Goal: Task Accomplishment & Management: Manage account settings

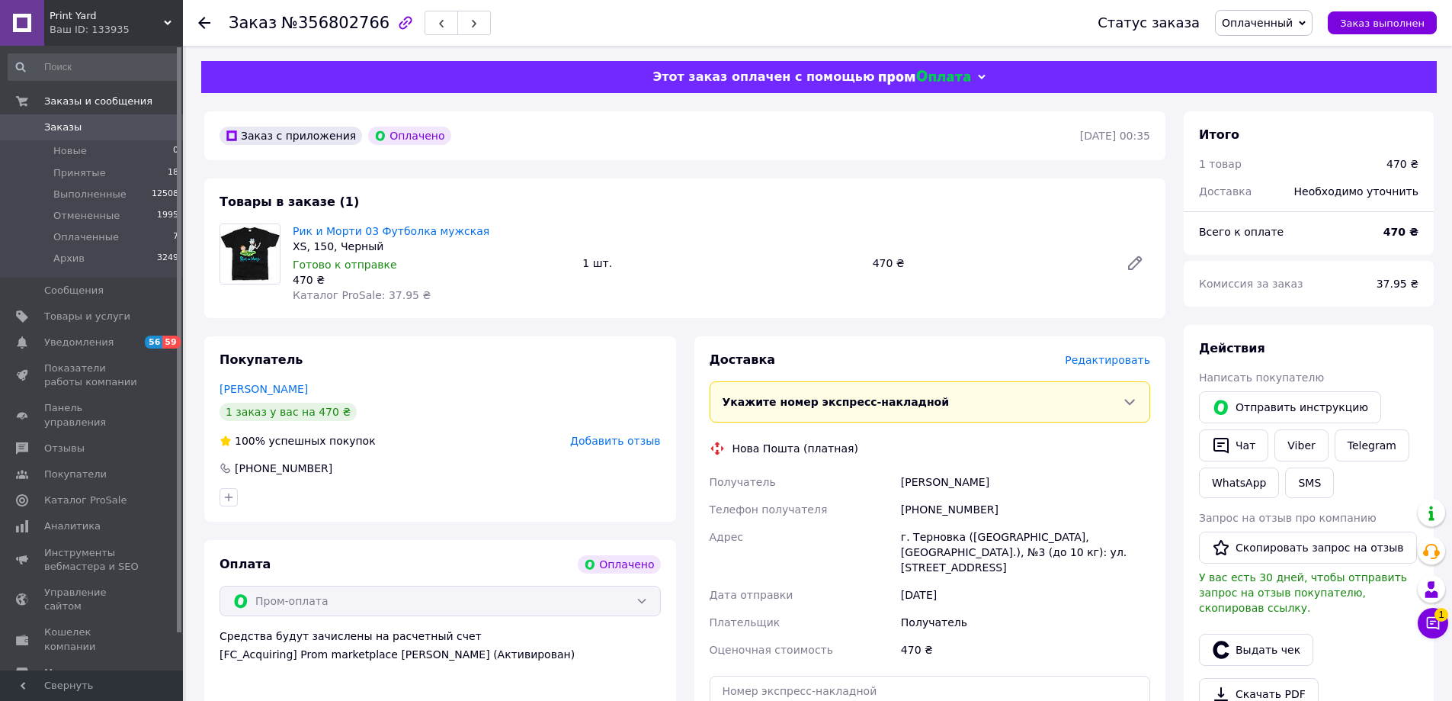
click at [1101, 359] on span "Редактировать" at bounding box center [1107, 360] width 85 height 12
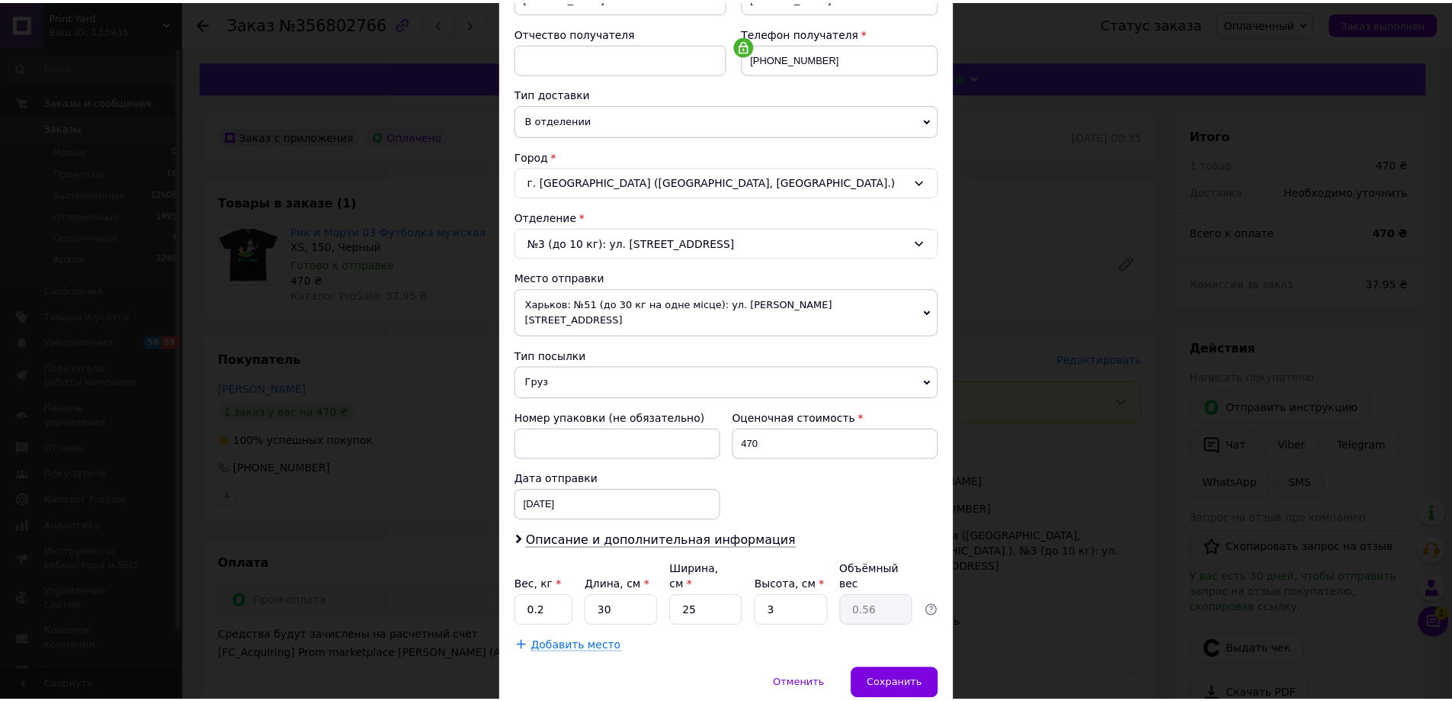
scroll to position [312, 0]
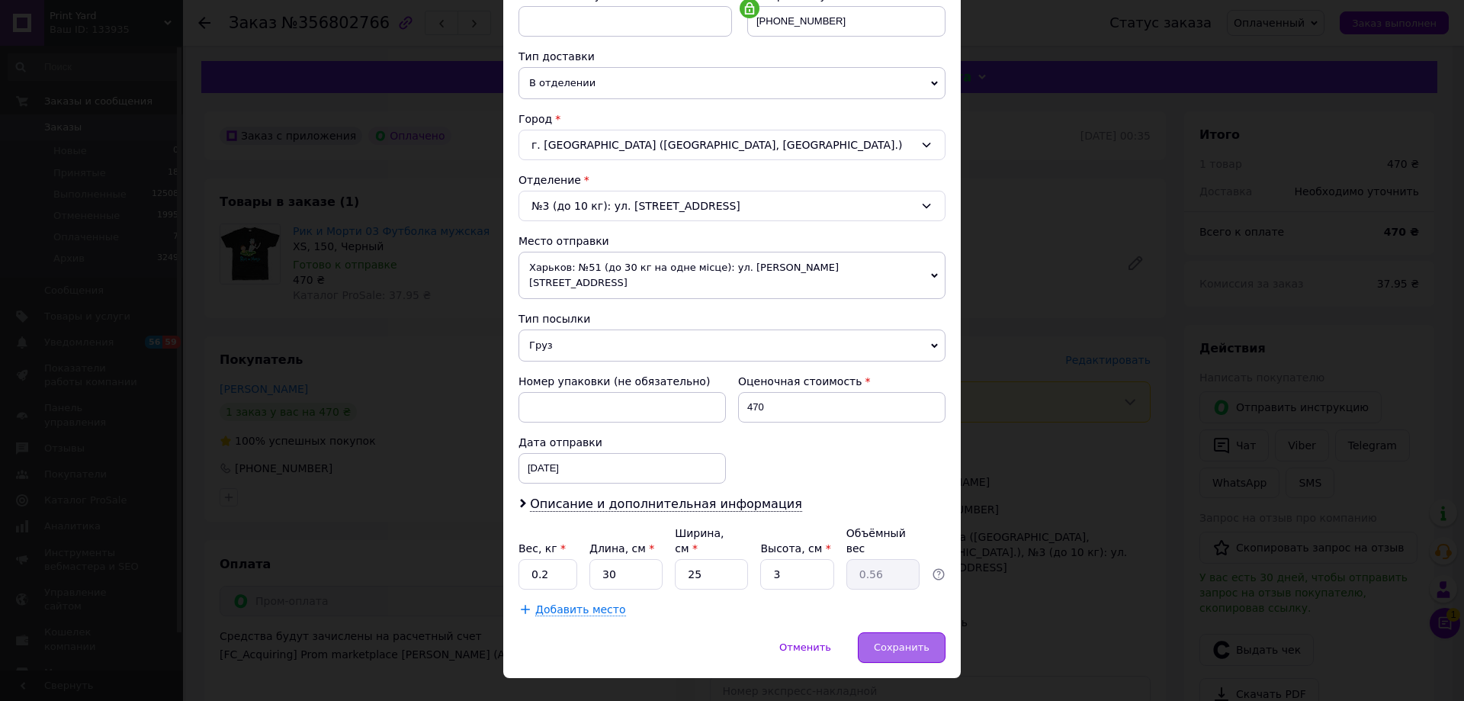
click at [924, 641] on span "Сохранить" at bounding box center [902, 646] width 56 height 11
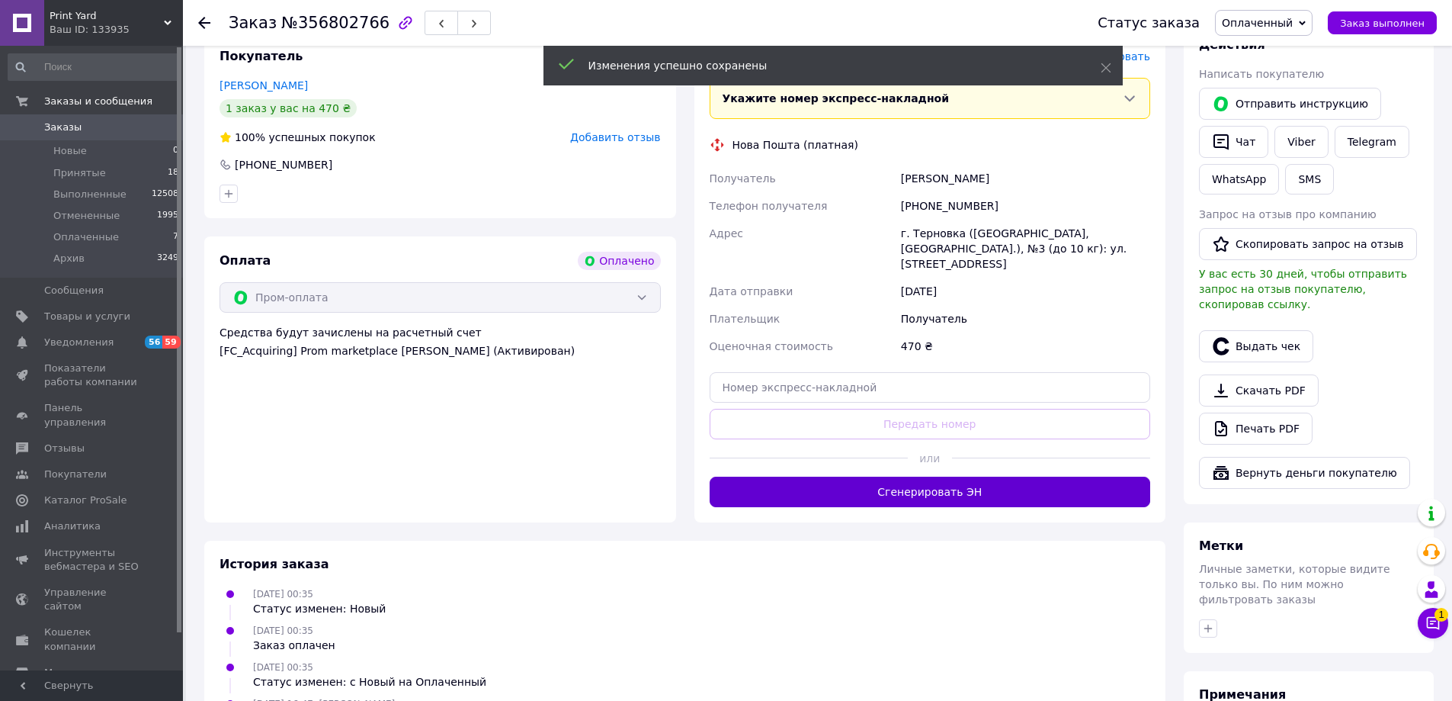
scroll to position [305, 0]
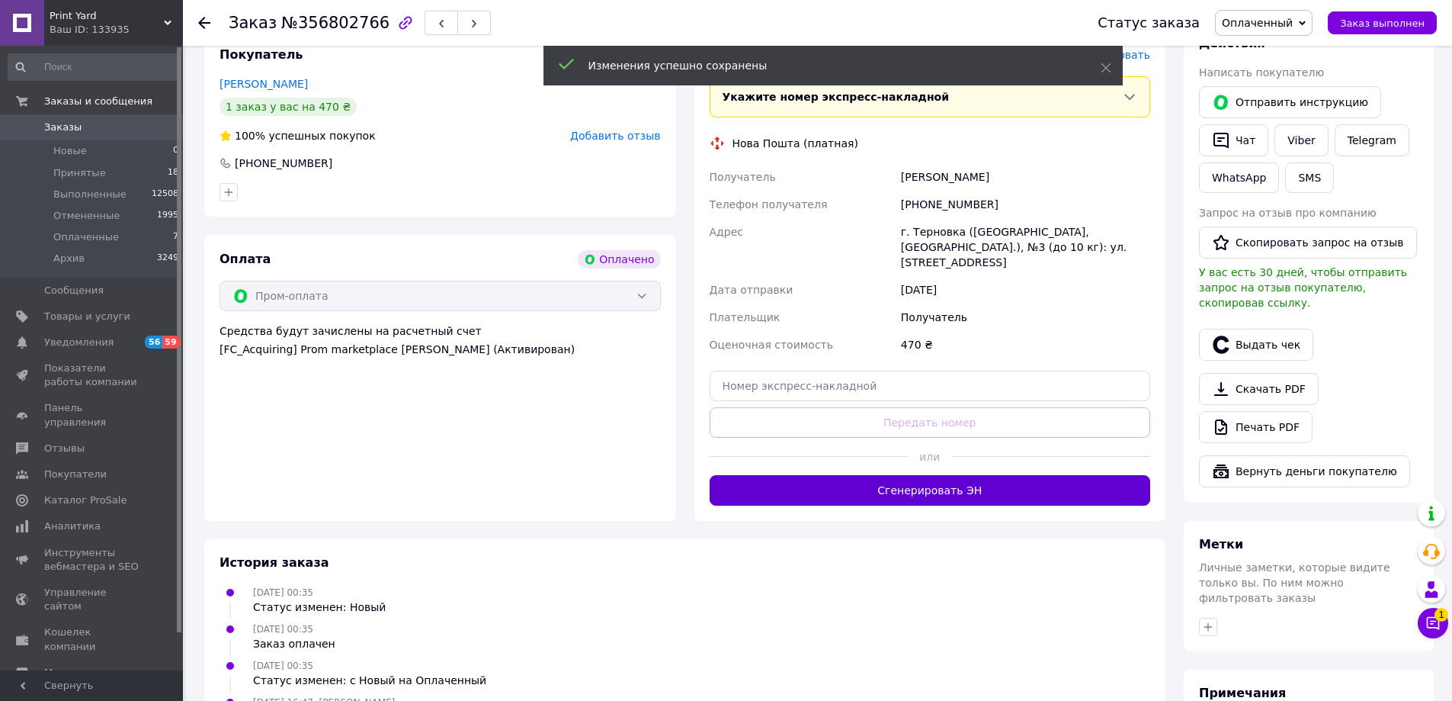
click at [939, 493] on button "Сгенерировать ЭН" at bounding box center [930, 490] width 441 height 30
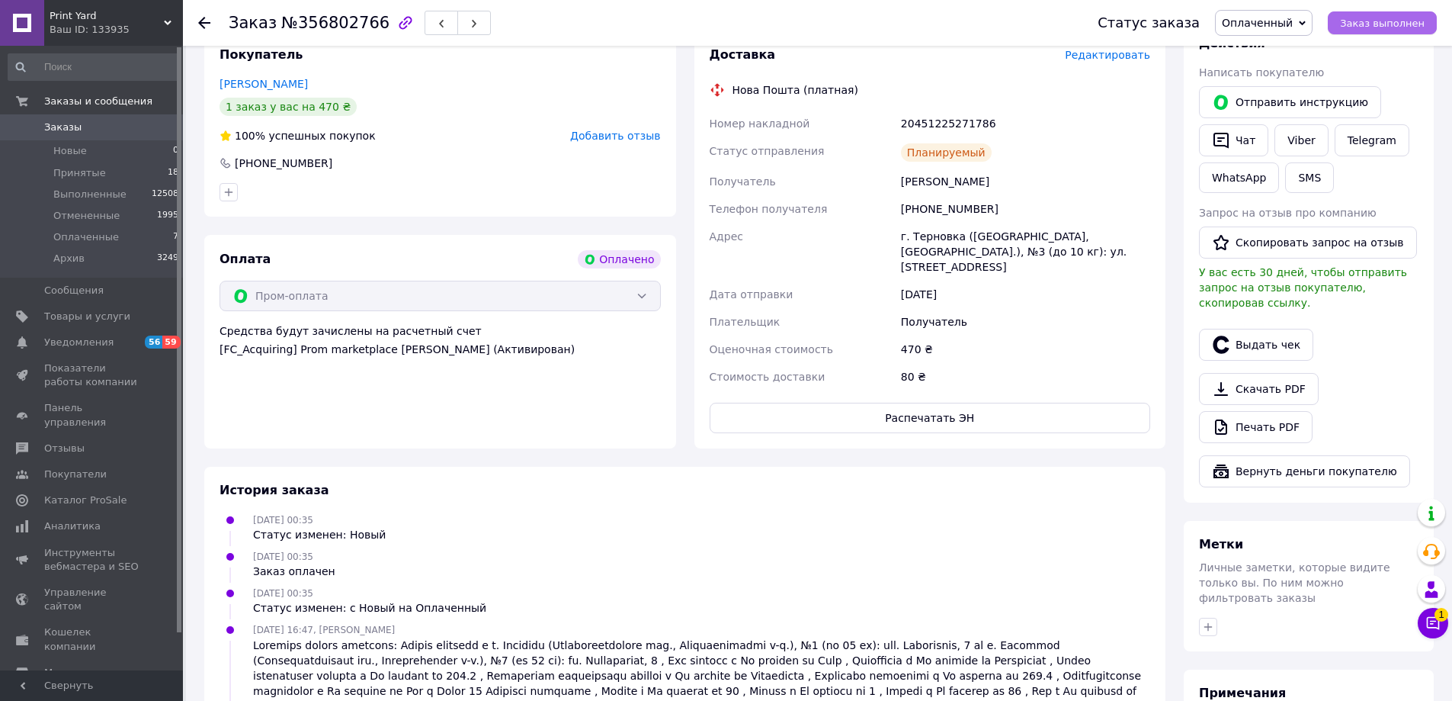
click at [1362, 19] on span "Заказ выполнен" at bounding box center [1382, 23] width 85 height 11
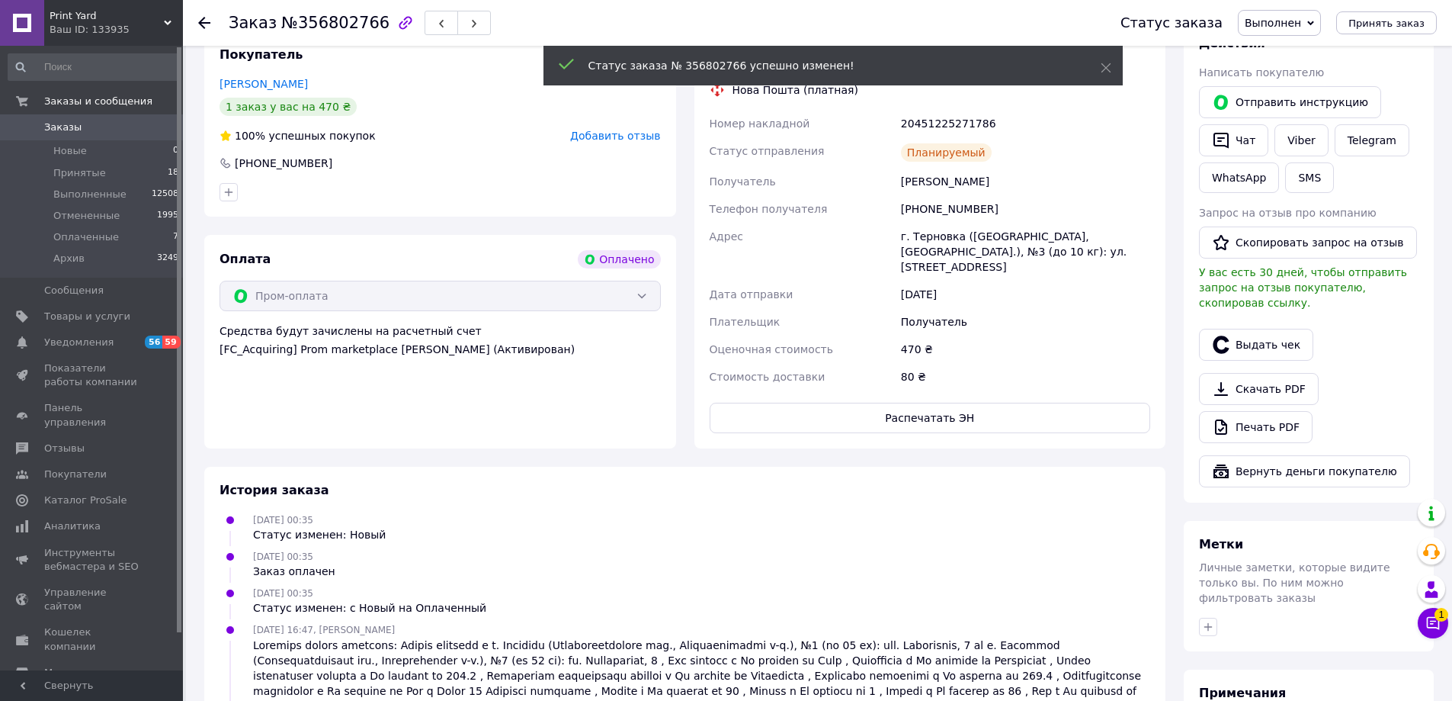
click at [204, 21] on icon at bounding box center [204, 23] width 12 height 12
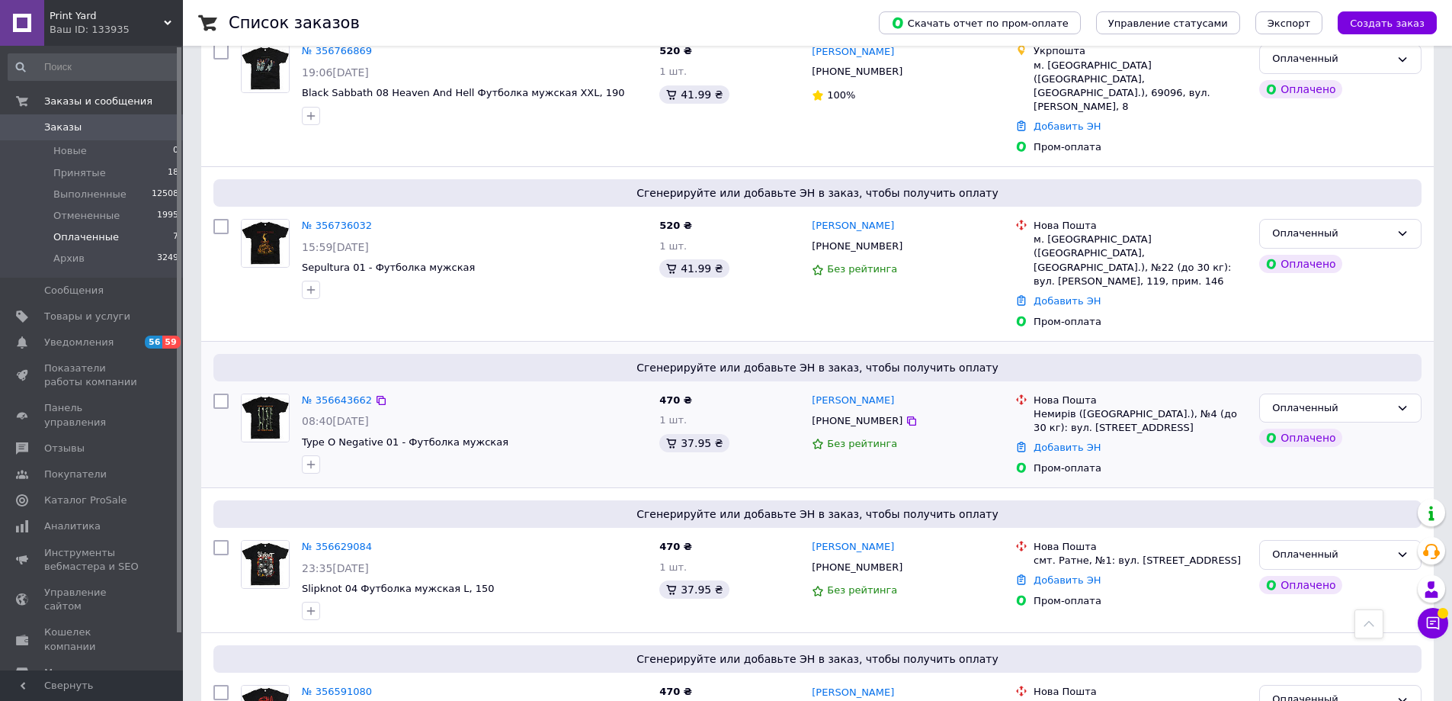
scroll to position [610, 0]
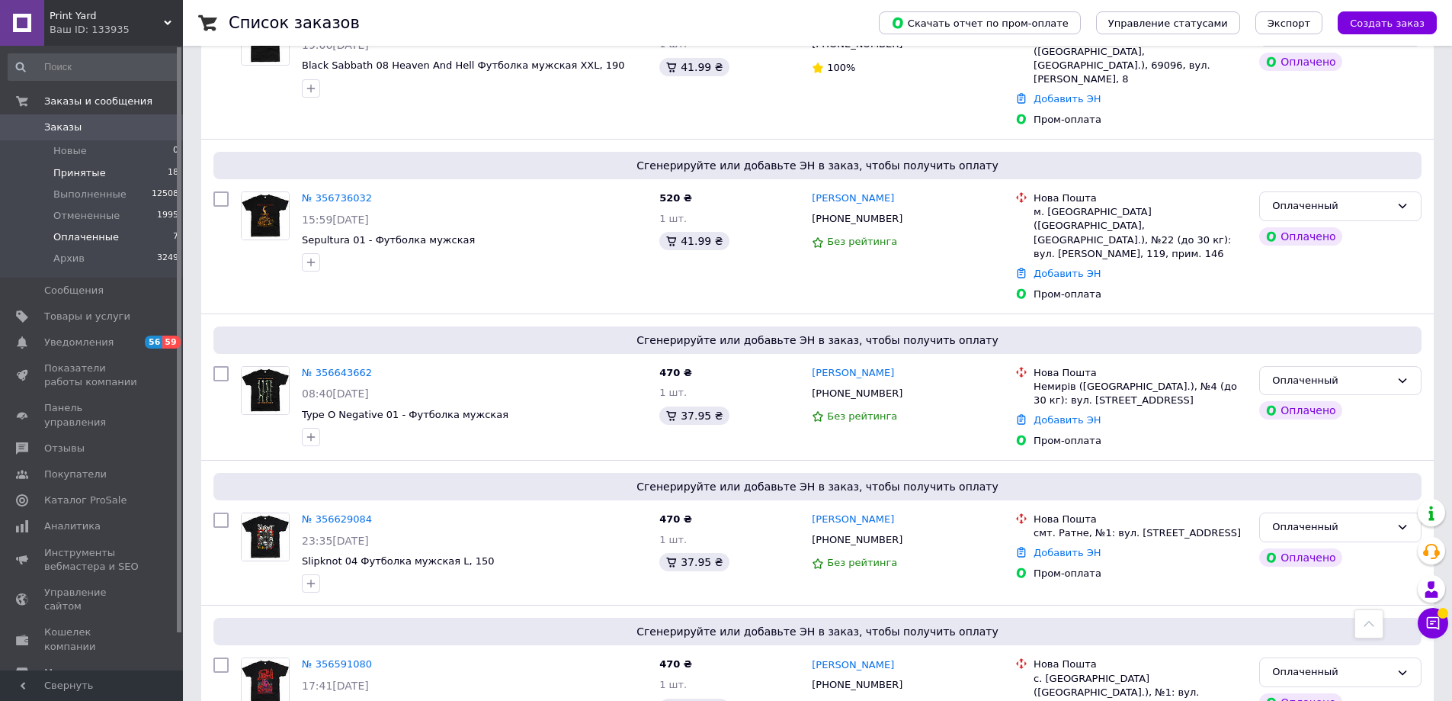
click at [75, 176] on span "Принятые" at bounding box center [79, 173] width 53 height 14
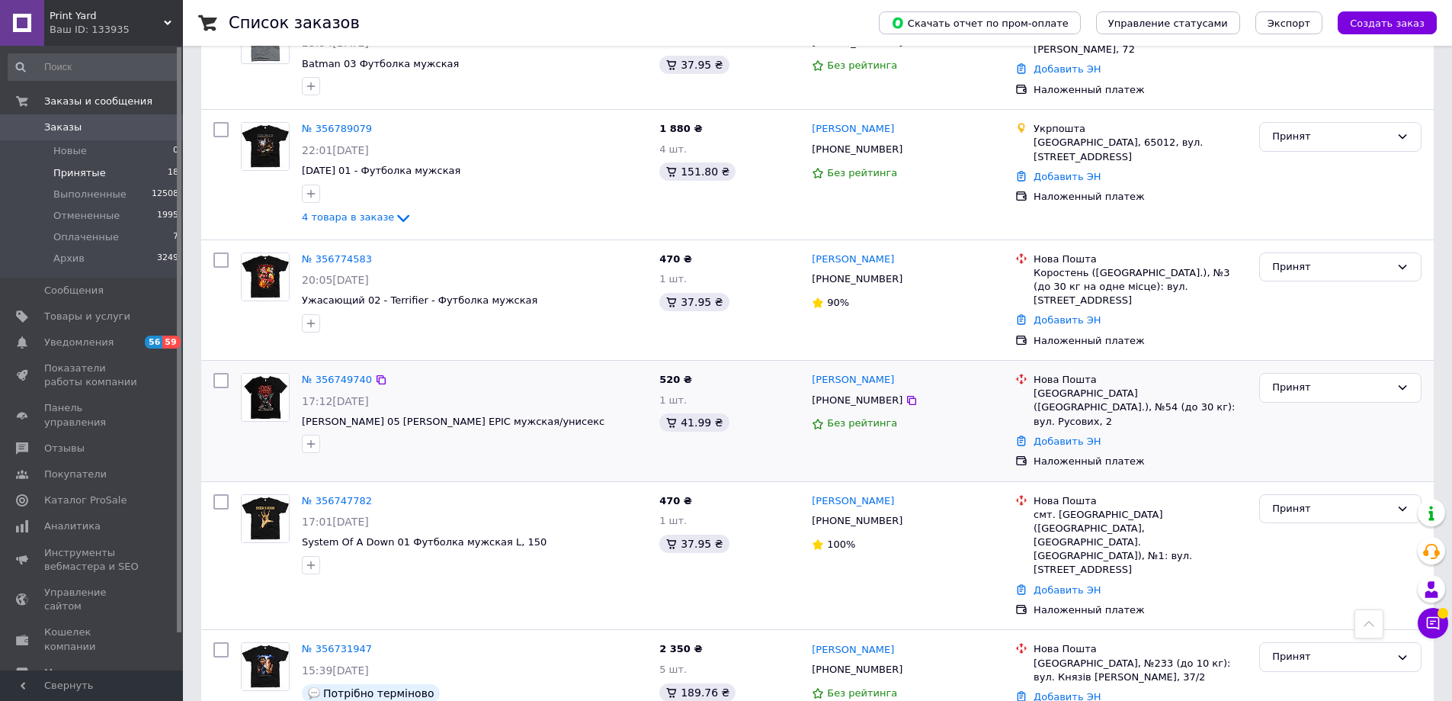
scroll to position [451, 0]
click at [331, 375] on link "№ 356749740" at bounding box center [337, 380] width 70 height 11
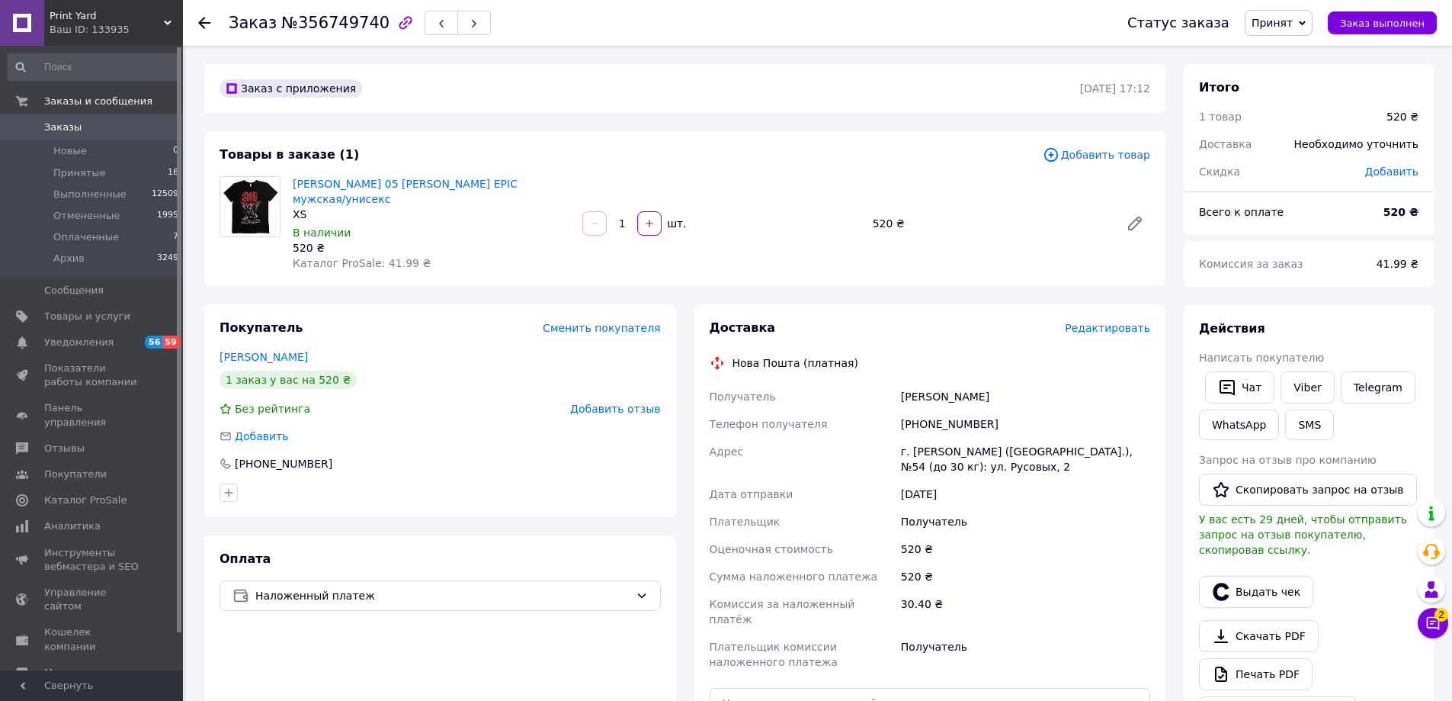
click at [1131, 329] on span "Редактировать" at bounding box center [1107, 328] width 85 height 12
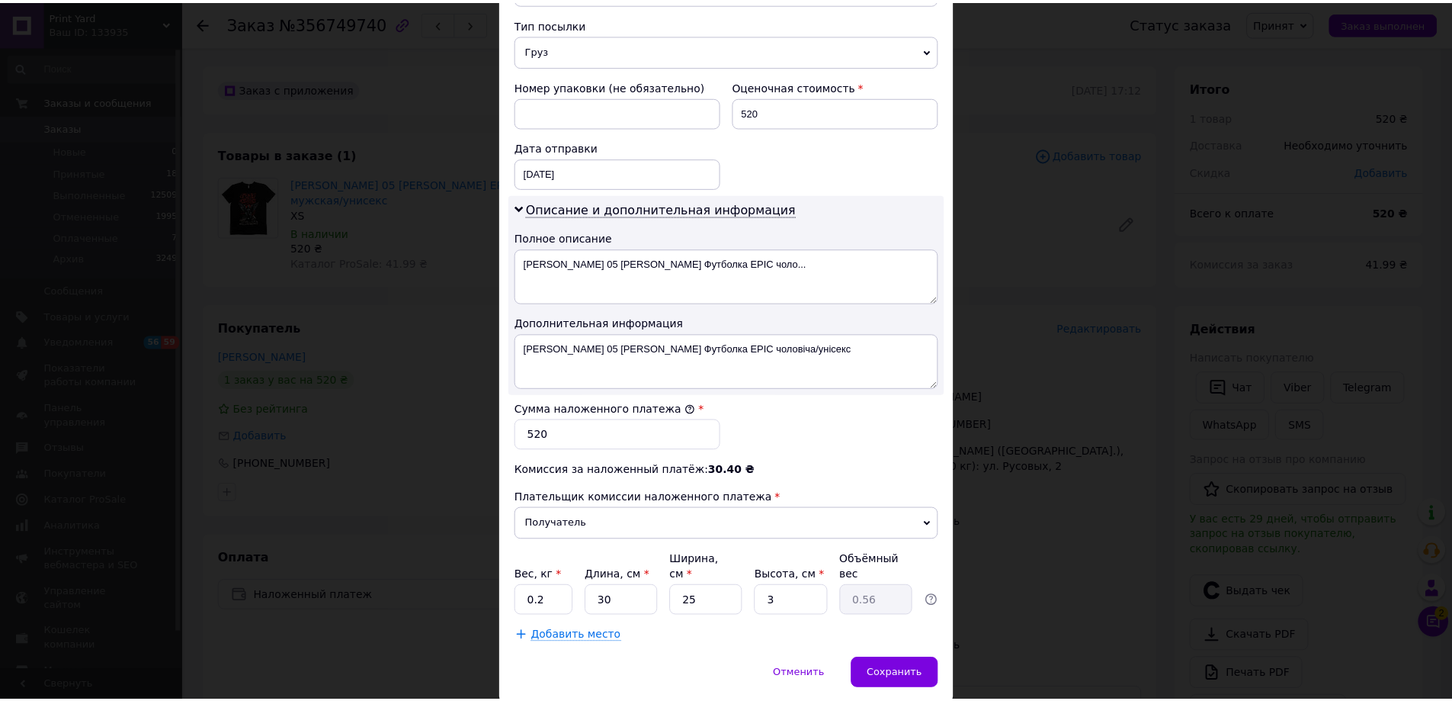
scroll to position [610, 0]
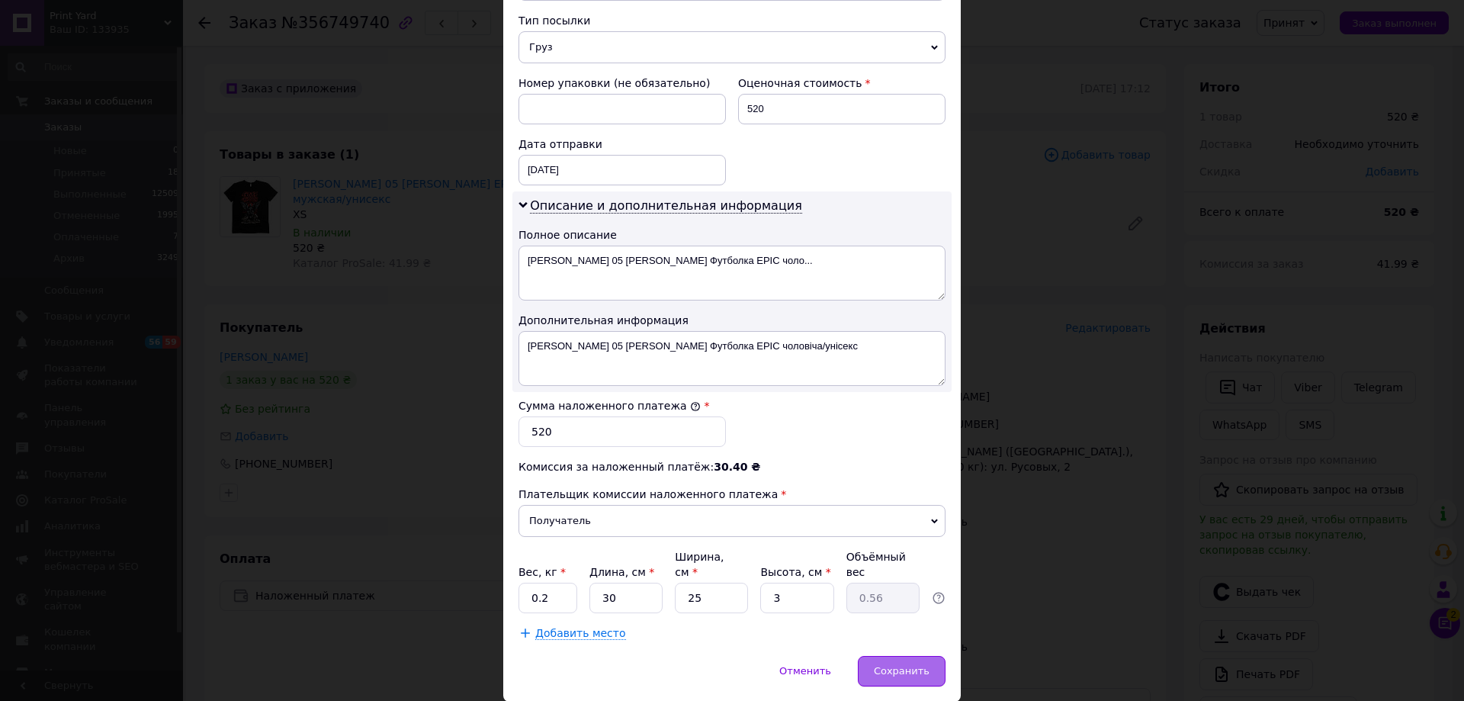
click at [906, 665] on span "Сохранить" at bounding box center [902, 670] width 56 height 11
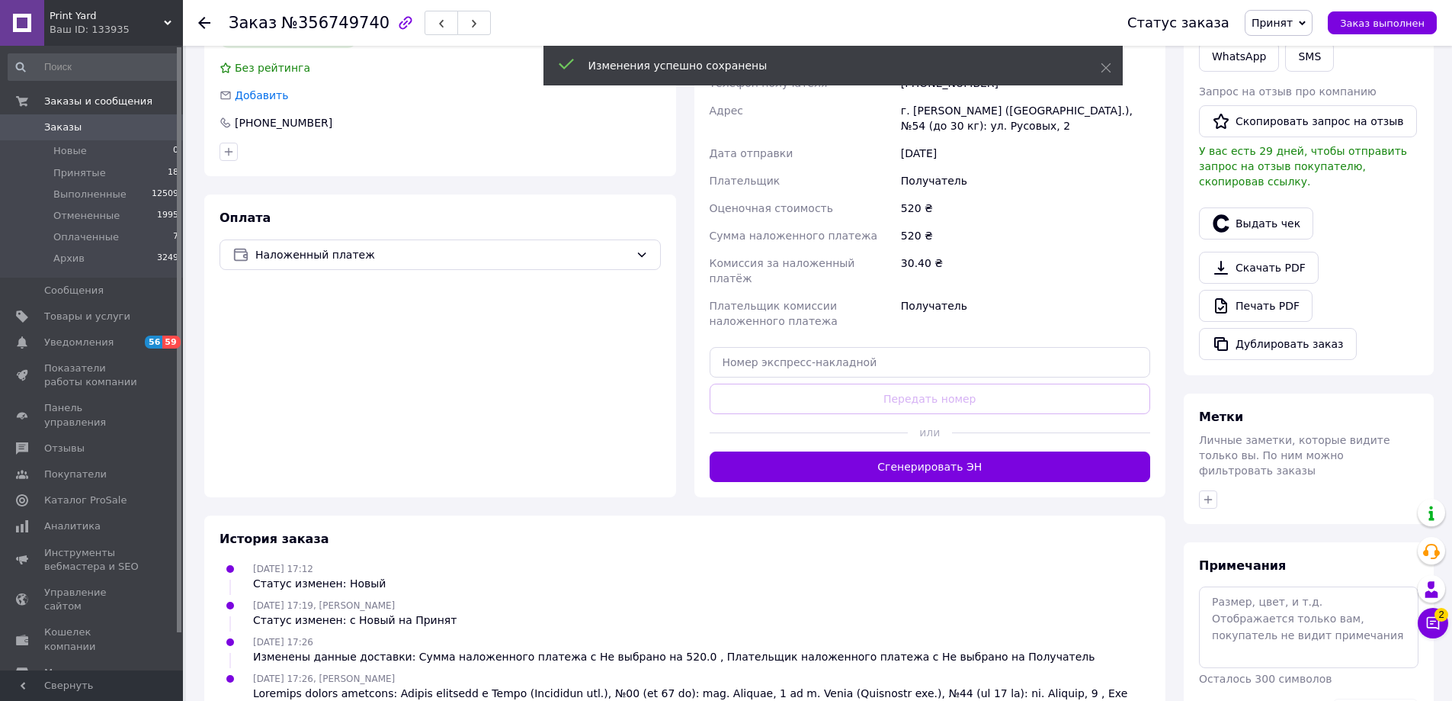
scroll to position [381, 0]
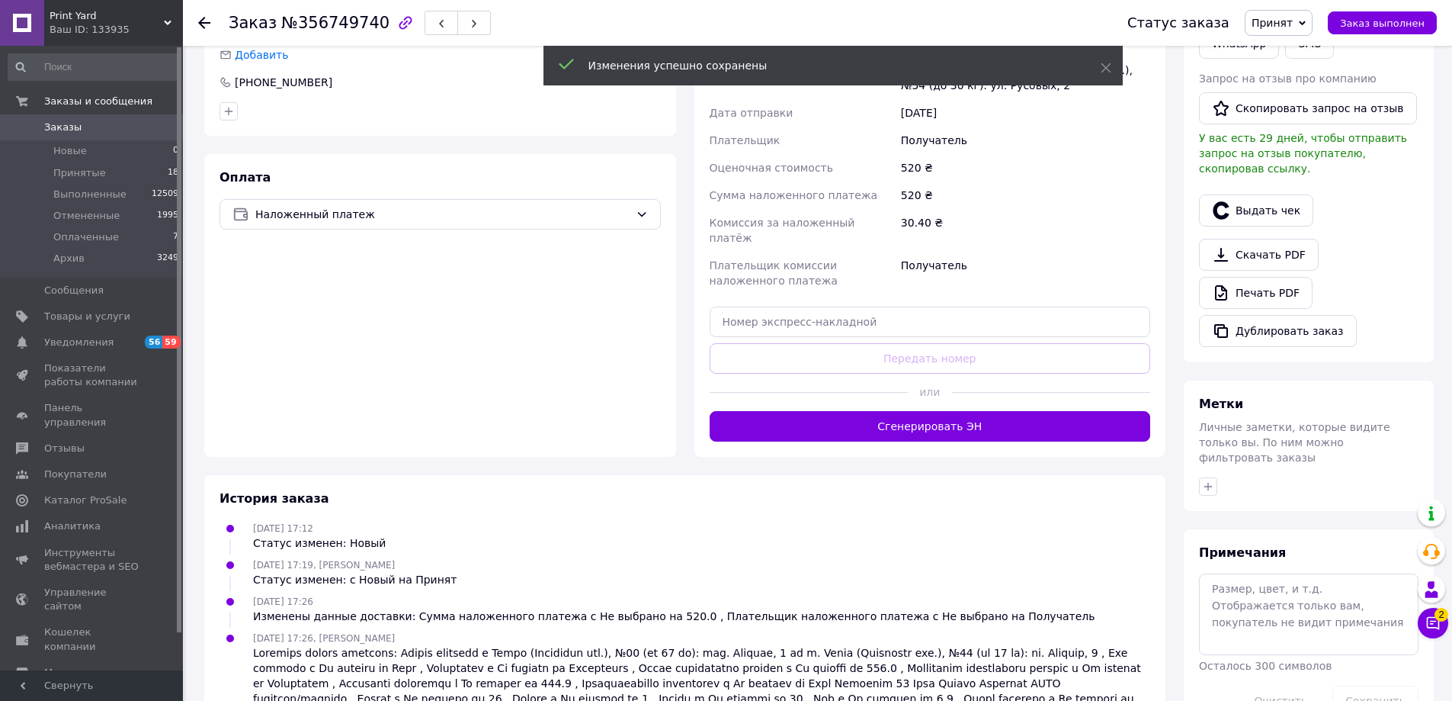
click at [932, 414] on button "Сгенерировать ЭН" at bounding box center [930, 426] width 441 height 30
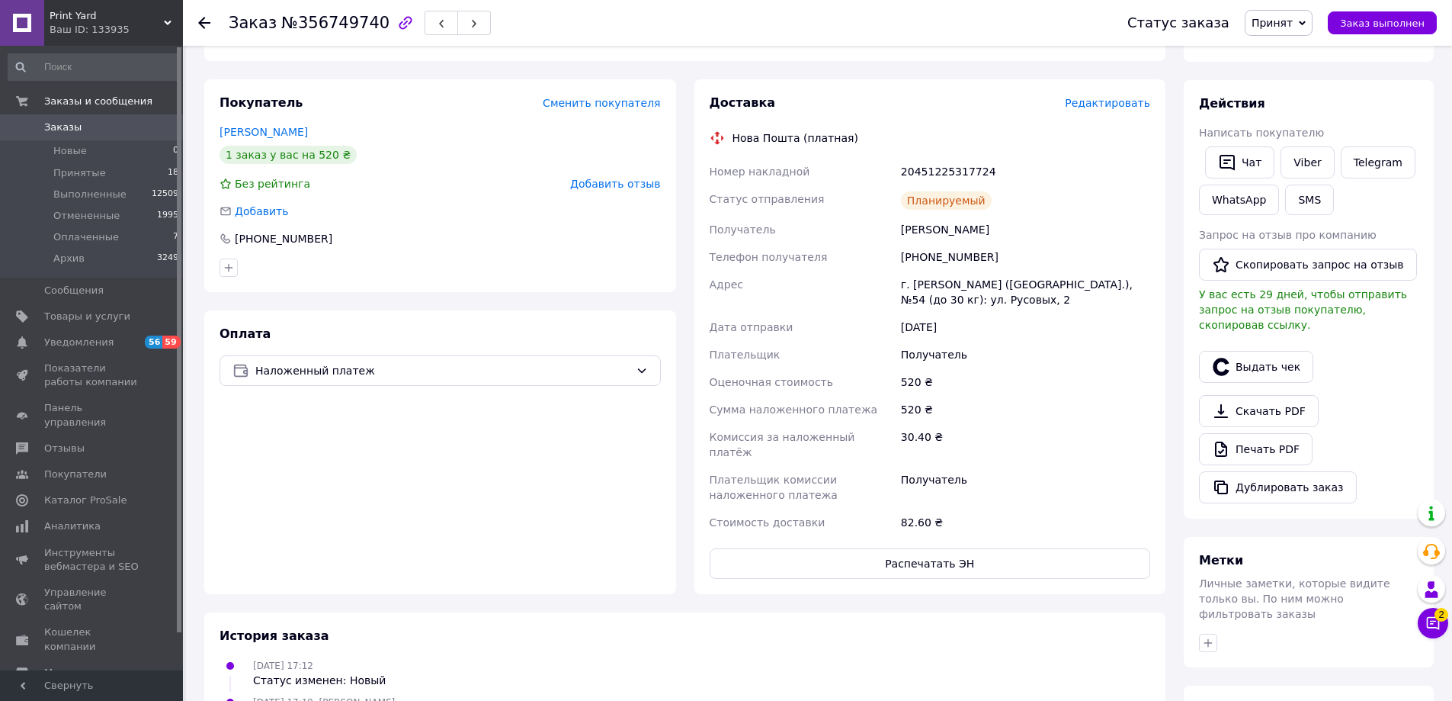
scroll to position [0, 0]
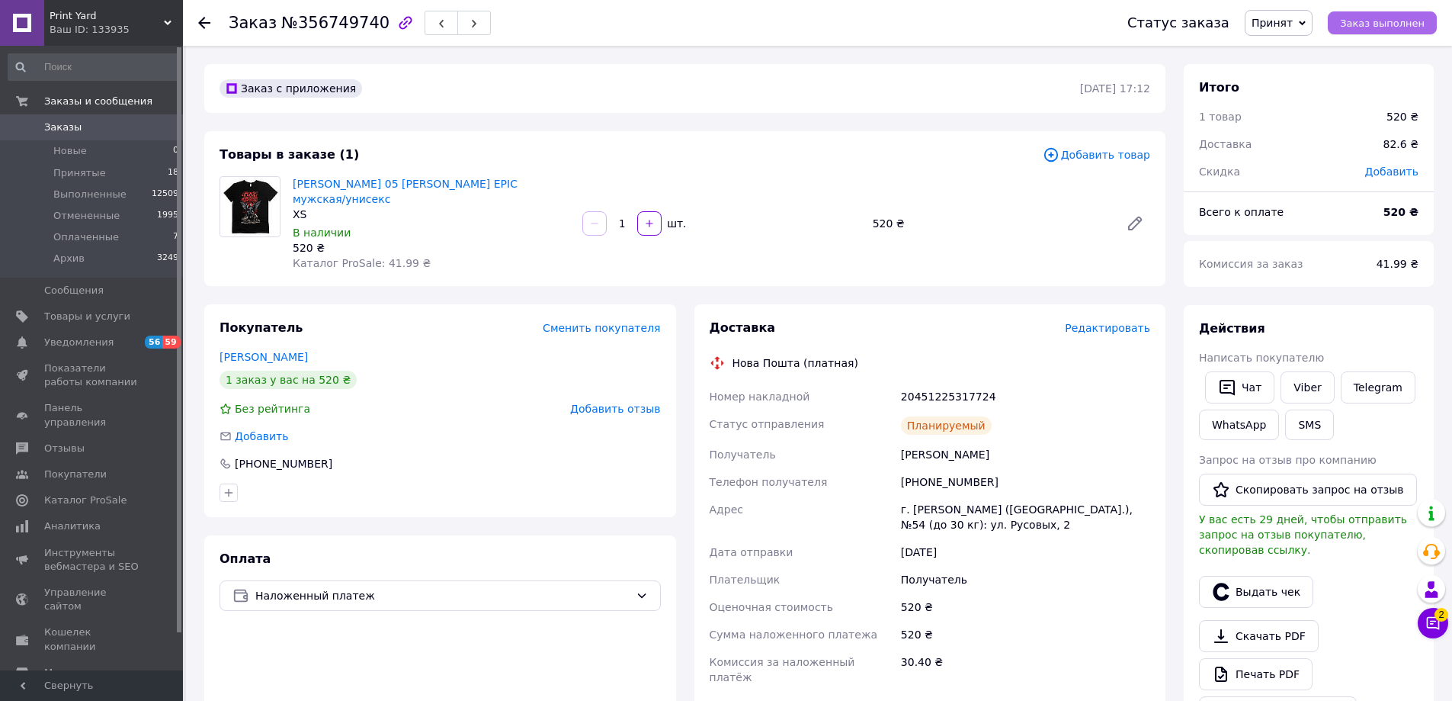
click at [1407, 21] on span "Заказ выполнен" at bounding box center [1382, 23] width 85 height 11
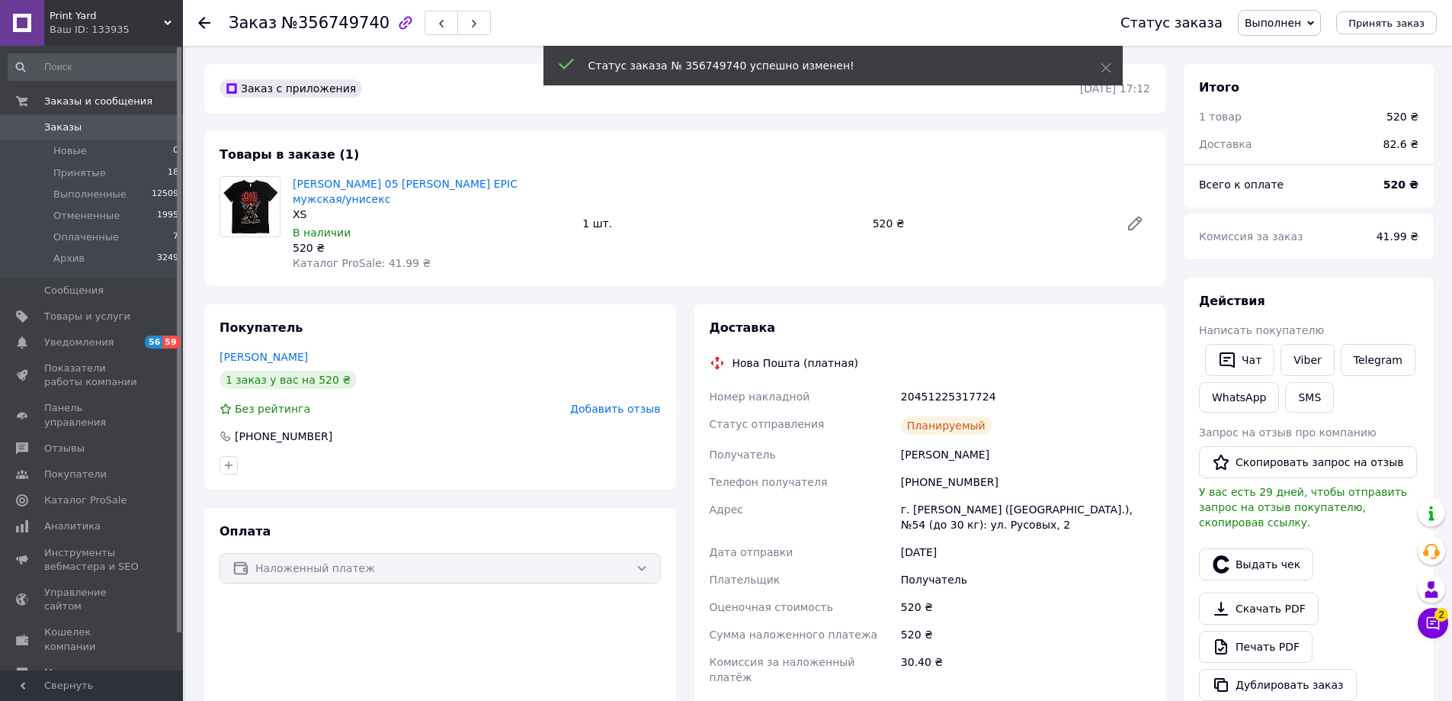
click at [204, 22] on use at bounding box center [204, 23] width 12 height 12
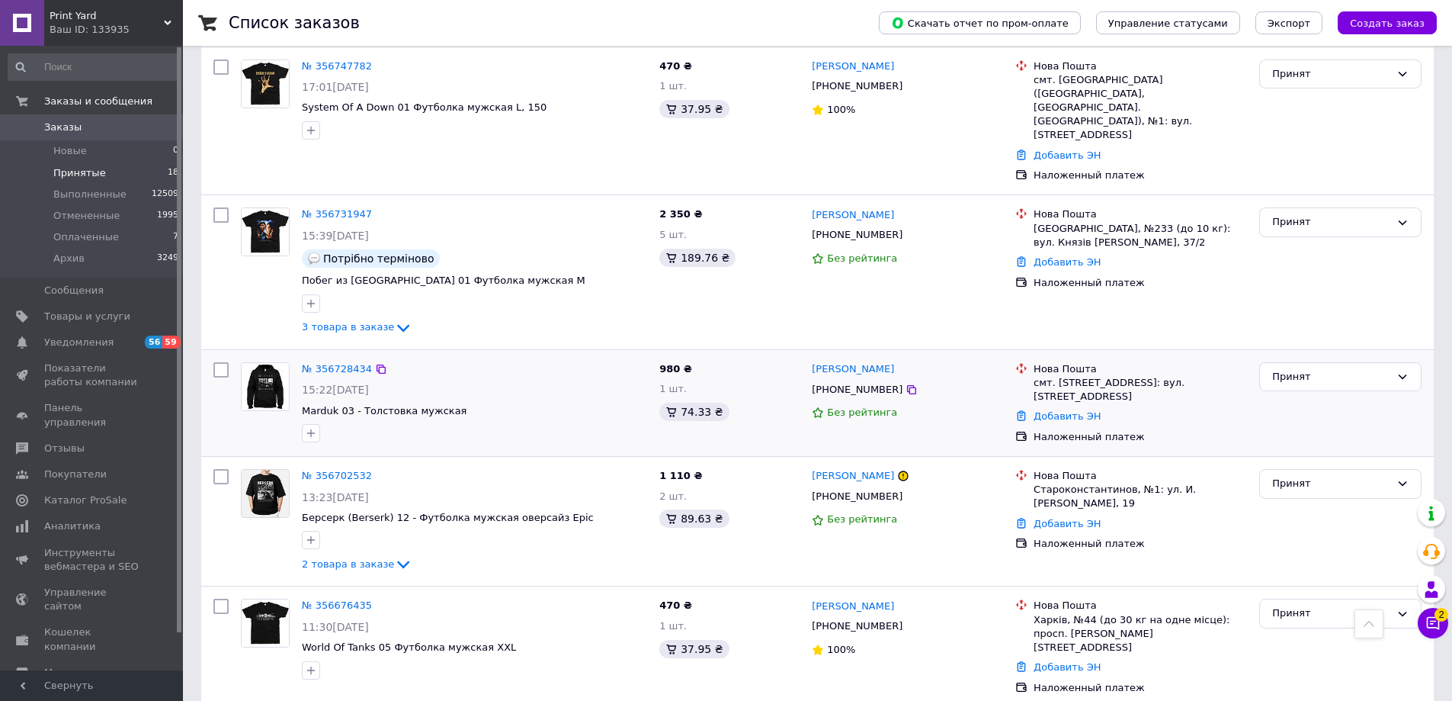
scroll to position [915, 0]
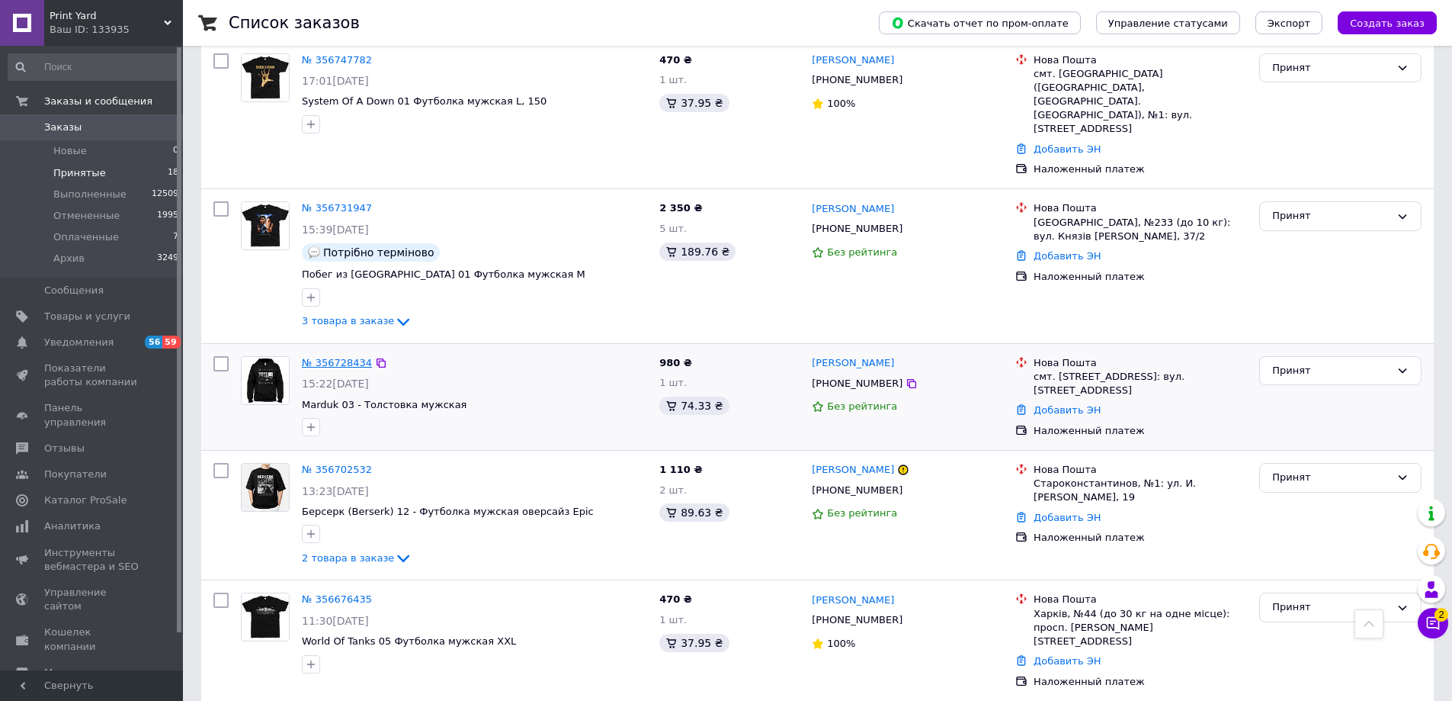
click at [345, 357] on link "№ 356728434" at bounding box center [337, 362] width 70 height 11
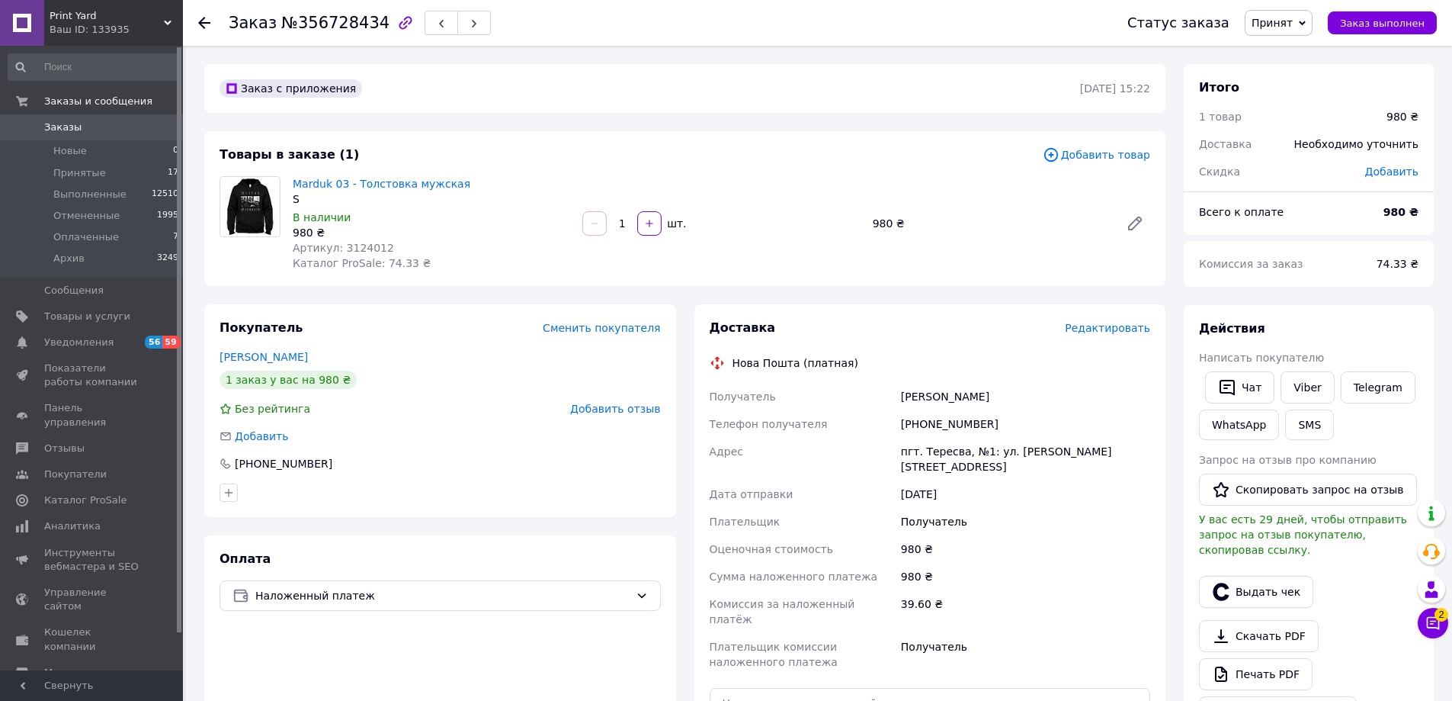
click at [1134, 331] on span "Редактировать" at bounding box center [1107, 328] width 85 height 12
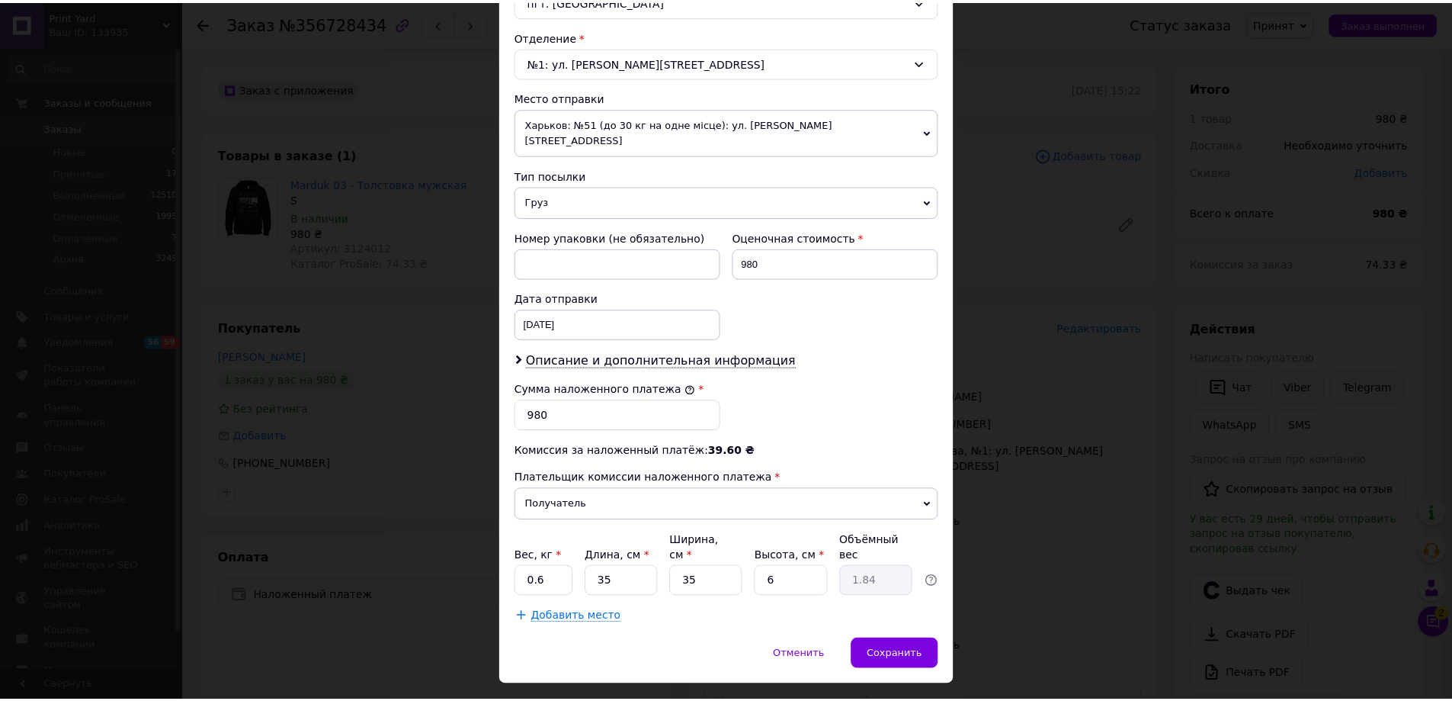
scroll to position [463, 0]
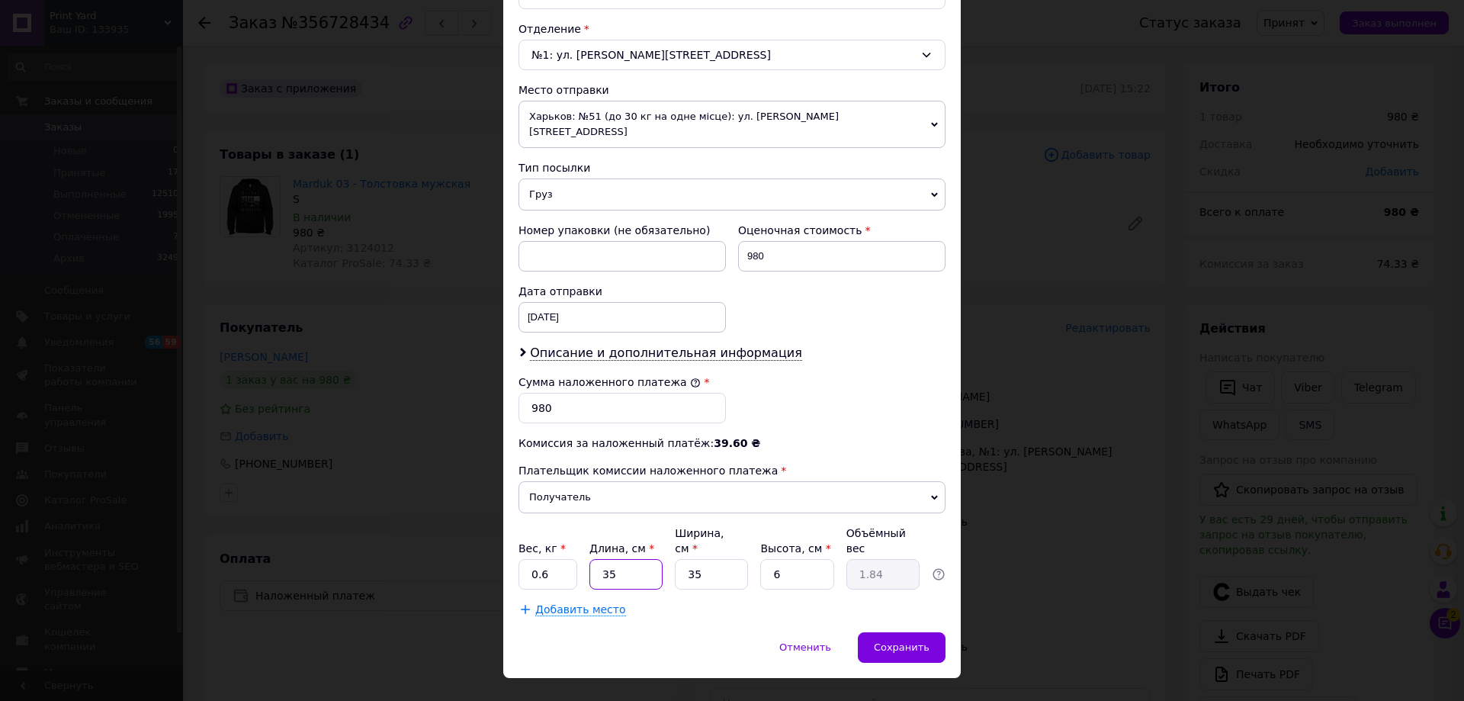
drag, startPoint x: 615, startPoint y: 547, endPoint x: 594, endPoint y: 548, distance: 21.4
click at [594, 559] on input "35" at bounding box center [625, 574] width 73 height 30
type input "4"
type input "0.21"
type input "40"
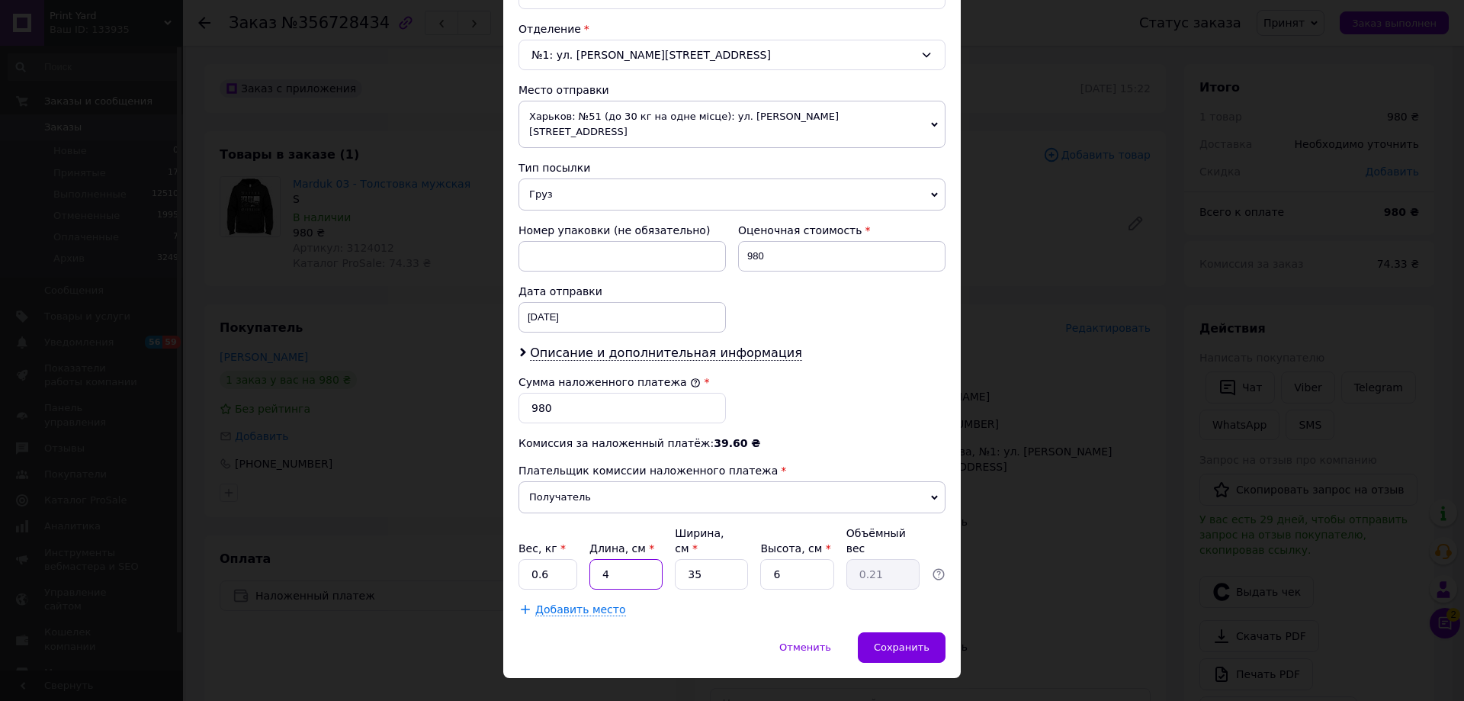
type input "2.1"
type input "40"
drag, startPoint x: 695, startPoint y: 544, endPoint x: 676, endPoint y: 547, distance: 18.4
click at [676, 559] on input "35" at bounding box center [711, 574] width 73 height 30
type input "3"
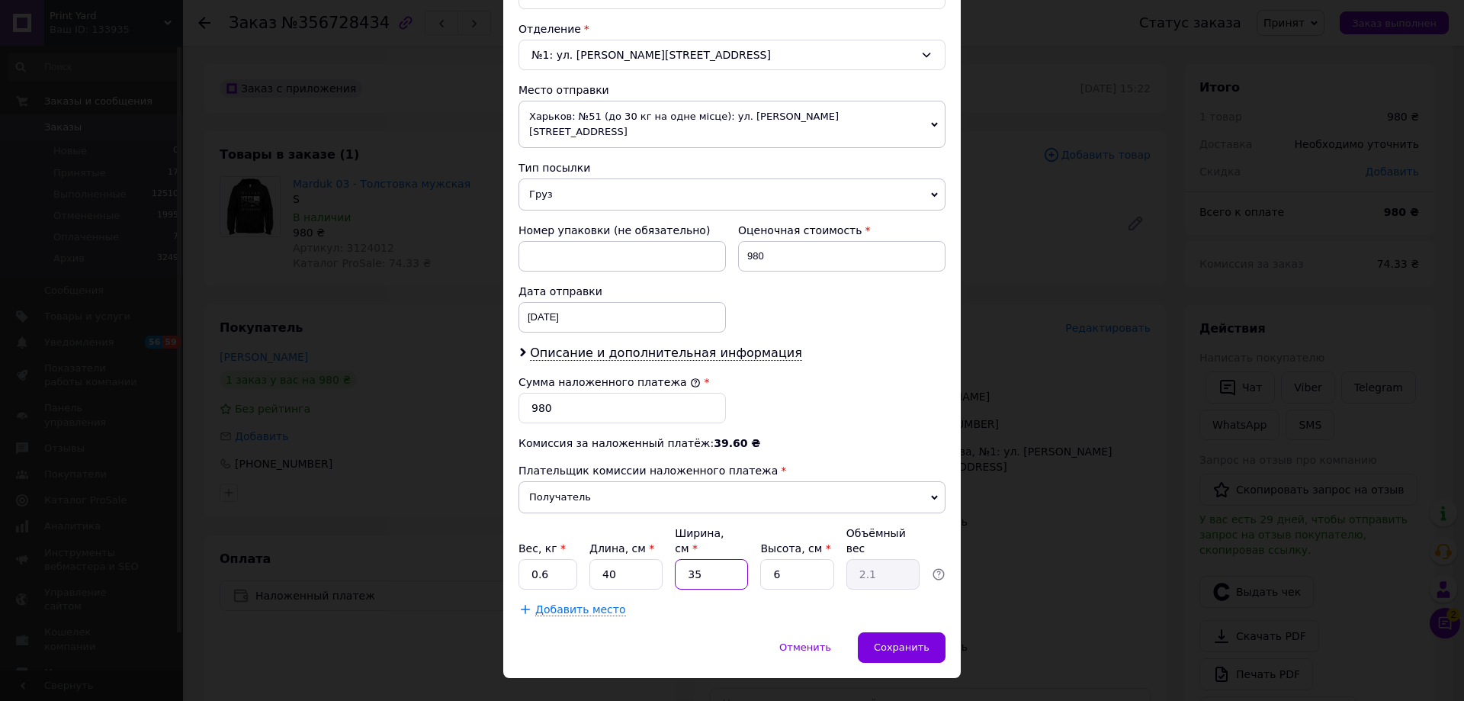
type input "0.18"
type input "30"
type input "1.8"
type input "30"
drag, startPoint x: 785, startPoint y: 544, endPoint x: 762, endPoint y: 547, distance: 23.8
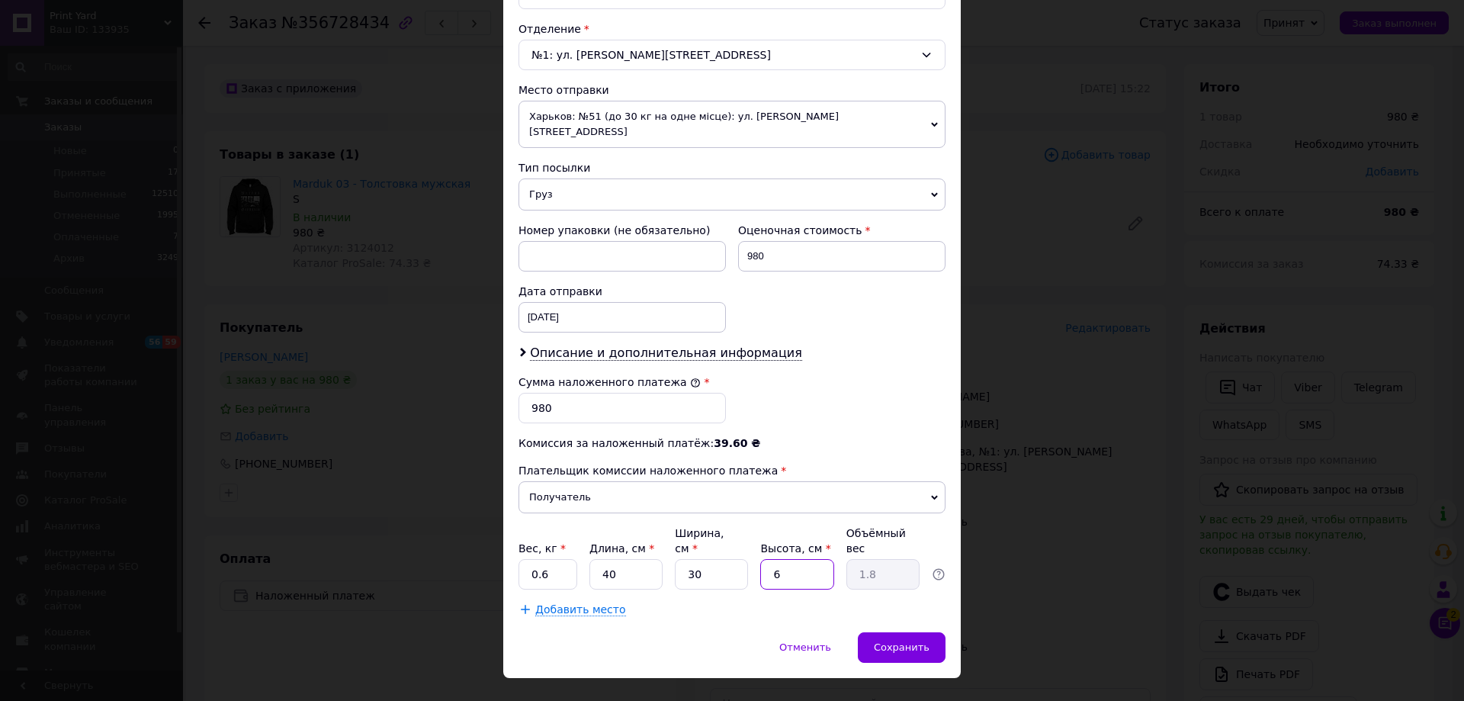
click at [762, 559] on input "6" at bounding box center [796, 574] width 73 height 30
type input "7"
type input "2.1"
type input "7"
click at [900, 641] on span "Сохранить" at bounding box center [902, 646] width 56 height 11
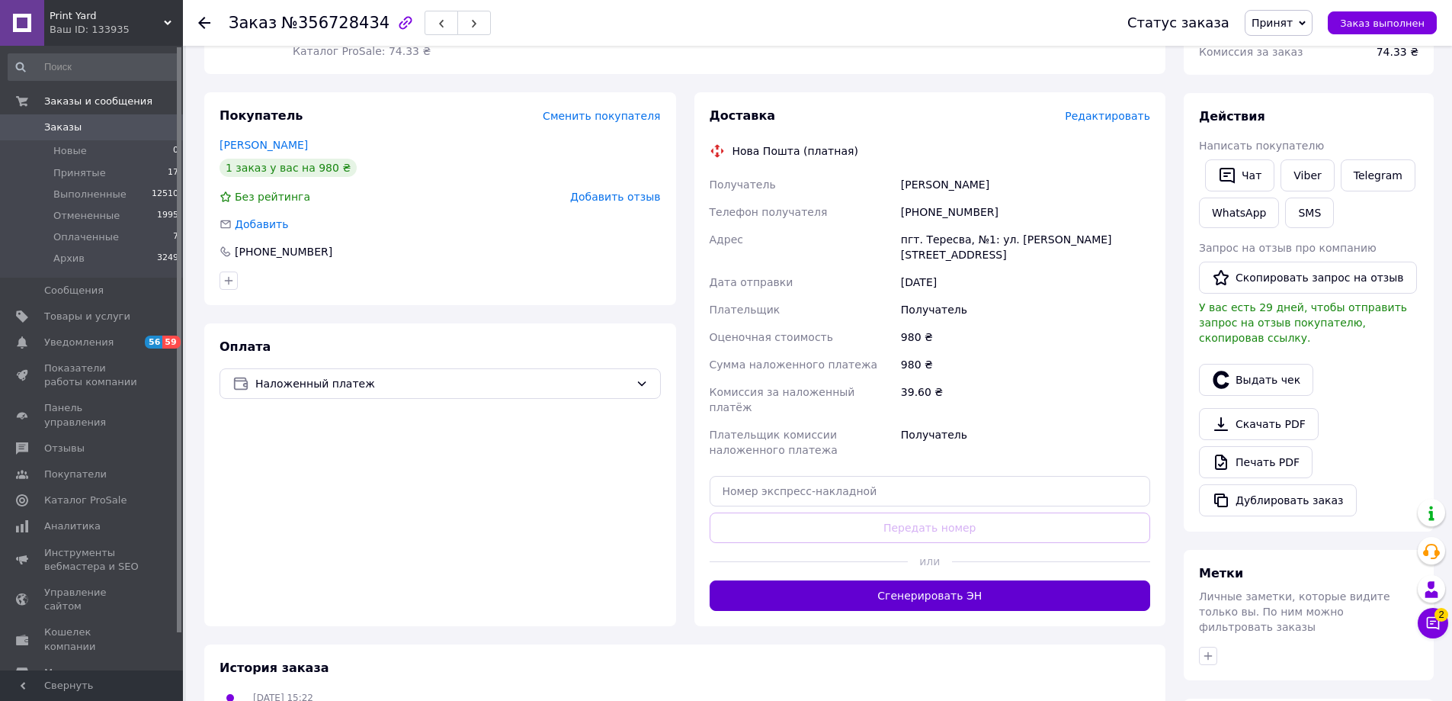
scroll to position [305, 0]
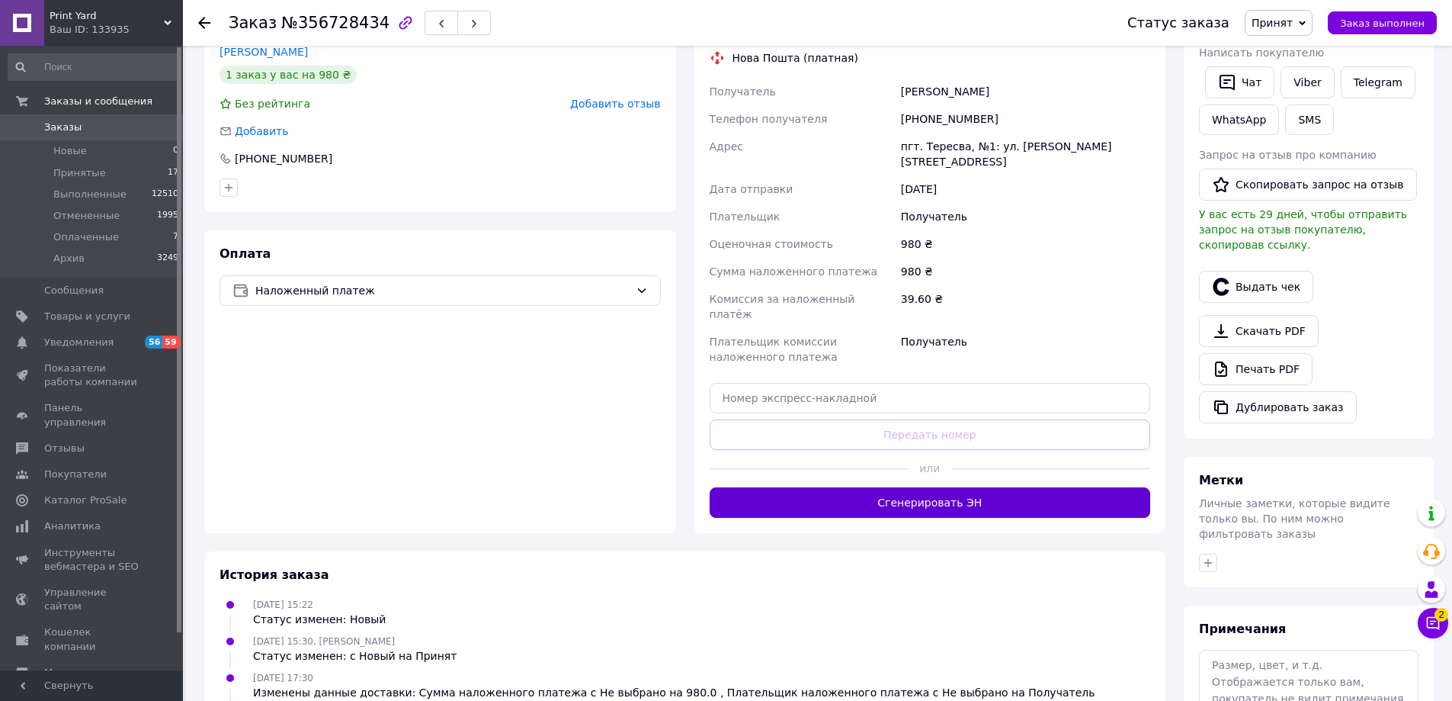
click at [989, 487] on button "Сгенерировать ЭН" at bounding box center [930, 502] width 441 height 30
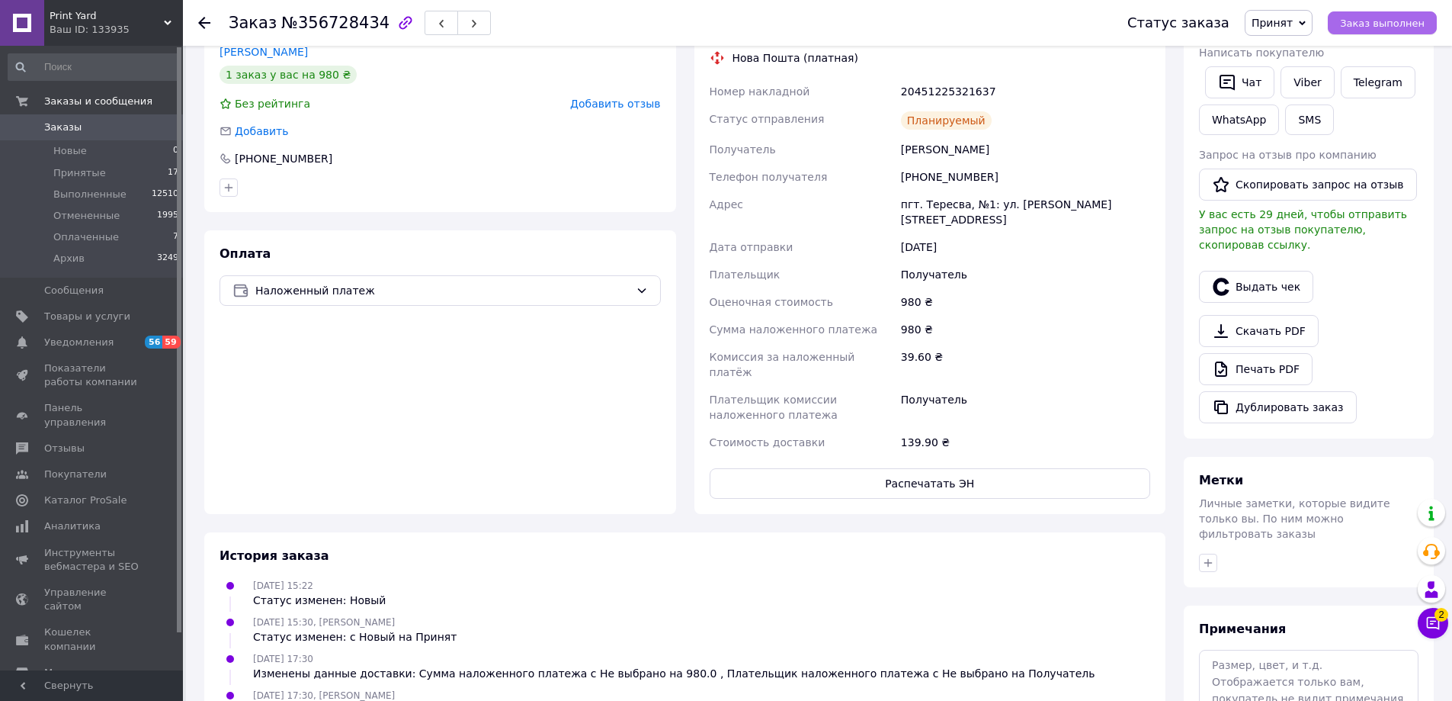
click at [1357, 21] on span "Заказ выполнен" at bounding box center [1382, 23] width 85 height 11
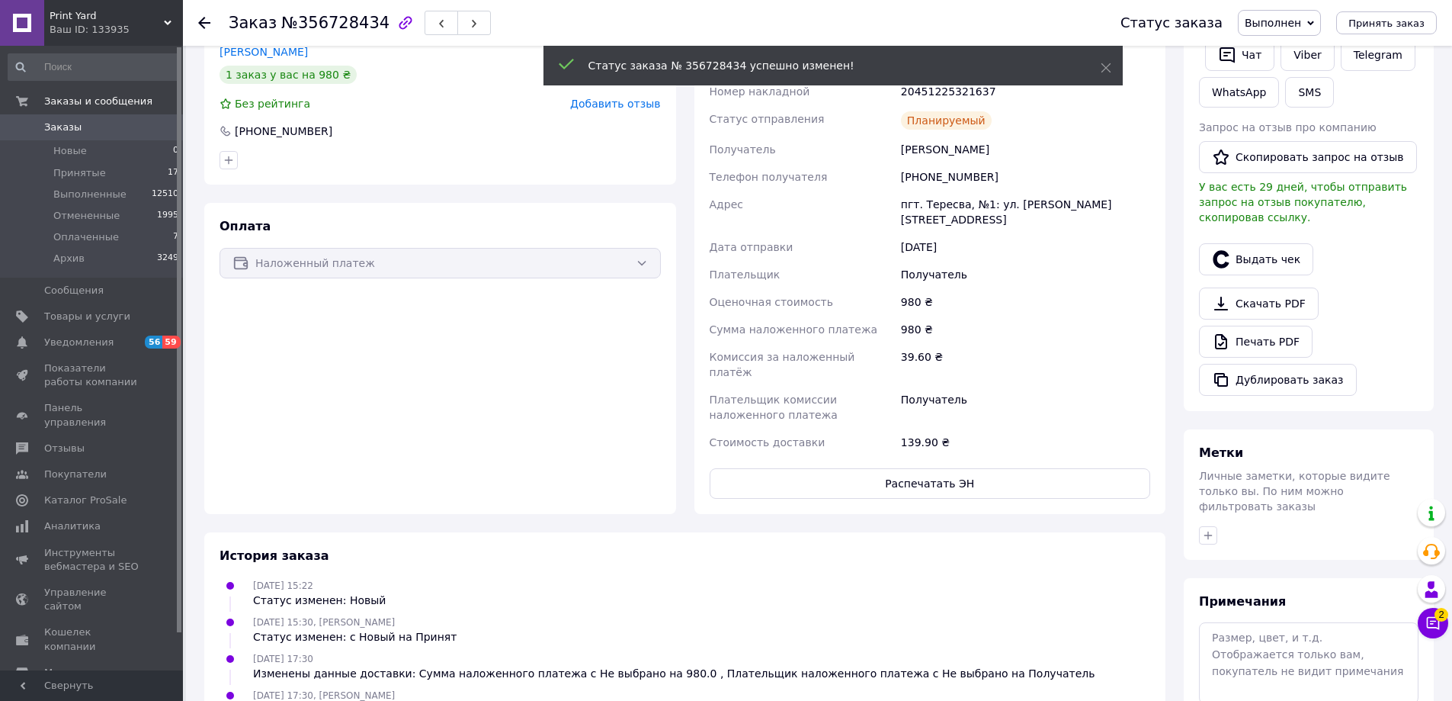
click at [204, 22] on use at bounding box center [204, 23] width 12 height 12
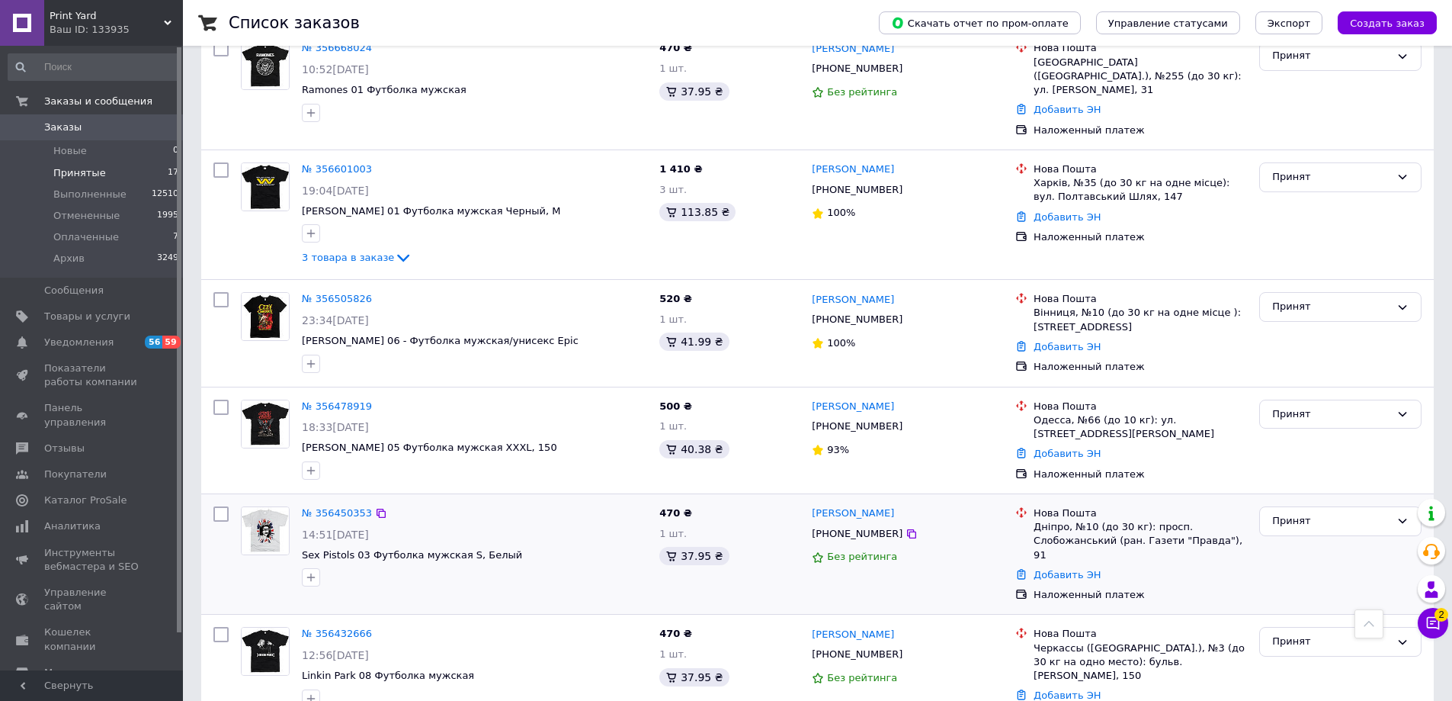
scroll to position [1497, 0]
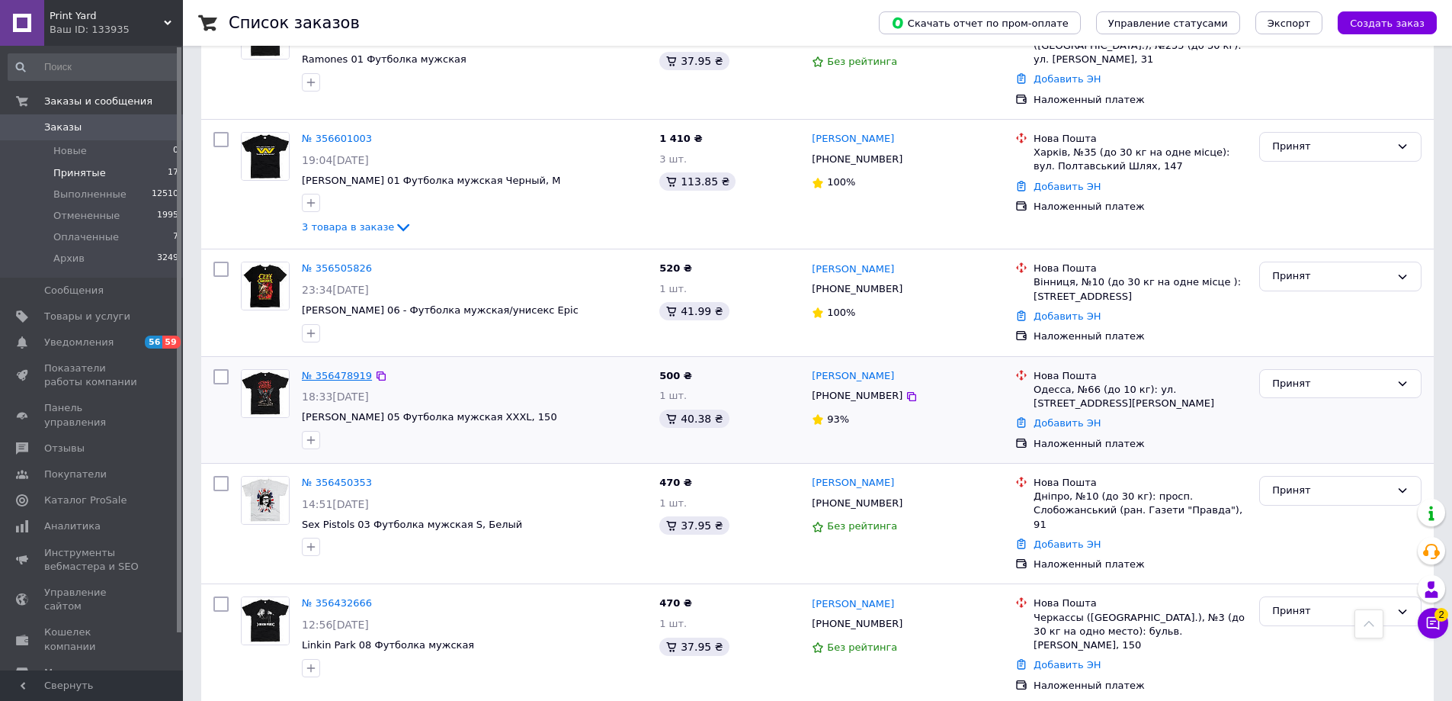
click at [326, 370] on link "№ 356478919" at bounding box center [337, 375] width 70 height 11
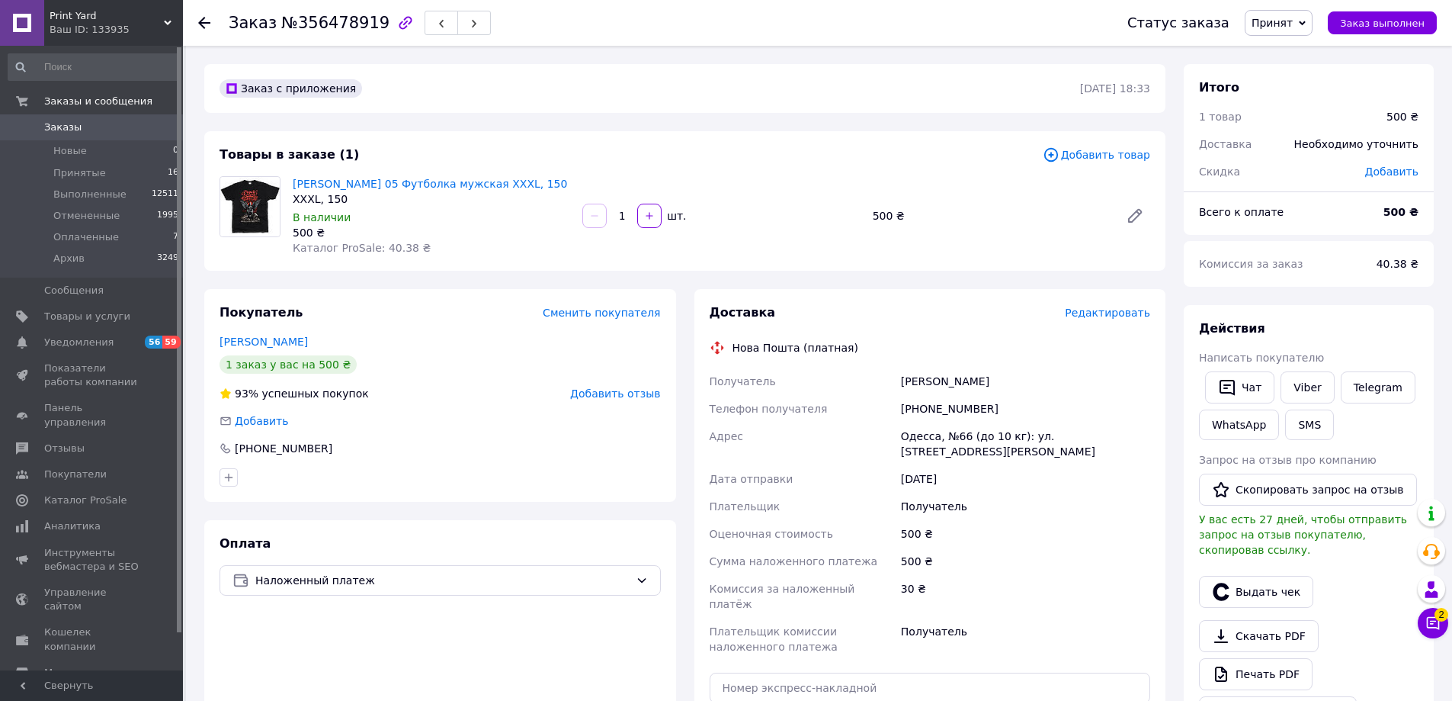
click at [1116, 316] on span "Редактировать" at bounding box center [1107, 312] width 85 height 12
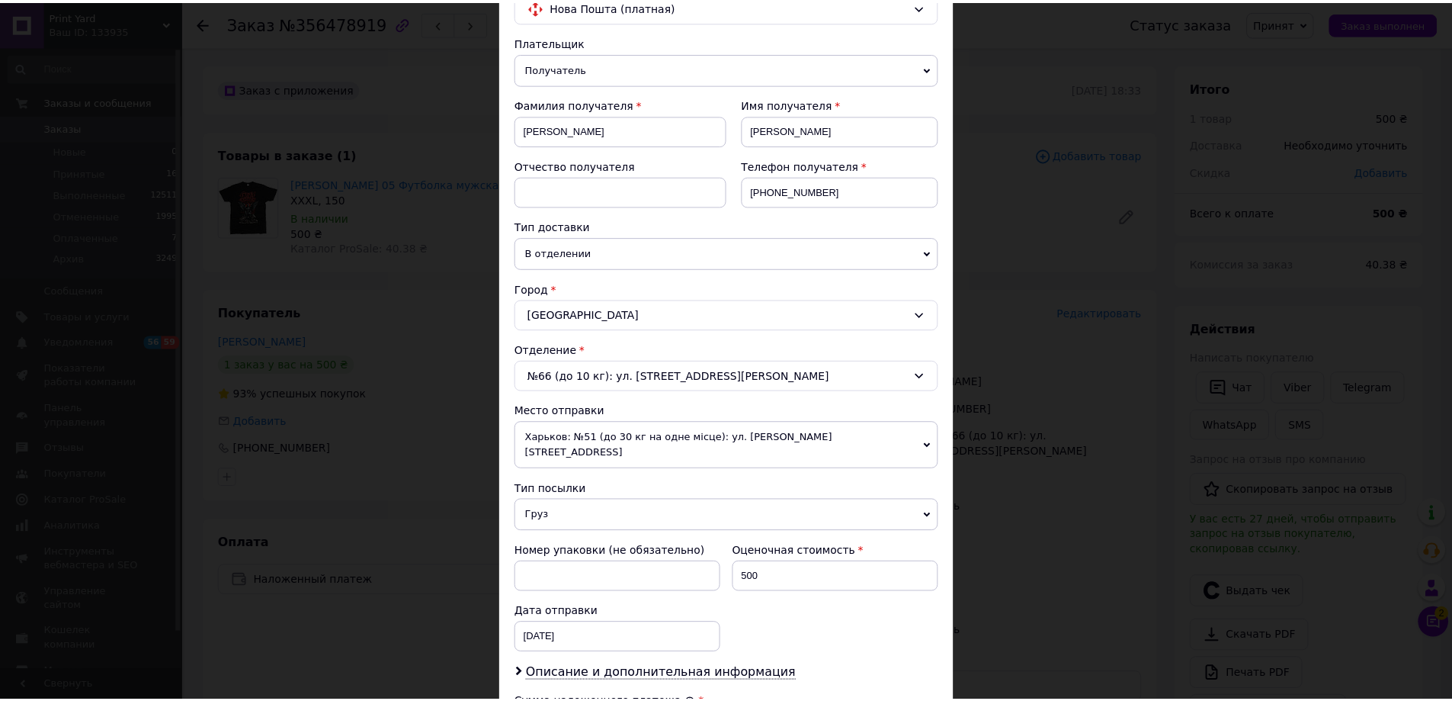
scroll to position [463, 0]
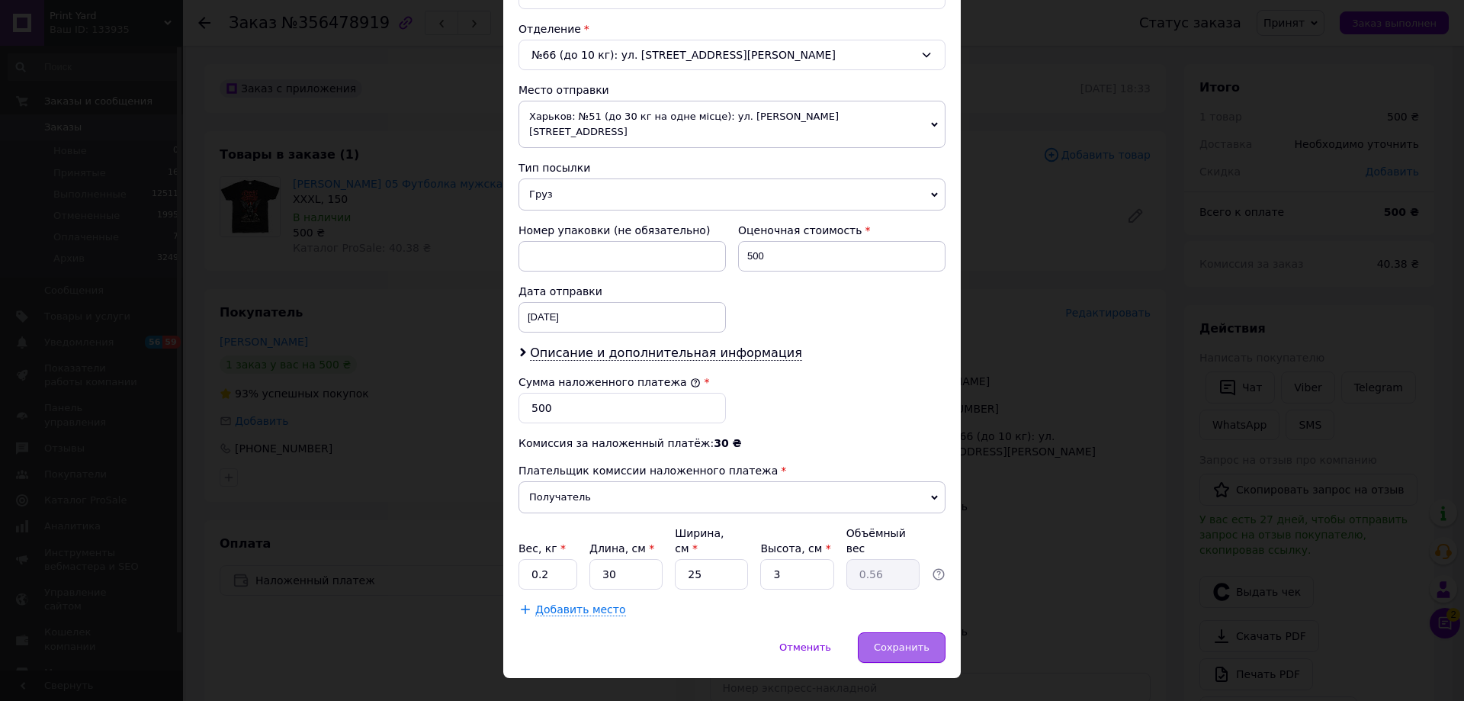
click at [897, 641] on span "Сохранить" at bounding box center [902, 646] width 56 height 11
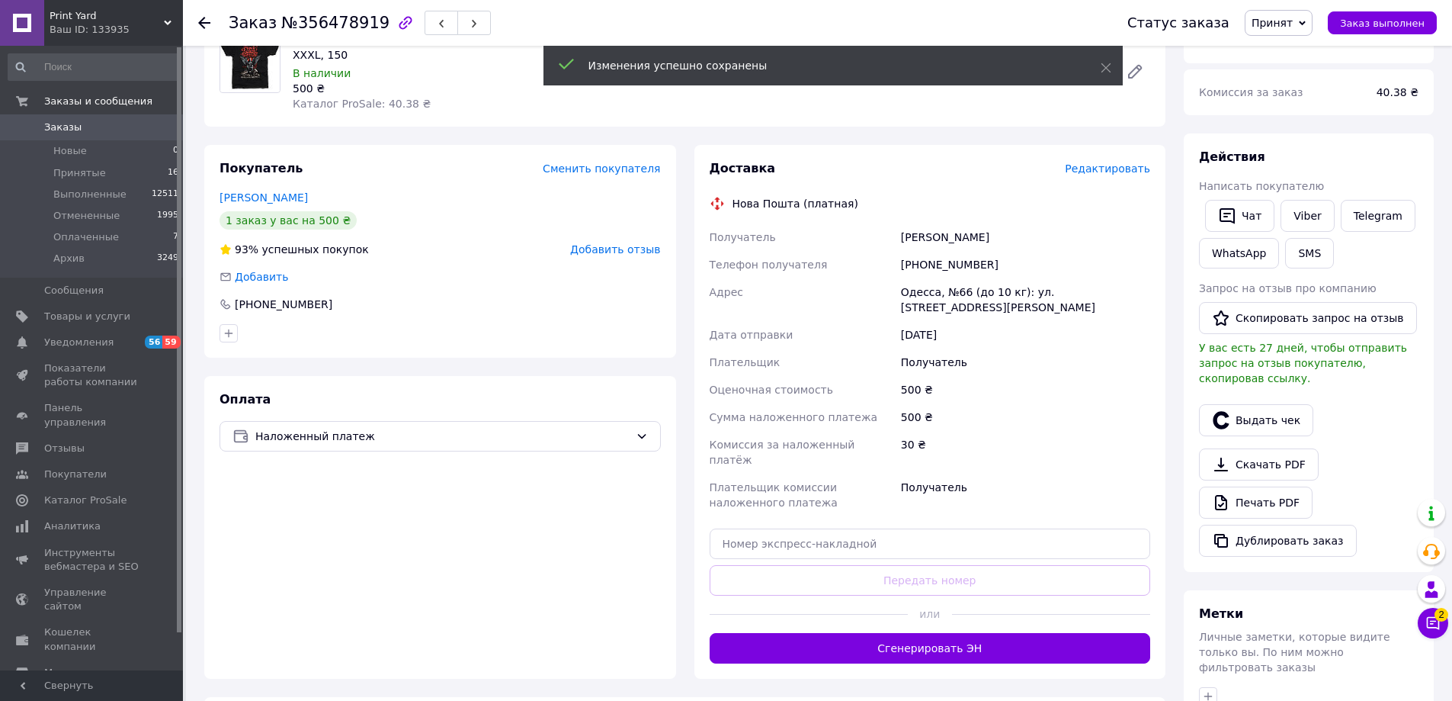
scroll to position [152, 0]
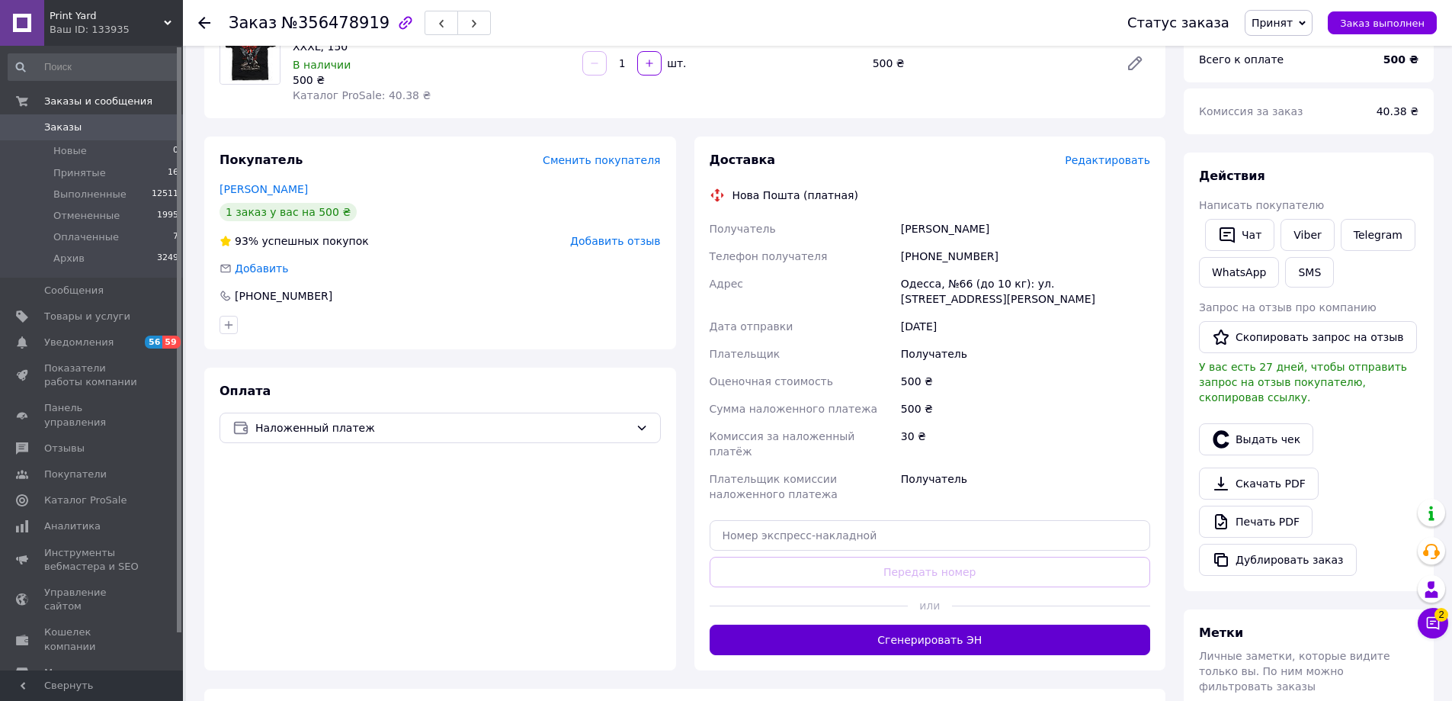
click at [902, 624] on button "Сгенерировать ЭН" at bounding box center [930, 639] width 441 height 30
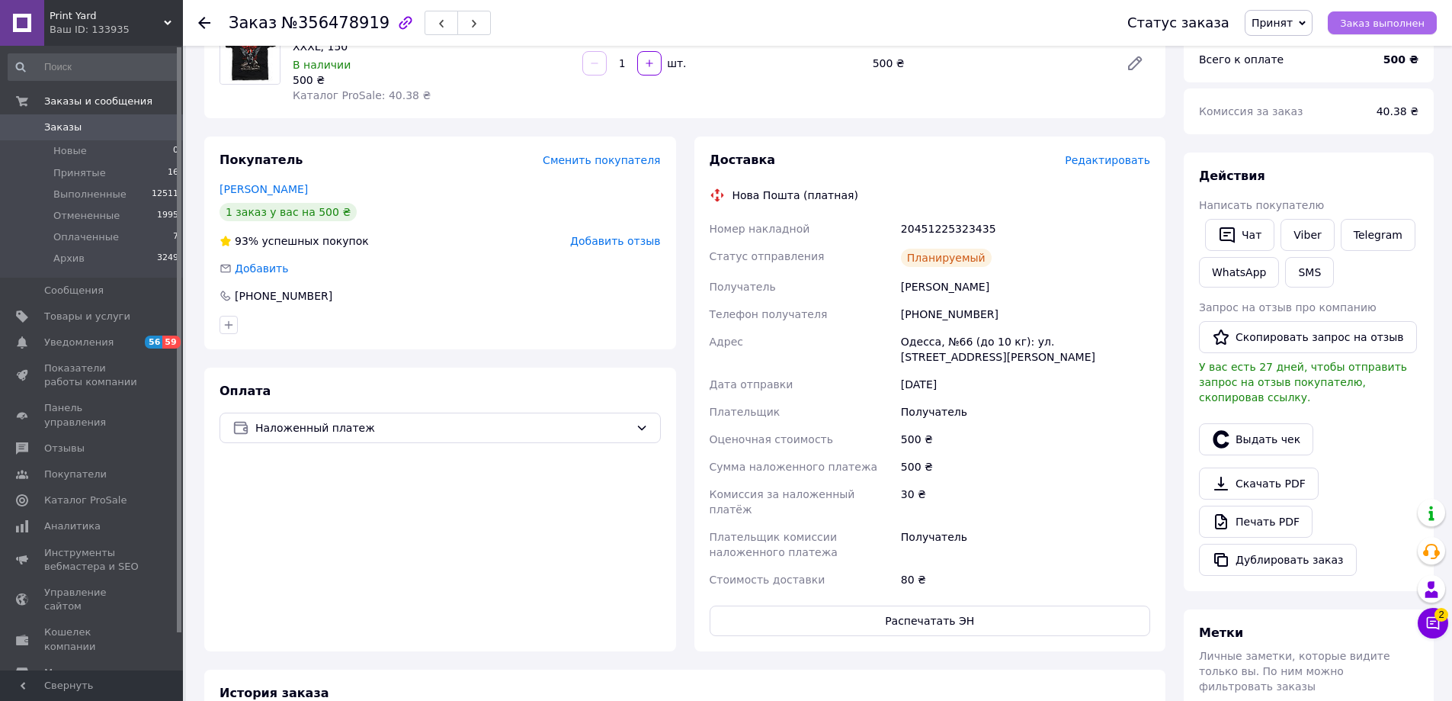
drag, startPoint x: 1394, startPoint y: 22, endPoint x: 1346, endPoint y: 23, distance: 48.0
click at [1388, 22] on span "Заказ выполнен" at bounding box center [1382, 23] width 85 height 11
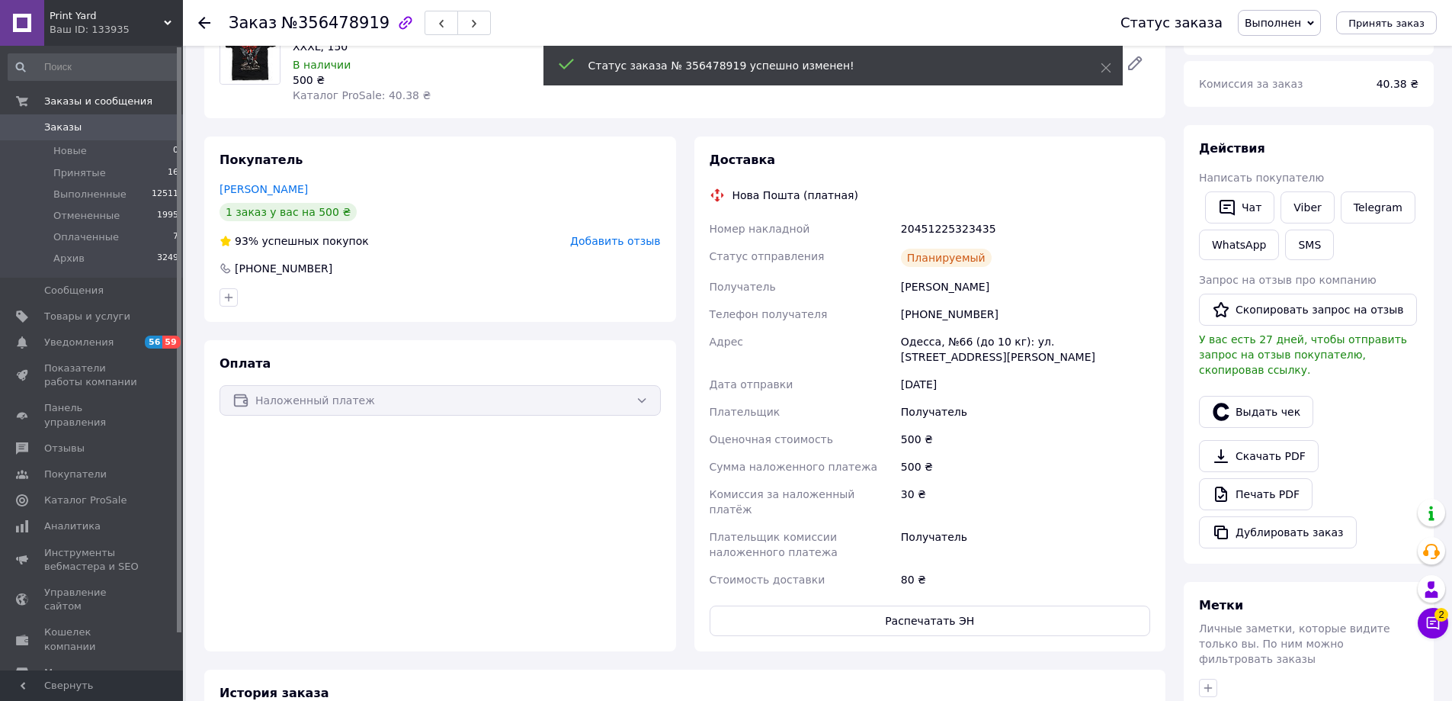
click at [204, 22] on use at bounding box center [204, 23] width 12 height 12
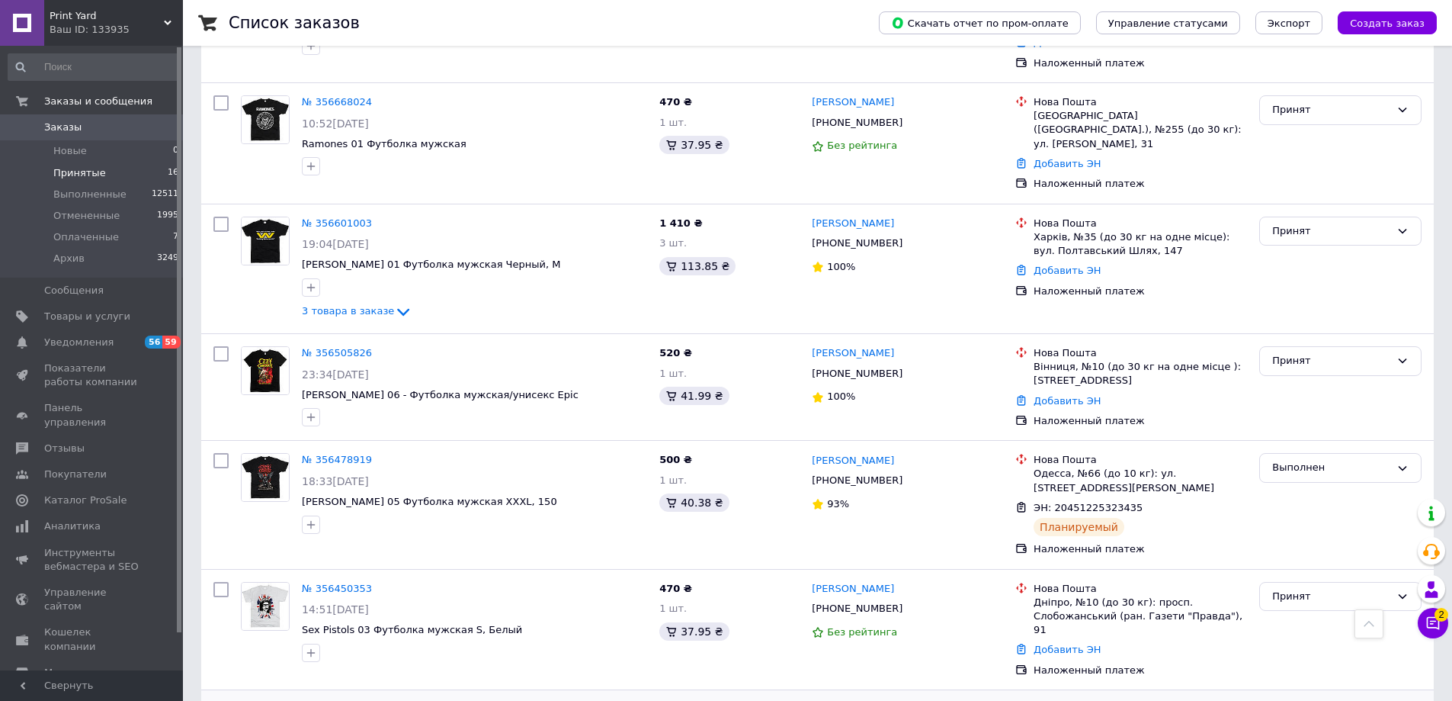
scroll to position [1404, 0]
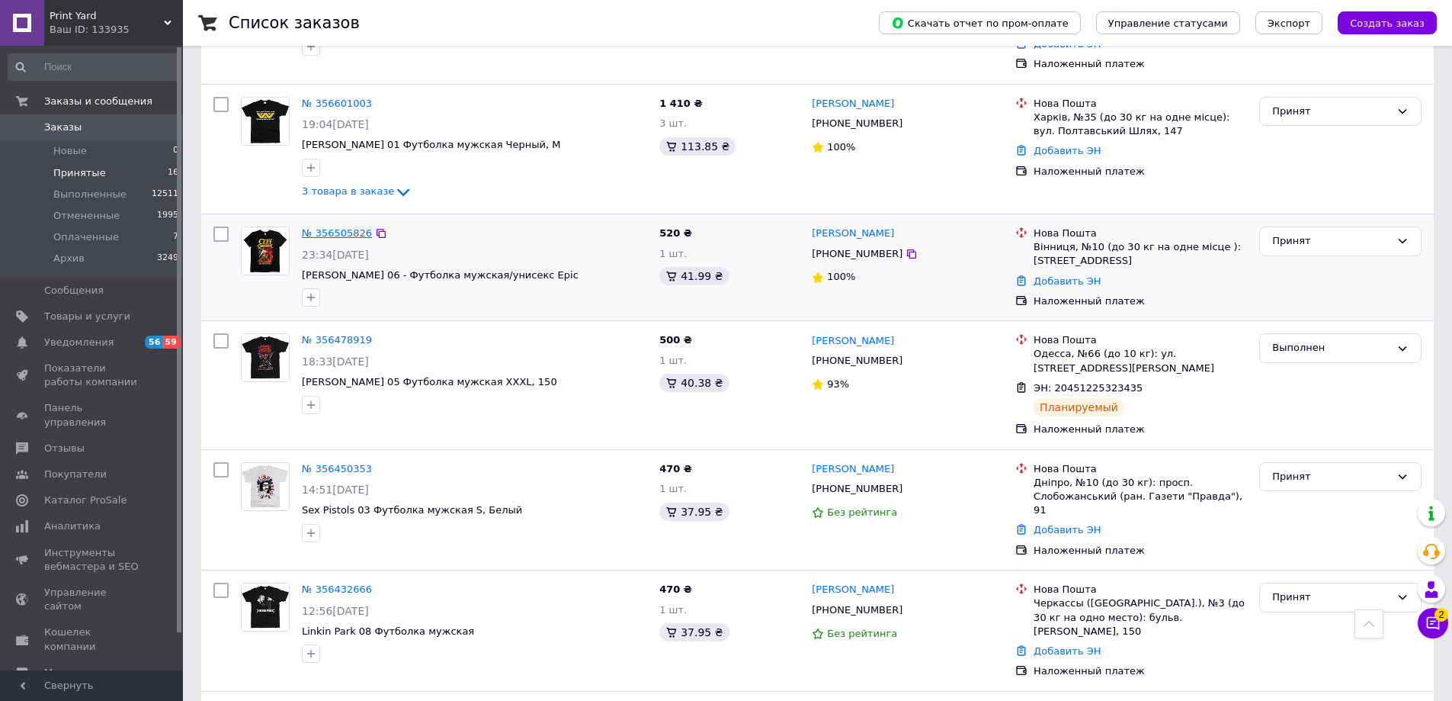
click at [351, 227] on link "№ 356505826" at bounding box center [337, 232] width 70 height 11
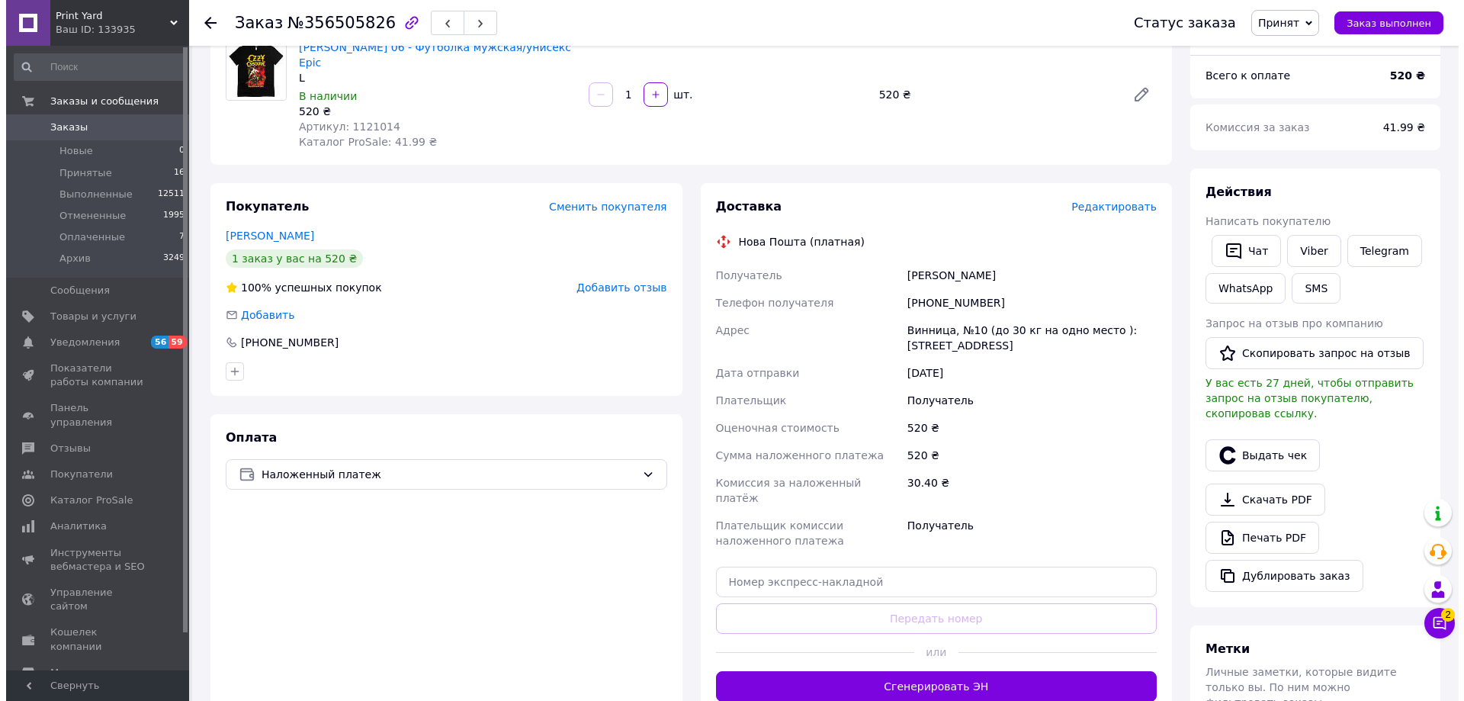
scroll to position [152, 0]
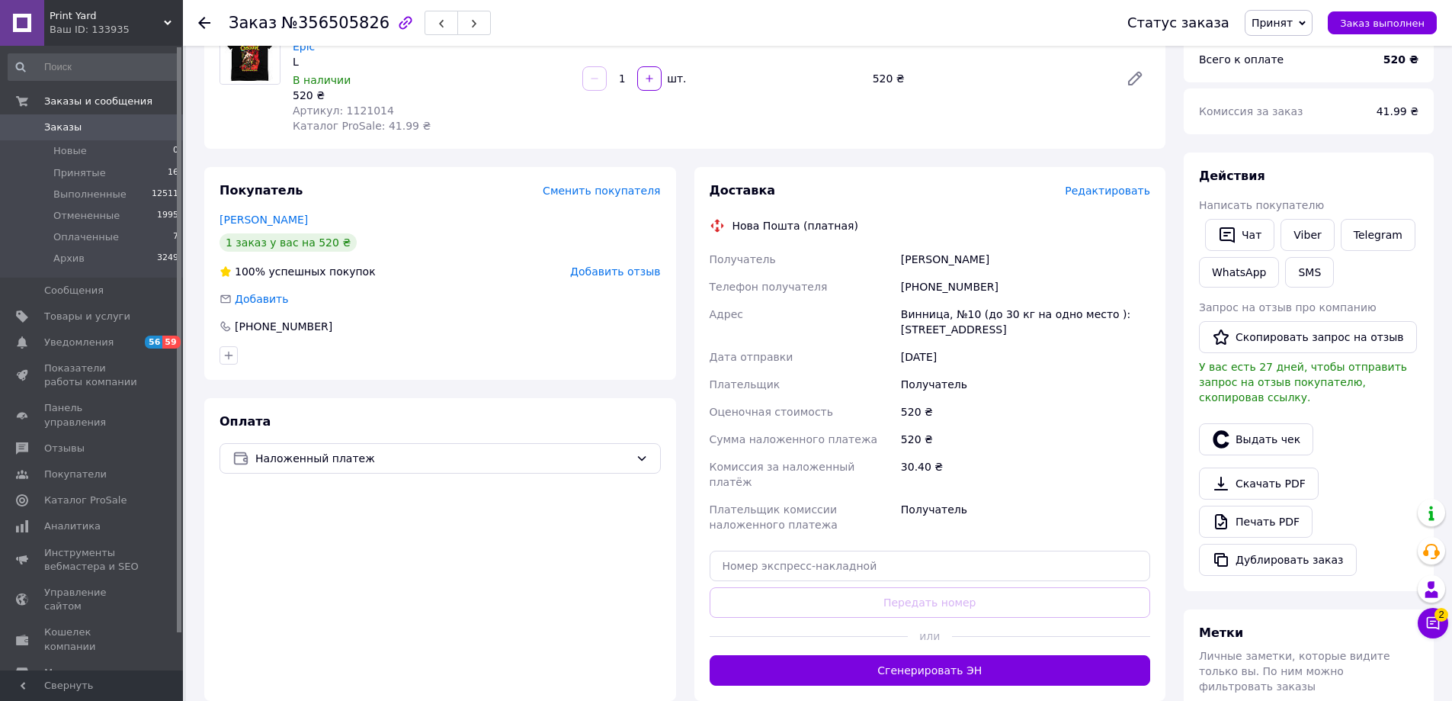
click at [1114, 185] on span "Редактировать" at bounding box center [1107, 191] width 85 height 12
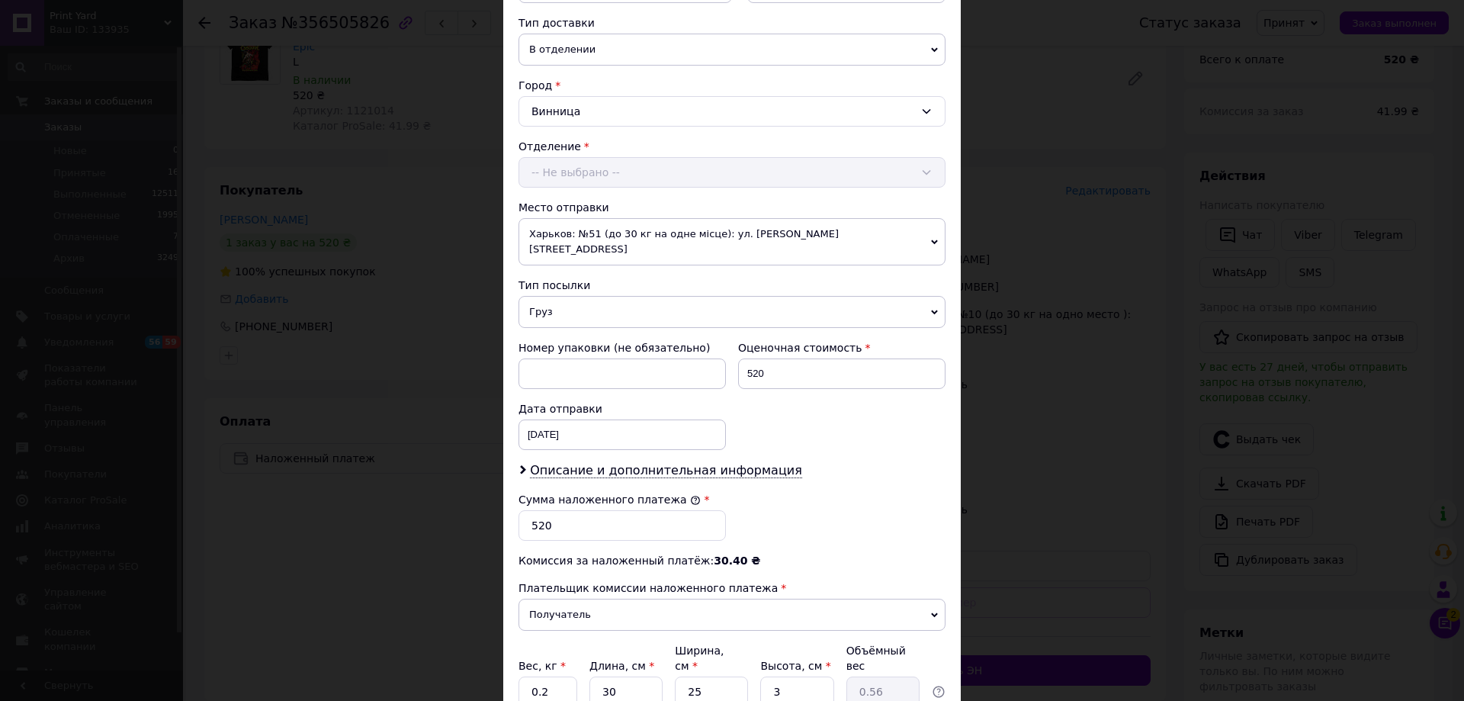
scroll to position [463, 0]
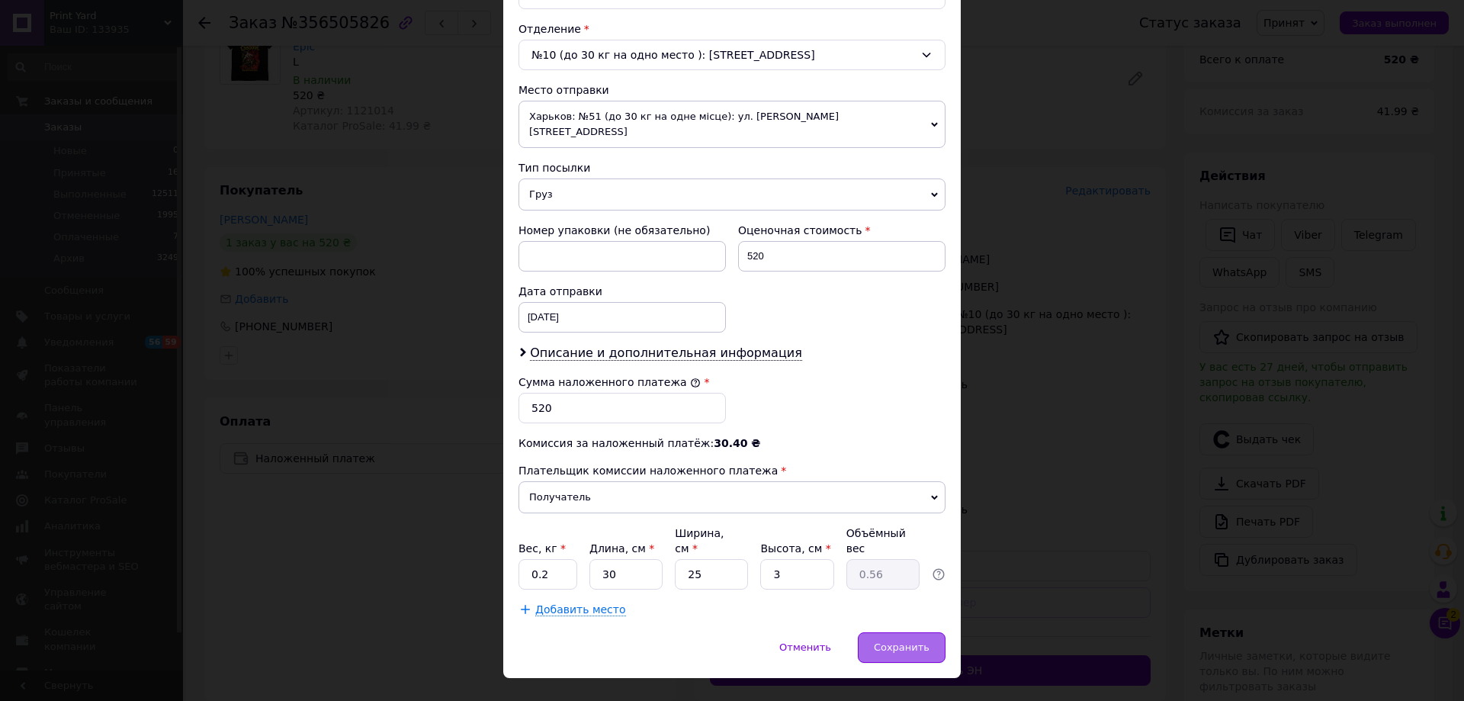
click at [894, 632] on div "Сохранить" at bounding box center [902, 647] width 88 height 30
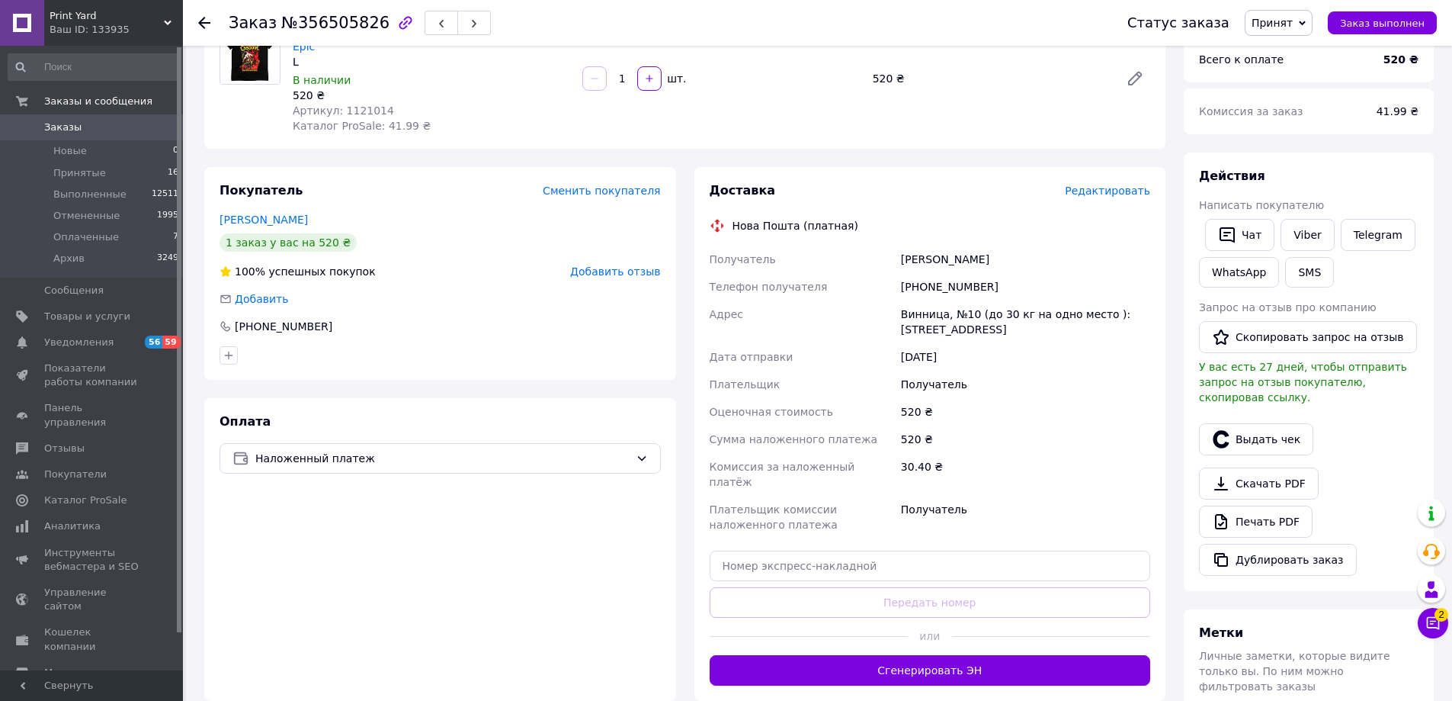
click at [1126, 185] on span "Редактировать" at bounding box center [1107, 191] width 85 height 12
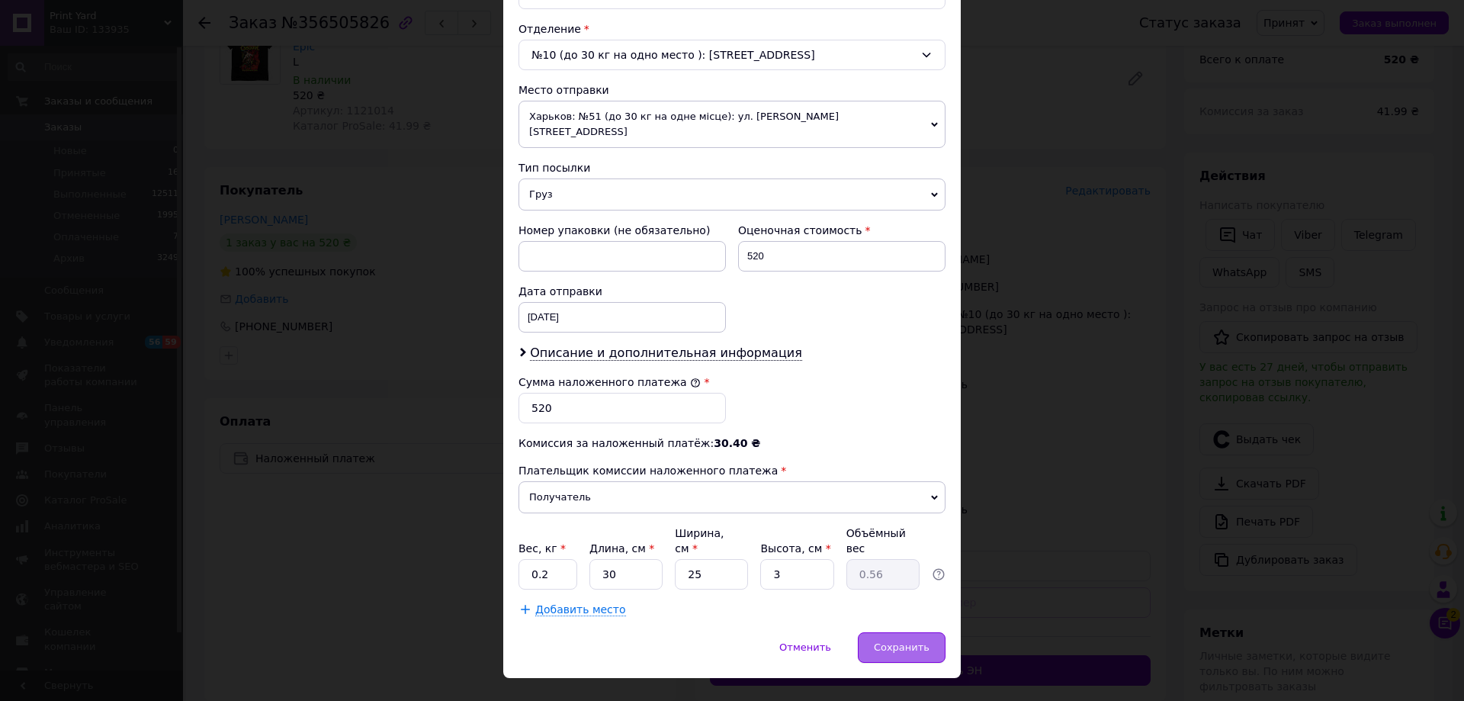
click at [893, 632] on div "Сохранить" at bounding box center [902, 647] width 88 height 30
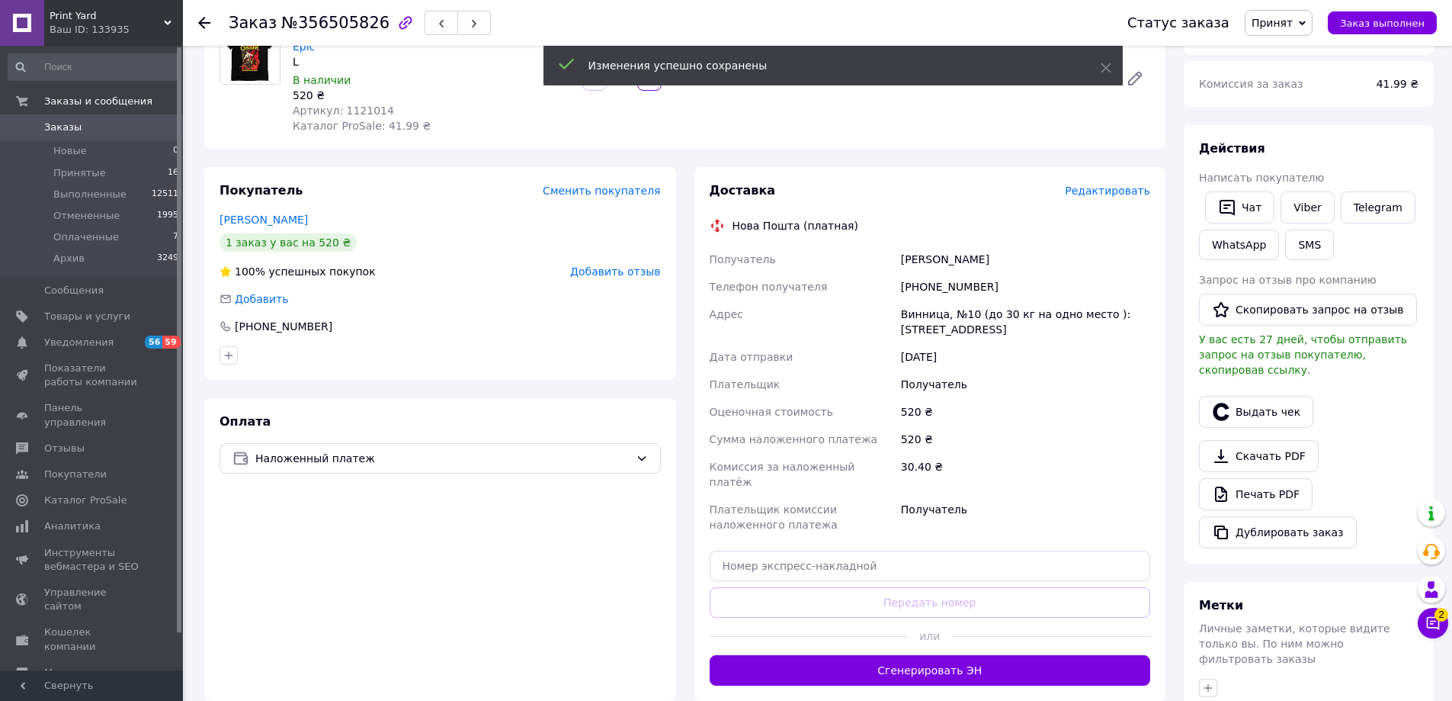
click at [938, 655] on button "Сгенерировать ЭН" at bounding box center [930, 670] width 441 height 30
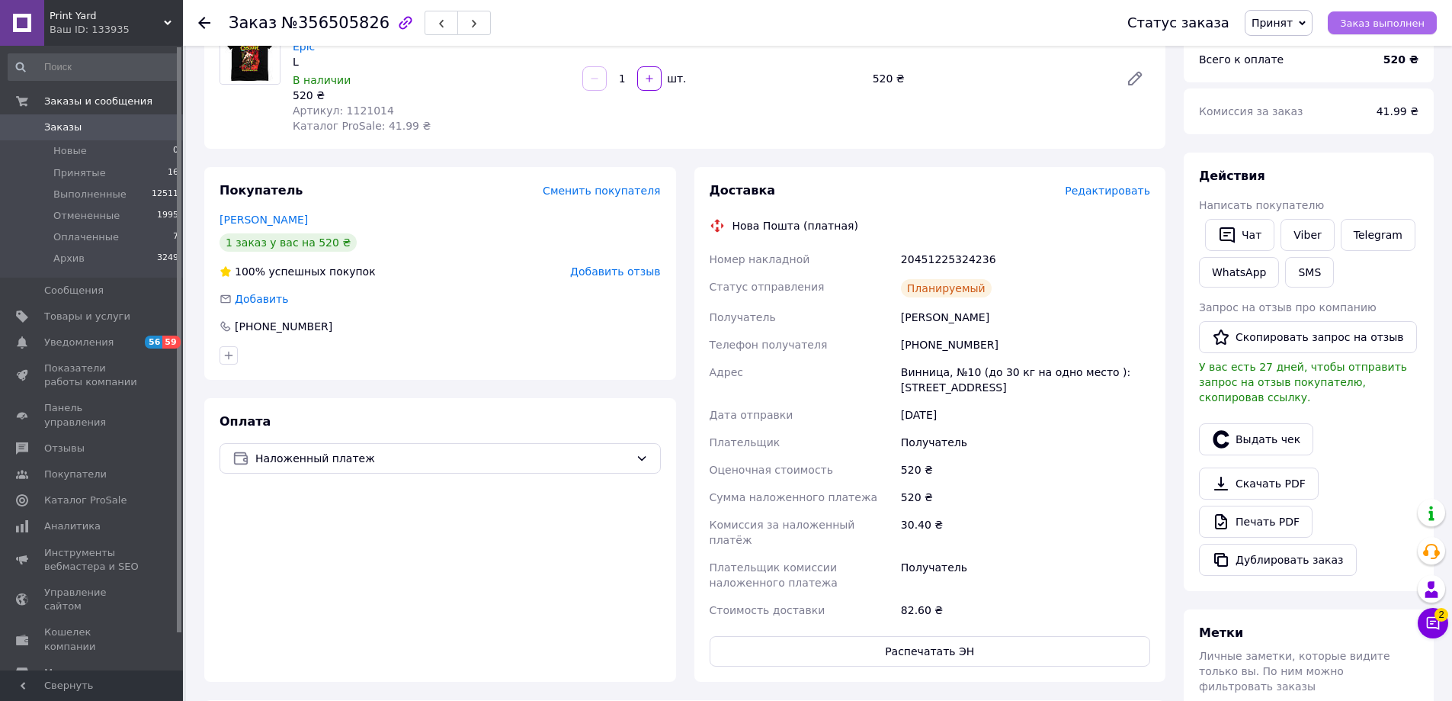
click at [1386, 18] on span "Заказ выполнен" at bounding box center [1382, 23] width 85 height 11
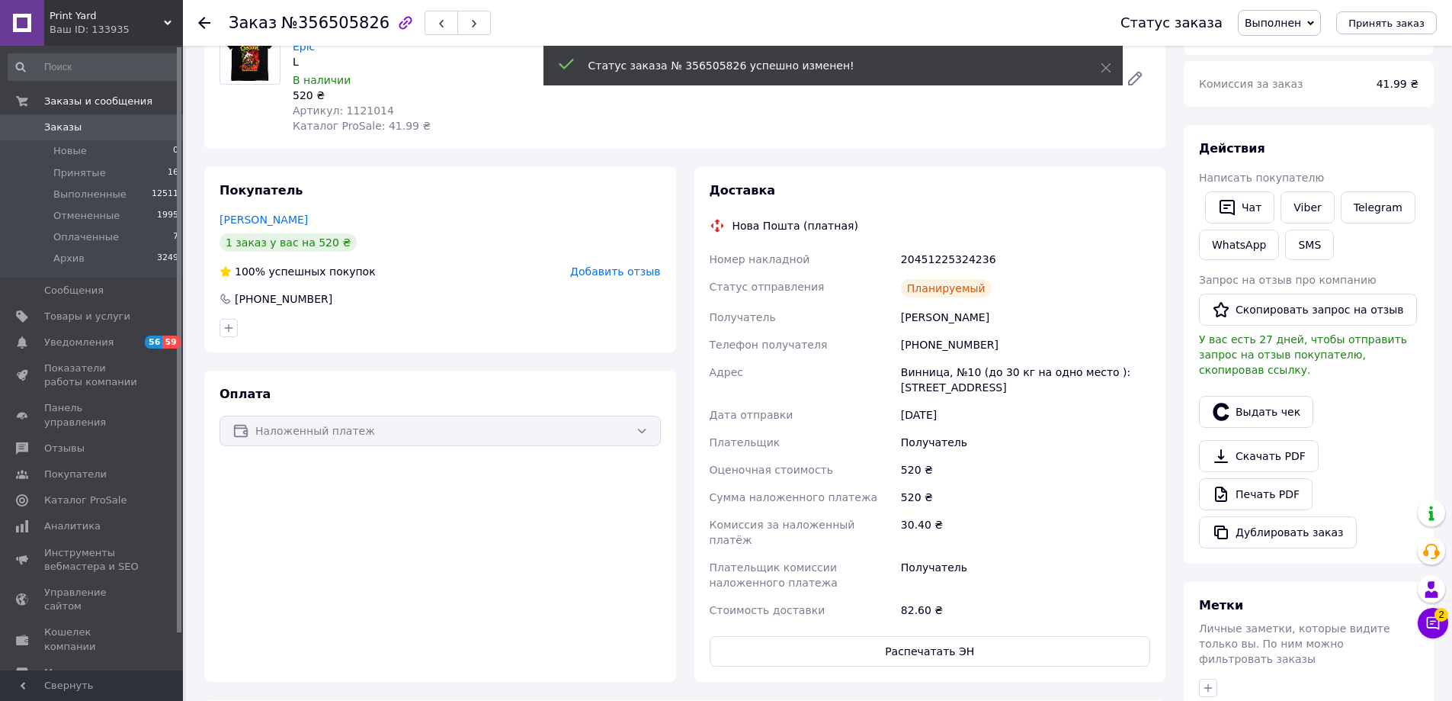
click at [203, 20] on use at bounding box center [204, 23] width 12 height 12
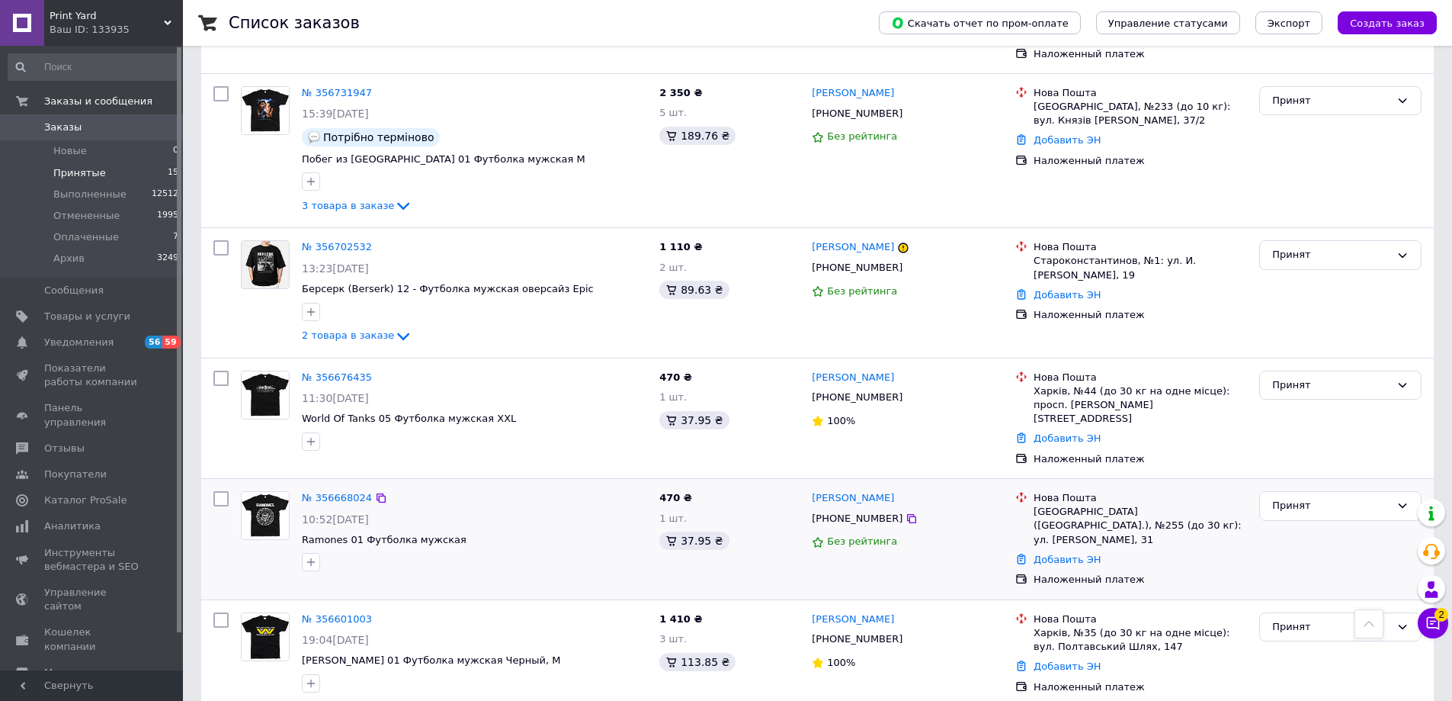
scroll to position [915, 0]
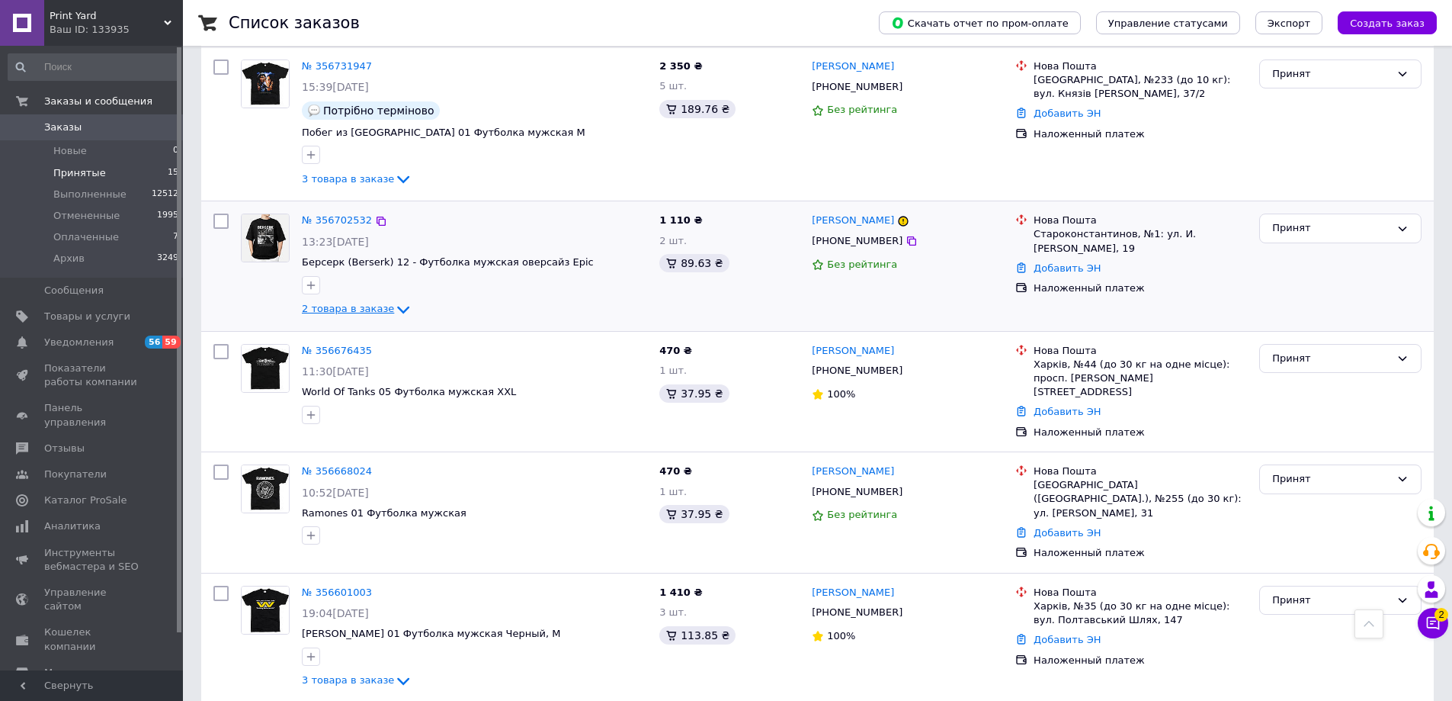
click at [394, 300] on icon at bounding box center [403, 309] width 18 height 18
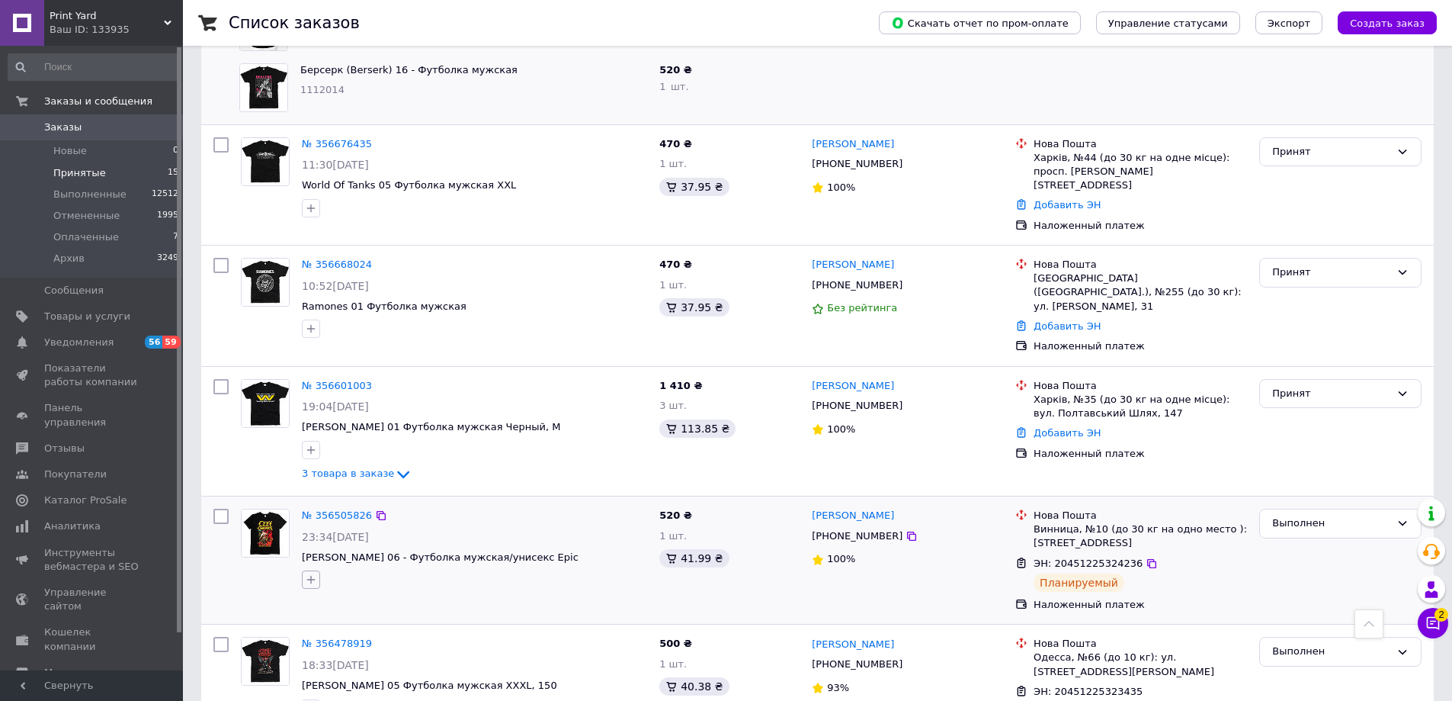
scroll to position [1242, 0]
click at [83, 238] on span "Оплаченные" at bounding box center [86, 237] width 66 height 14
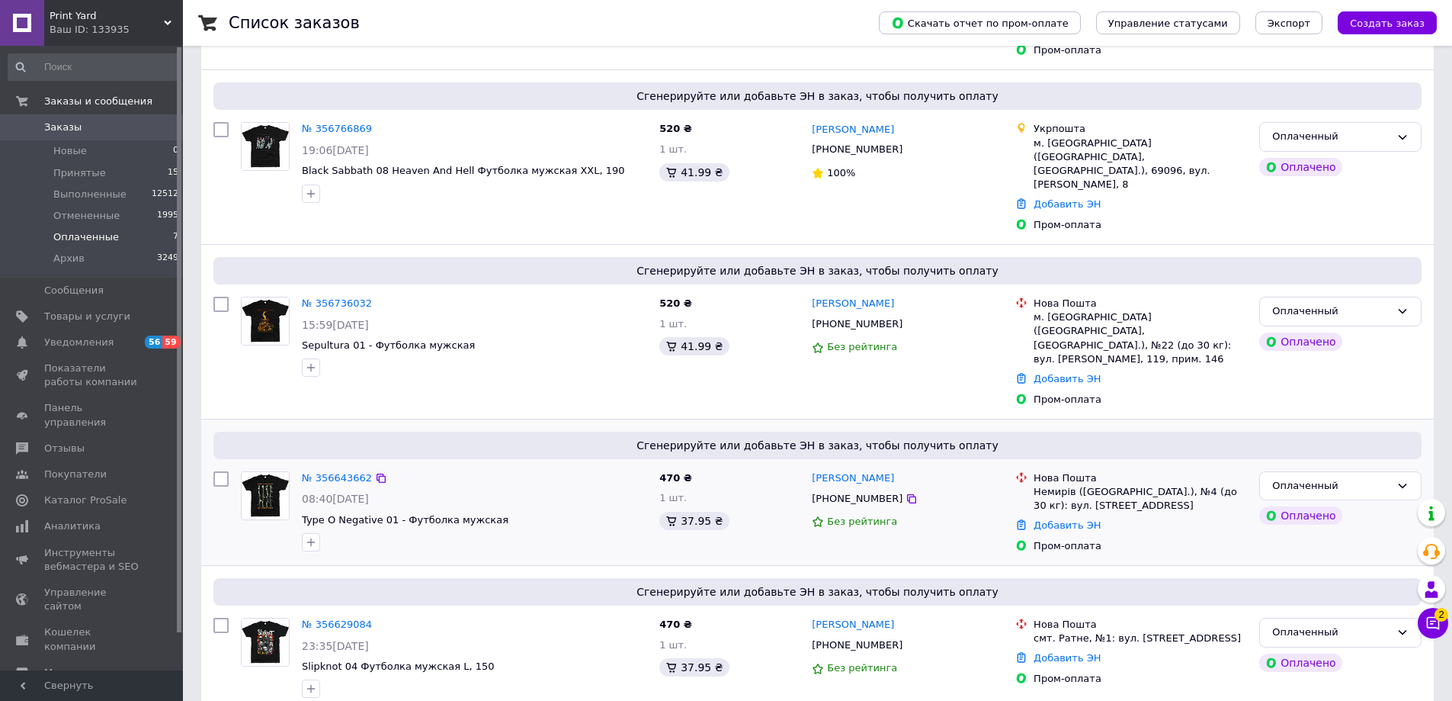
scroll to position [534, 0]
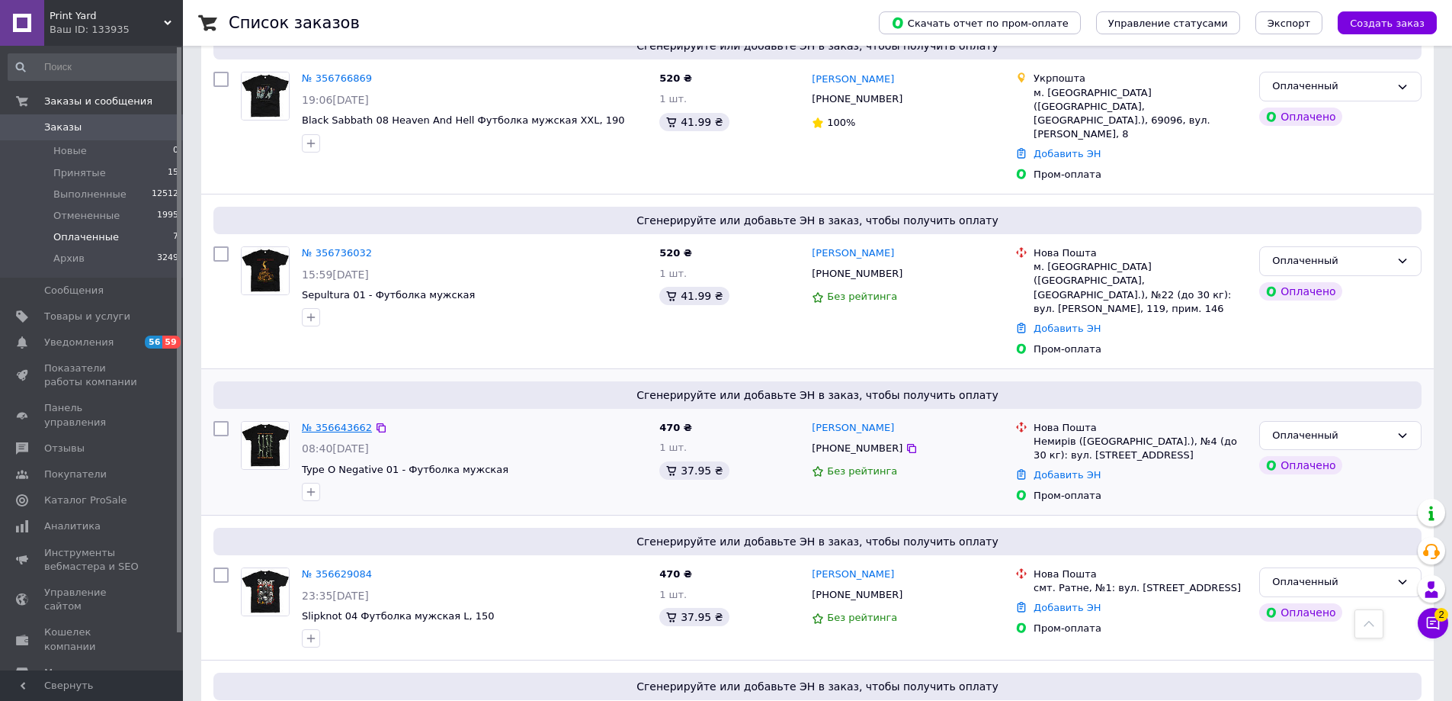
click at [335, 422] on link "№ 356643662" at bounding box center [337, 427] width 70 height 11
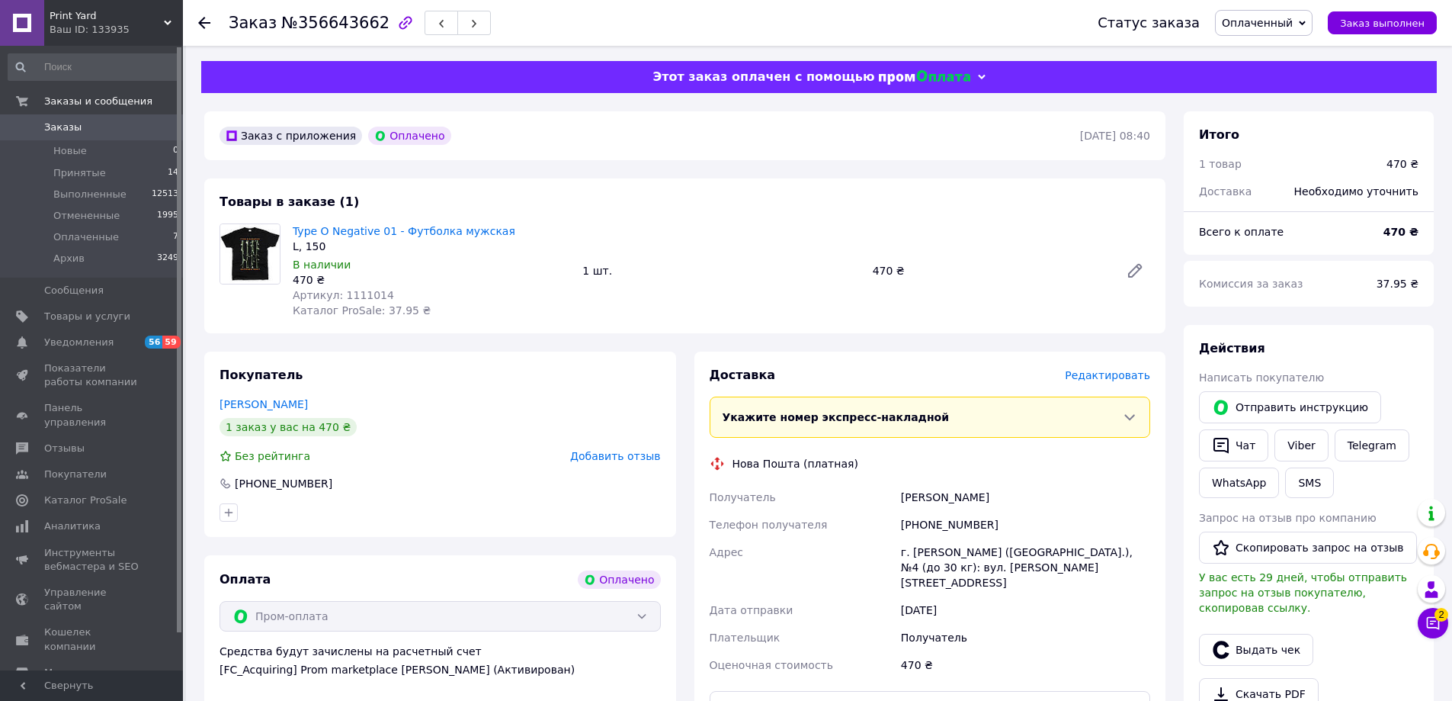
click at [1115, 373] on span "Редактировать" at bounding box center [1107, 375] width 85 height 12
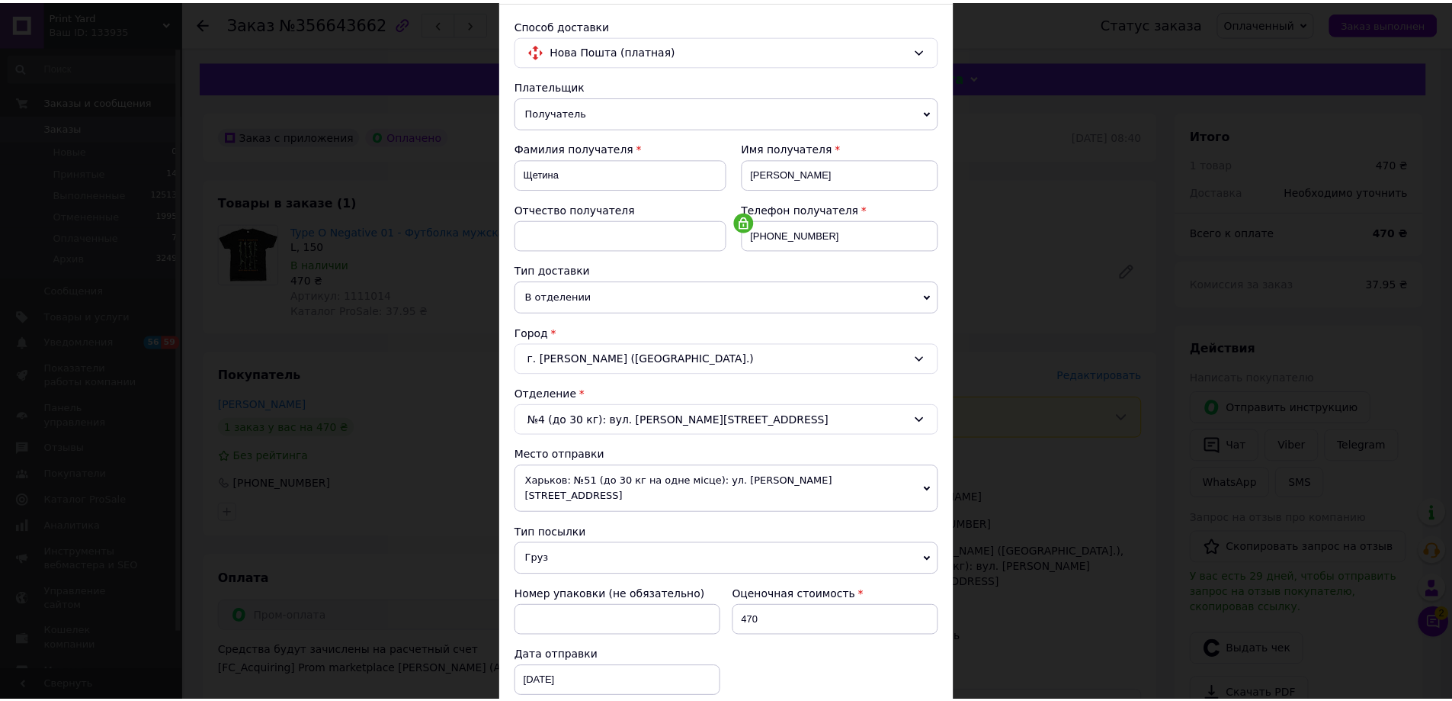
scroll to position [312, 0]
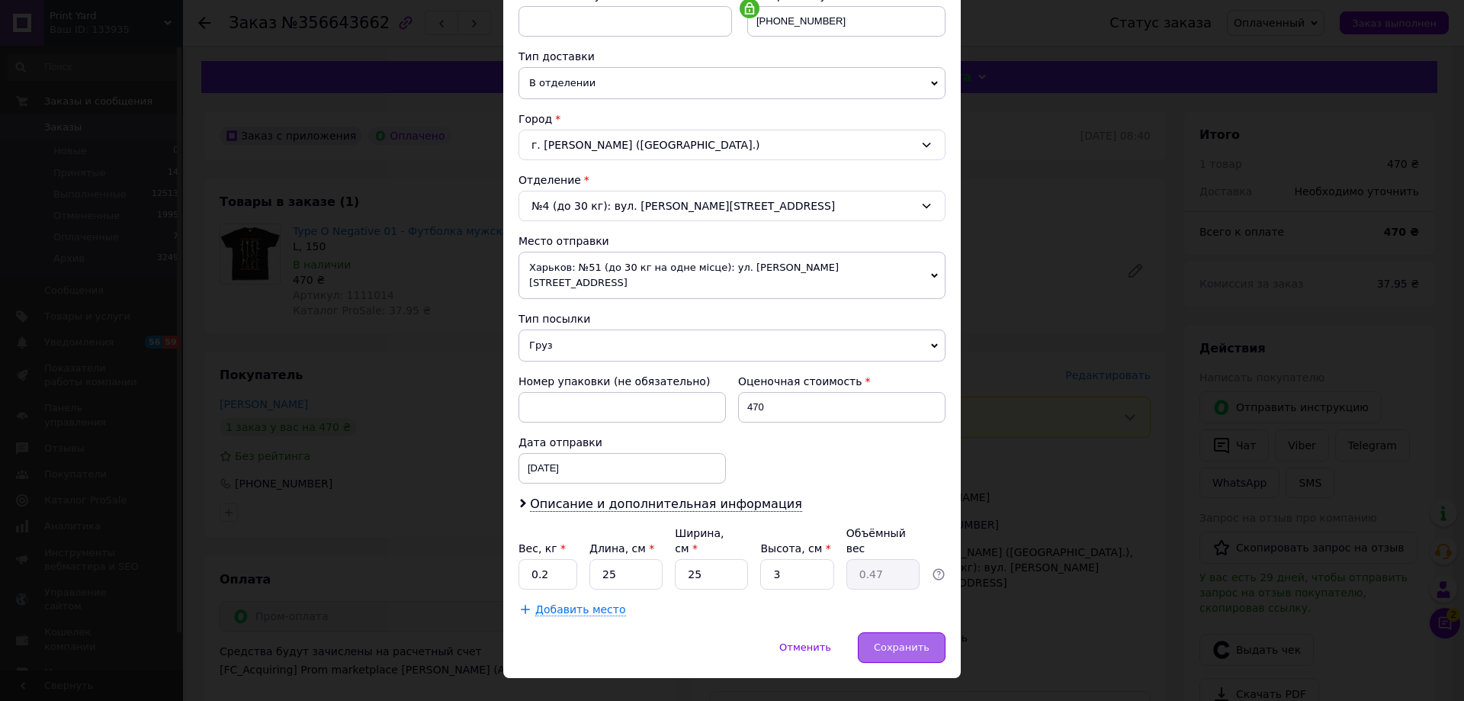
click at [899, 641] on span "Сохранить" at bounding box center [902, 646] width 56 height 11
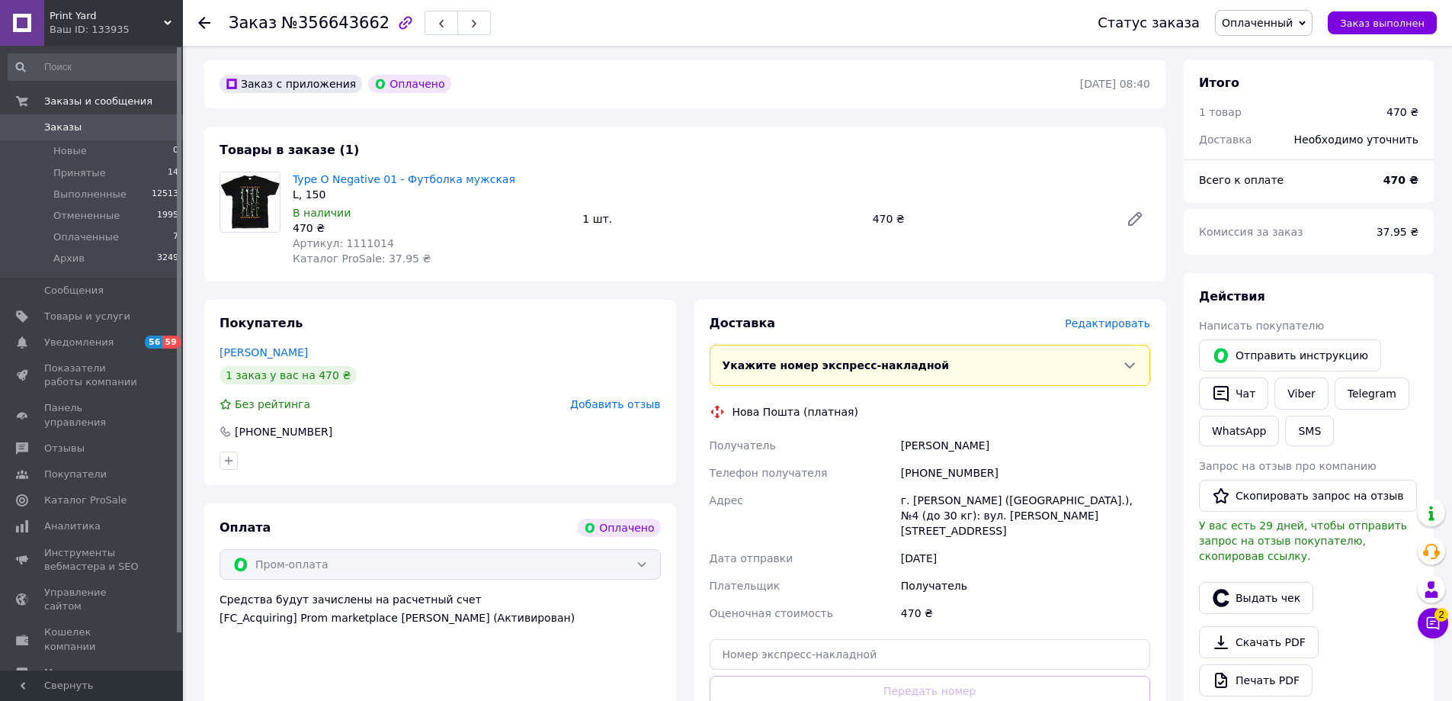
scroll to position [152, 0]
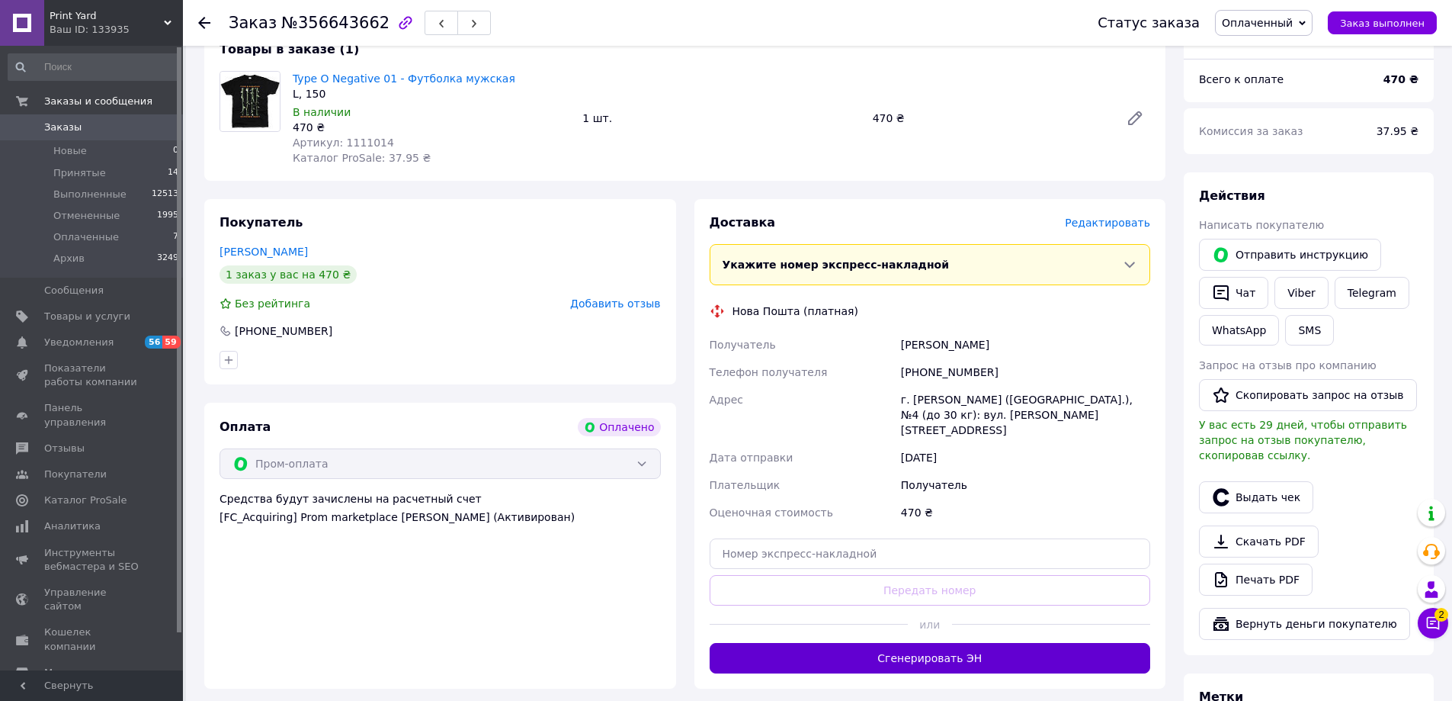
click at [958, 643] on button "Сгенерировать ЭН" at bounding box center [930, 658] width 441 height 30
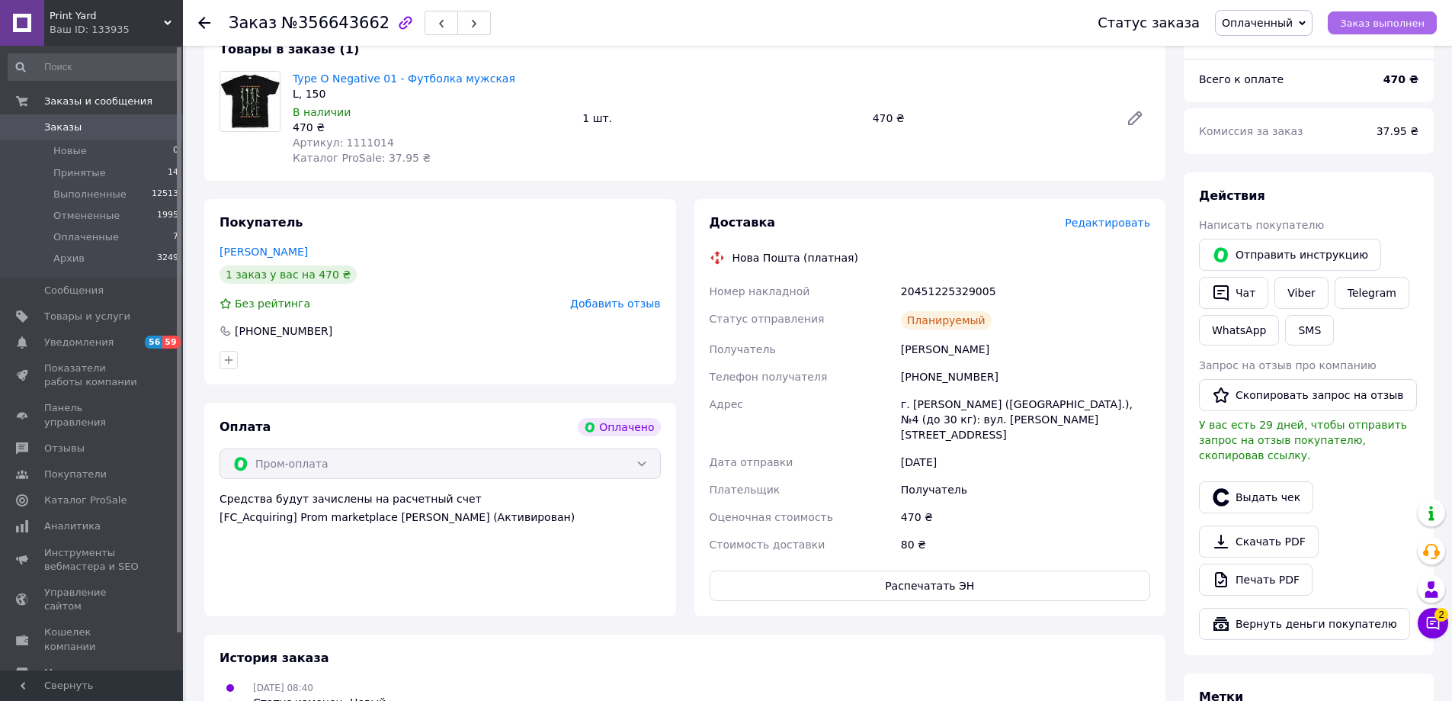
click at [1404, 21] on span "Заказ выполнен" at bounding box center [1382, 23] width 85 height 11
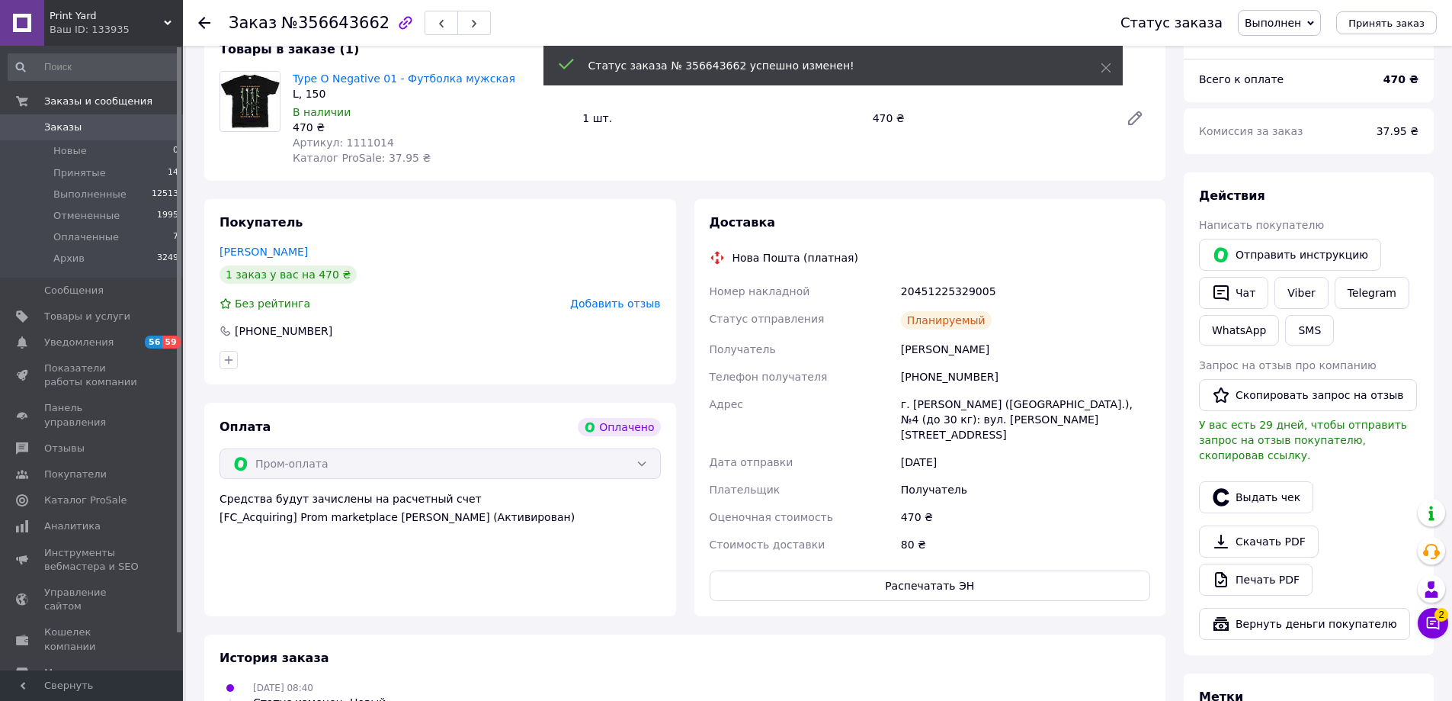
click at [203, 21] on icon at bounding box center [204, 23] width 12 height 12
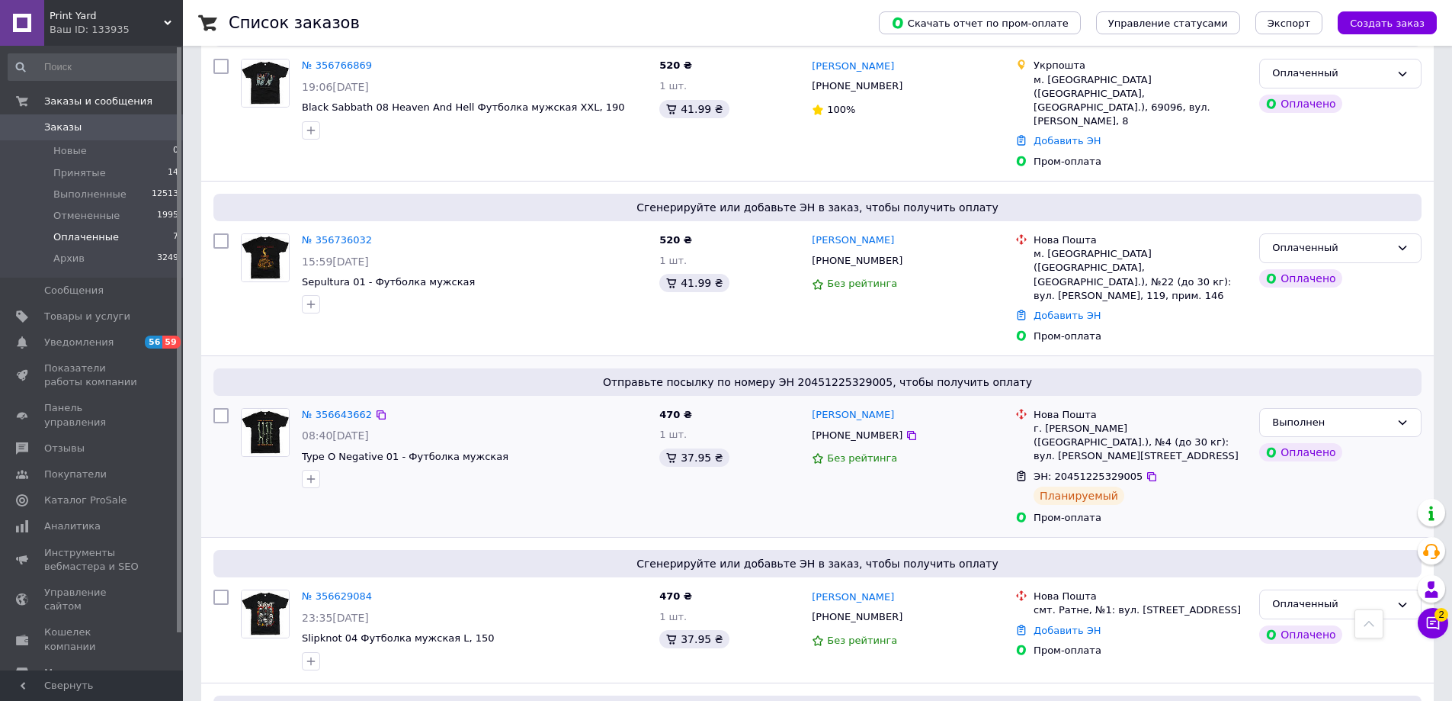
scroll to position [519, 0]
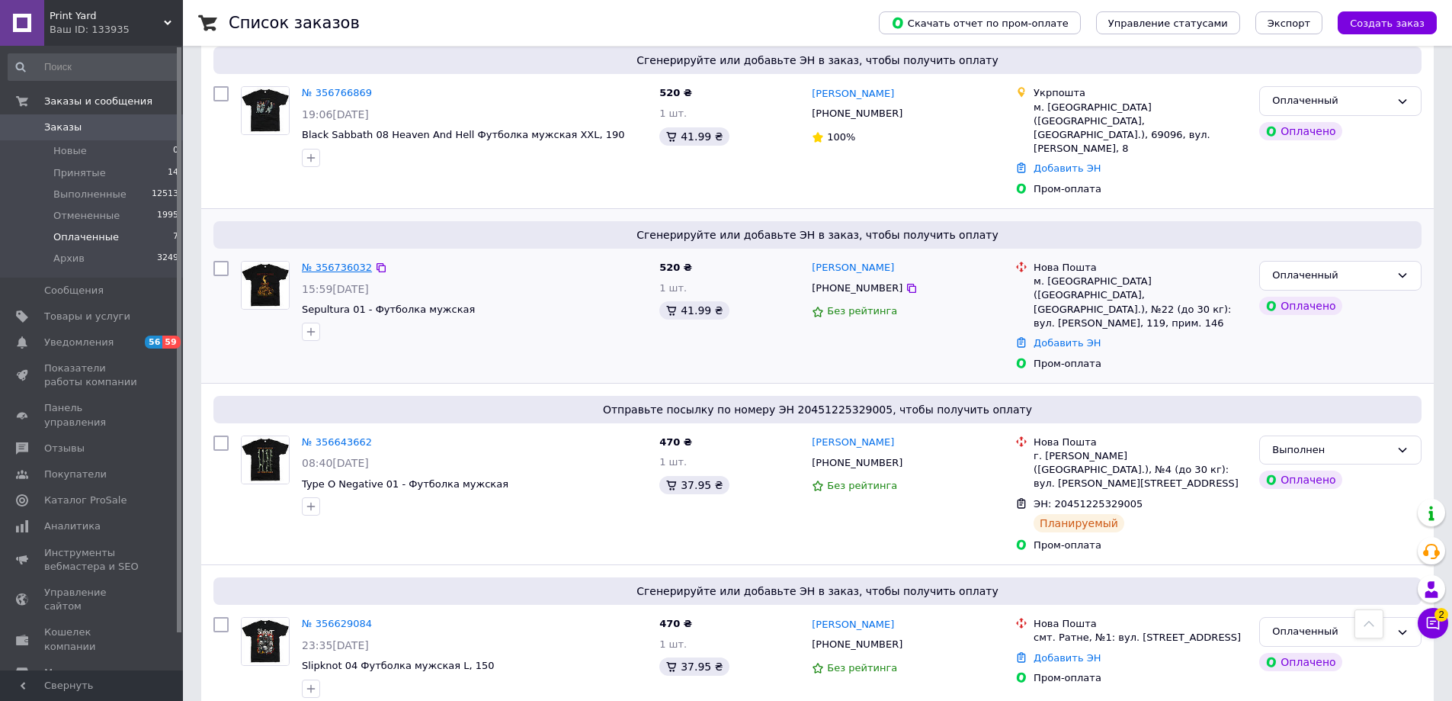
click at [328, 262] on link "№ 356736032" at bounding box center [337, 267] width 70 height 11
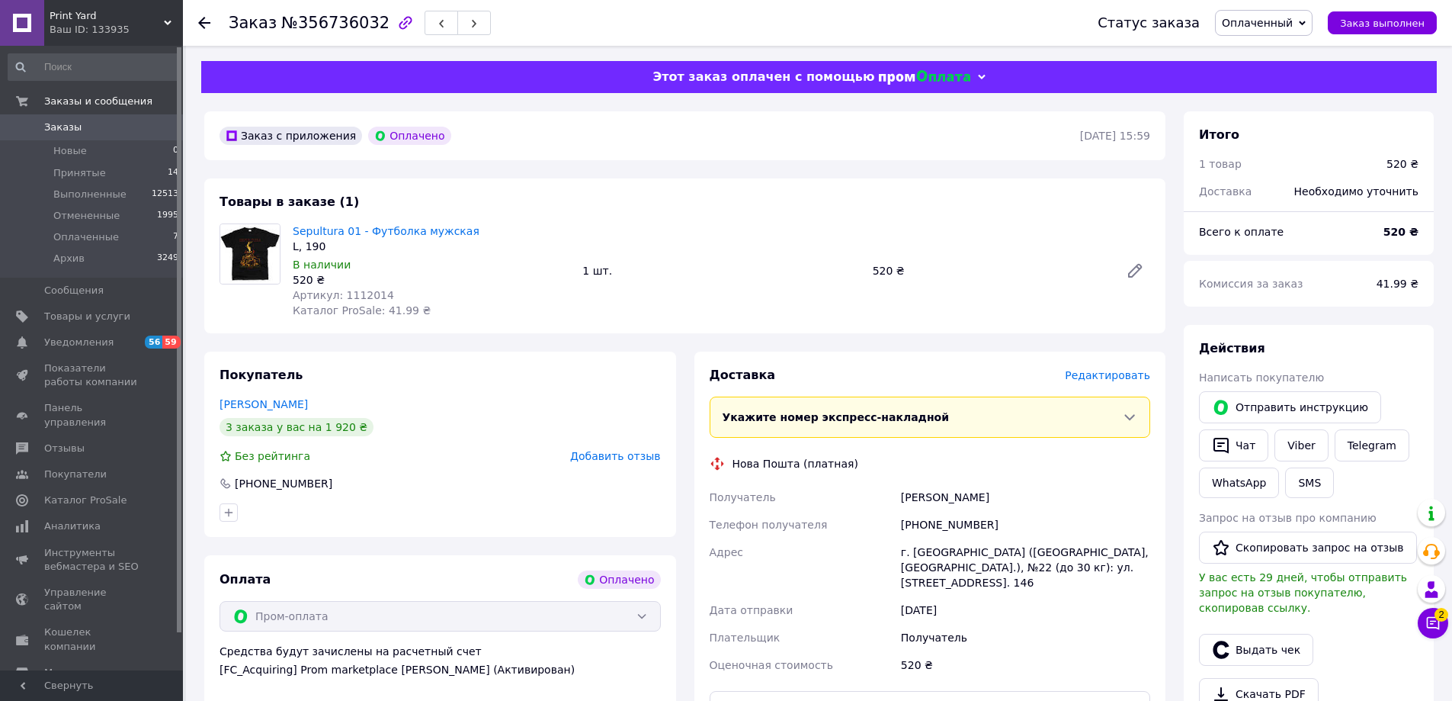
click at [1100, 375] on span "Редактировать" at bounding box center [1107, 375] width 85 height 12
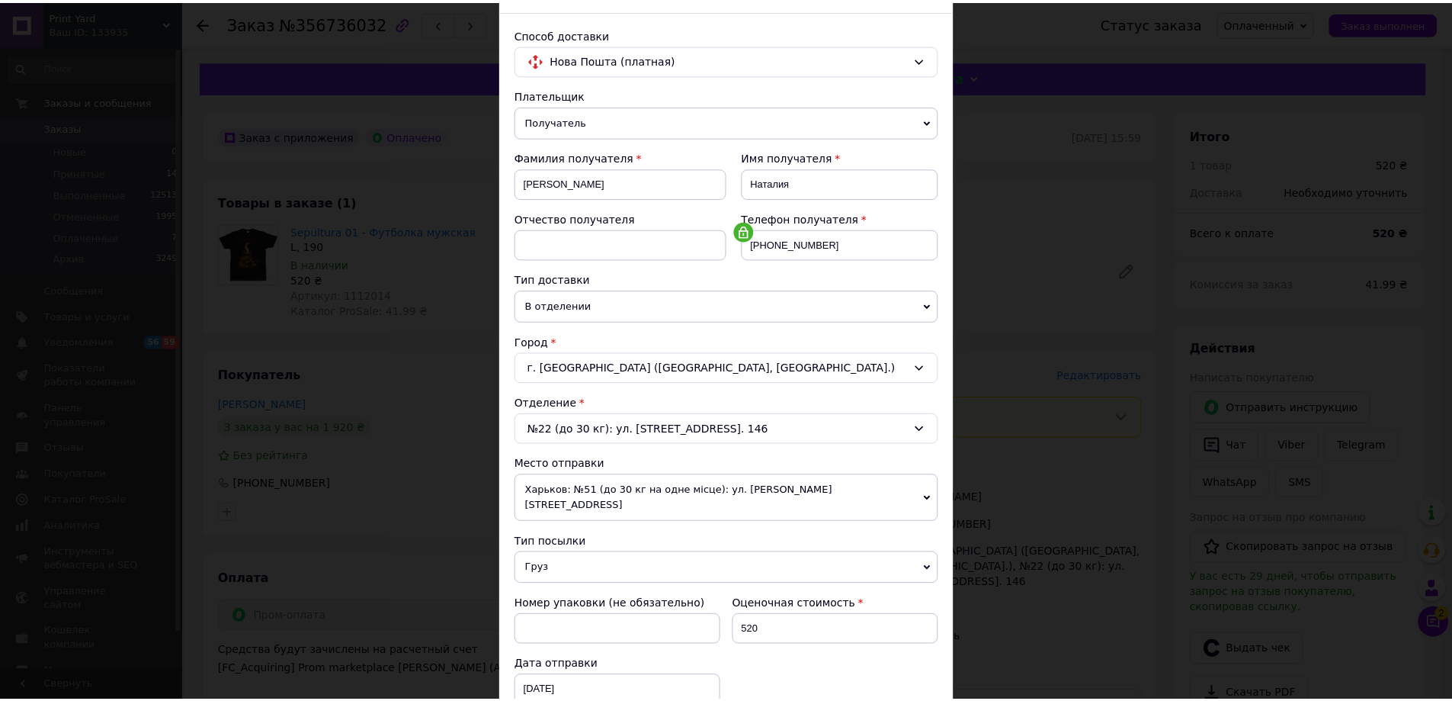
scroll to position [312, 0]
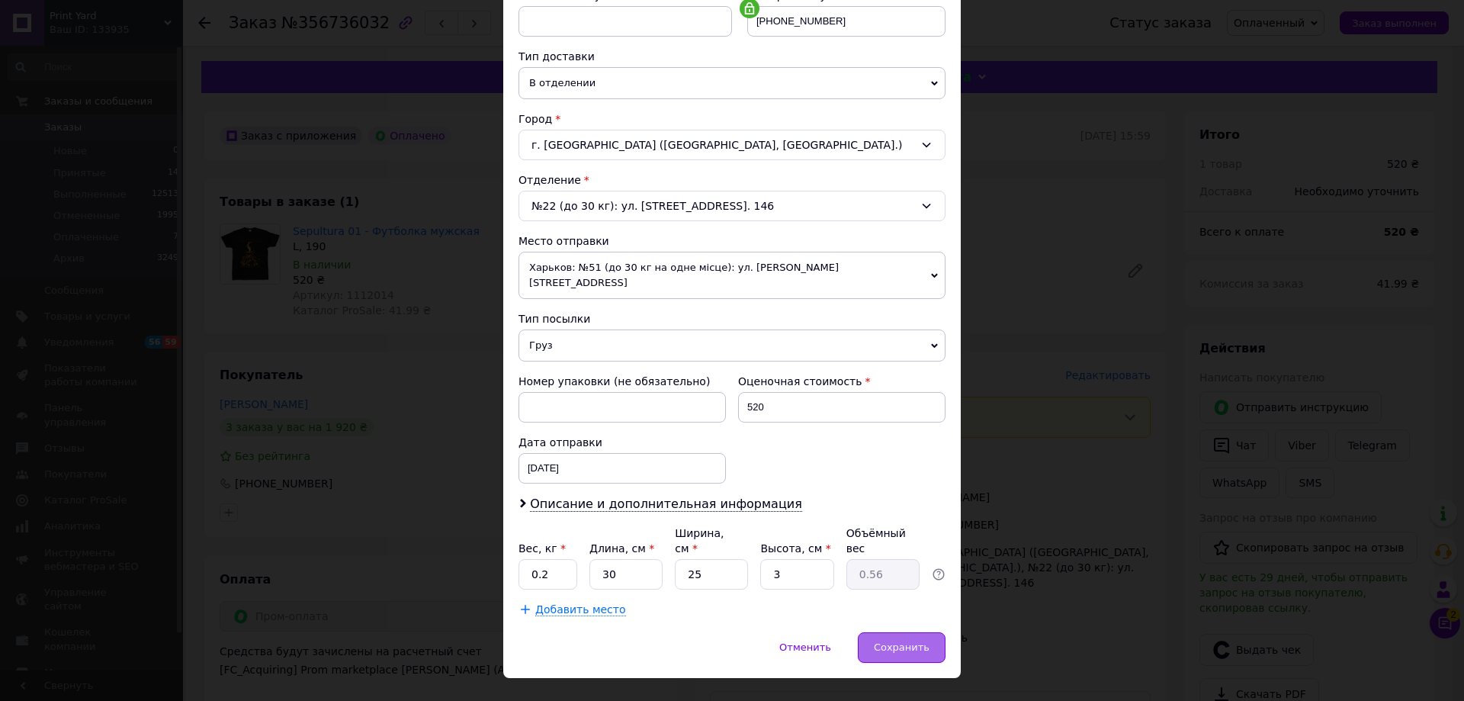
click at [895, 641] on span "Сохранить" at bounding box center [902, 646] width 56 height 11
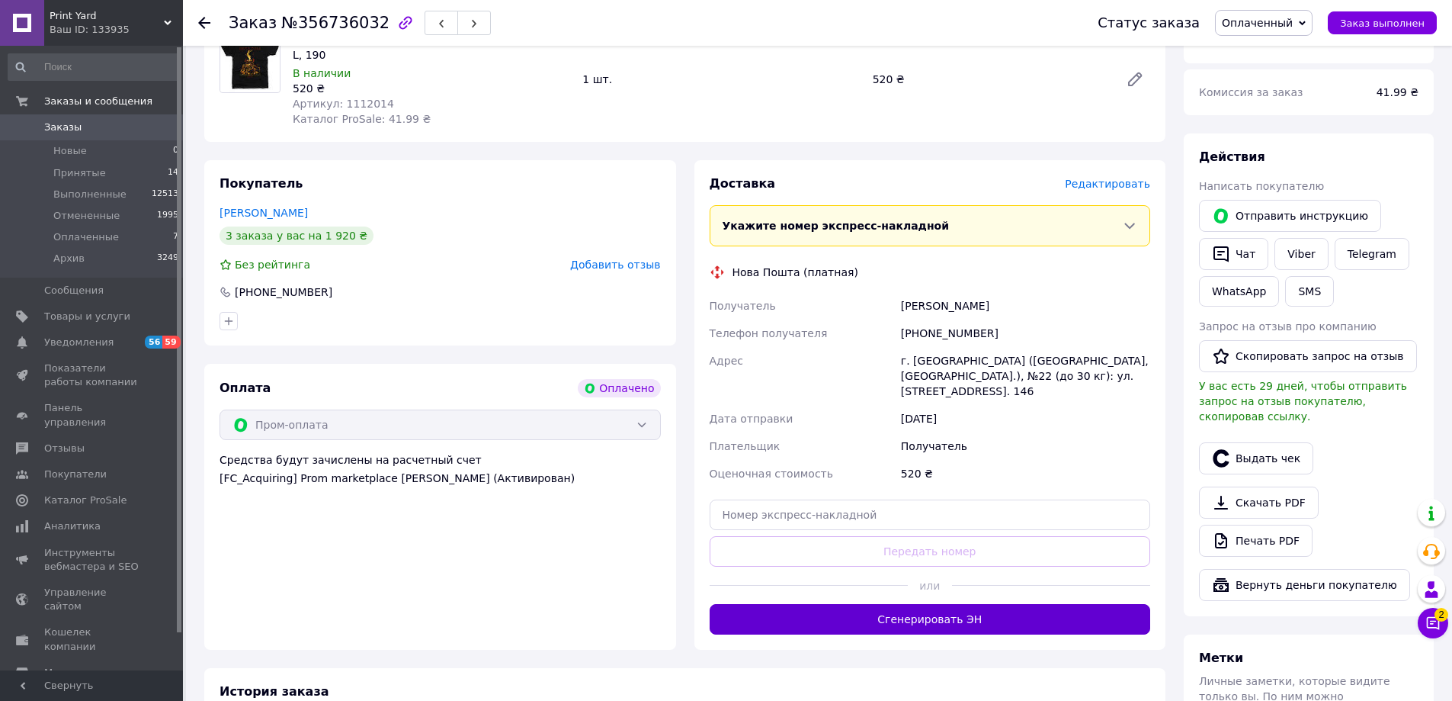
scroll to position [305, 0]
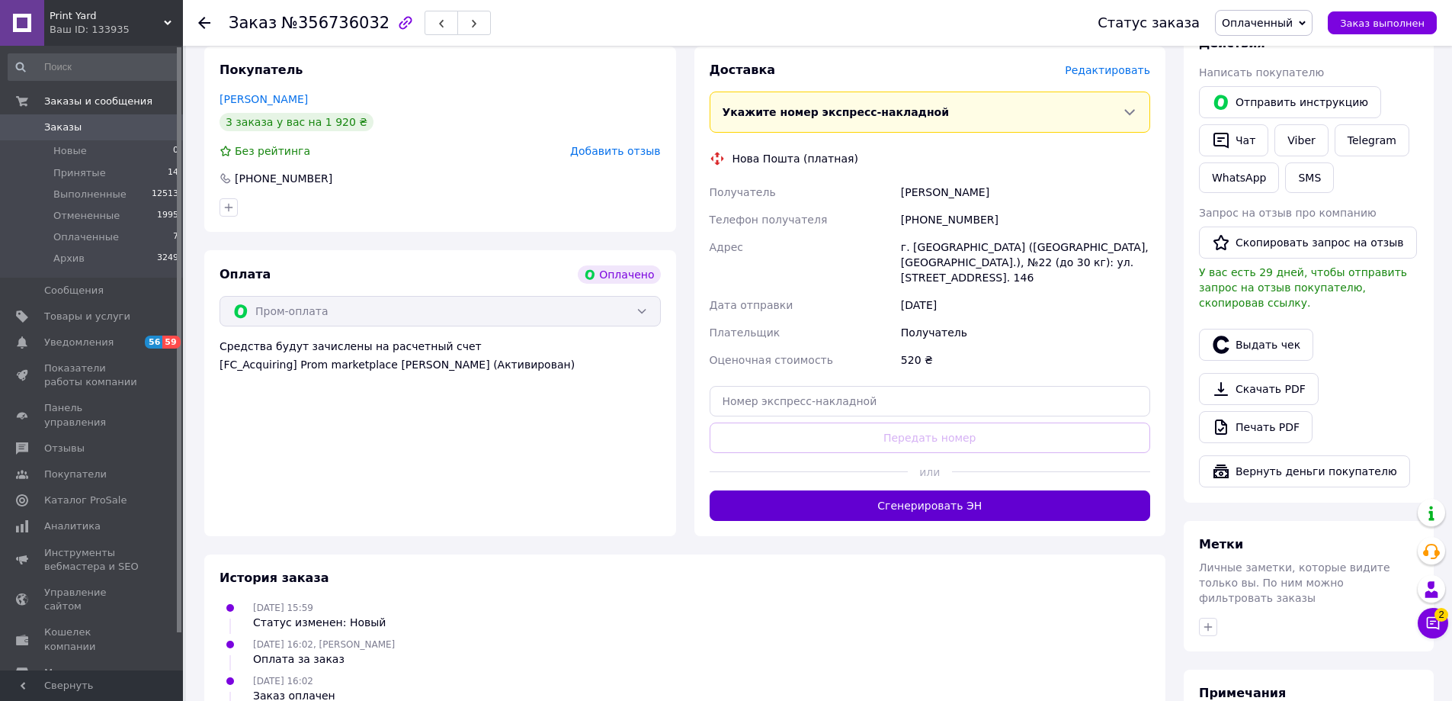
click at [951, 491] on button "Сгенерировать ЭН" at bounding box center [930, 505] width 441 height 30
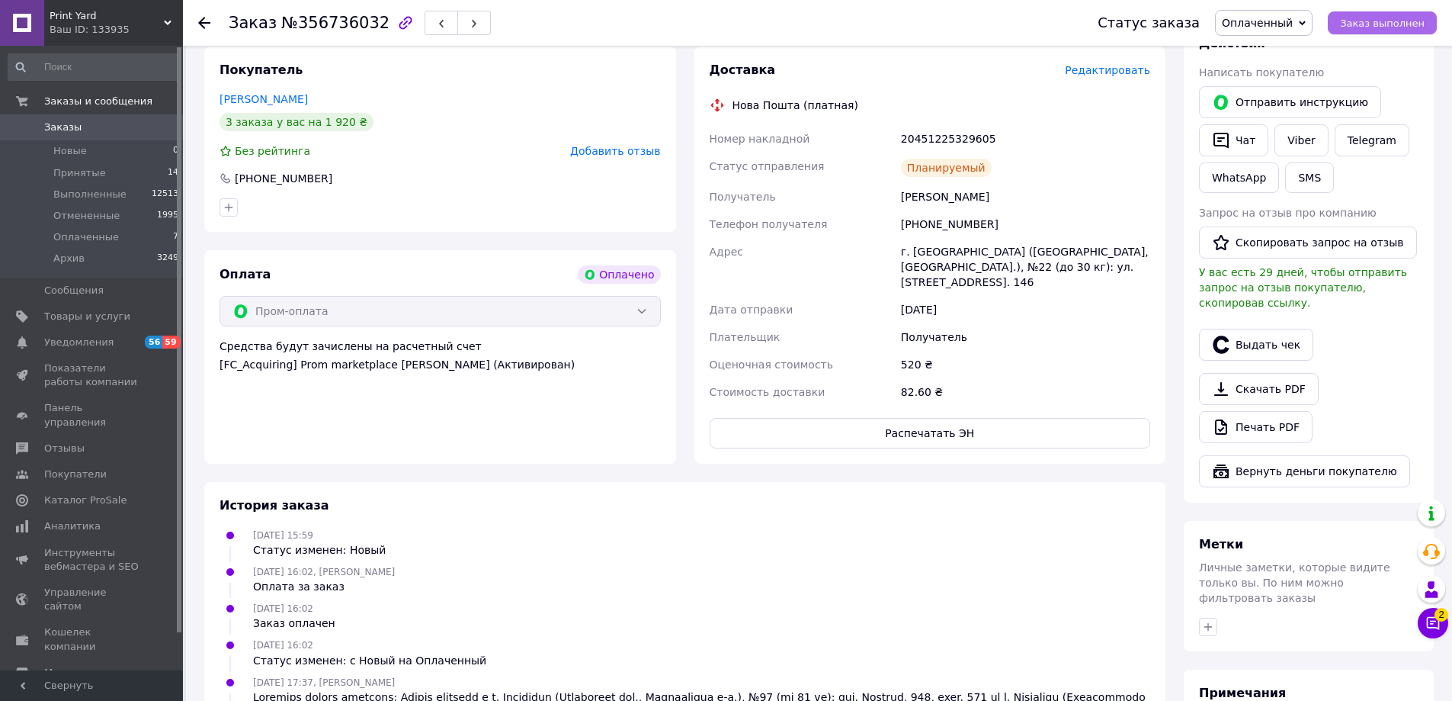
click at [1383, 24] on span "Заказ выполнен" at bounding box center [1382, 23] width 85 height 11
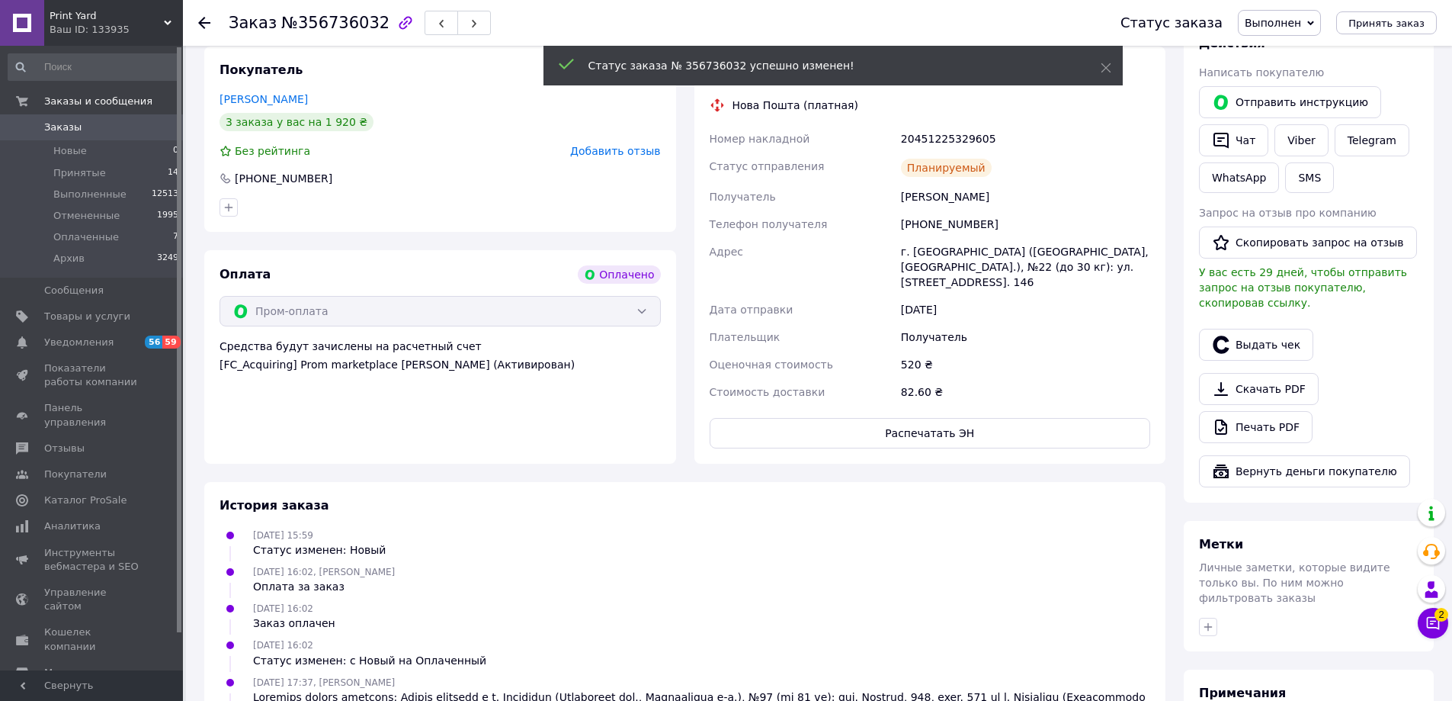
click at [204, 21] on icon at bounding box center [204, 23] width 12 height 12
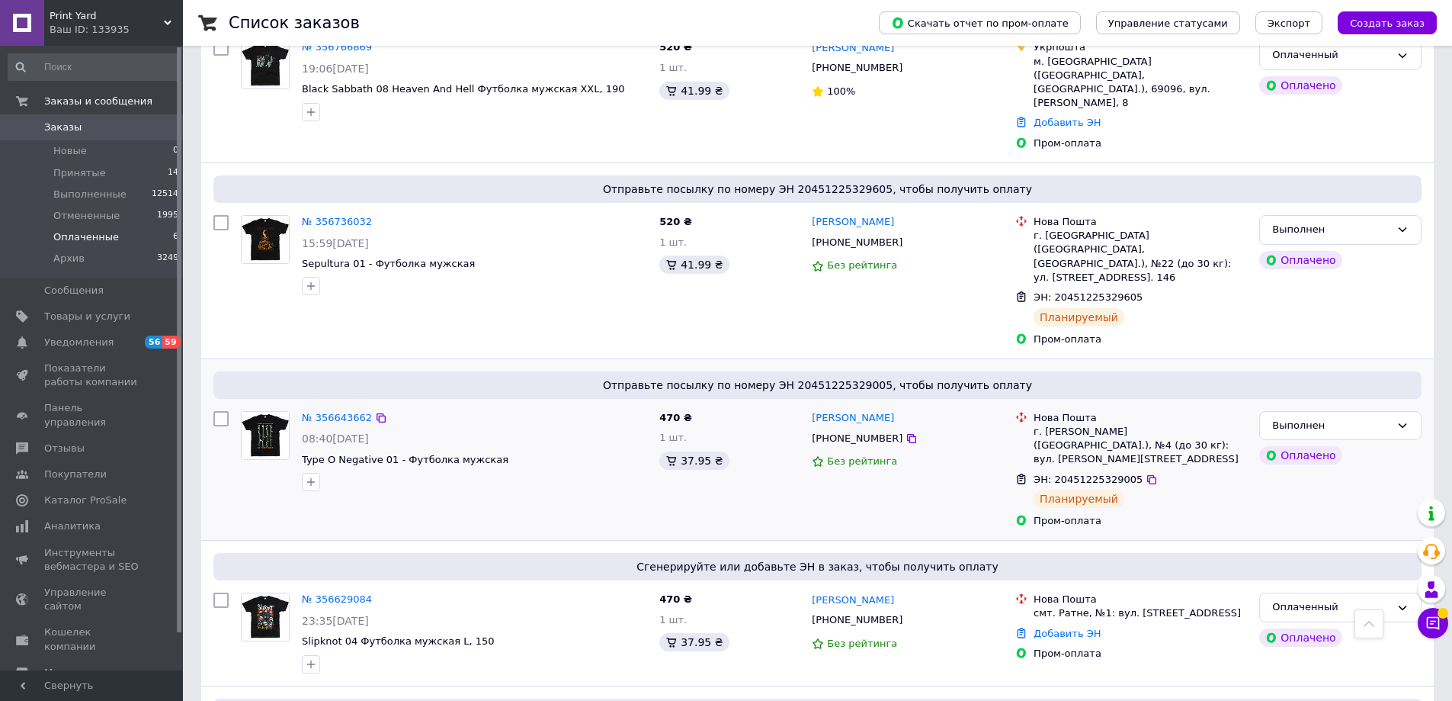
scroll to position [631, 0]
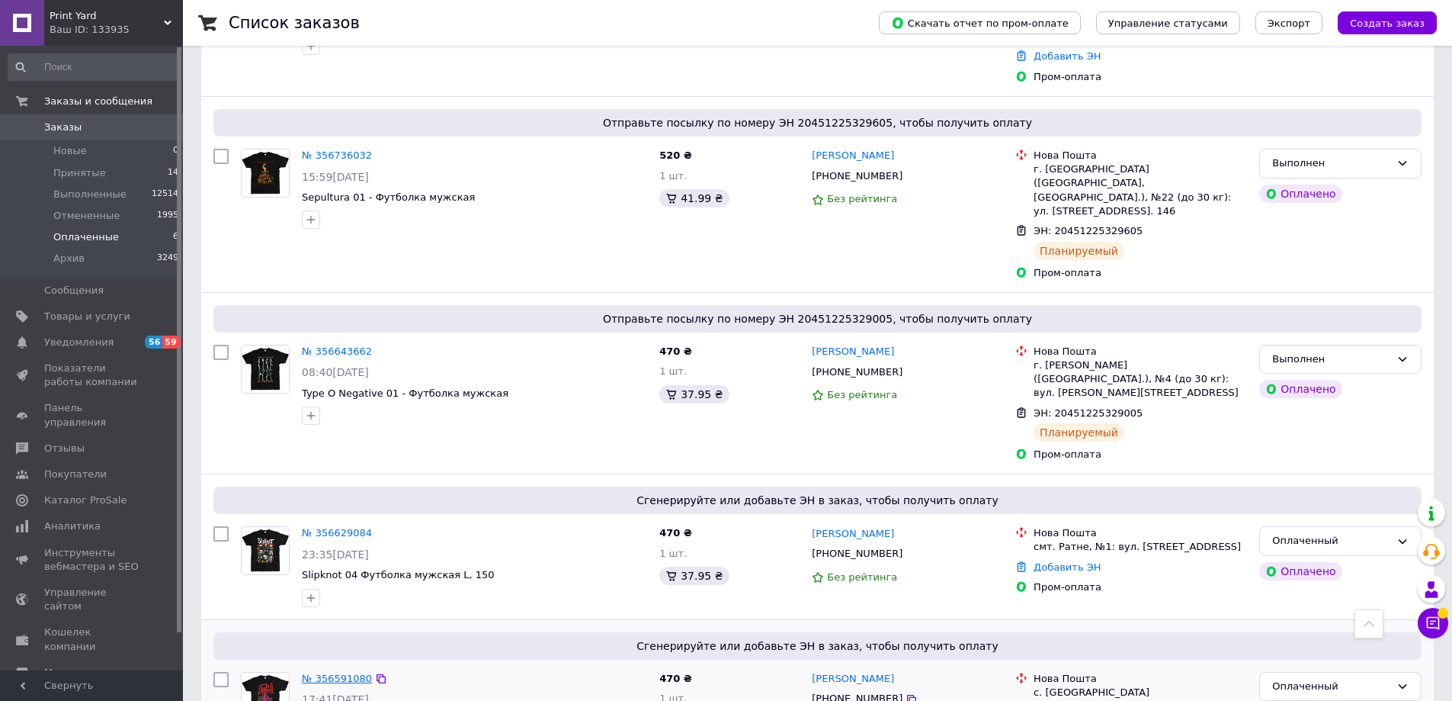
click at [327, 672] on link "№ 356591080" at bounding box center [337, 677] width 70 height 11
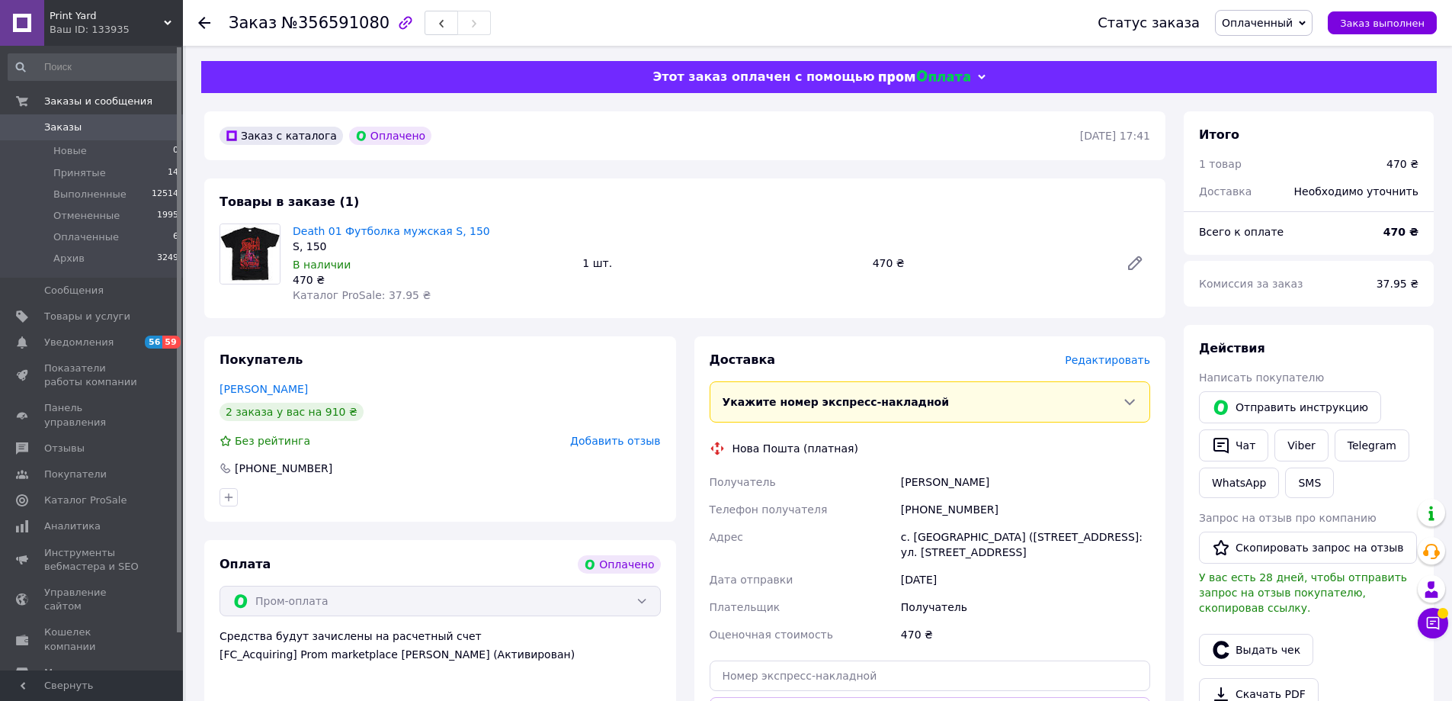
click at [1117, 354] on span "Редактировать" at bounding box center [1107, 360] width 85 height 12
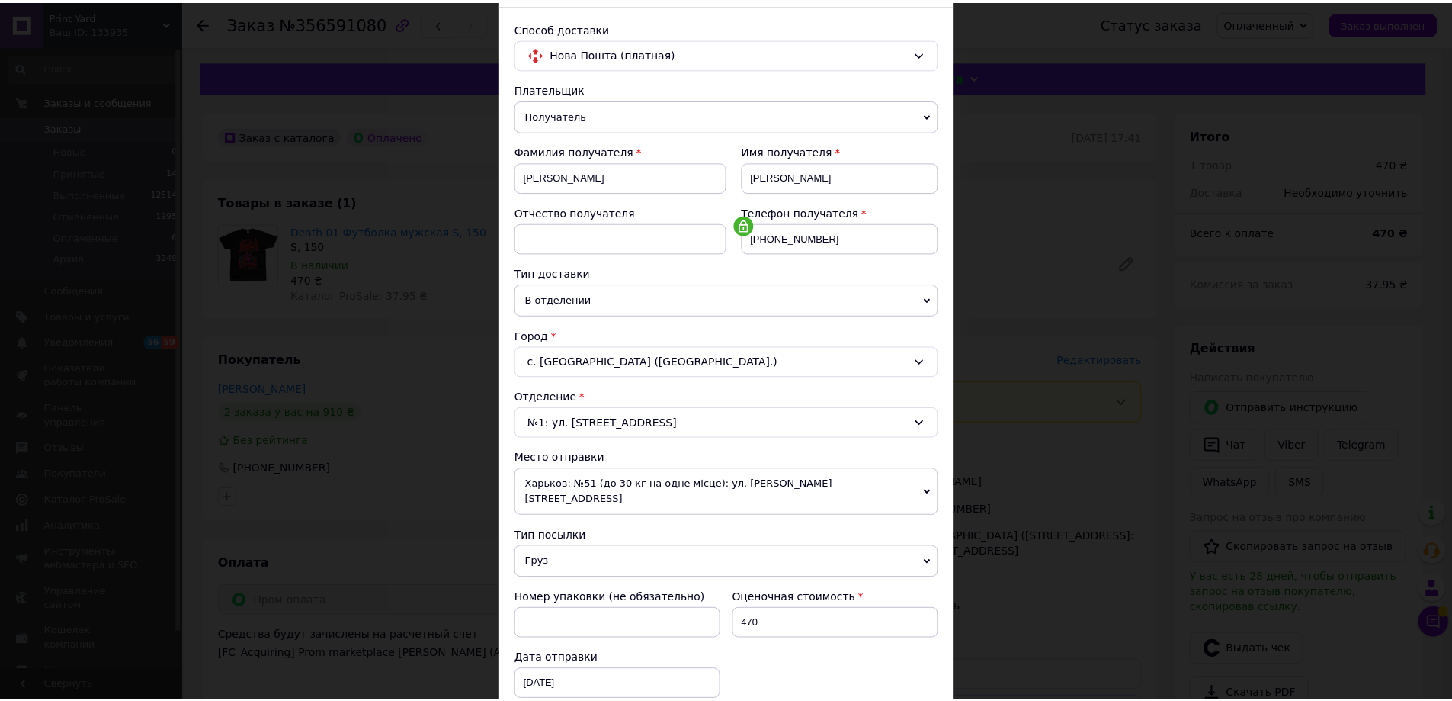
scroll to position [312, 0]
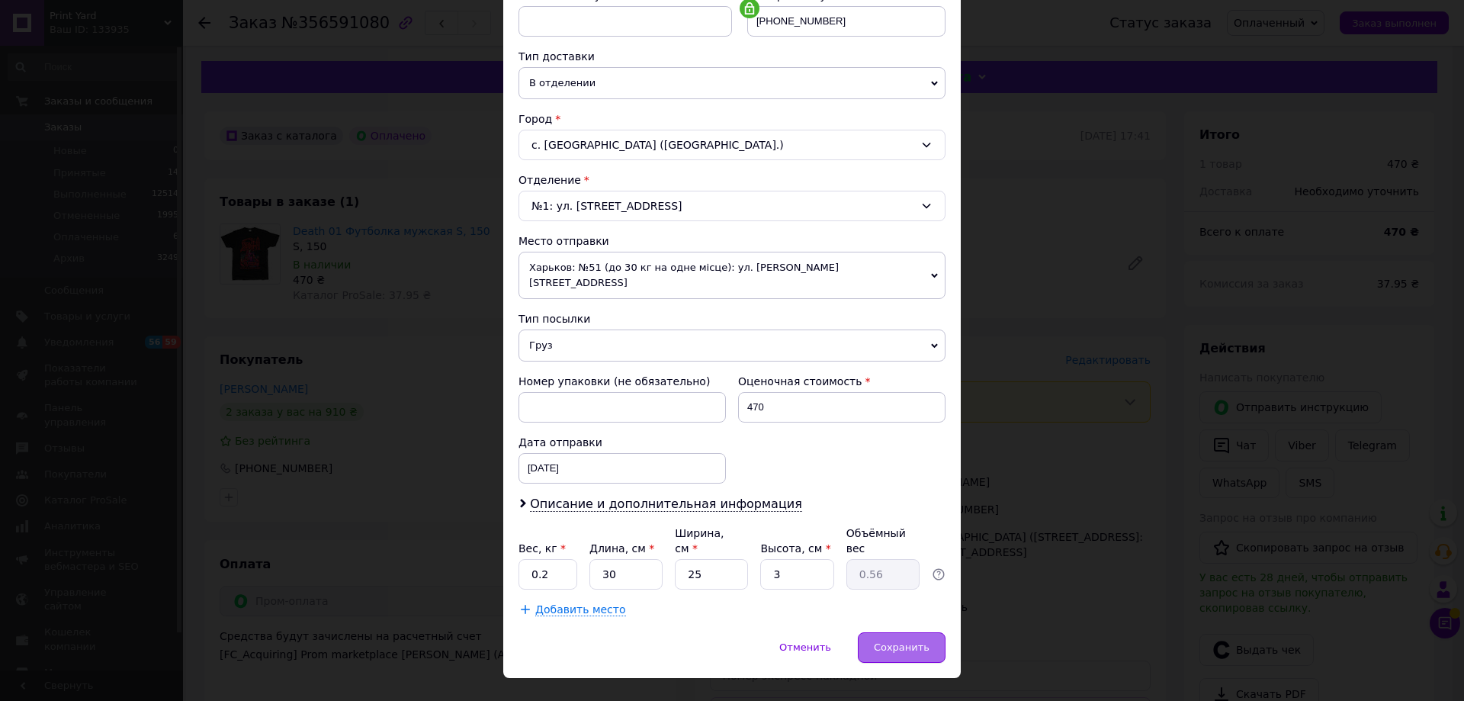
click at [898, 641] on span "Сохранить" at bounding box center [902, 646] width 56 height 11
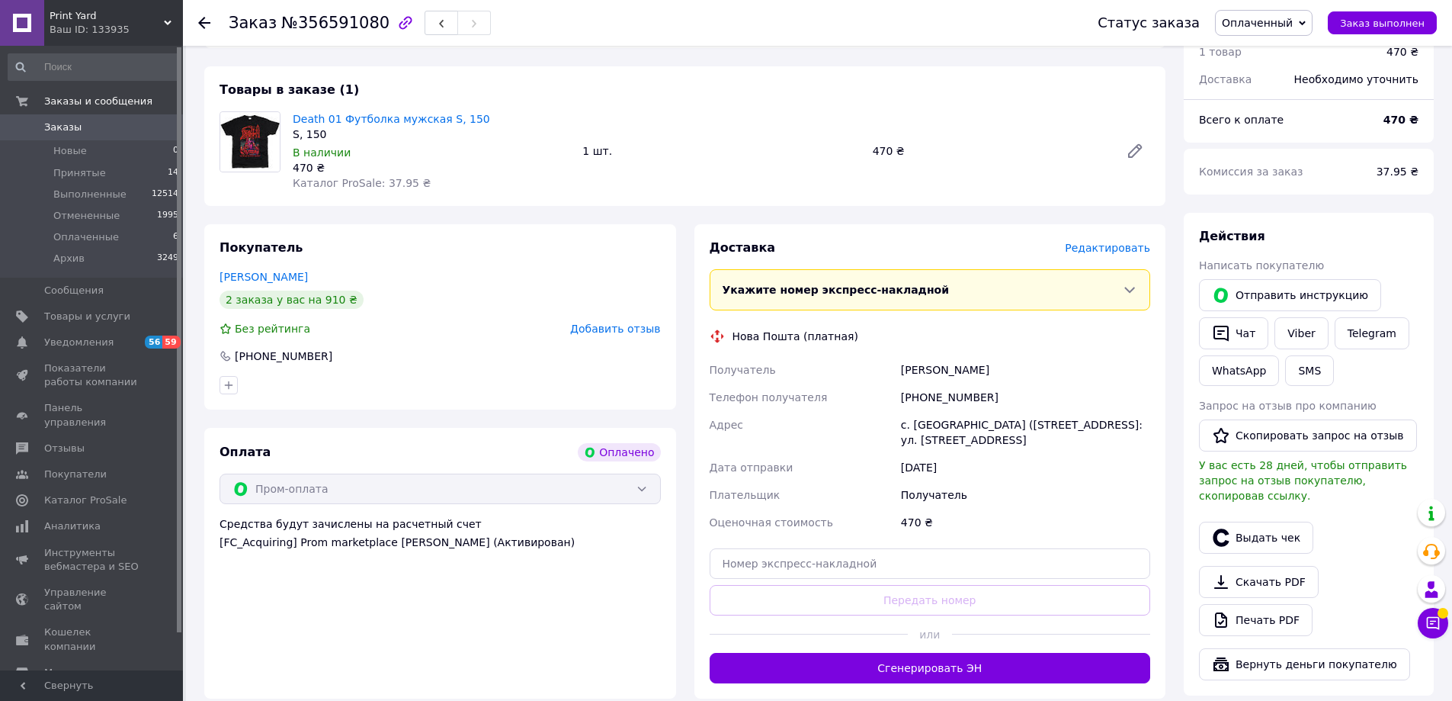
scroll to position [305, 0]
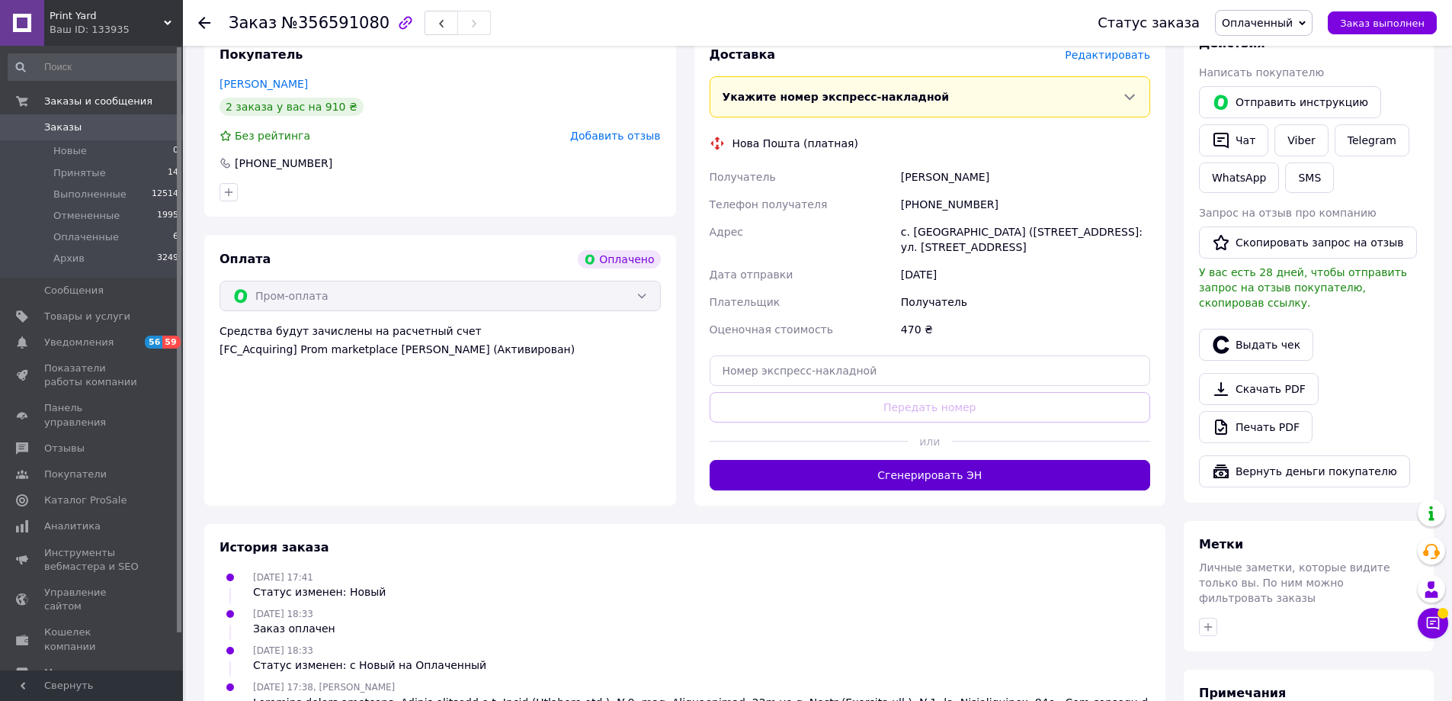
click at [951, 466] on button "Сгенерировать ЭН" at bounding box center [930, 475] width 441 height 30
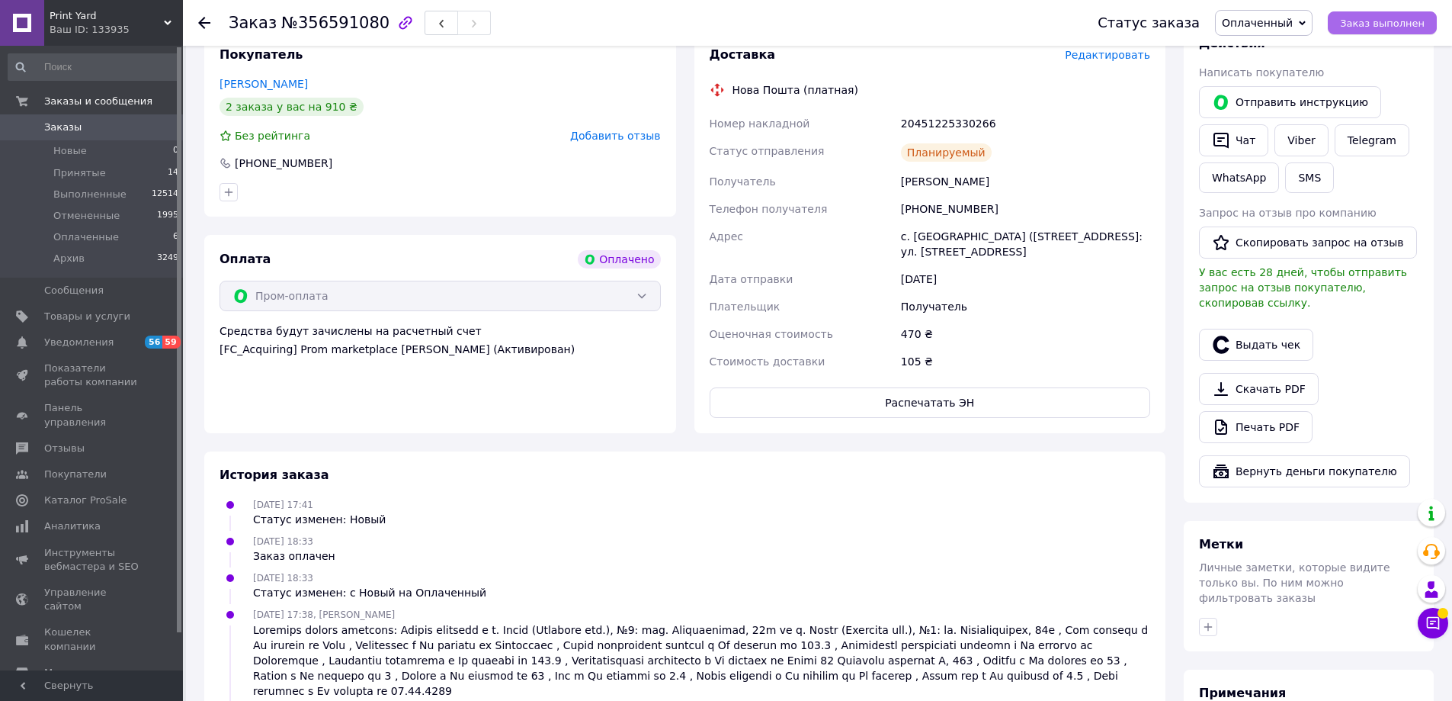
click at [1389, 20] on span "Заказ выполнен" at bounding box center [1382, 23] width 85 height 11
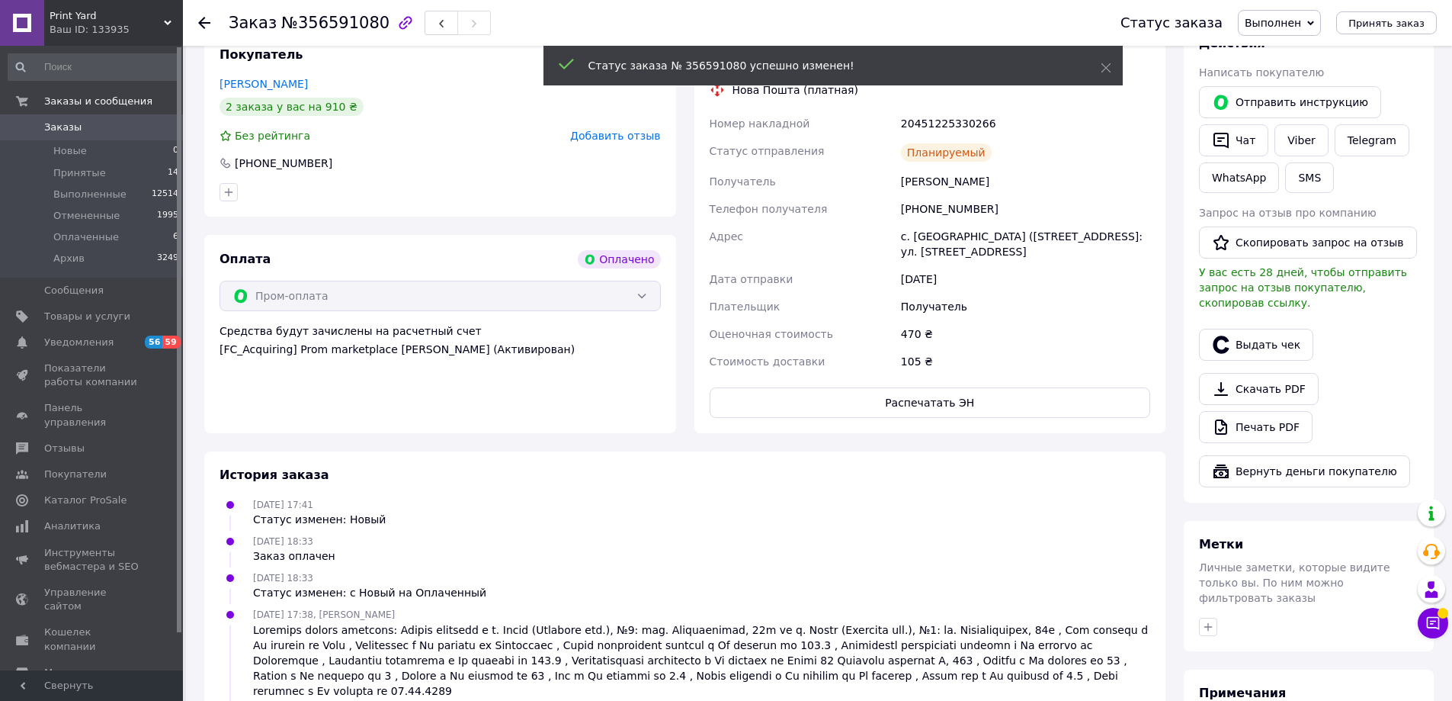
click at [202, 21] on use at bounding box center [204, 23] width 12 height 12
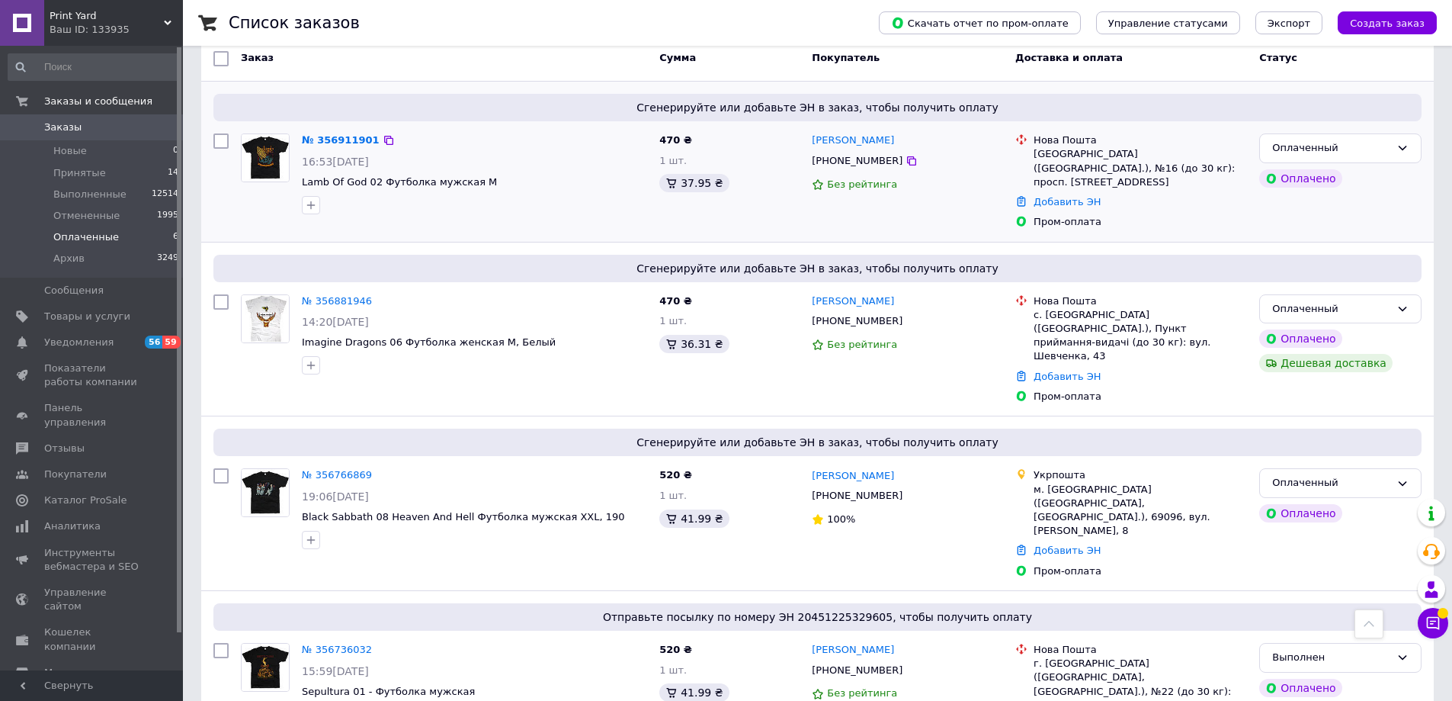
scroll to position [27, 0]
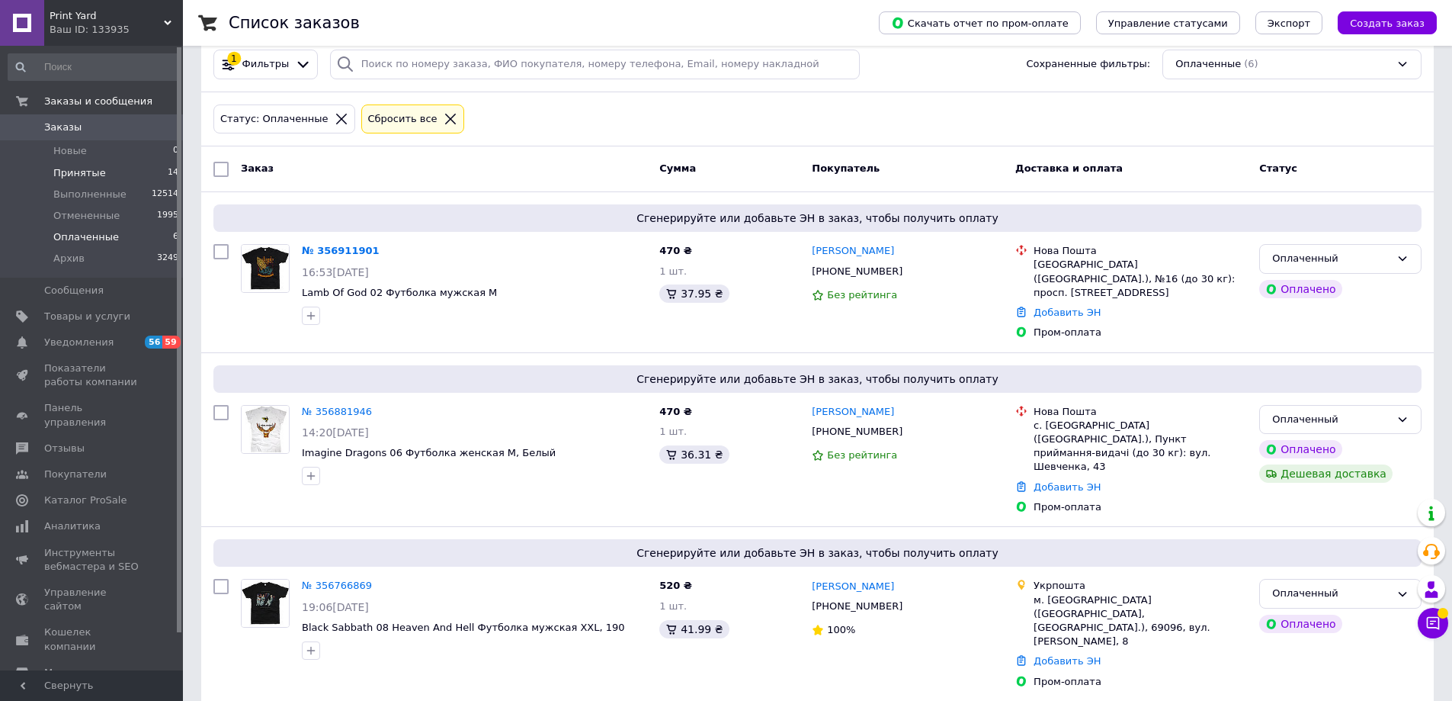
click at [79, 172] on span "Принятые" at bounding box center [79, 173] width 53 height 14
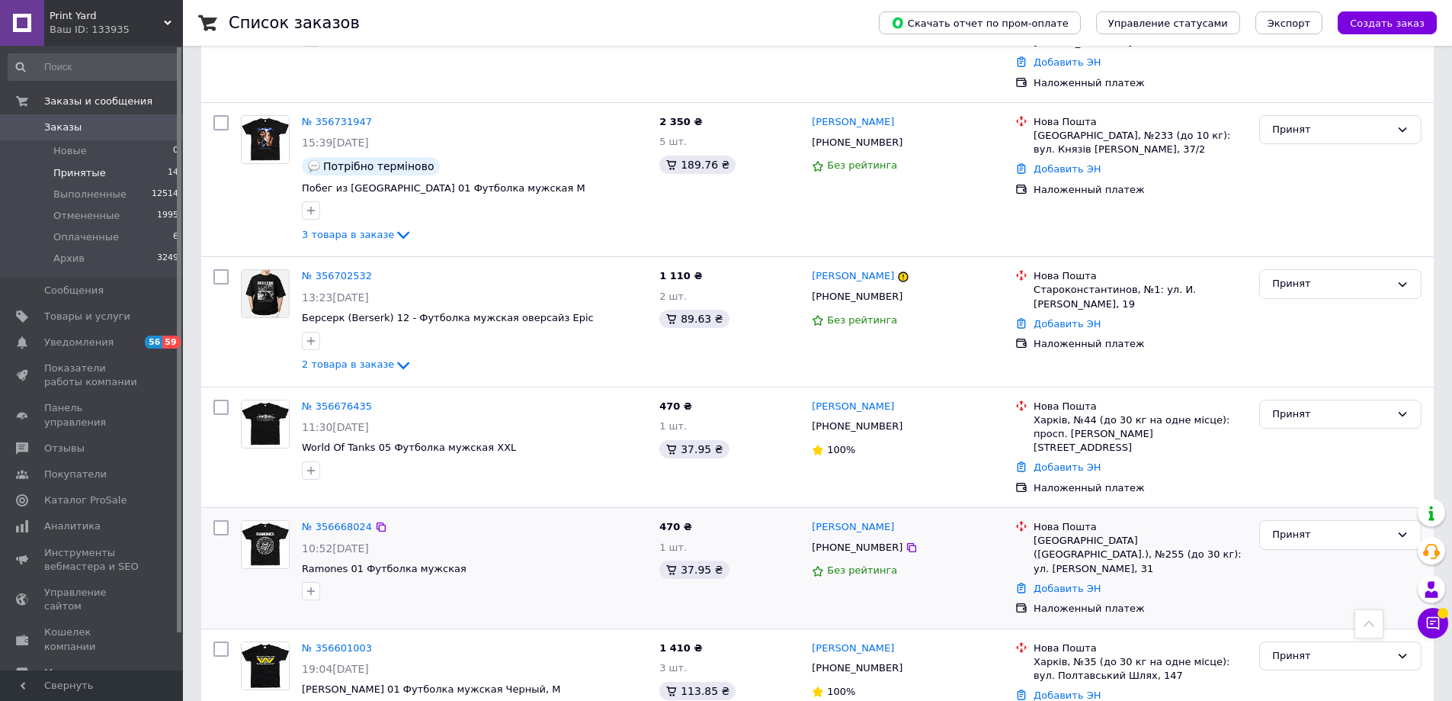
scroll to position [711, 0]
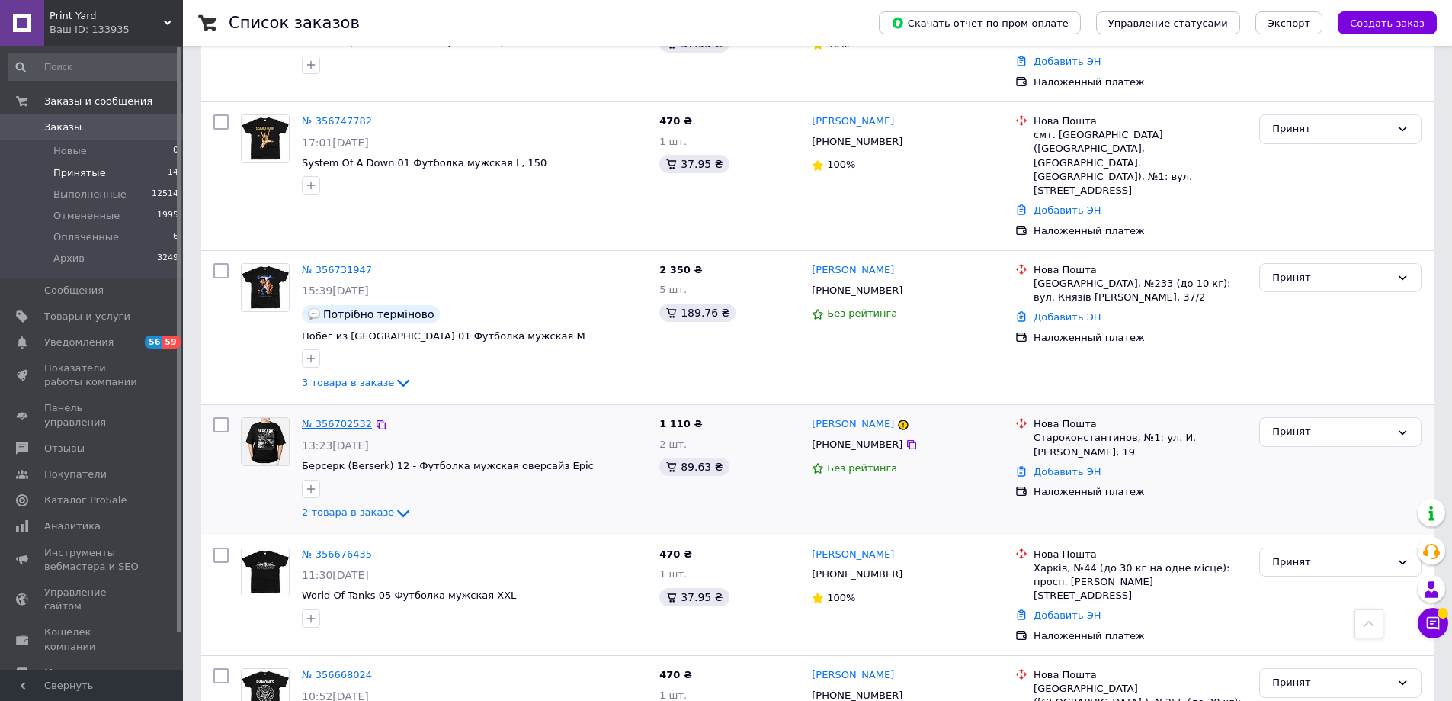
click at [348, 418] on link "№ 356702532" at bounding box center [337, 423] width 70 height 11
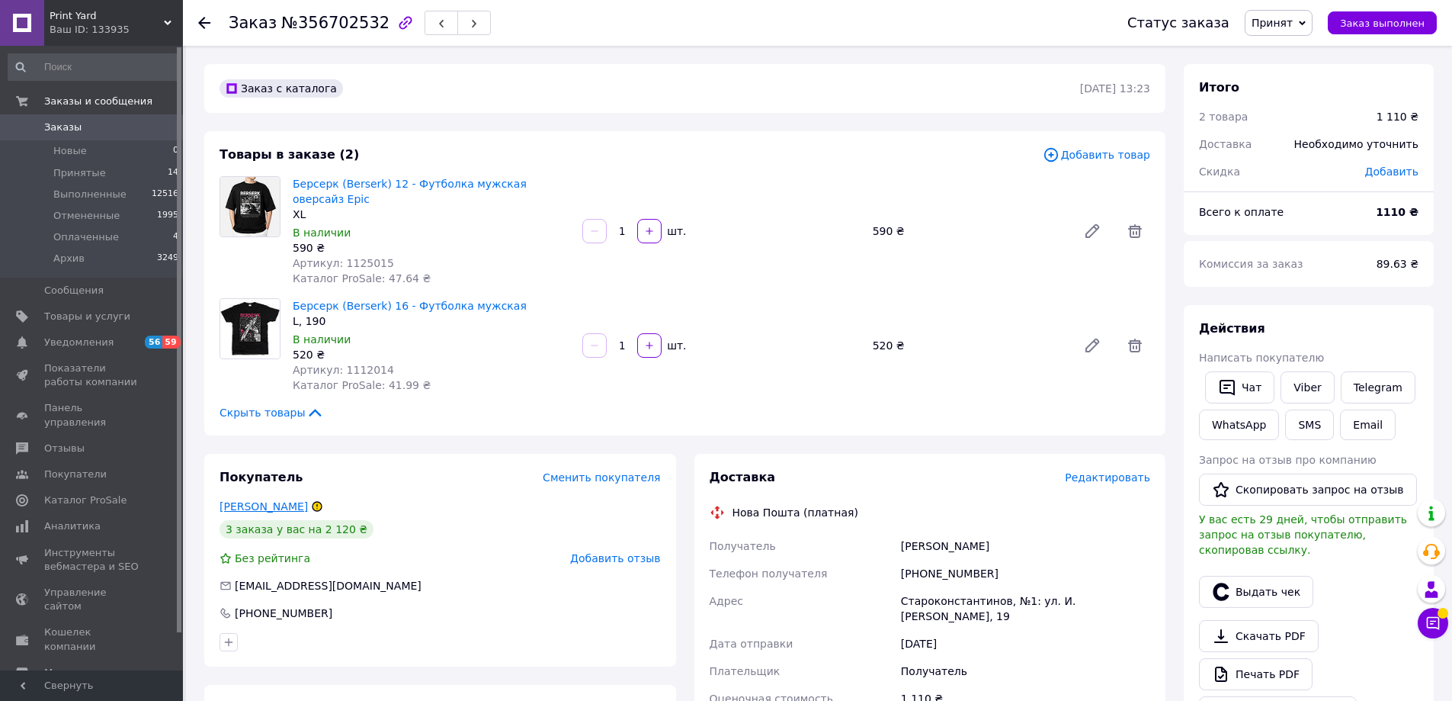
click at [244, 500] on link "[PERSON_NAME]" at bounding box center [264, 506] width 88 height 12
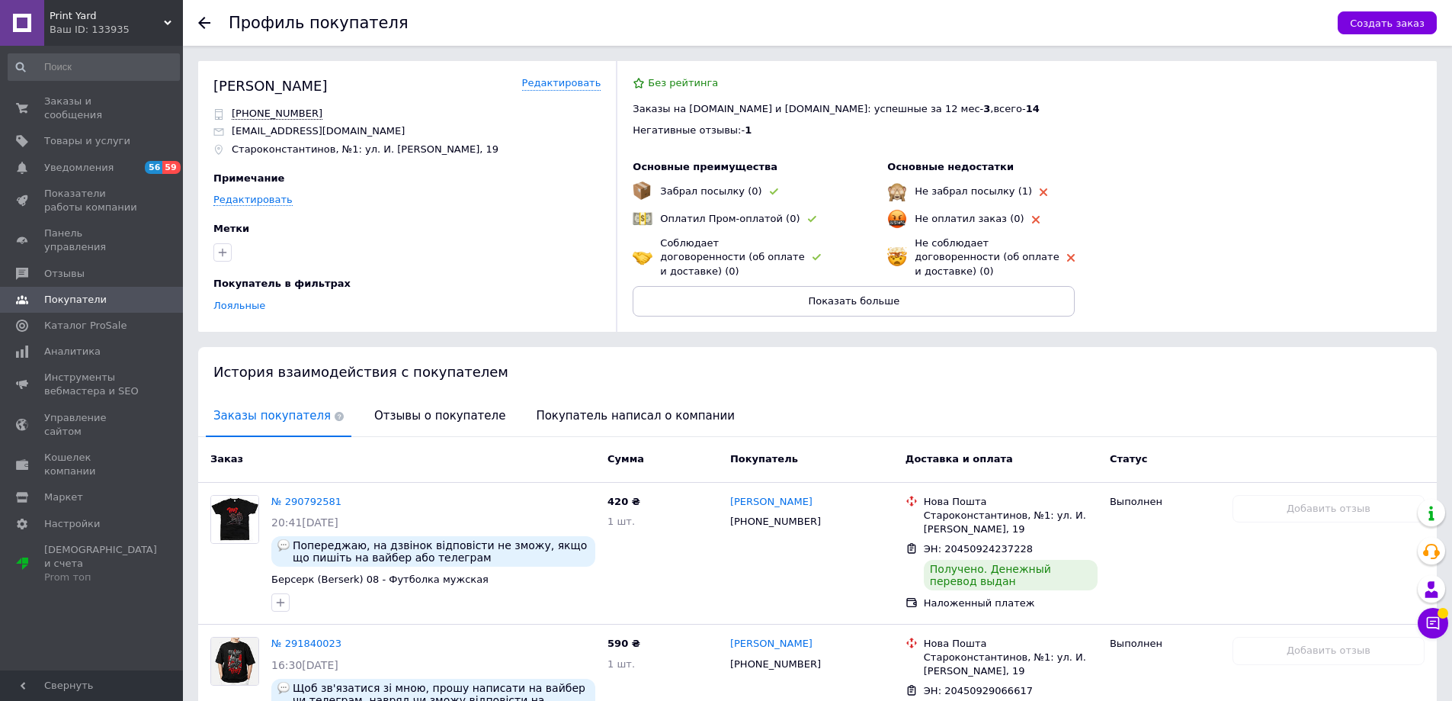
click at [203, 23] on use at bounding box center [204, 23] width 12 height 12
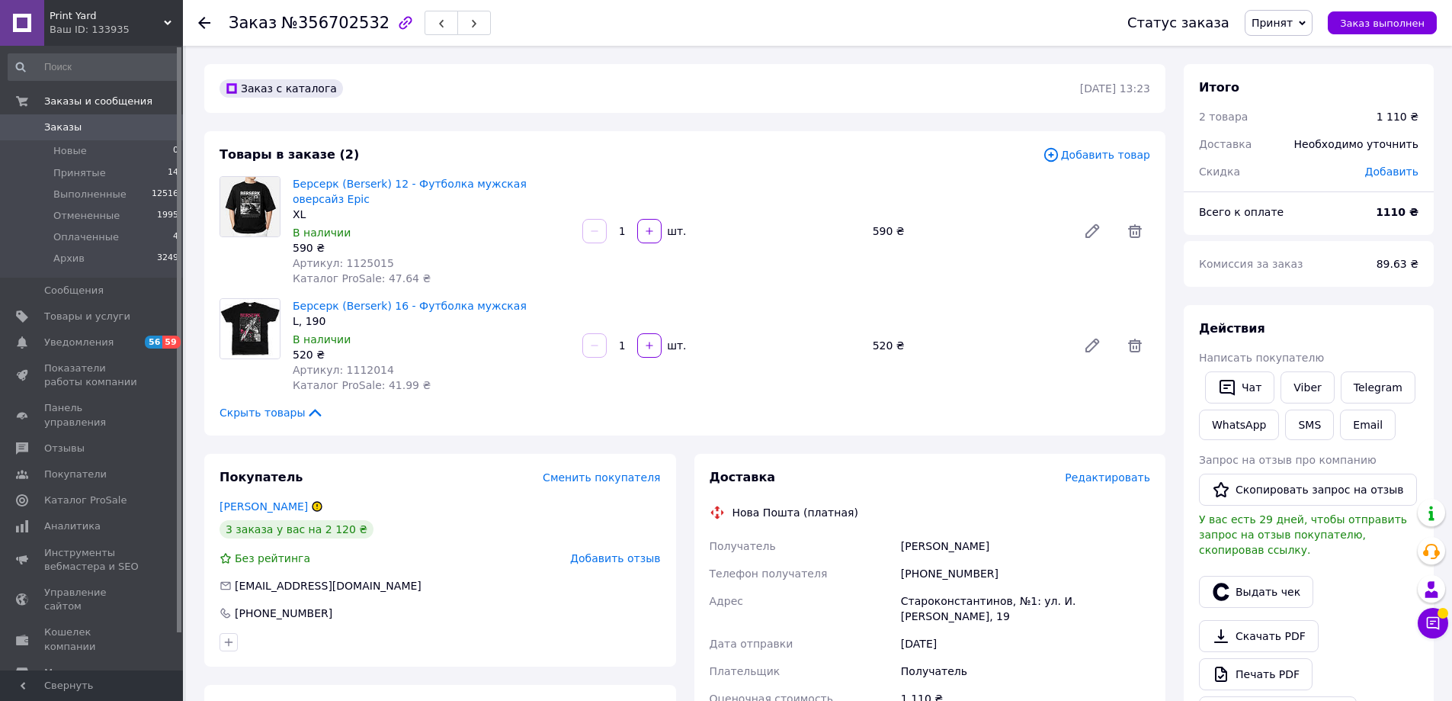
click at [1113, 471] on span "Редактировать" at bounding box center [1107, 477] width 85 height 12
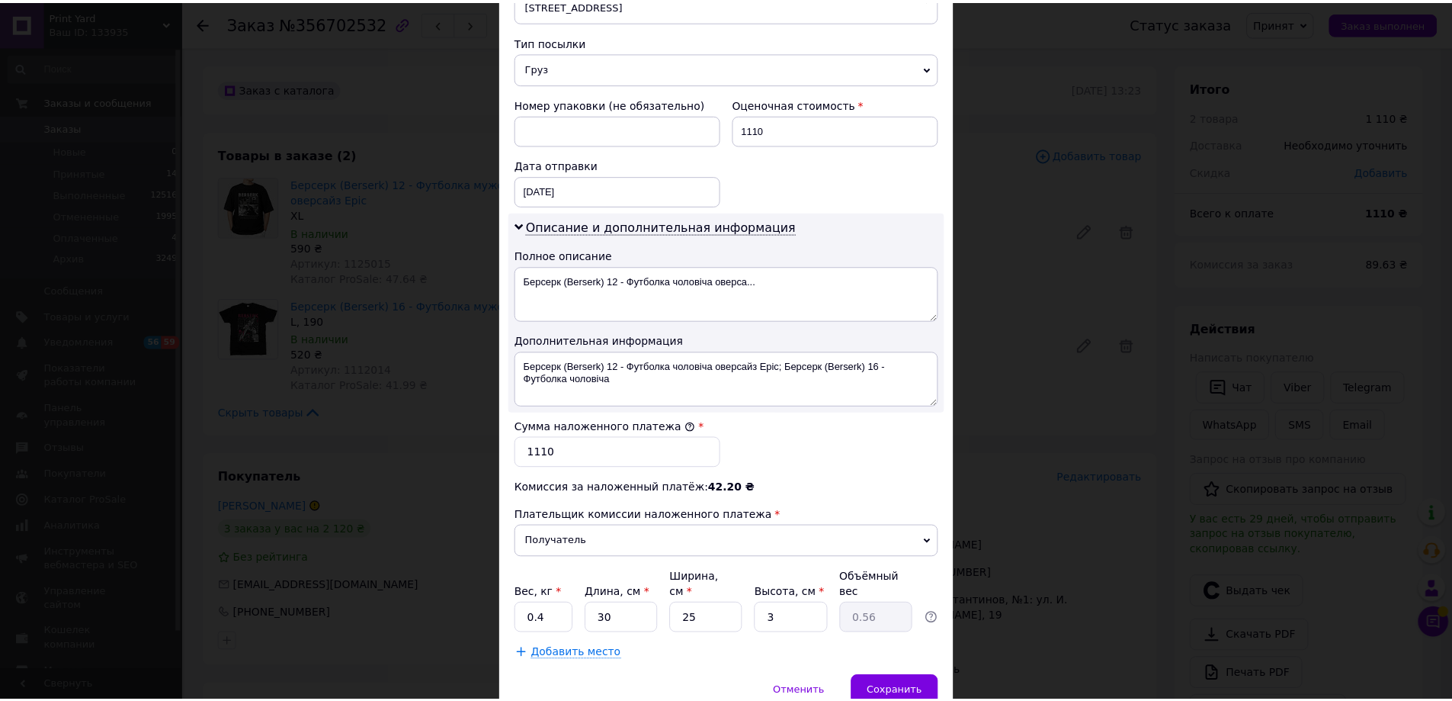
scroll to position [634, 0]
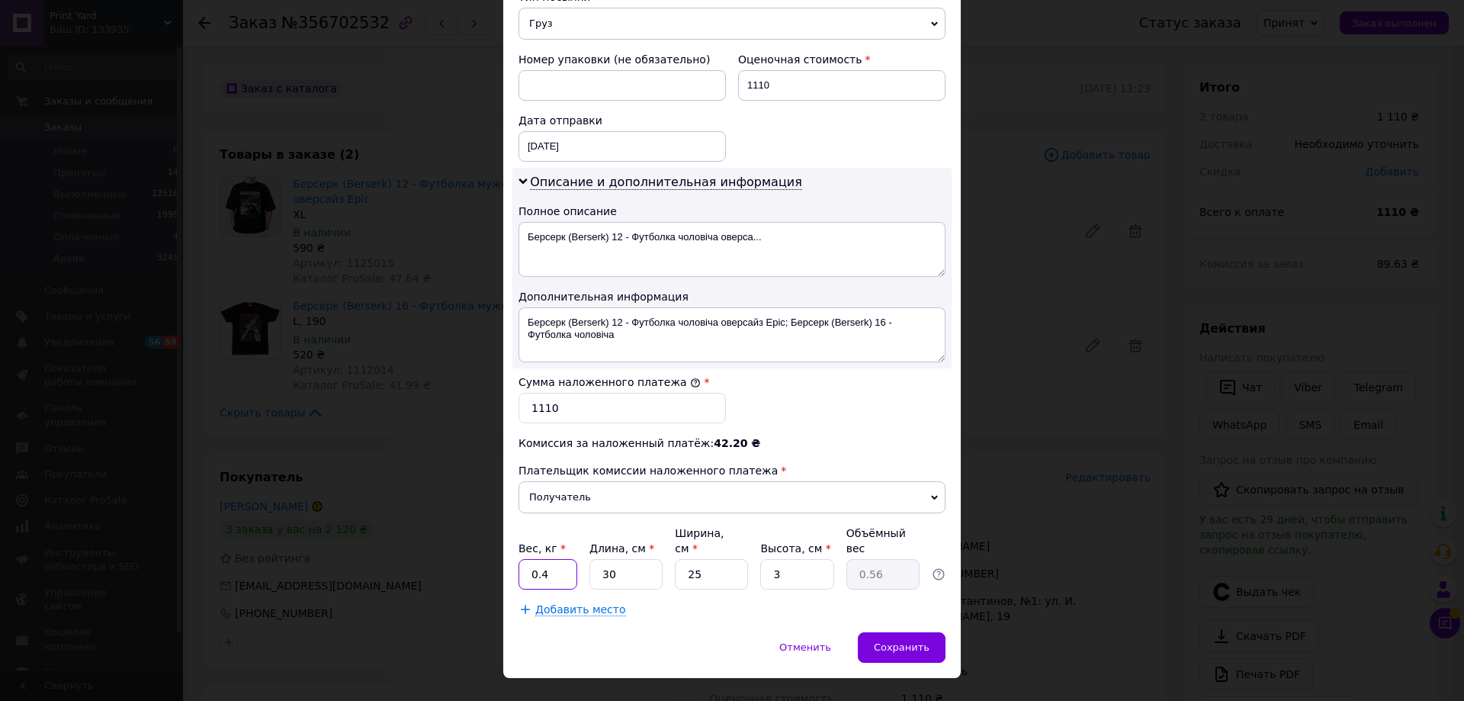
click at [539, 559] on input "0.4" at bounding box center [547, 574] width 59 height 30
drag, startPoint x: 781, startPoint y: 544, endPoint x: 759, endPoint y: 544, distance: 22.1
click at [760, 559] on input "3" at bounding box center [796, 574] width 73 height 30
type input "4"
type input "0.75"
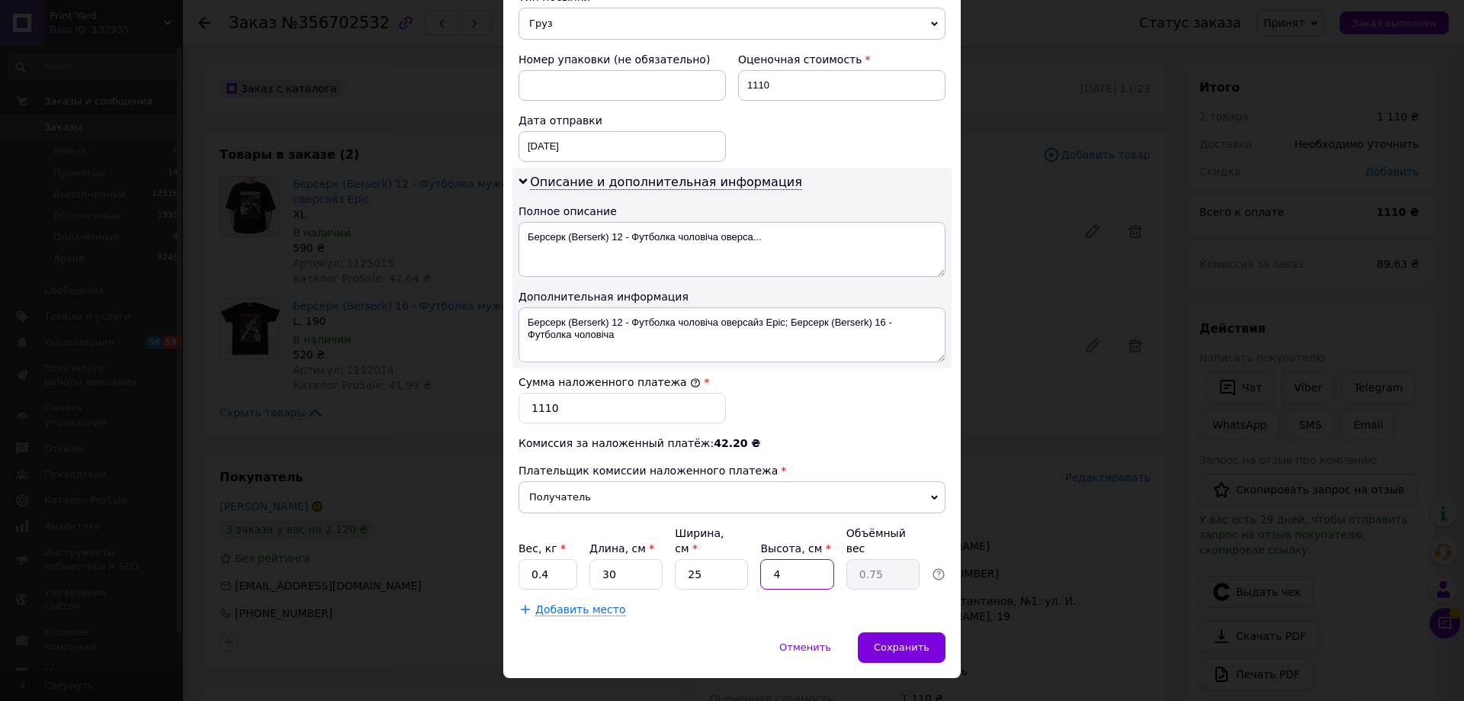
type input "4"
click at [770, 632] on div "Отменить   Сохранить" at bounding box center [731, 655] width 457 height 46
click at [897, 641] on span "Сохранить" at bounding box center [902, 646] width 56 height 11
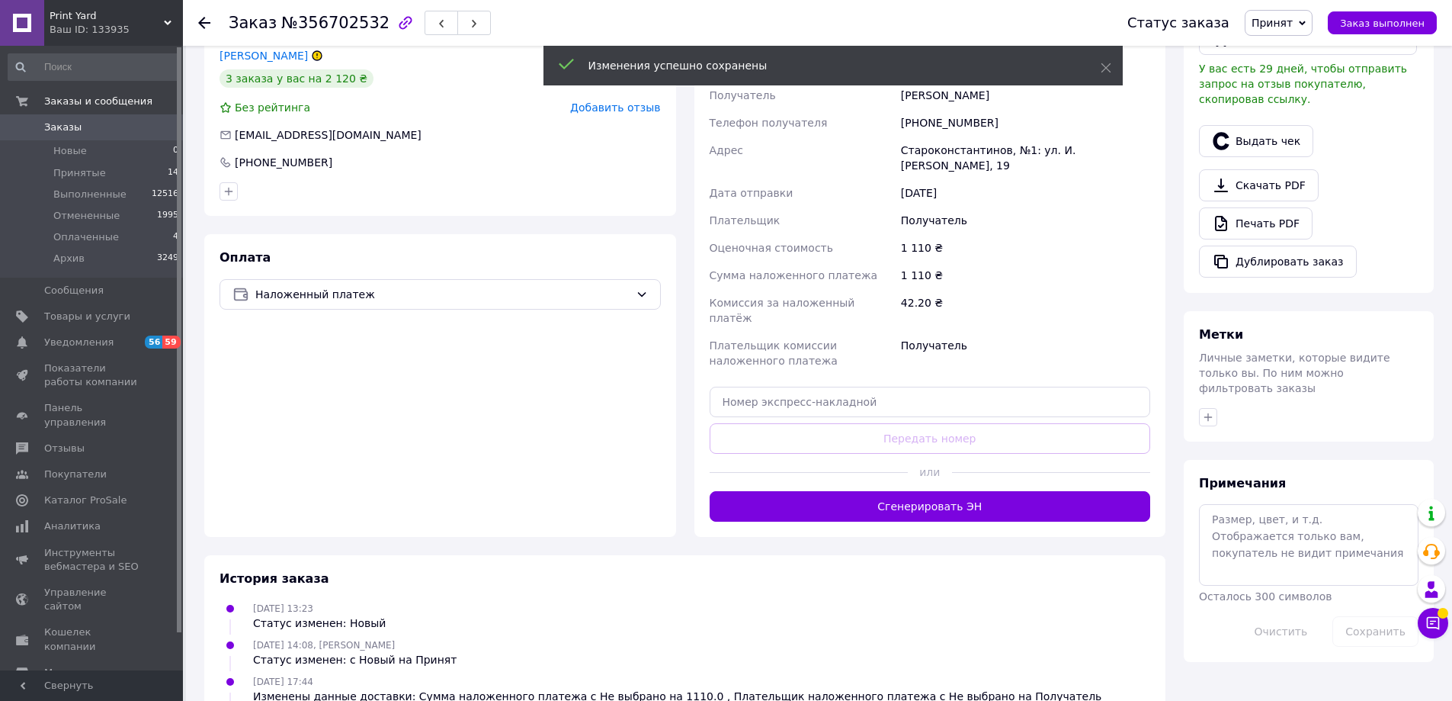
scroll to position [457, 0]
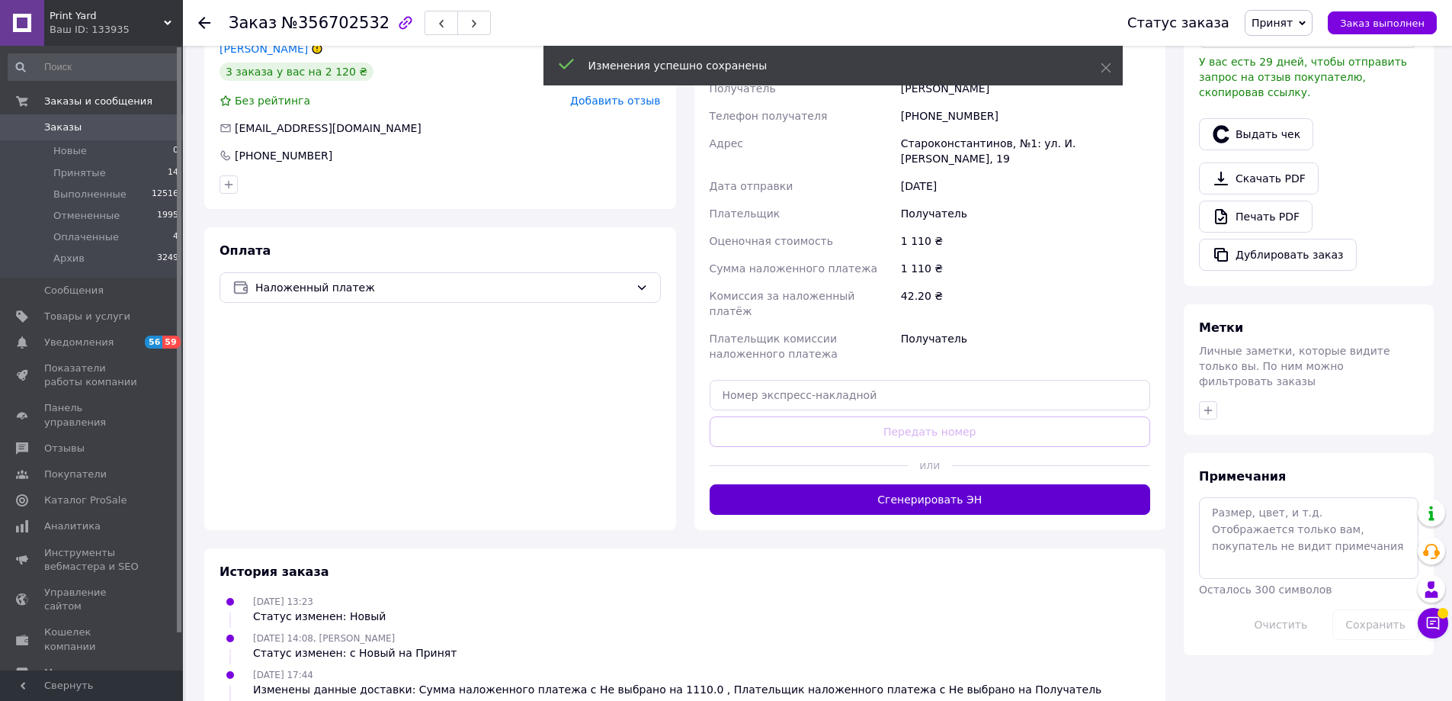
click at [968, 484] on button "Сгенерировать ЭН" at bounding box center [930, 499] width 441 height 30
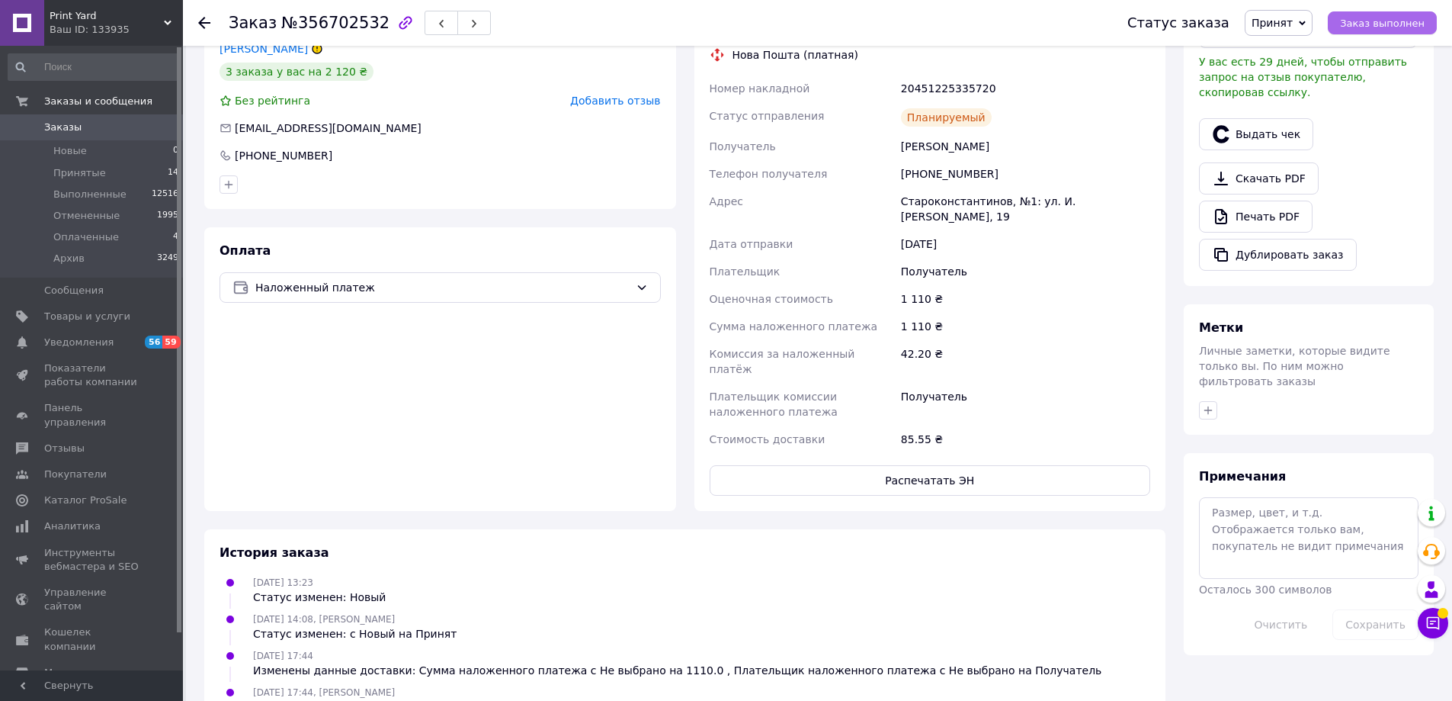
click at [1391, 14] on button "Заказ выполнен" at bounding box center [1382, 22] width 109 height 23
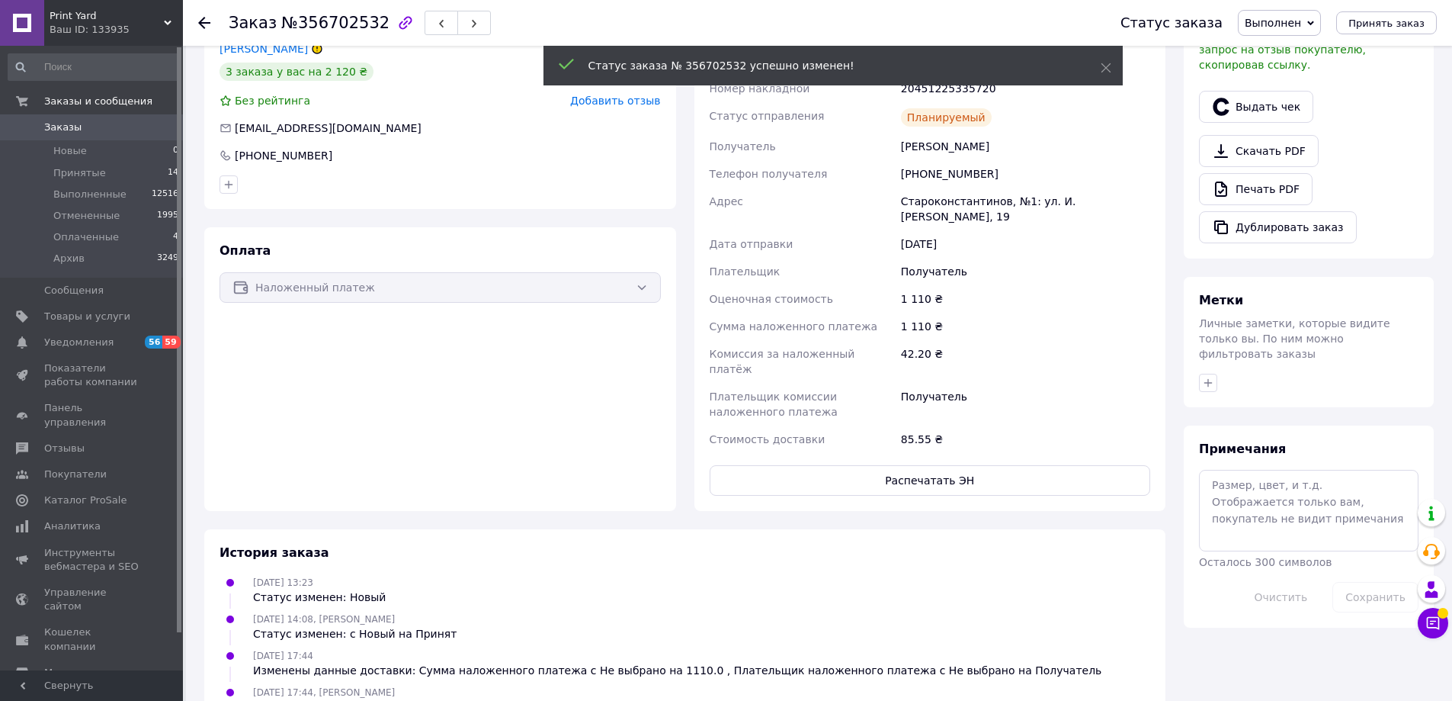
click at [200, 21] on icon at bounding box center [204, 23] width 12 height 12
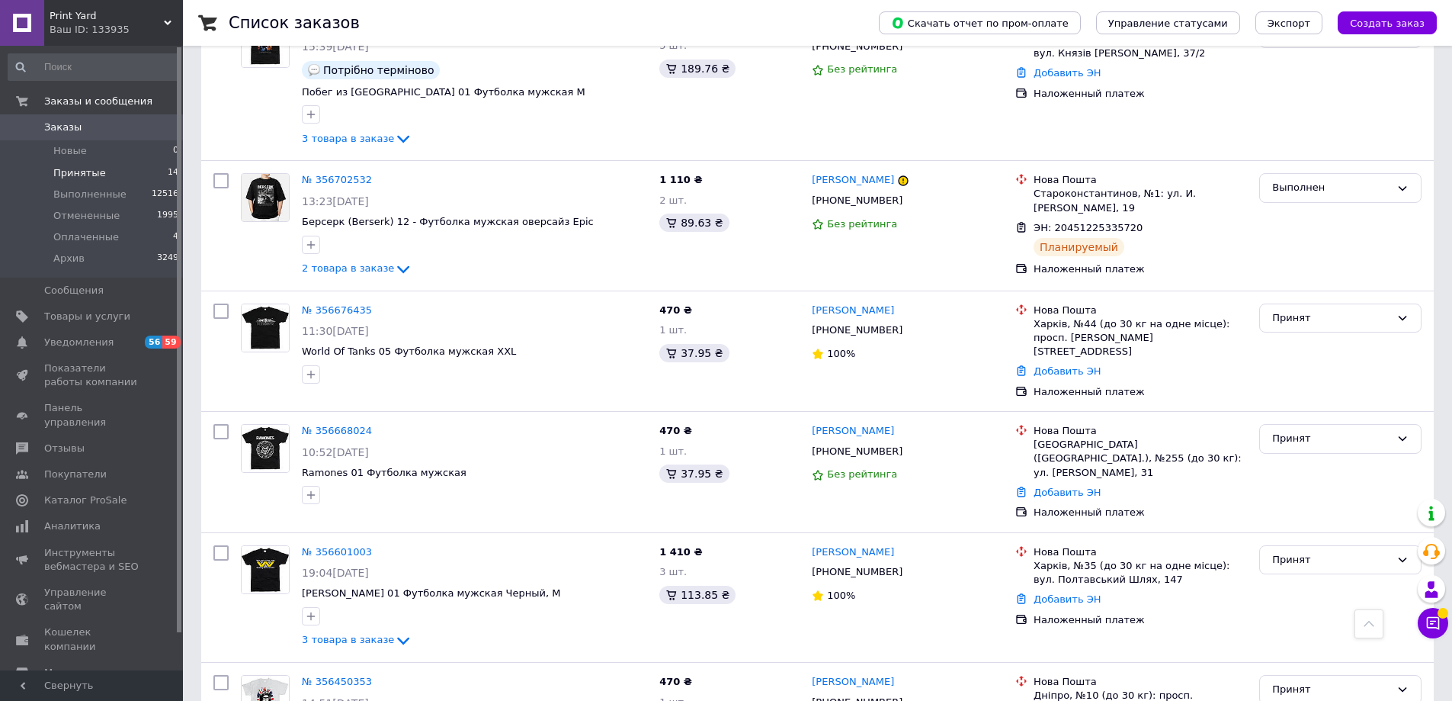
scroll to position [1169, 0]
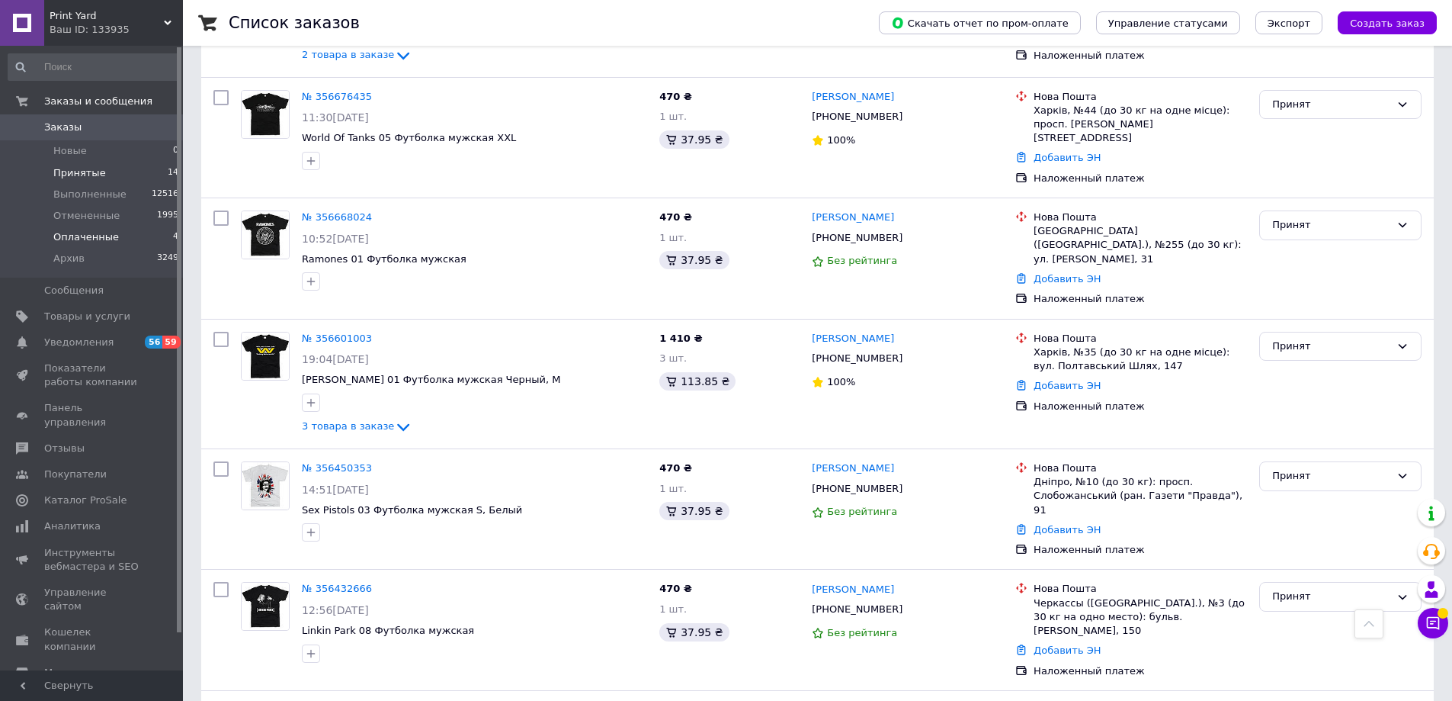
click at [79, 236] on span "Оплаченные" at bounding box center [86, 237] width 66 height 14
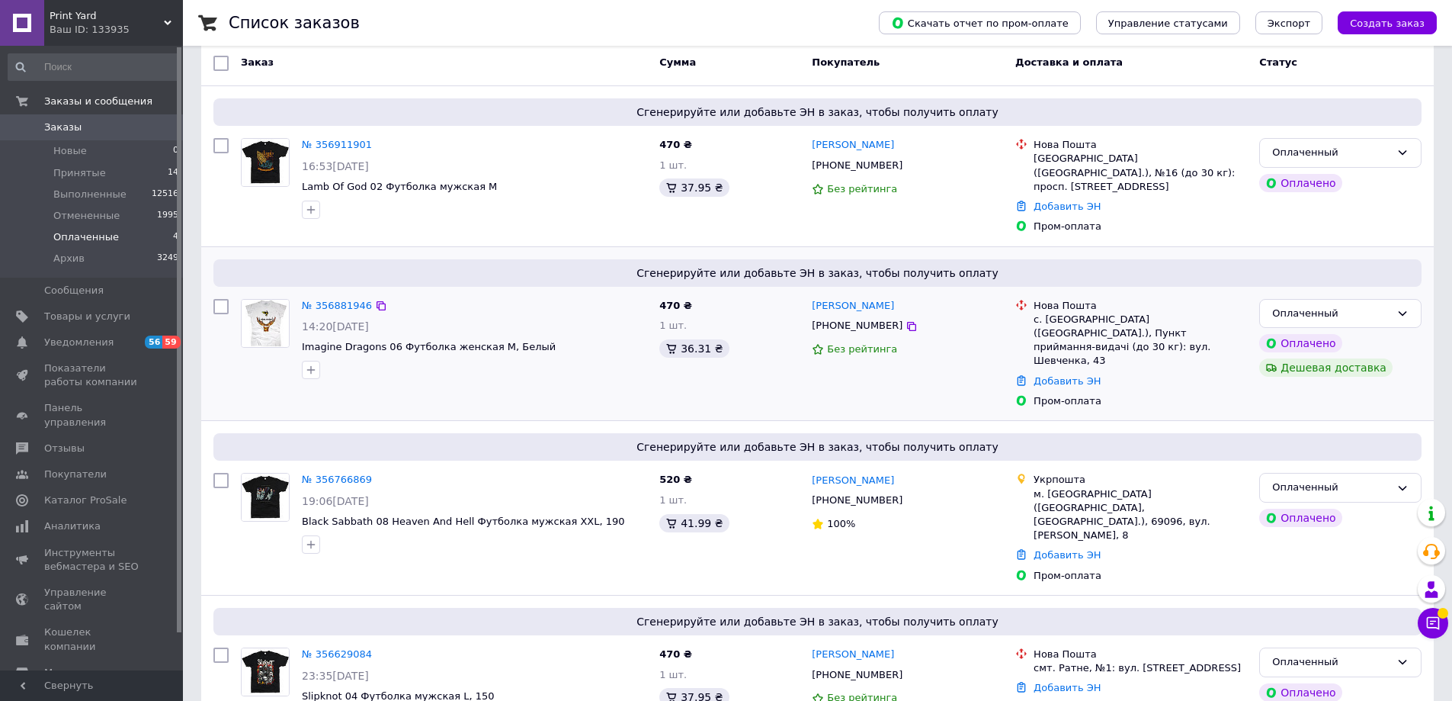
scroll to position [134, 0]
click at [85, 168] on span "Принятые" at bounding box center [79, 173] width 53 height 14
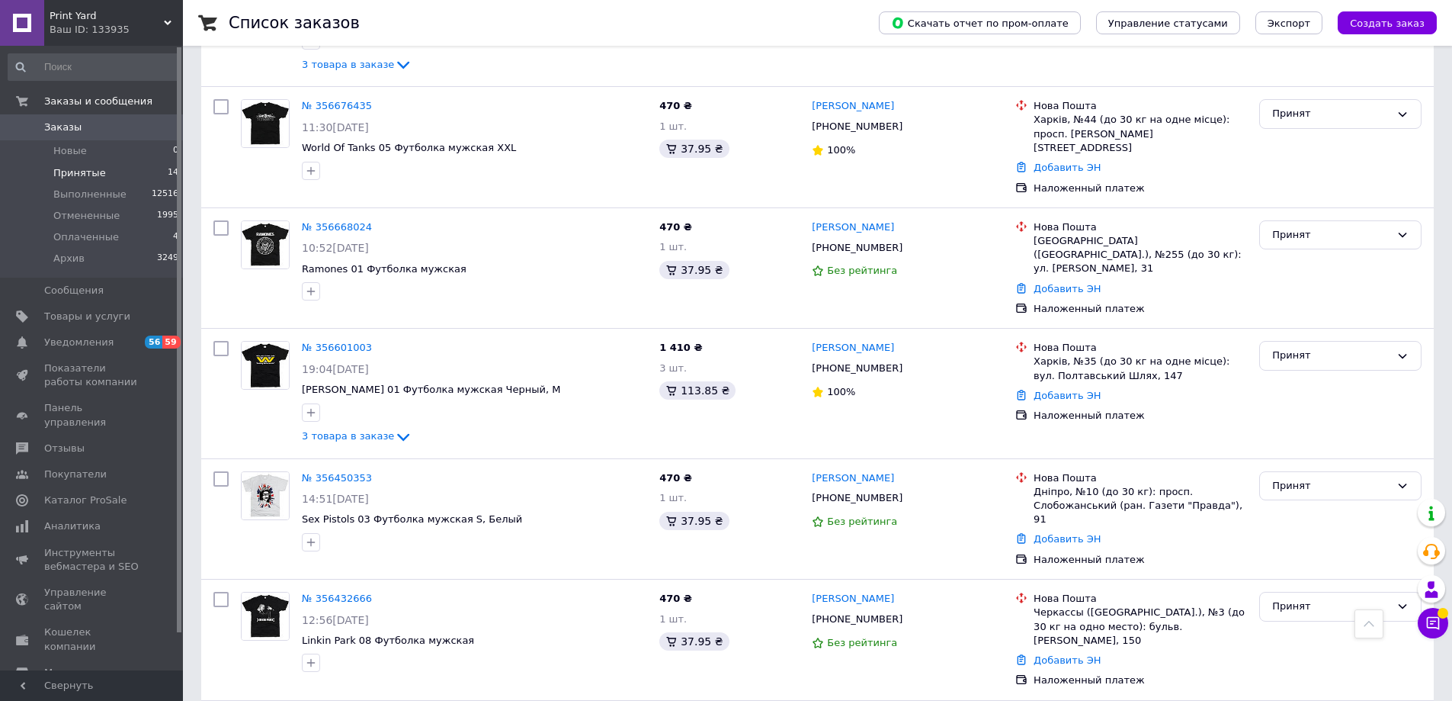
scroll to position [1038, 0]
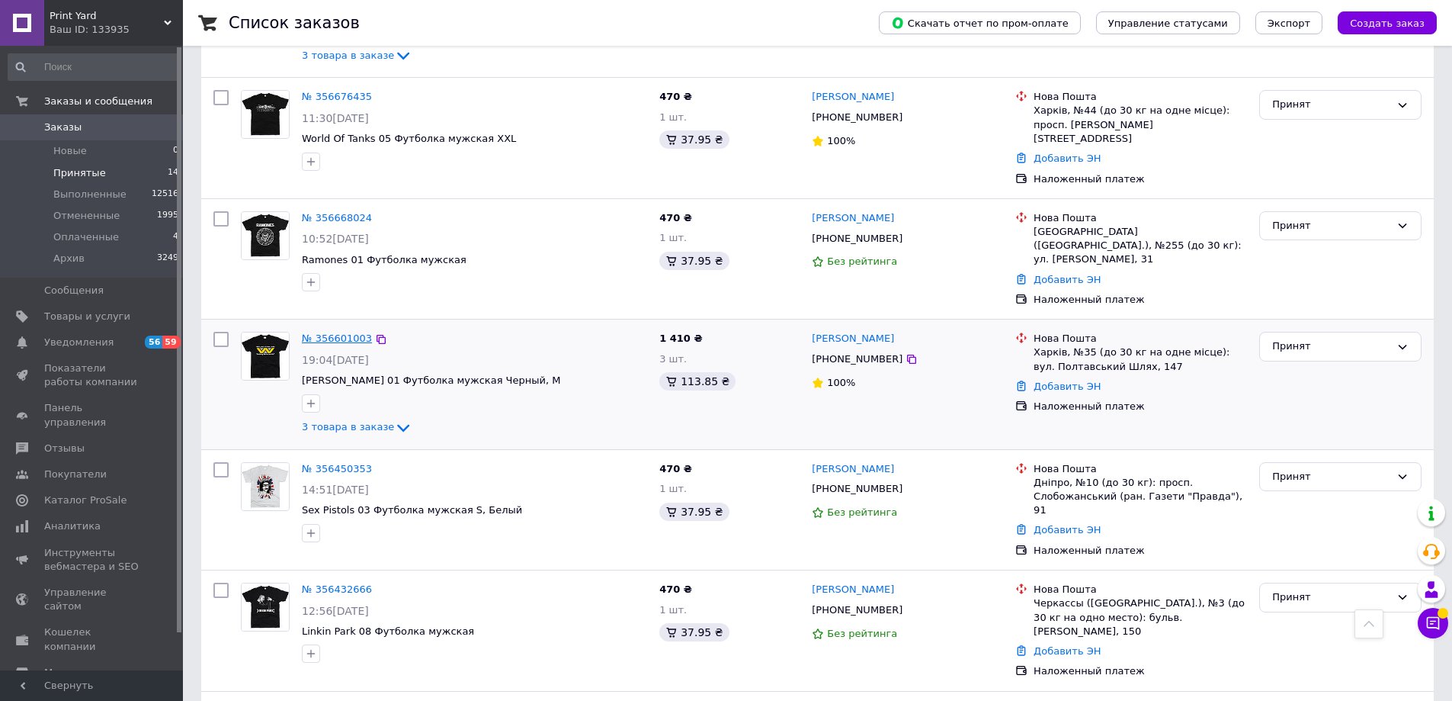
click at [329, 332] on link "№ 356601003" at bounding box center [337, 337] width 70 height 11
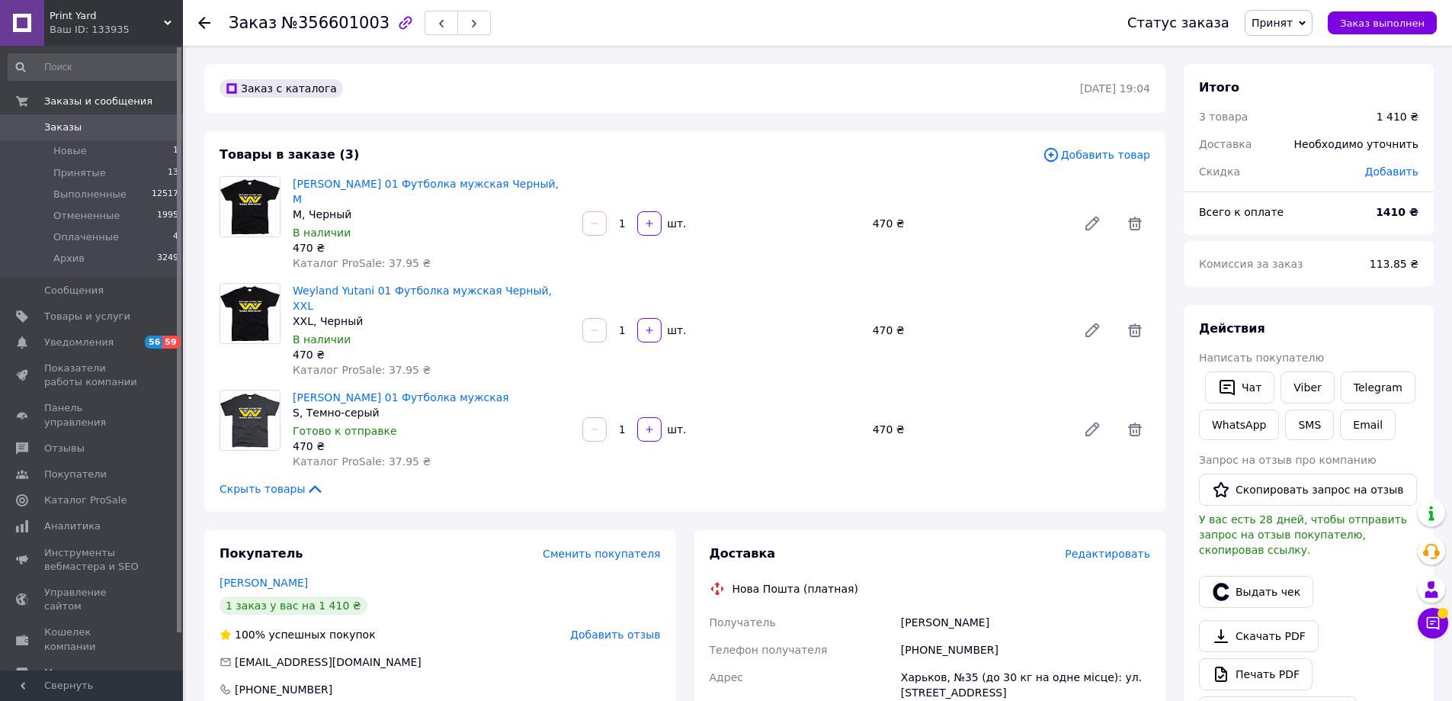
click at [1111, 547] on span "Редактировать" at bounding box center [1107, 553] width 85 height 12
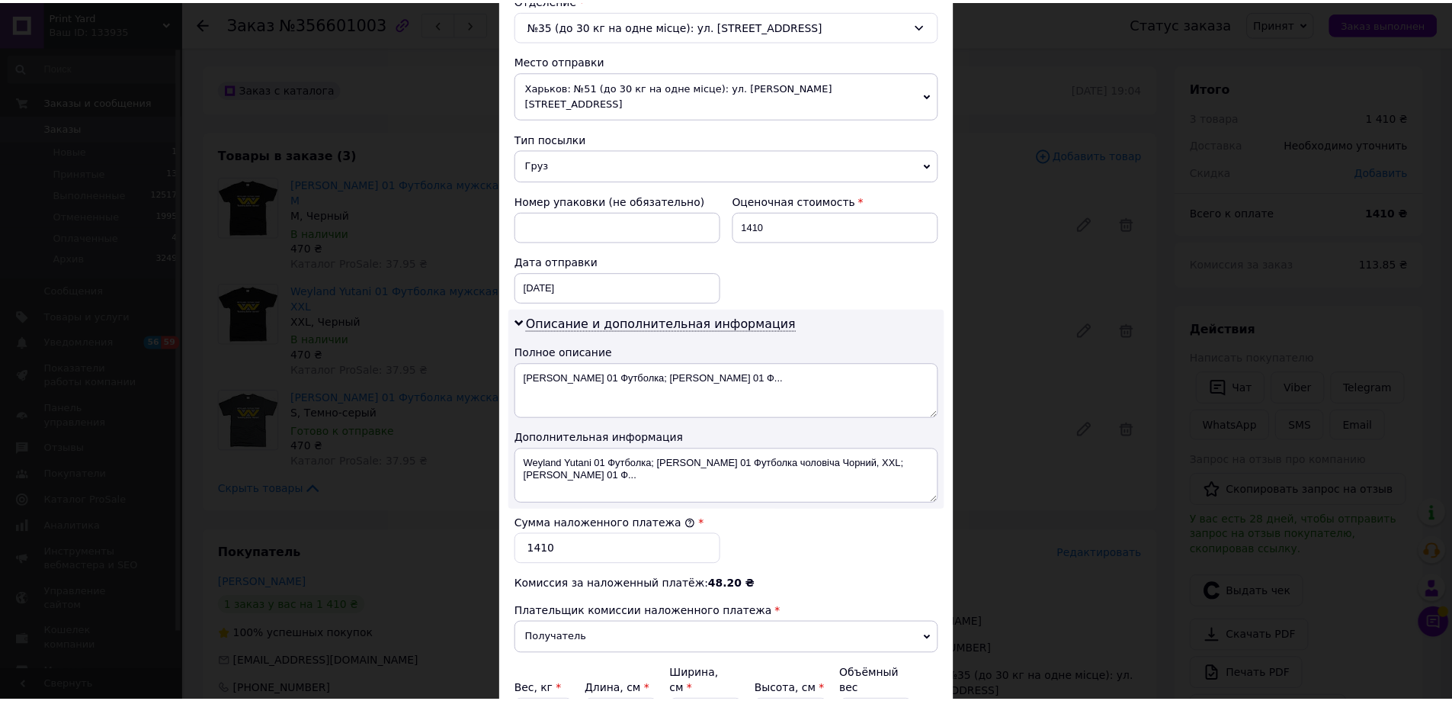
scroll to position [610, 0]
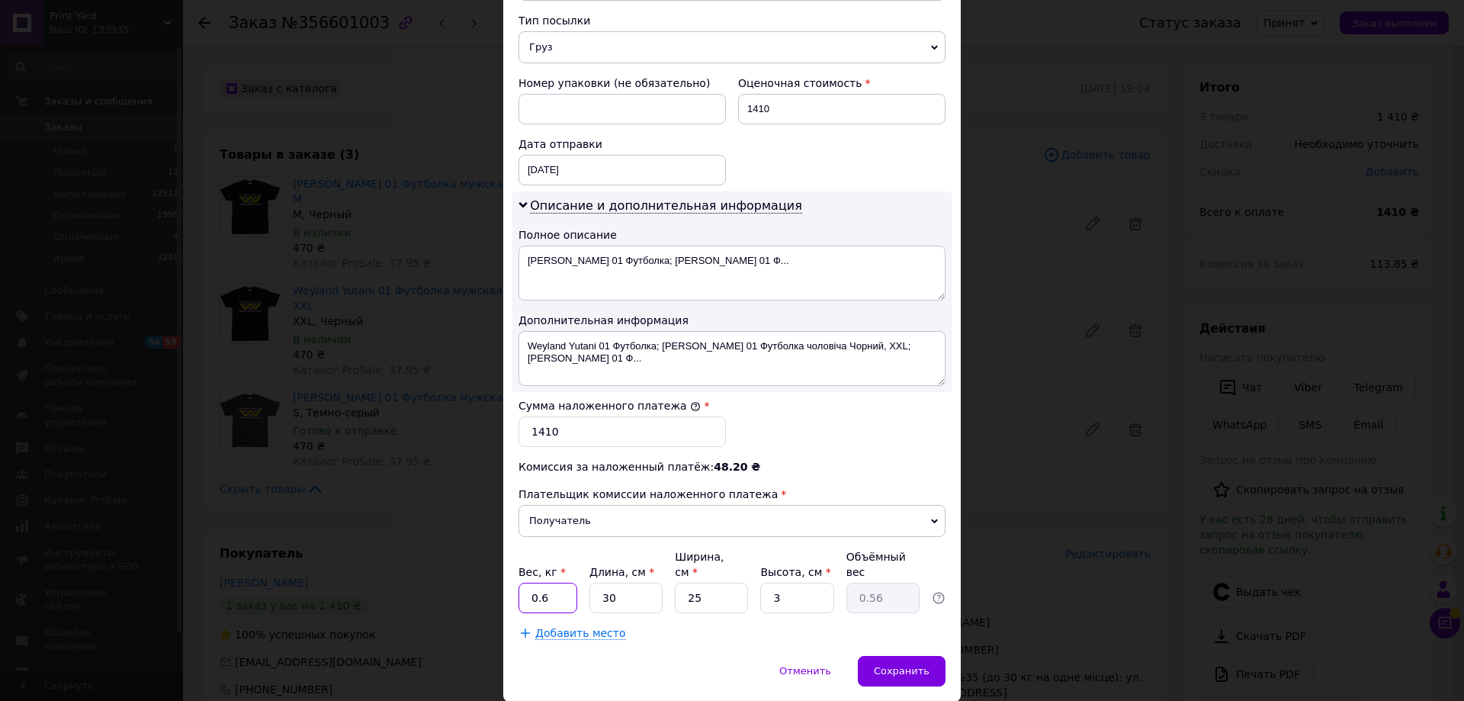
click at [540, 582] on input "0.6" at bounding box center [547, 597] width 59 height 30
type input "0.7"
drag, startPoint x: 630, startPoint y: 574, endPoint x: 586, endPoint y: 582, distance: 44.3
click at [586, 582] on div "Плательщик Получатель Отправитель Фамилия получателя Грушка Имя получателя [PER…" at bounding box center [731, 103] width 427 height 1074
type input "4"
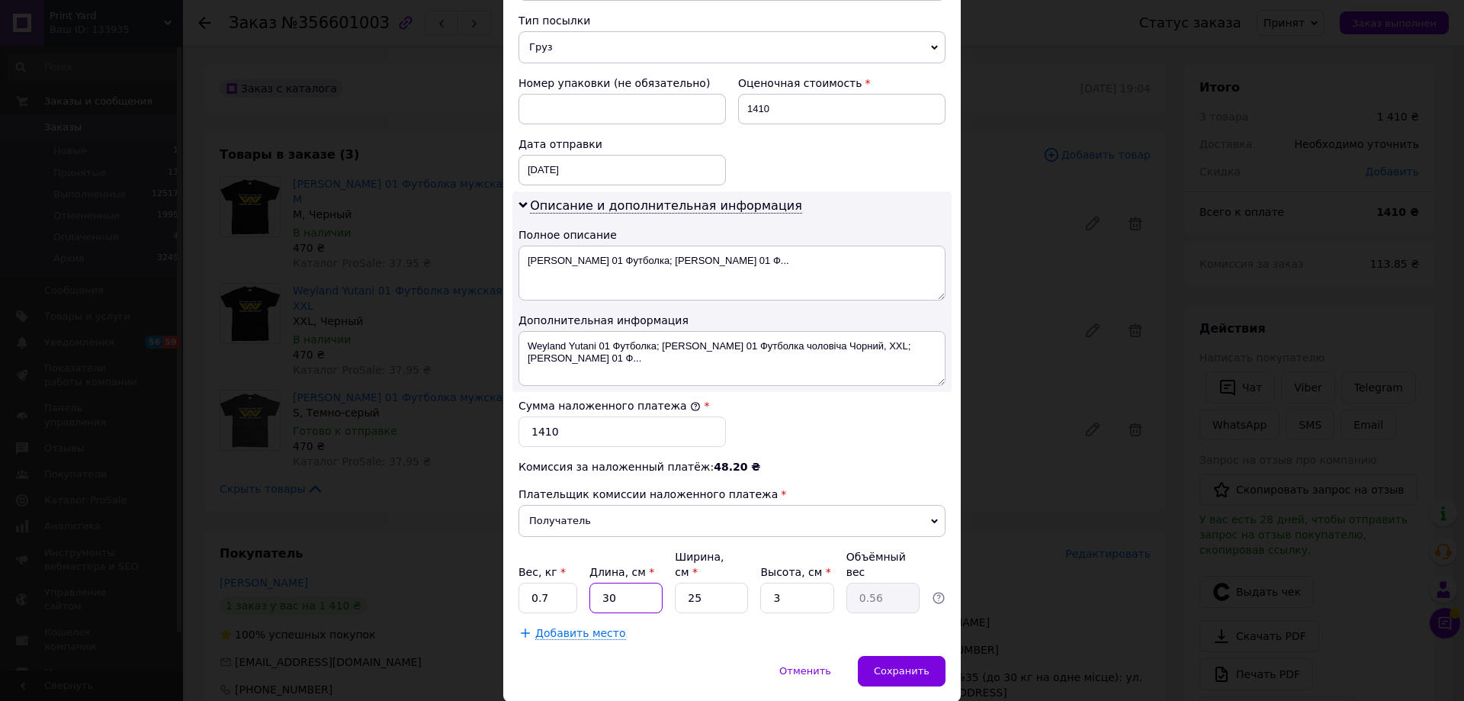
type input "0.1"
type input "40"
type input "0.75"
type input "40"
drag, startPoint x: 700, startPoint y: 571, endPoint x: 679, endPoint y: 574, distance: 21.6
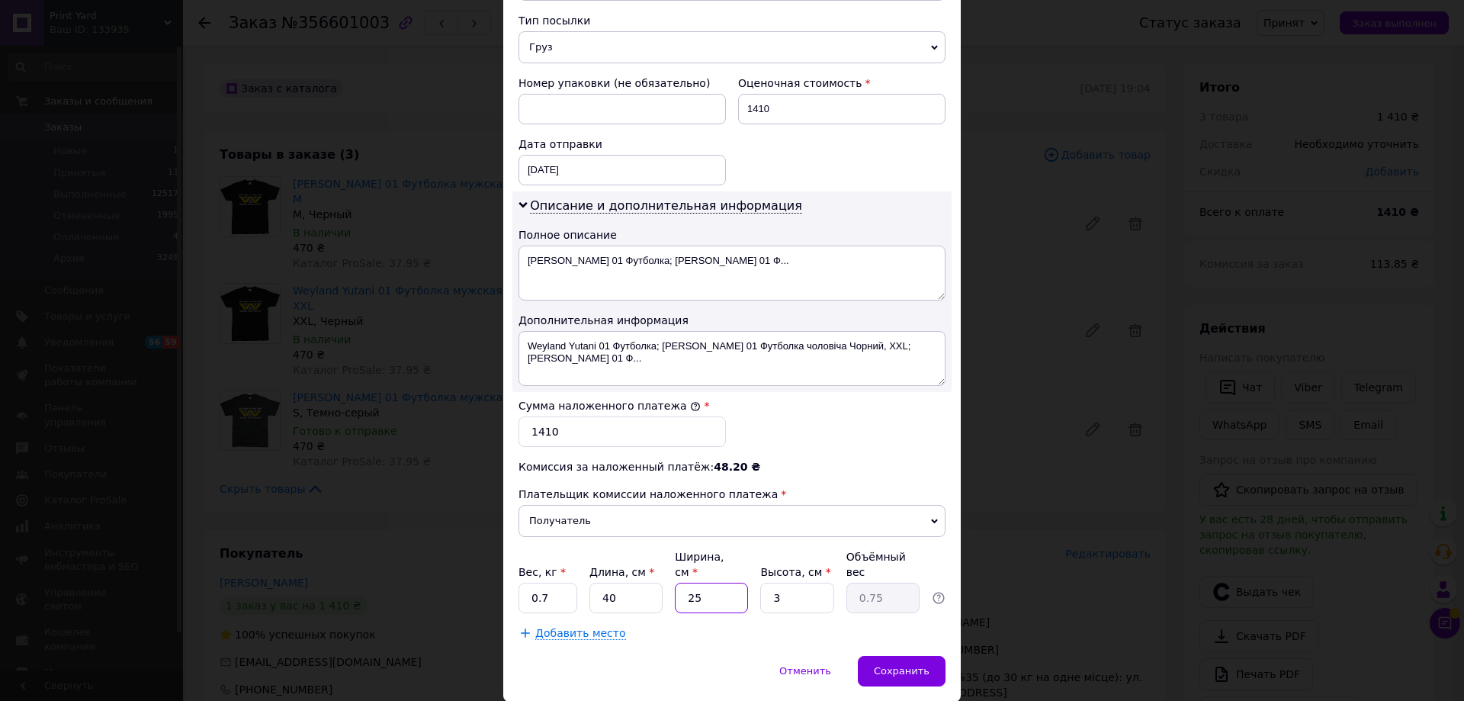
click at [679, 582] on input "25" at bounding box center [711, 597] width 73 height 30
type input "3"
type input "0.1"
type input "30"
type input "0.9"
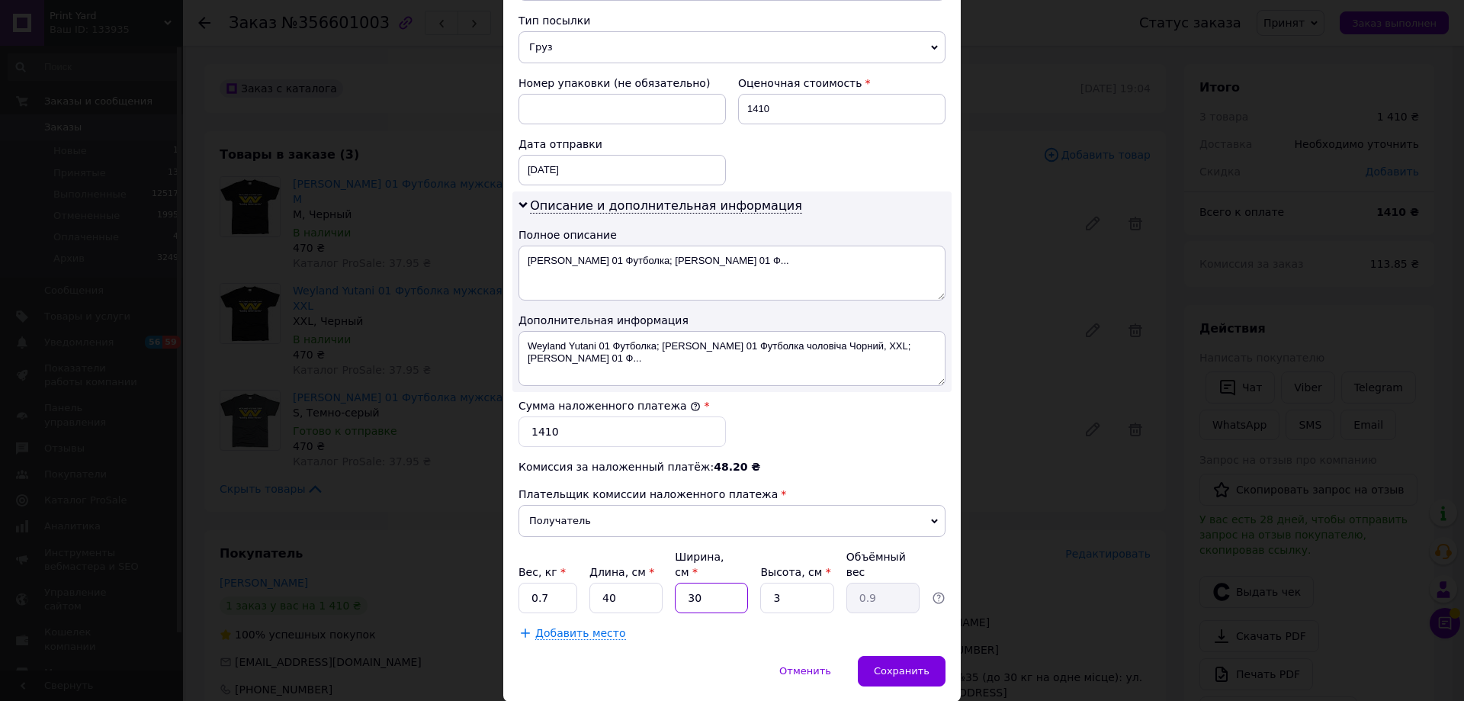
type input "30"
drag, startPoint x: 788, startPoint y: 566, endPoint x: 704, endPoint y: 576, distance: 84.5
click at [760, 582] on input "3" at bounding box center [796, 597] width 73 height 30
type input "4"
type input "1.2"
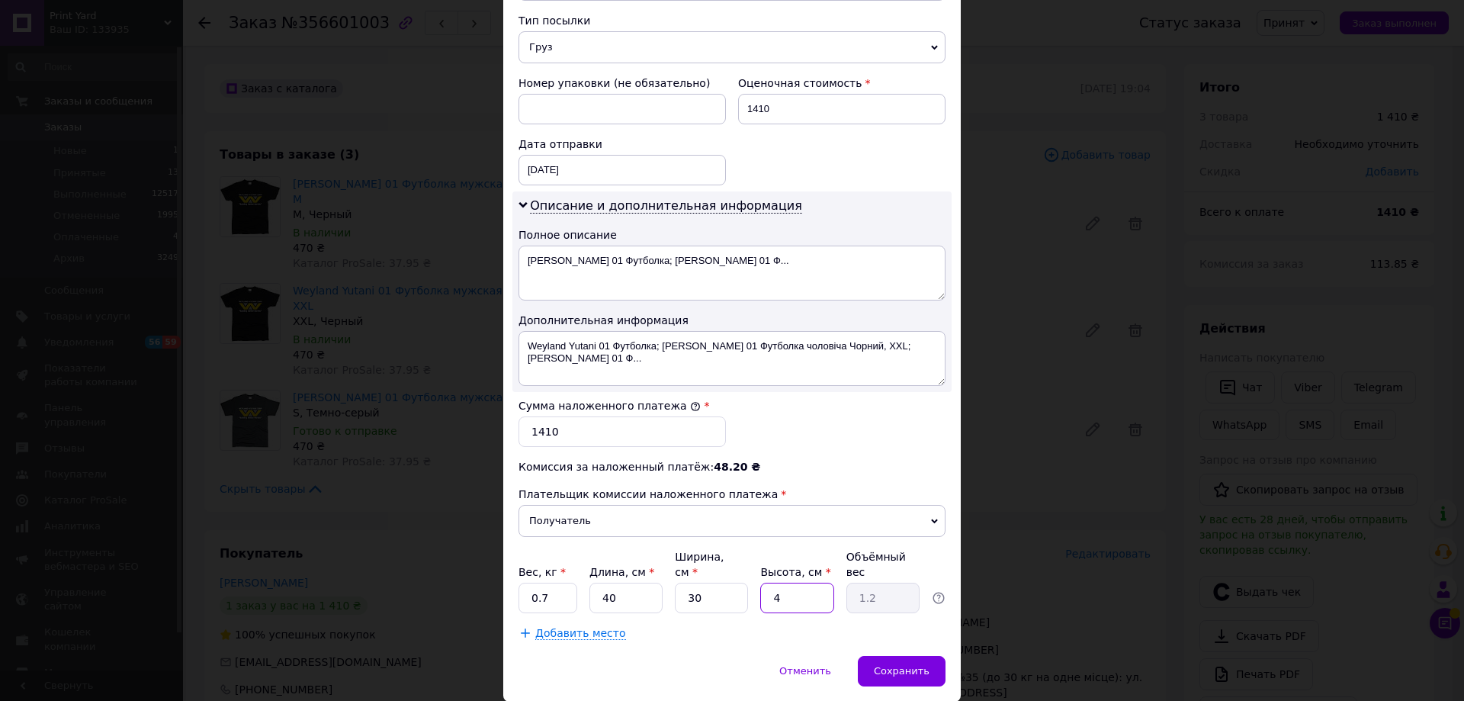
type input "4"
click at [718, 625] on div "Добавить место" at bounding box center [731, 632] width 427 height 15
click at [897, 665] on span "Сохранить" at bounding box center [902, 670] width 56 height 11
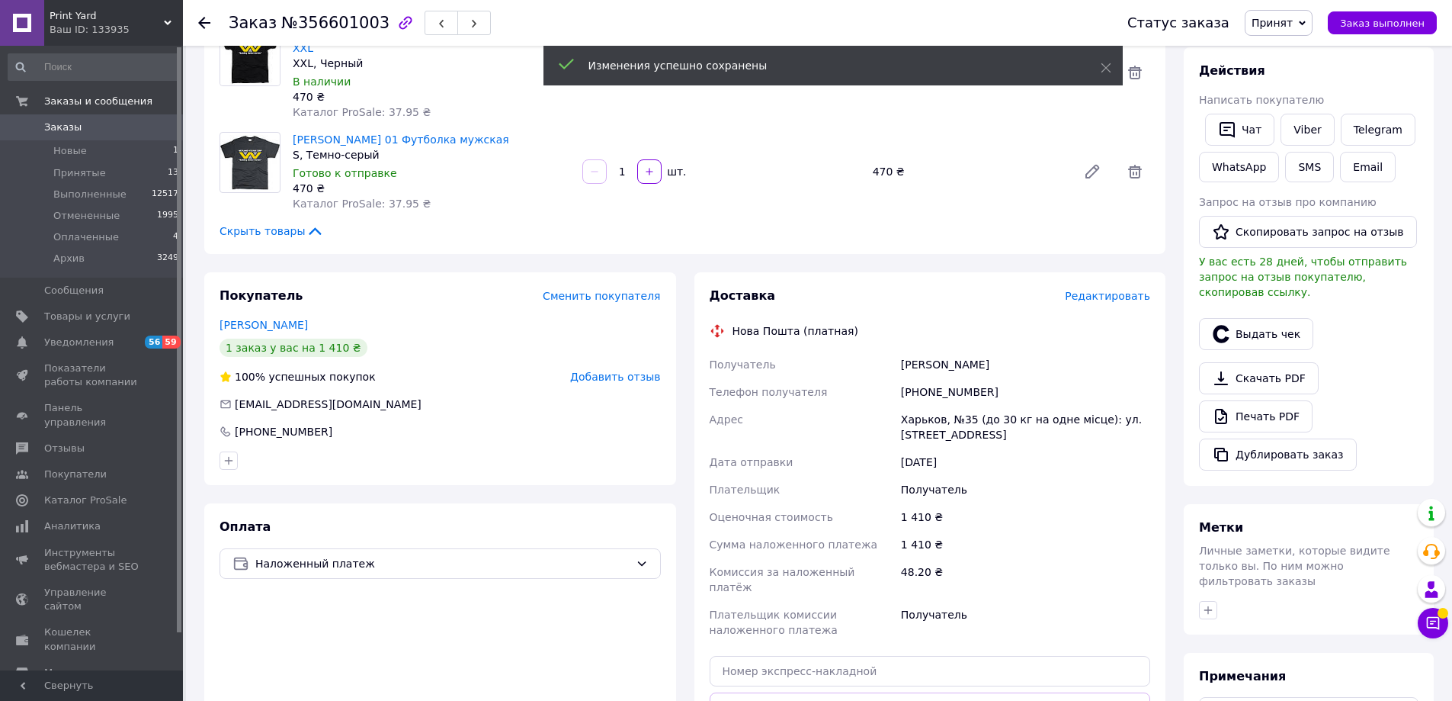
scroll to position [381, 0]
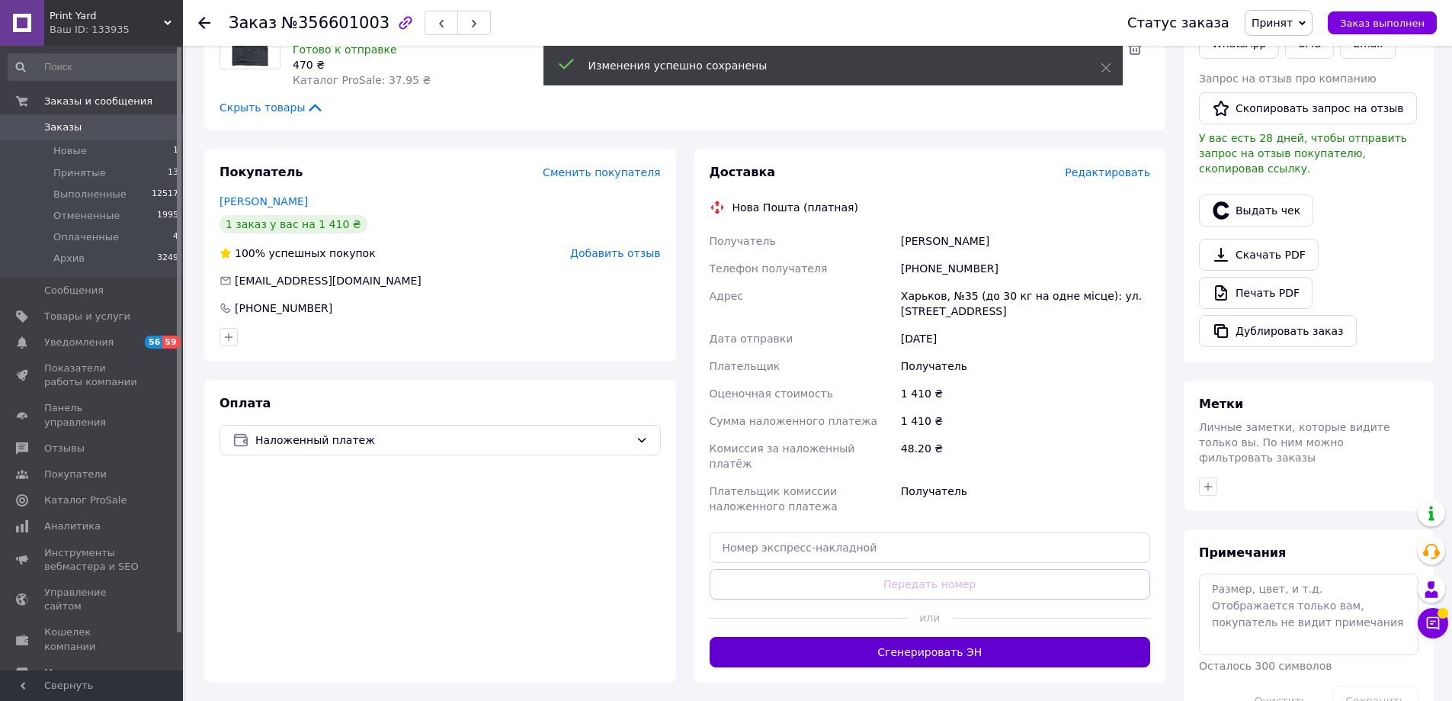
click at [949, 637] on button "Сгенерировать ЭН" at bounding box center [930, 652] width 441 height 30
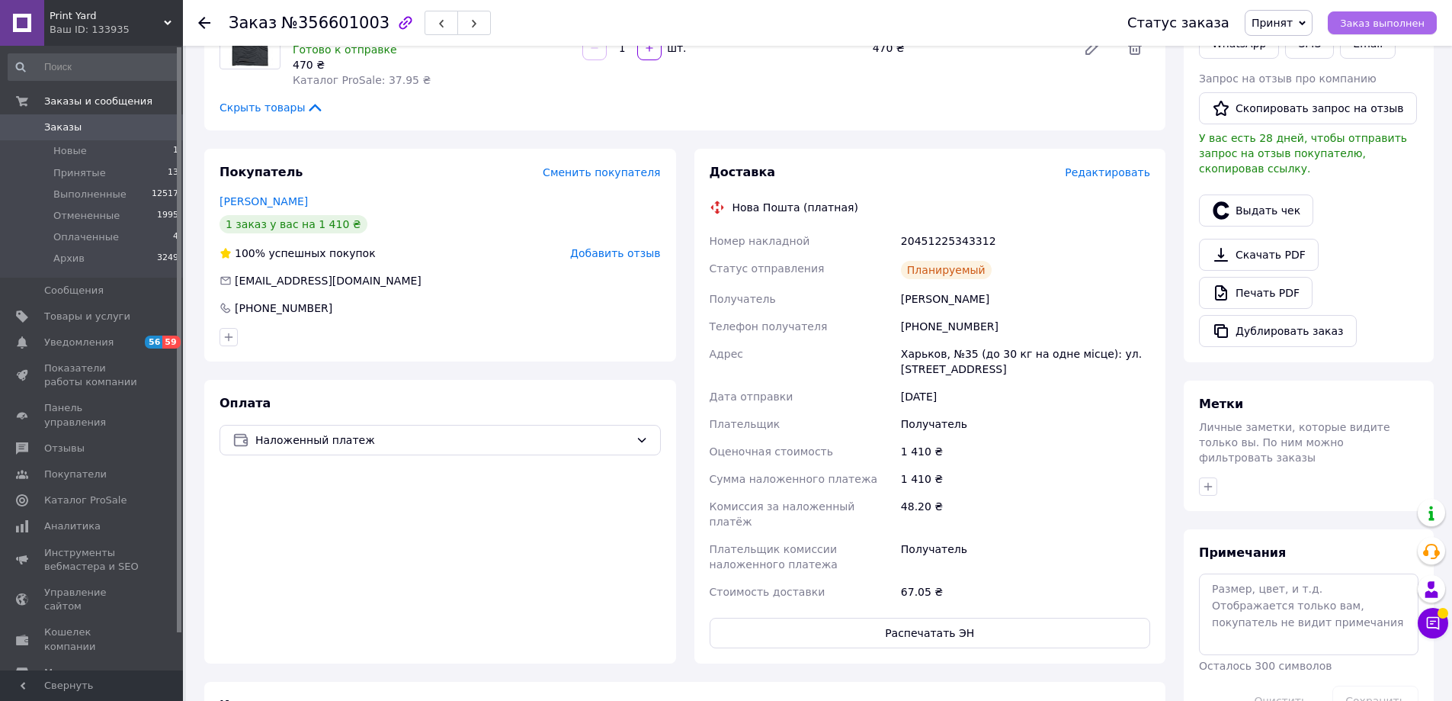
click at [1382, 24] on span "Заказ выполнен" at bounding box center [1382, 23] width 85 height 11
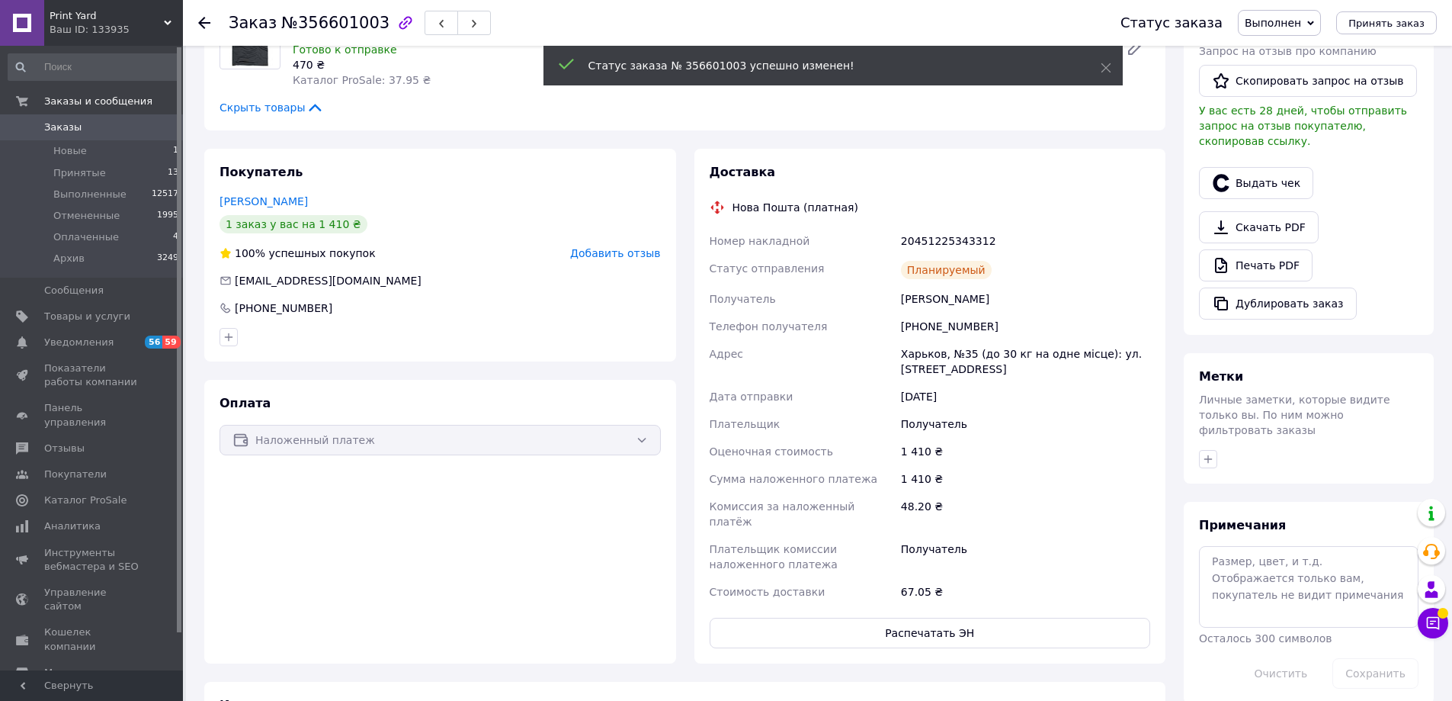
click at [204, 20] on icon at bounding box center [204, 23] width 12 height 12
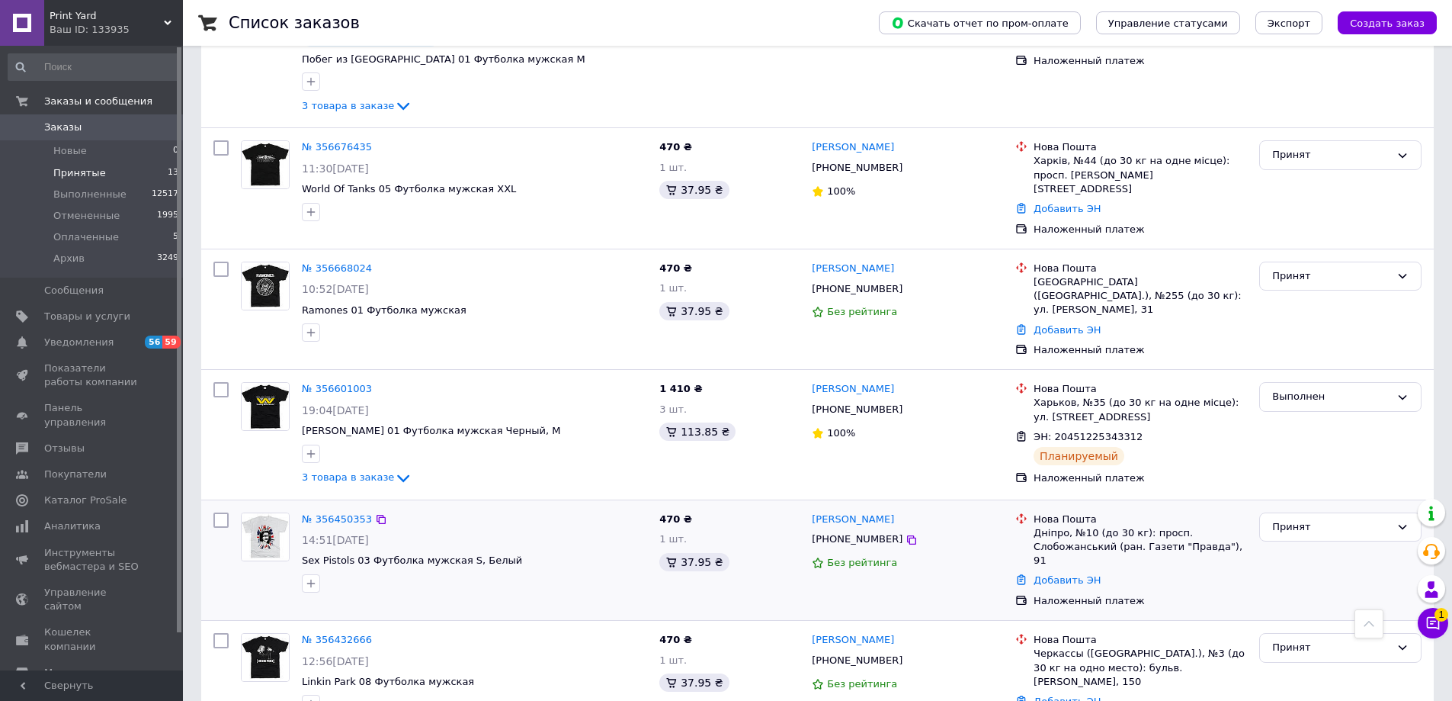
scroll to position [1038, 0]
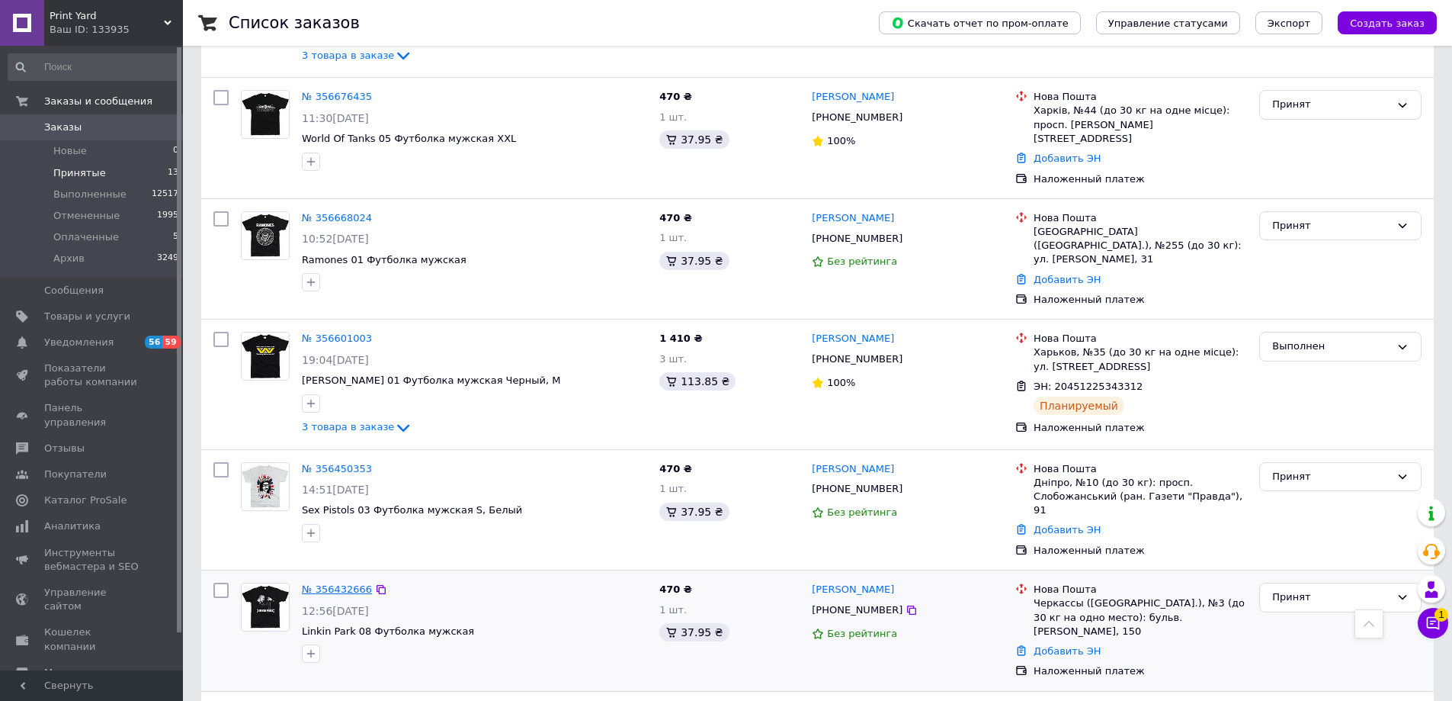
click at [341, 583] on link "№ 356432666" at bounding box center [337, 588] width 70 height 11
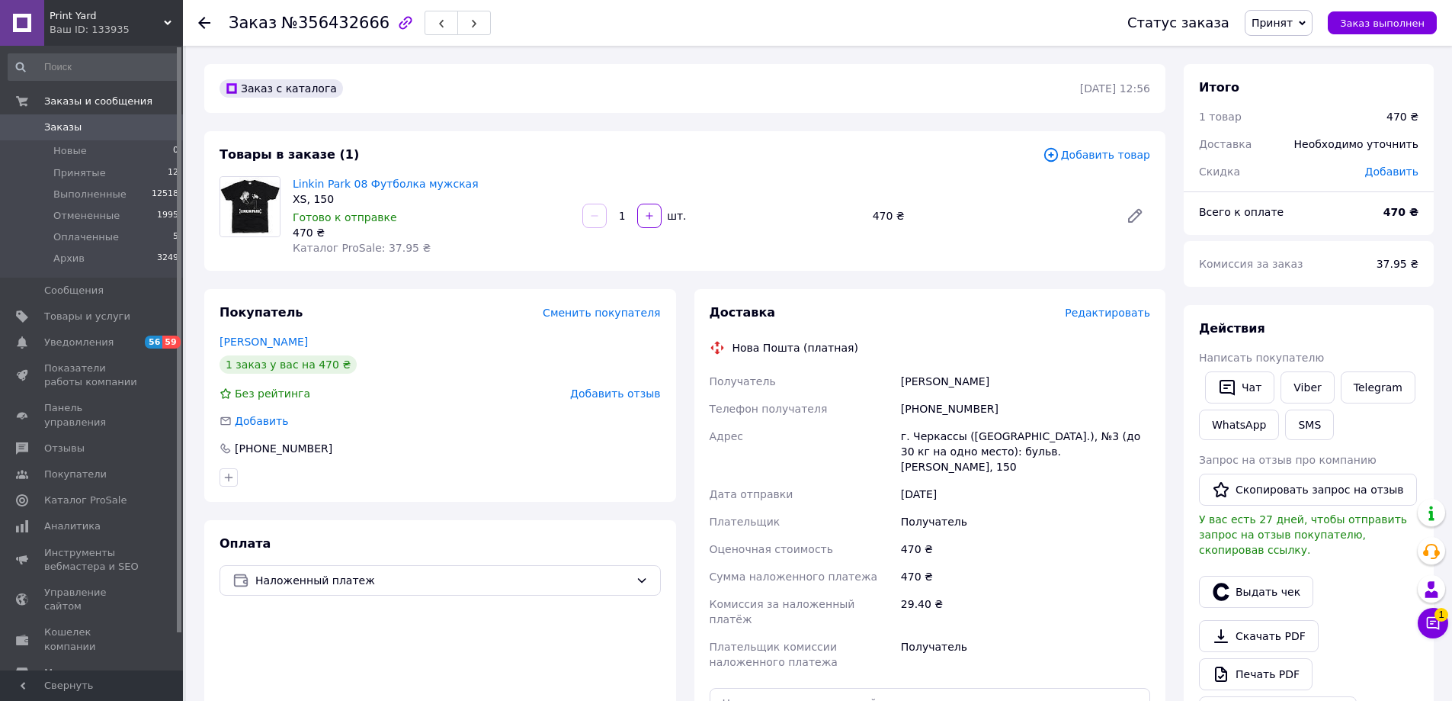
click at [1118, 312] on span "Редактировать" at bounding box center [1107, 312] width 85 height 12
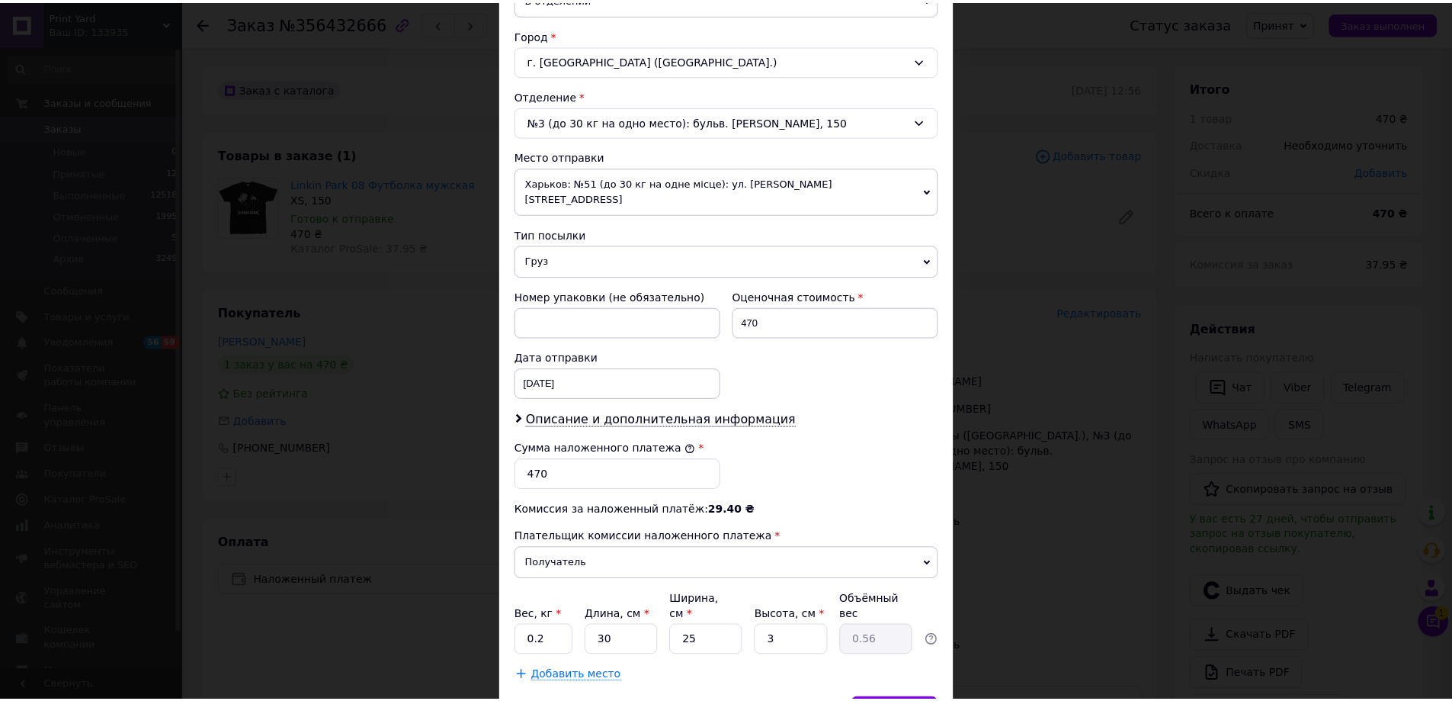
scroll to position [463, 0]
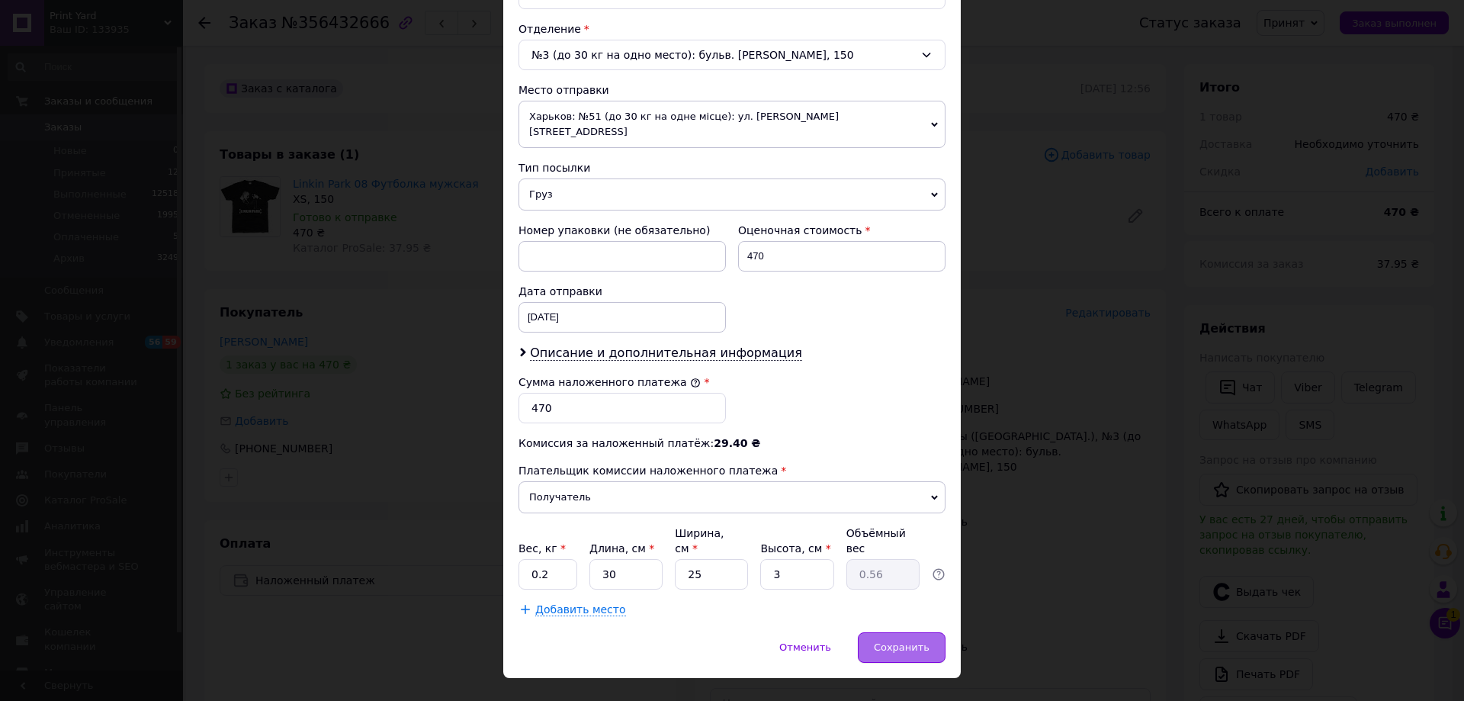
click at [909, 641] on span "Сохранить" at bounding box center [902, 646] width 56 height 11
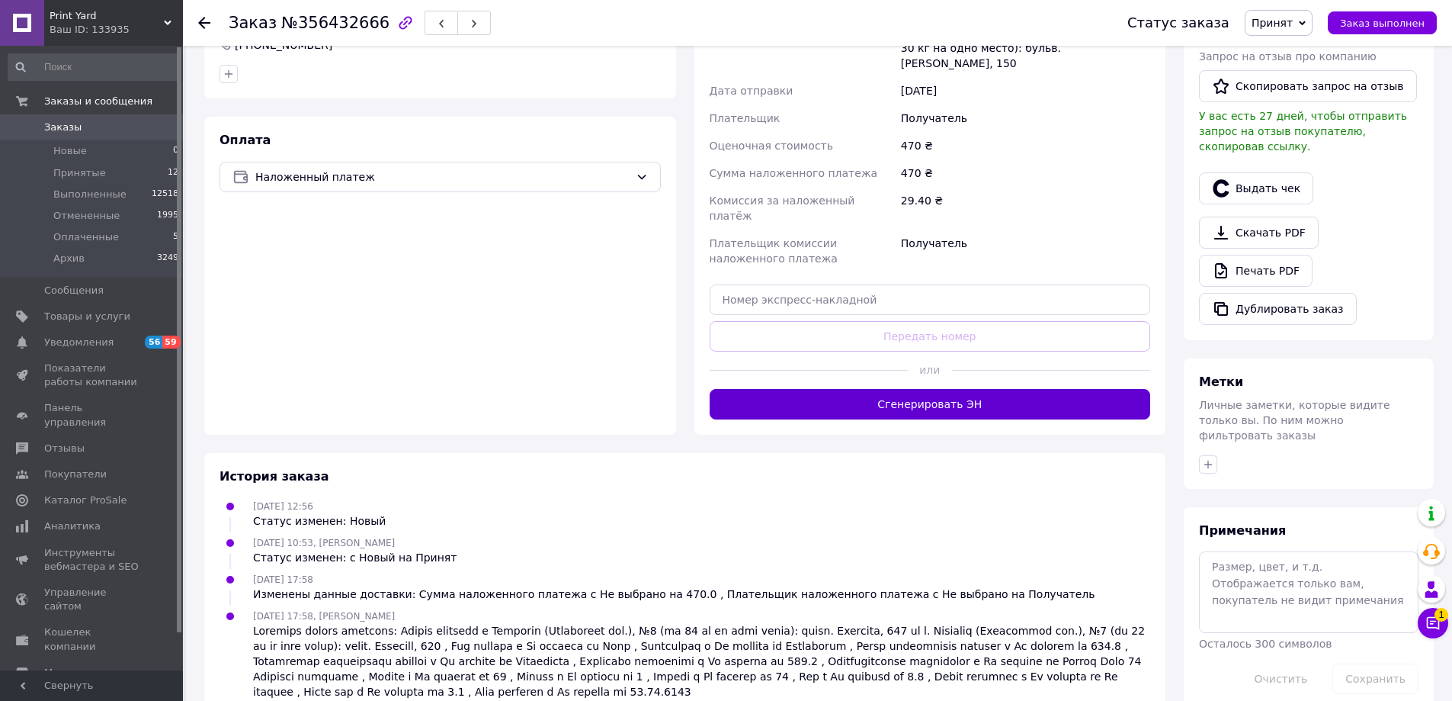
scroll to position [405, 0]
click at [949, 387] on button "Сгенерировать ЭН" at bounding box center [930, 402] width 441 height 30
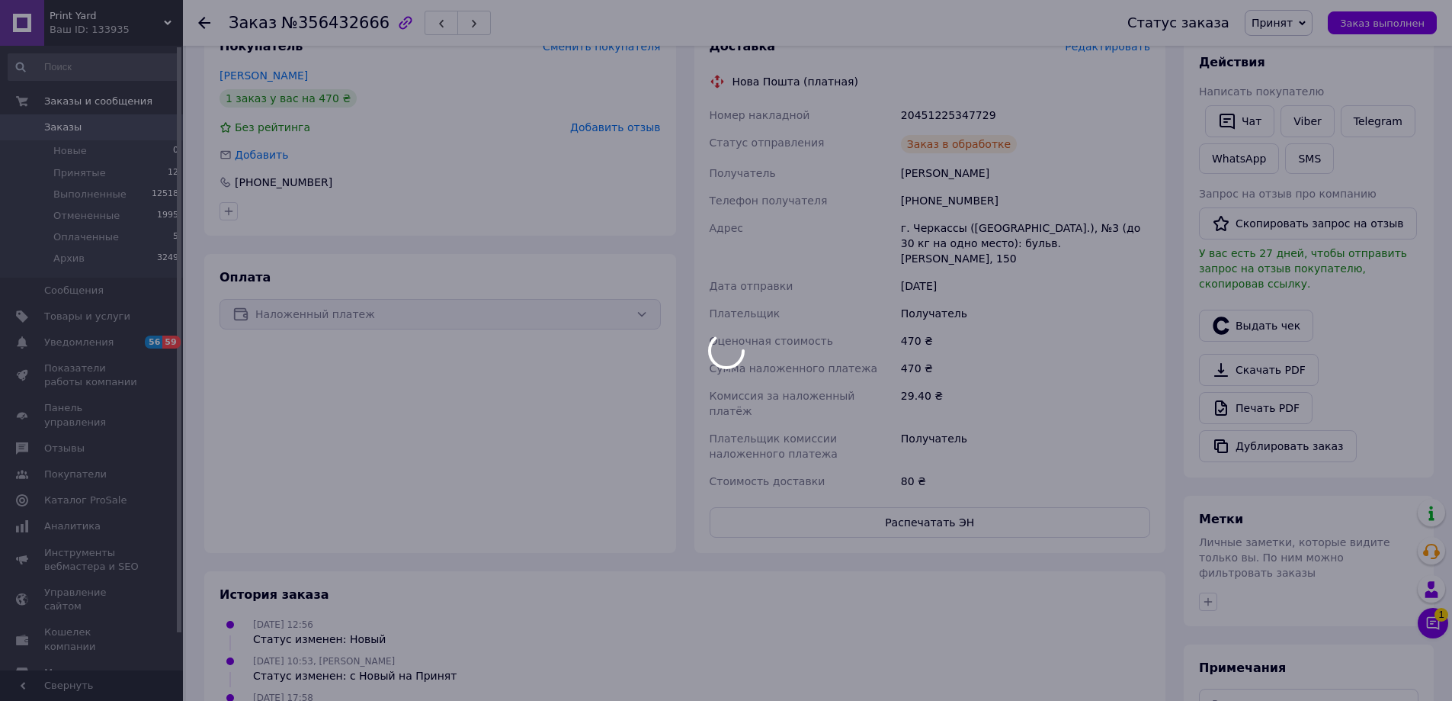
scroll to position [252, 0]
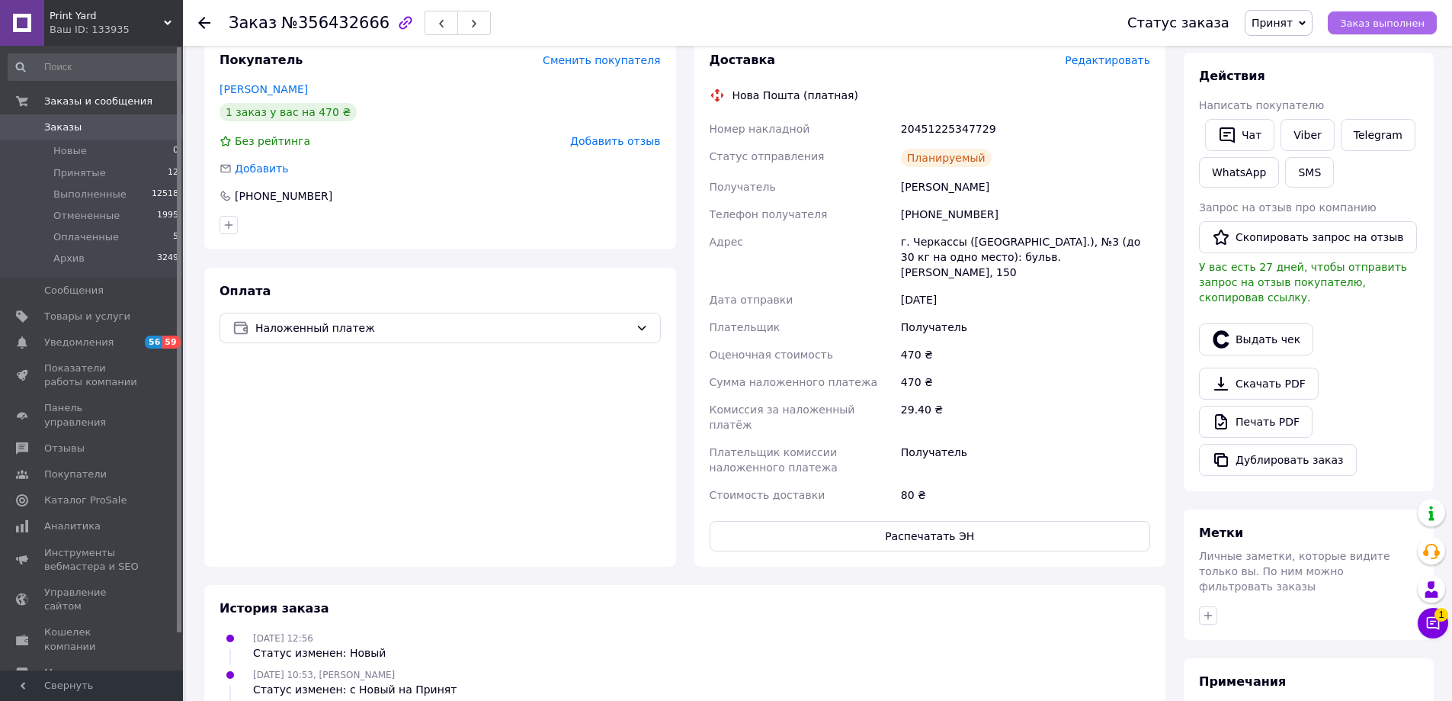
click at [1385, 23] on span "Заказ выполнен" at bounding box center [1382, 23] width 85 height 11
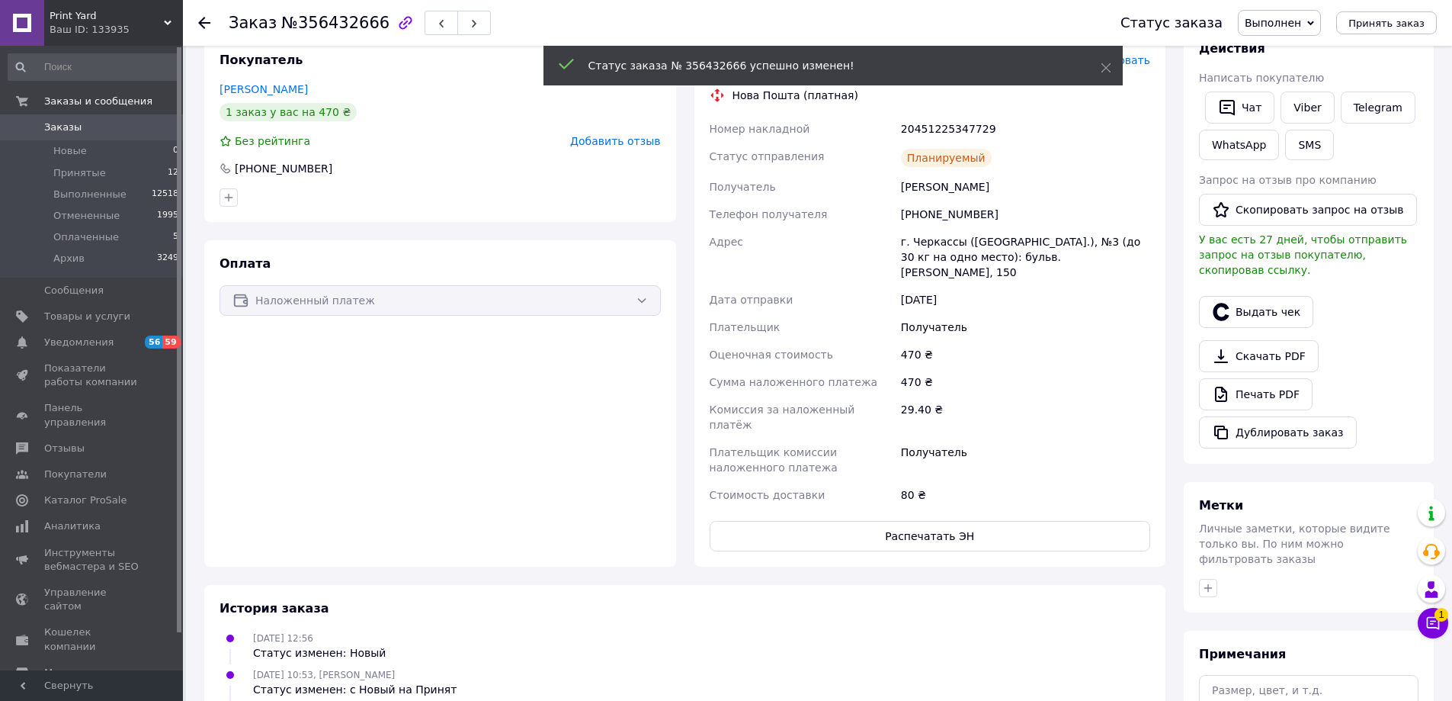
click at [207, 22] on use at bounding box center [204, 23] width 12 height 12
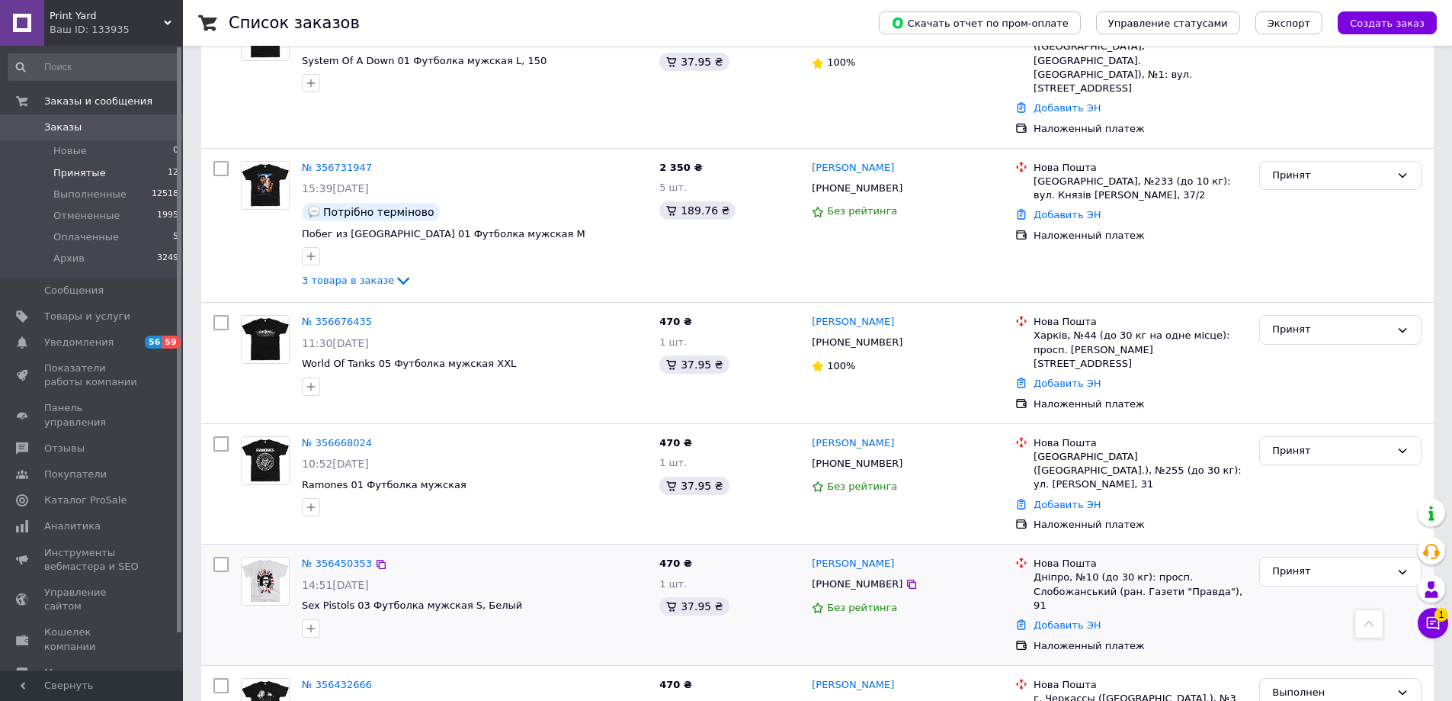
scroll to position [839, 0]
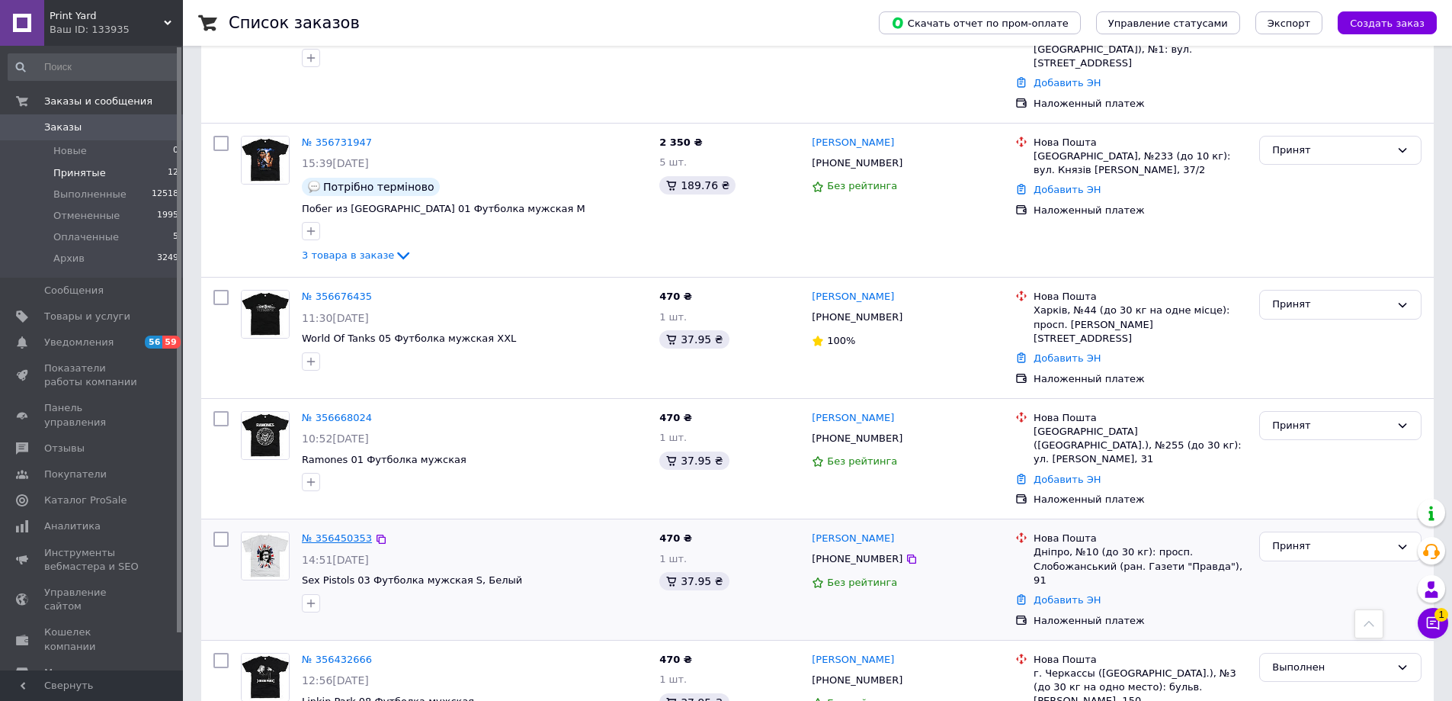
click at [348, 532] on link "№ 356450353" at bounding box center [337, 537] width 70 height 11
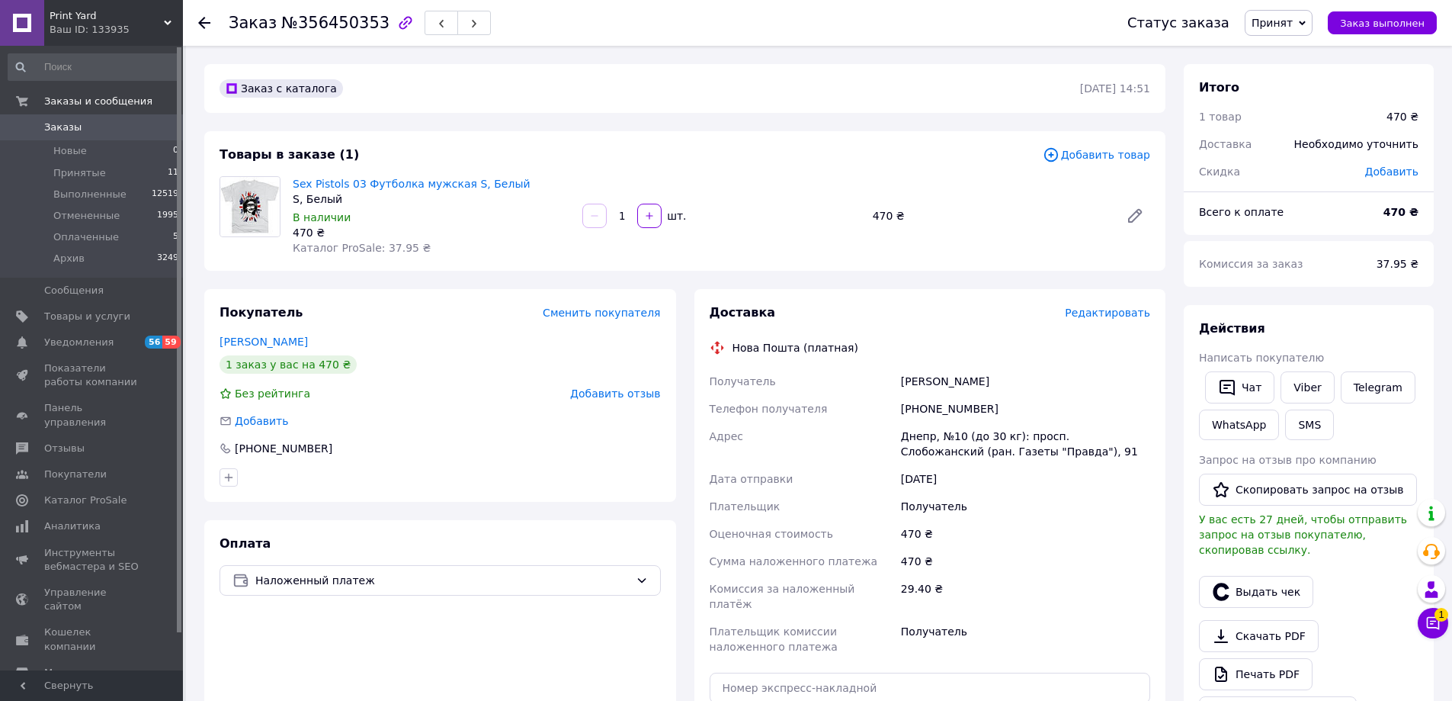
click at [1125, 312] on span "Редактировать" at bounding box center [1107, 312] width 85 height 12
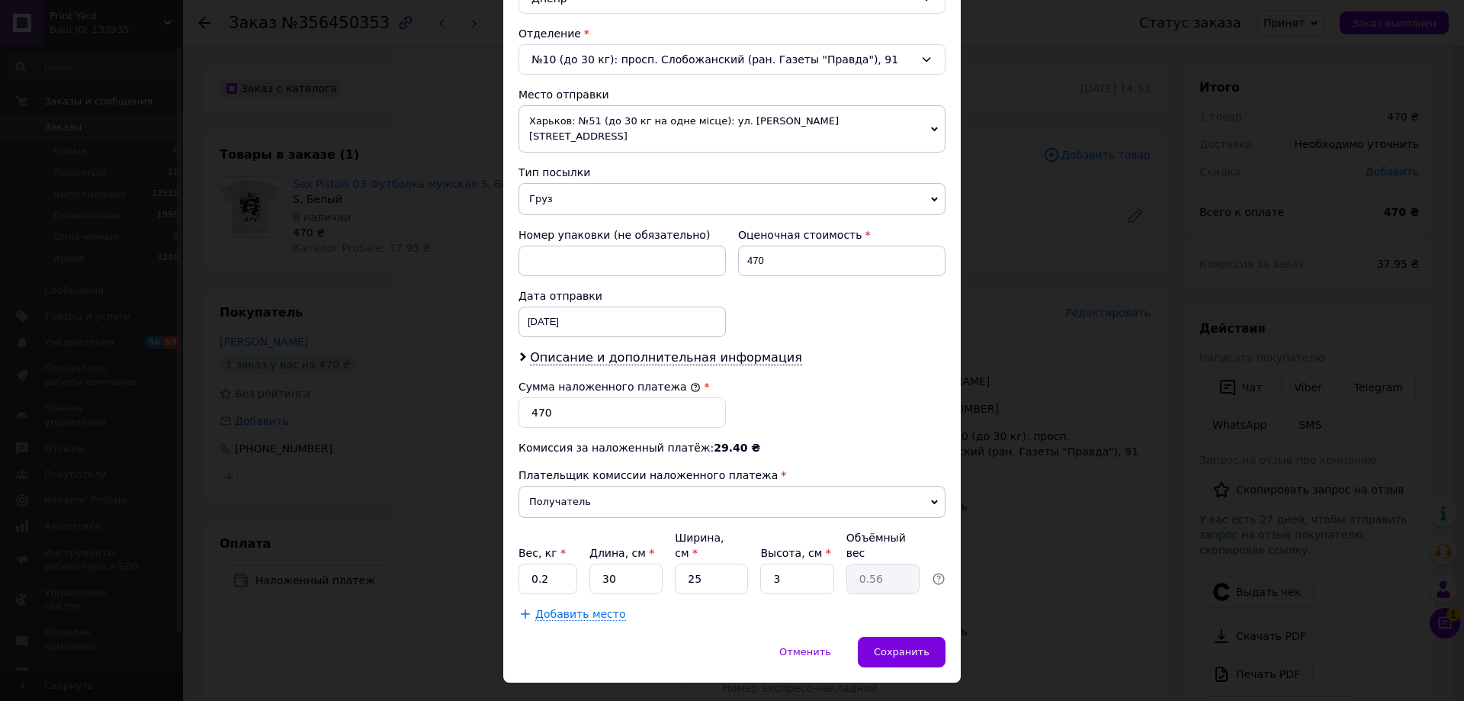
scroll to position [463, 0]
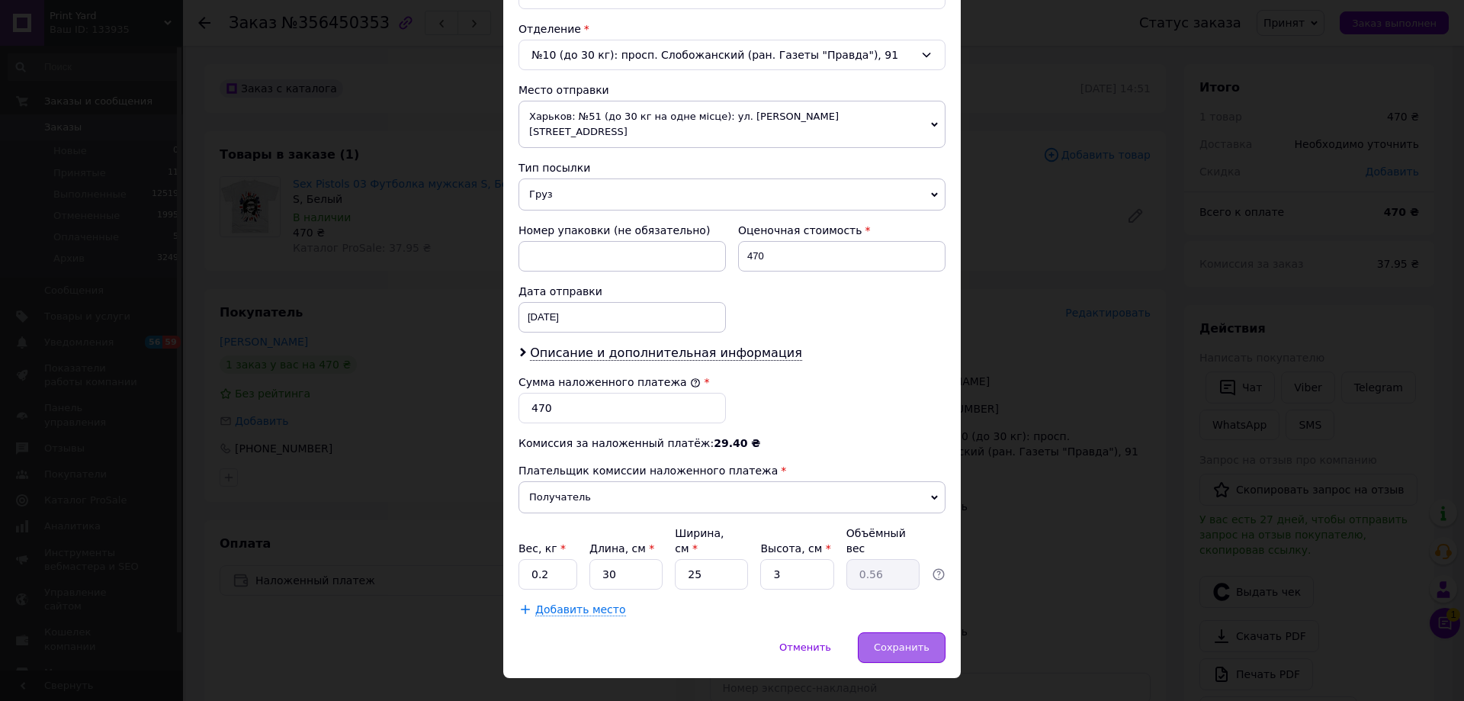
click at [897, 641] on span "Сохранить" at bounding box center [902, 646] width 56 height 11
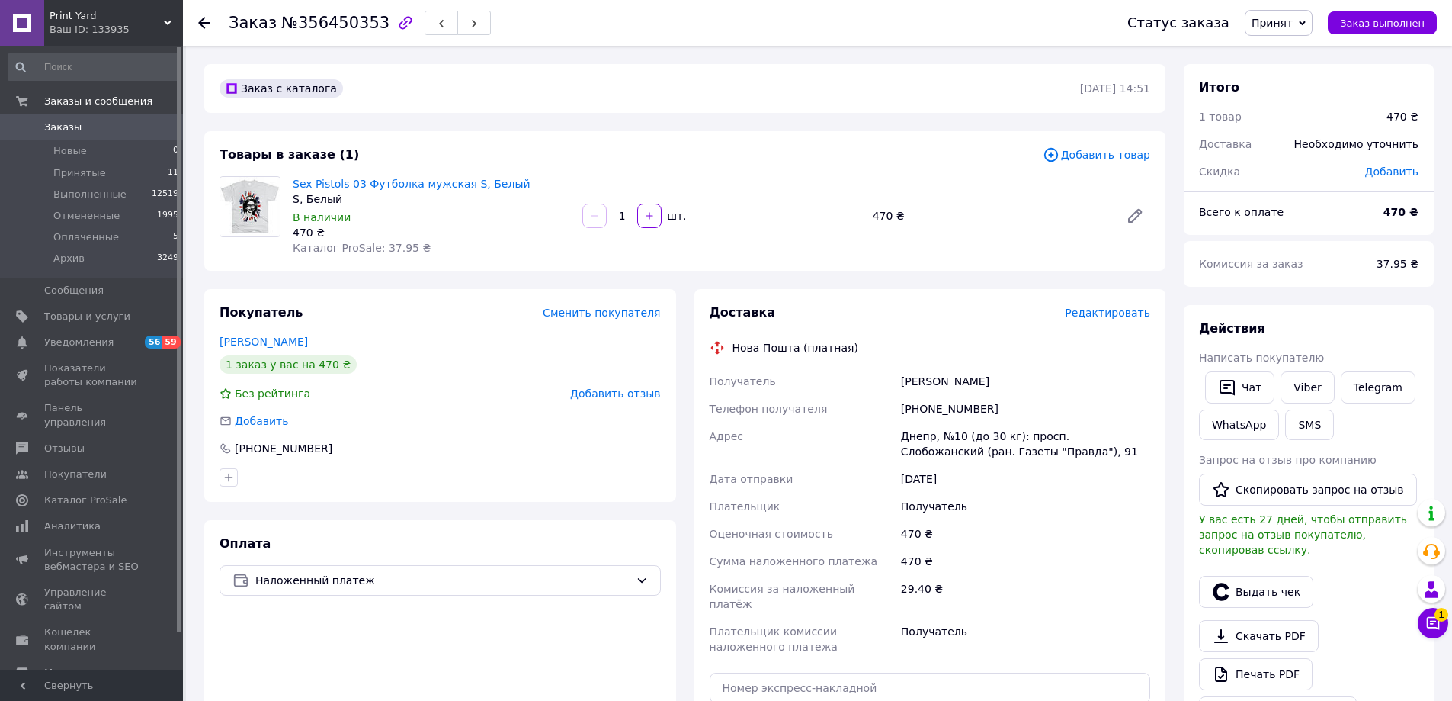
click at [1119, 313] on span "Редактировать" at bounding box center [1107, 312] width 85 height 12
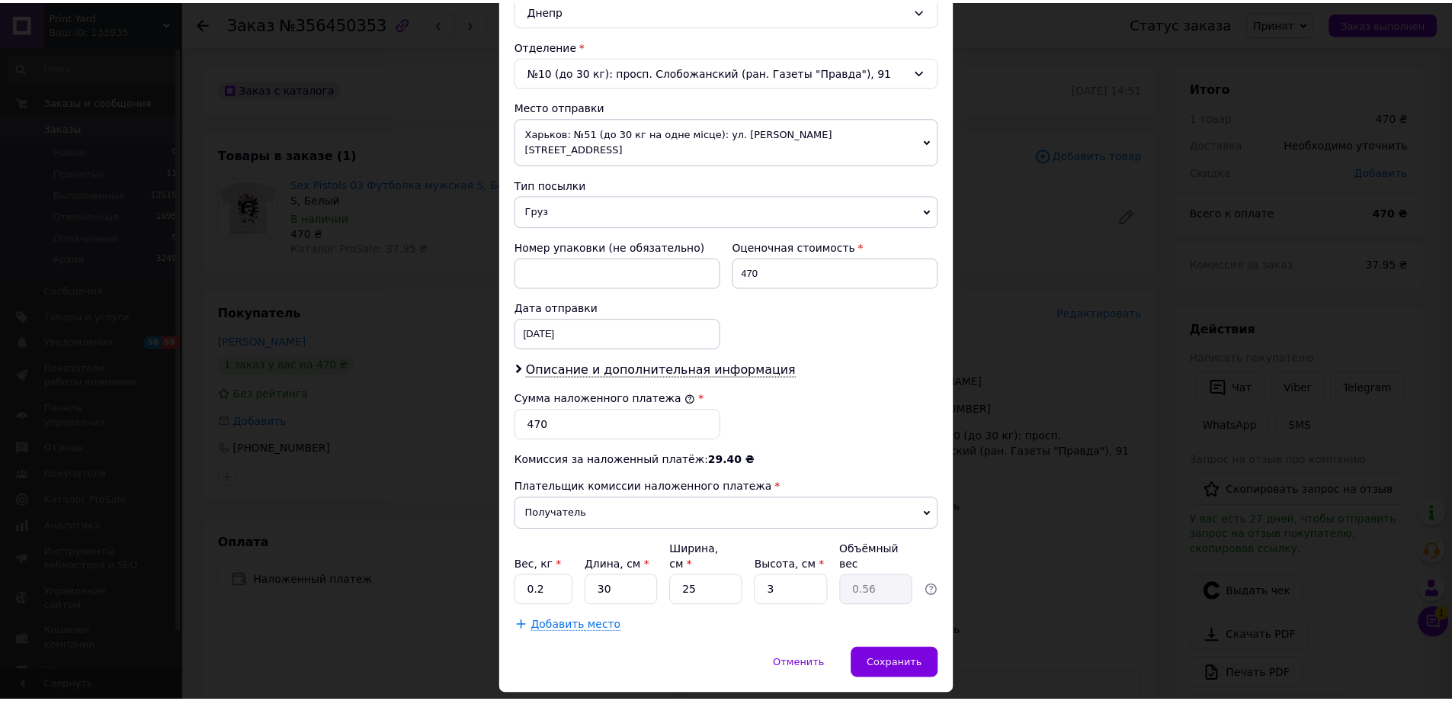
scroll to position [457, 0]
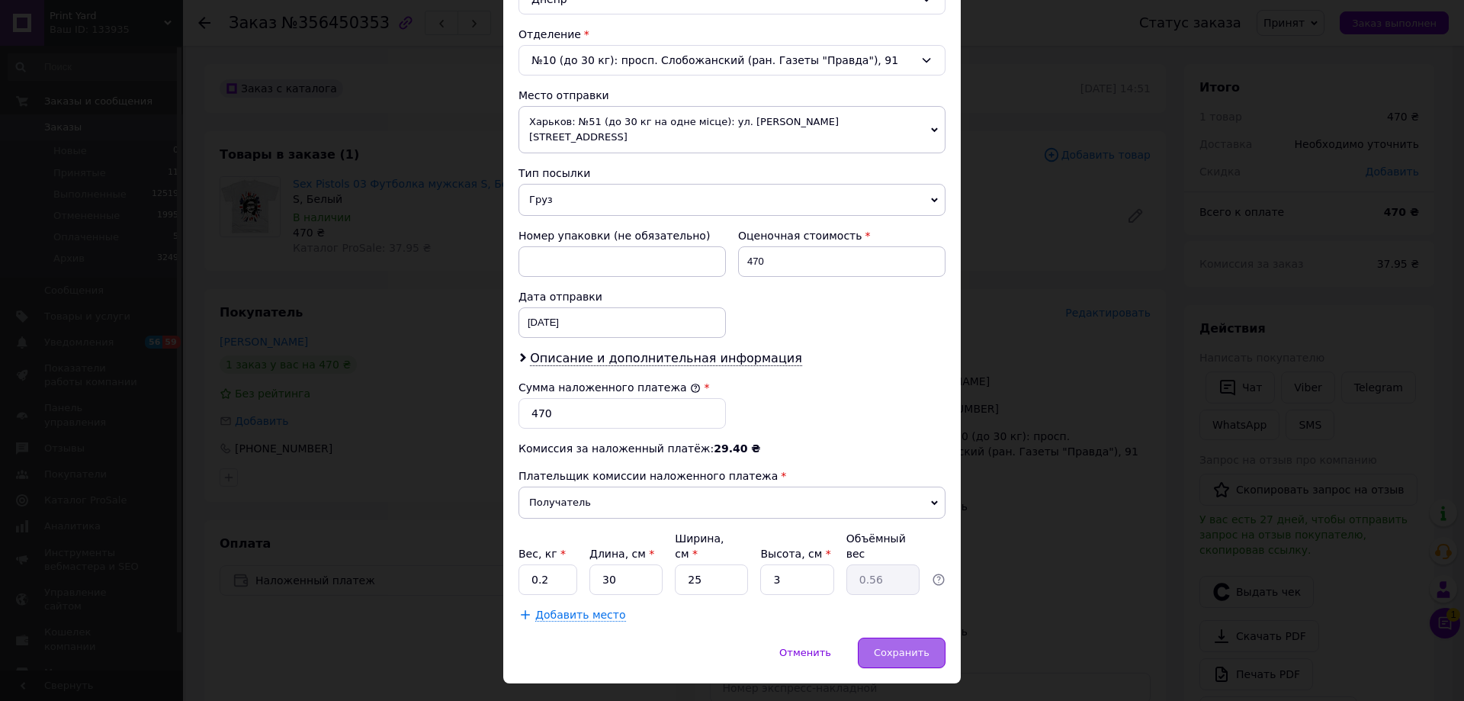
click at [903, 637] on div "Сохранить" at bounding box center [902, 652] width 88 height 30
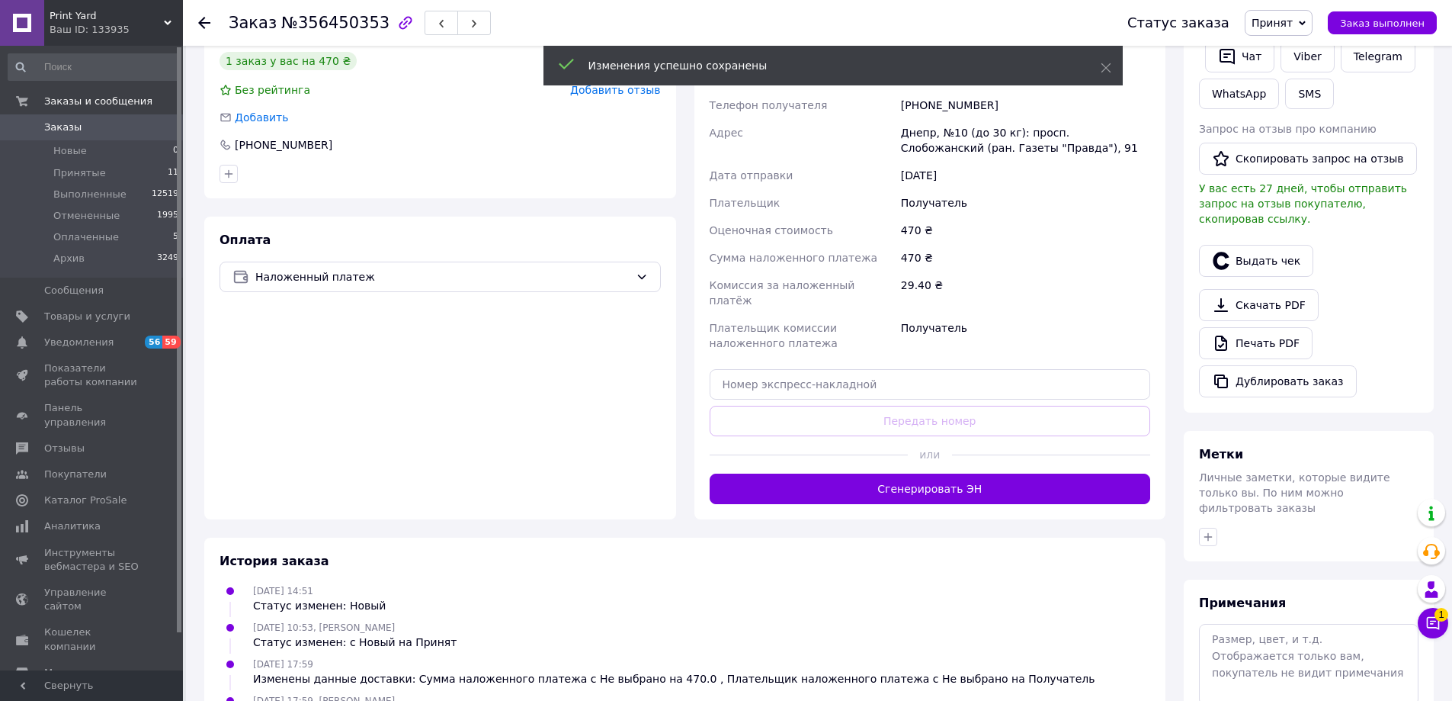
scroll to position [305, 0]
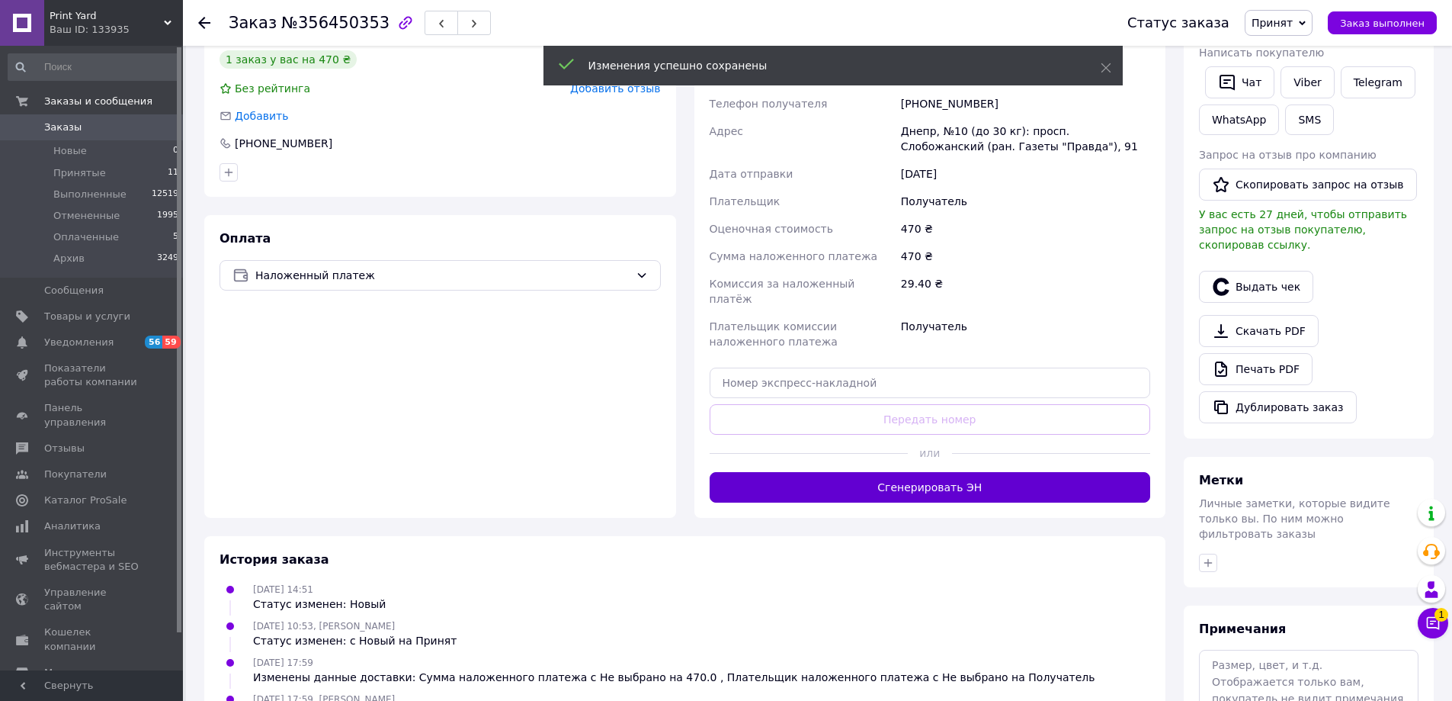
click at [954, 472] on button "Сгенерировать ЭН" at bounding box center [930, 487] width 441 height 30
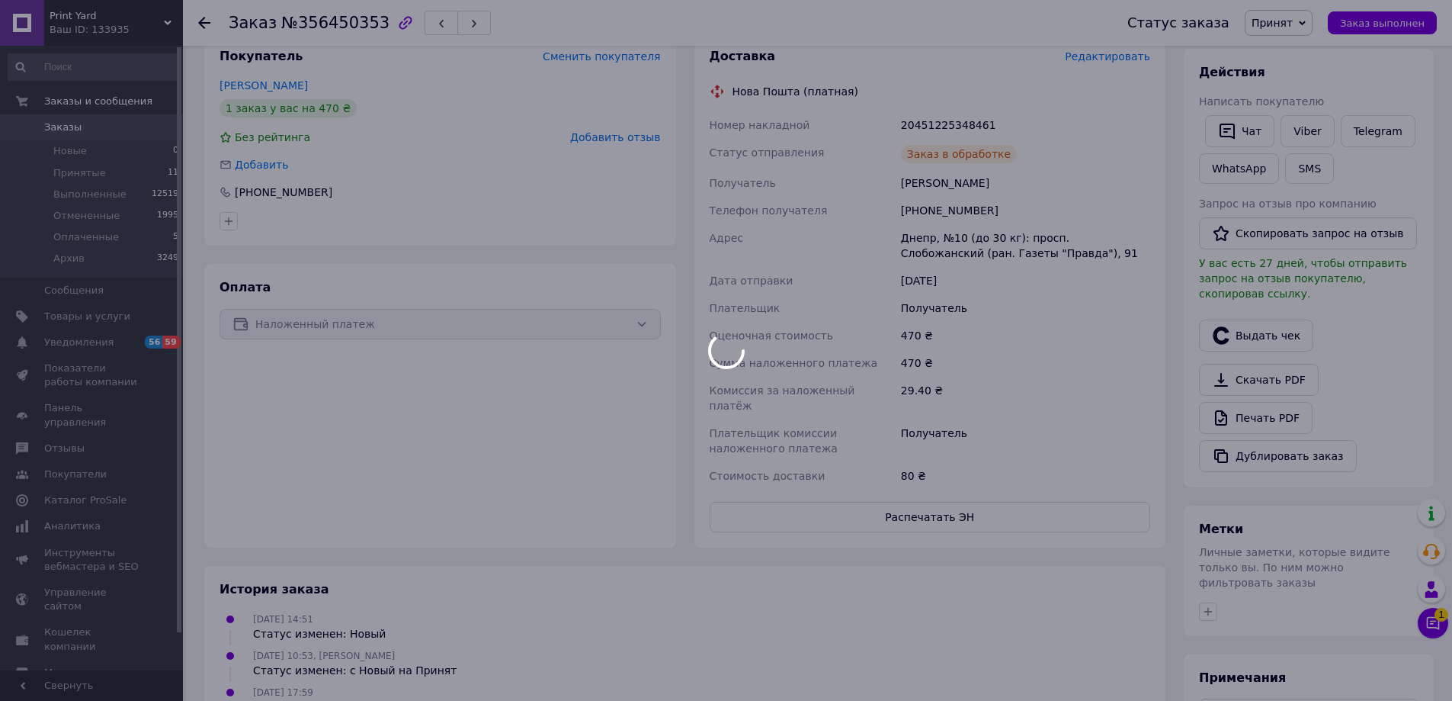
scroll to position [229, 0]
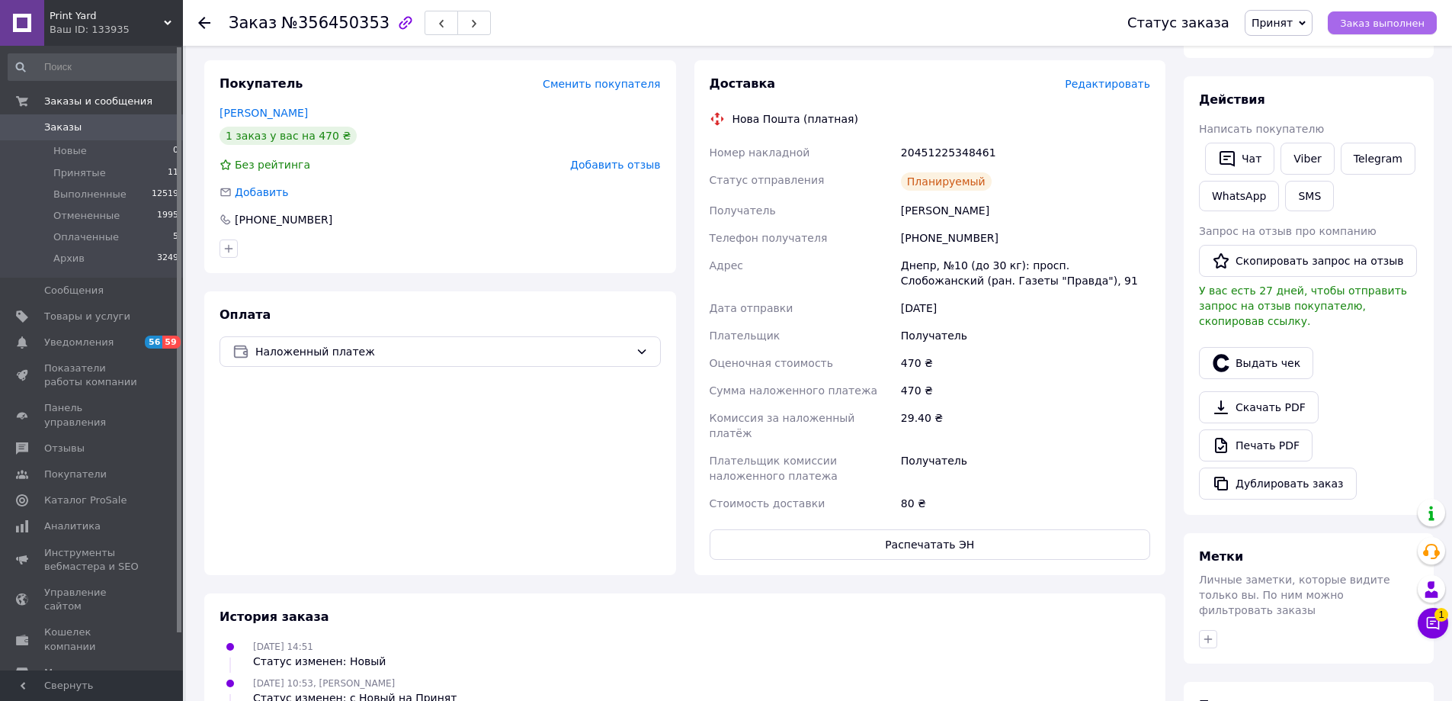
click at [1400, 22] on span "Заказ выполнен" at bounding box center [1382, 23] width 85 height 11
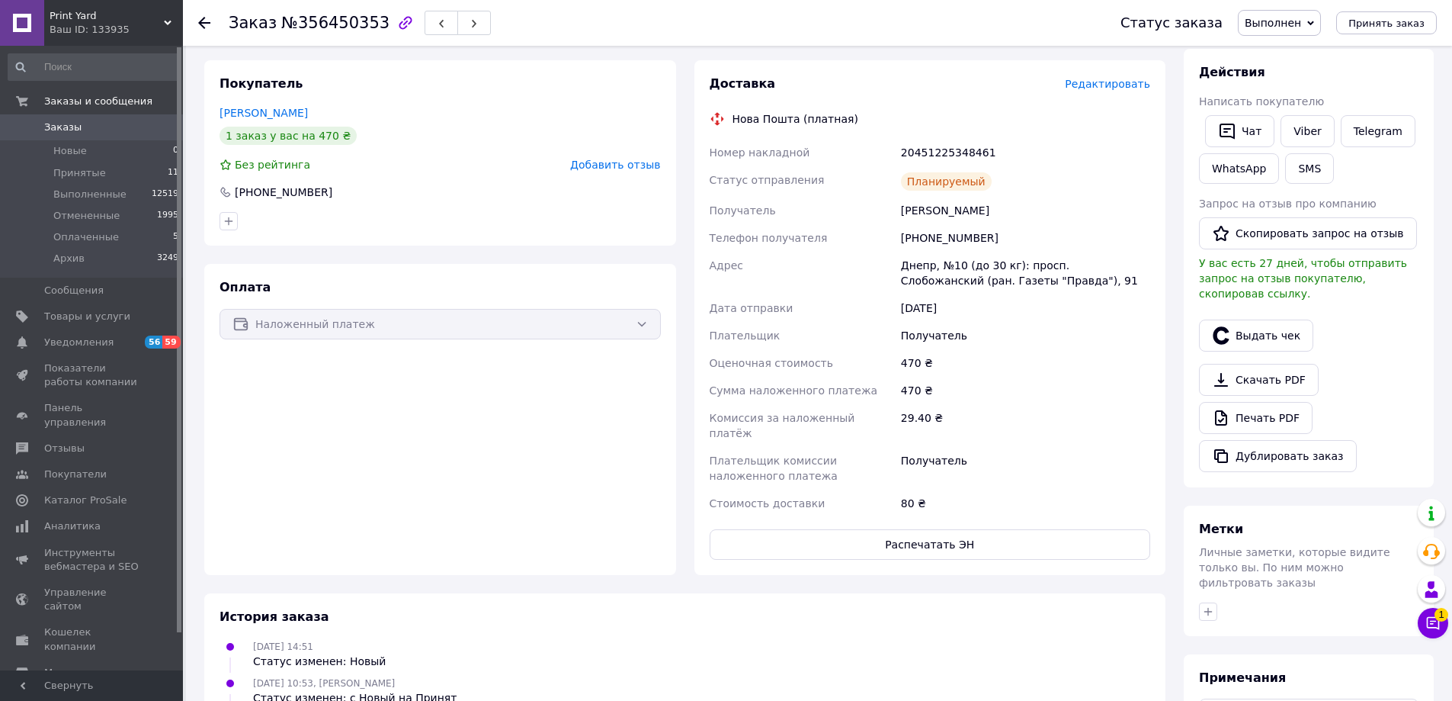
click at [201, 21] on use at bounding box center [204, 23] width 12 height 12
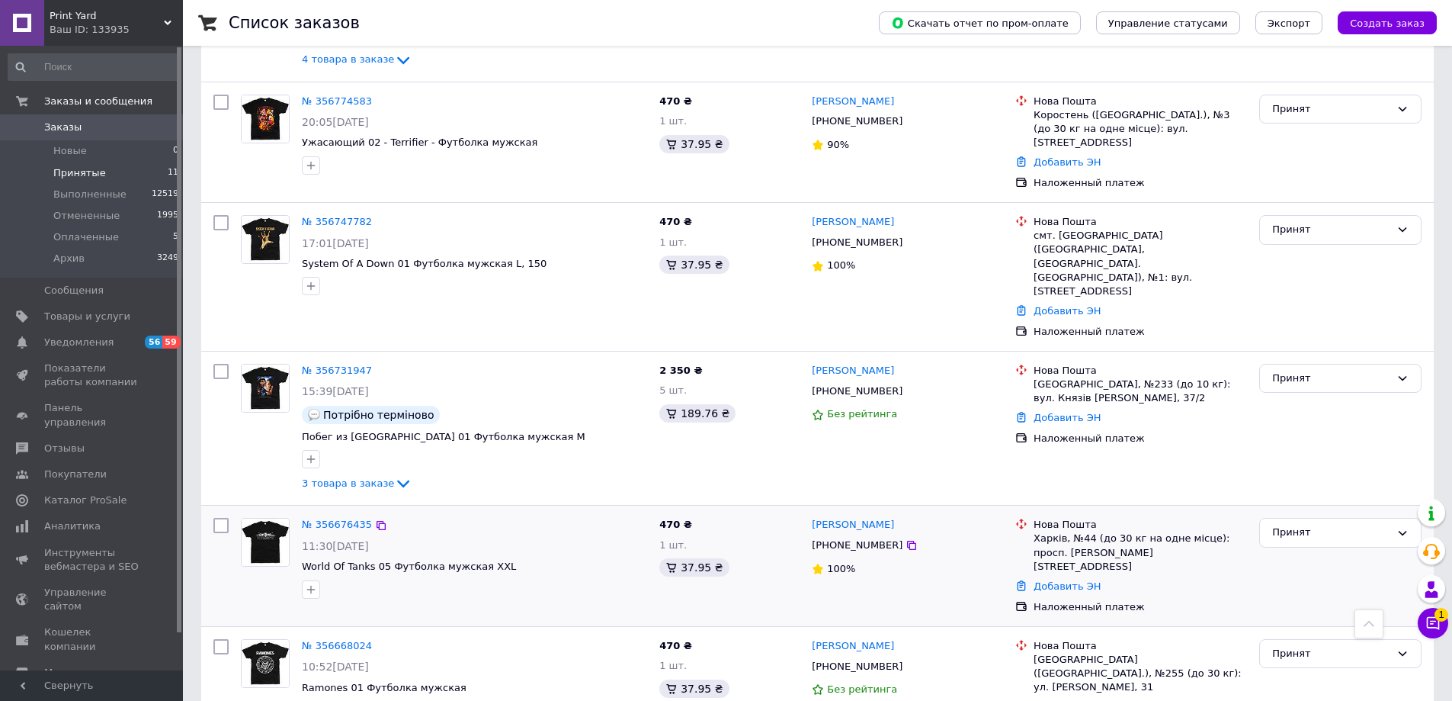
scroll to position [686, 0]
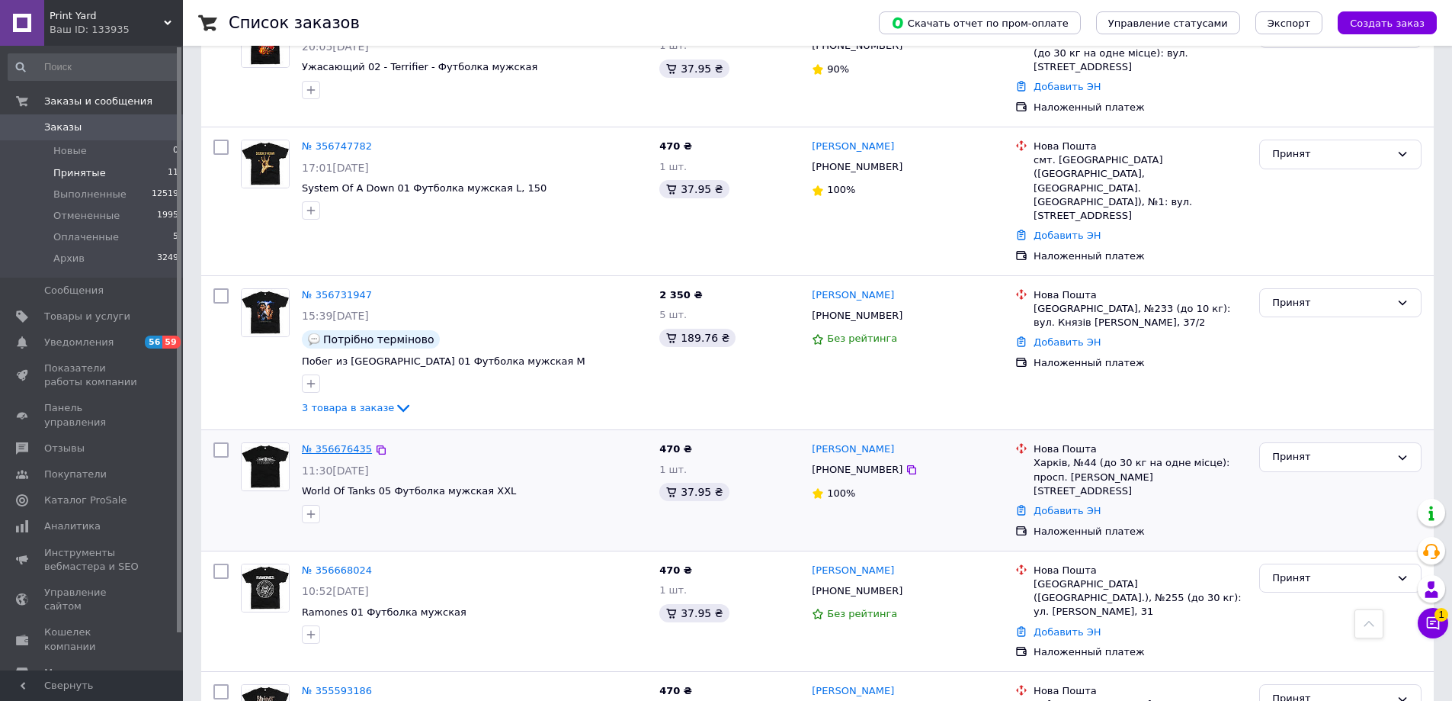
click at [340, 443] on link "№ 356676435" at bounding box center [337, 448] width 70 height 11
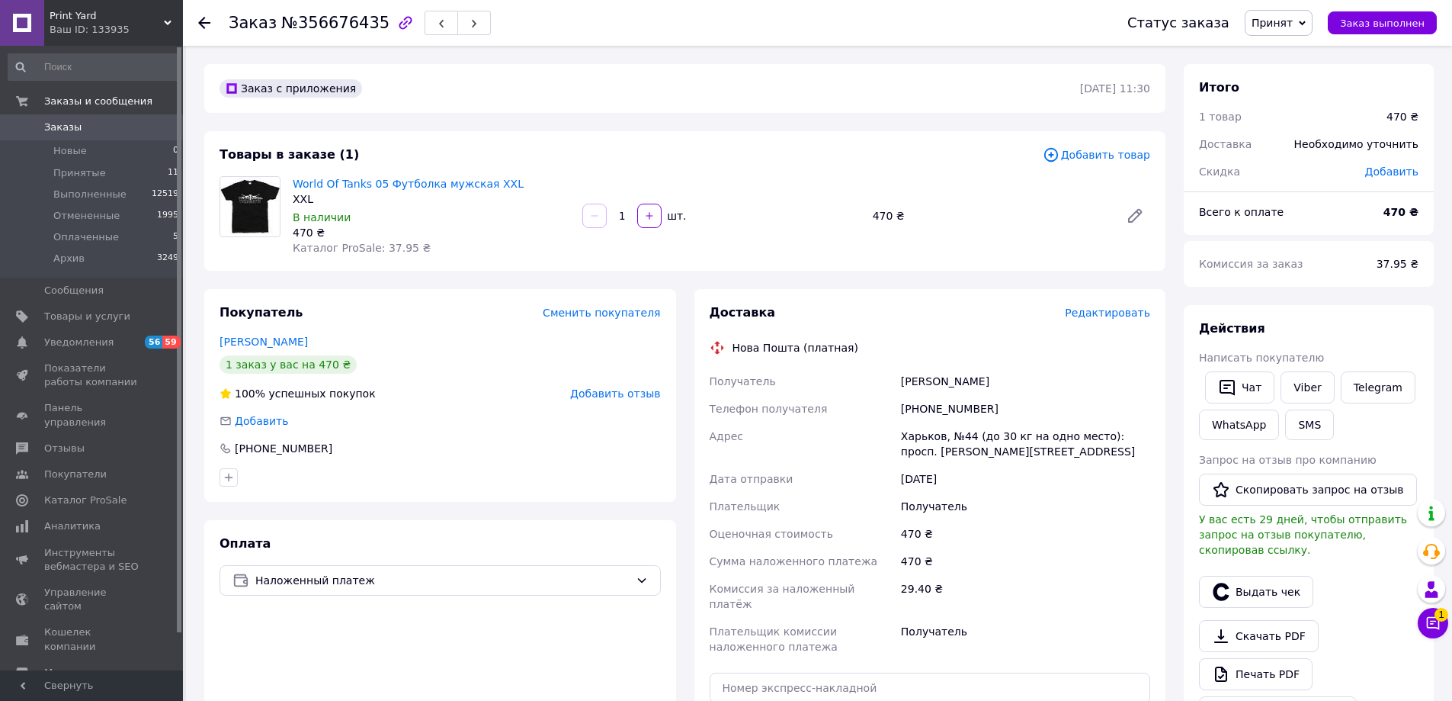
click at [1099, 313] on span "Редактировать" at bounding box center [1107, 312] width 85 height 12
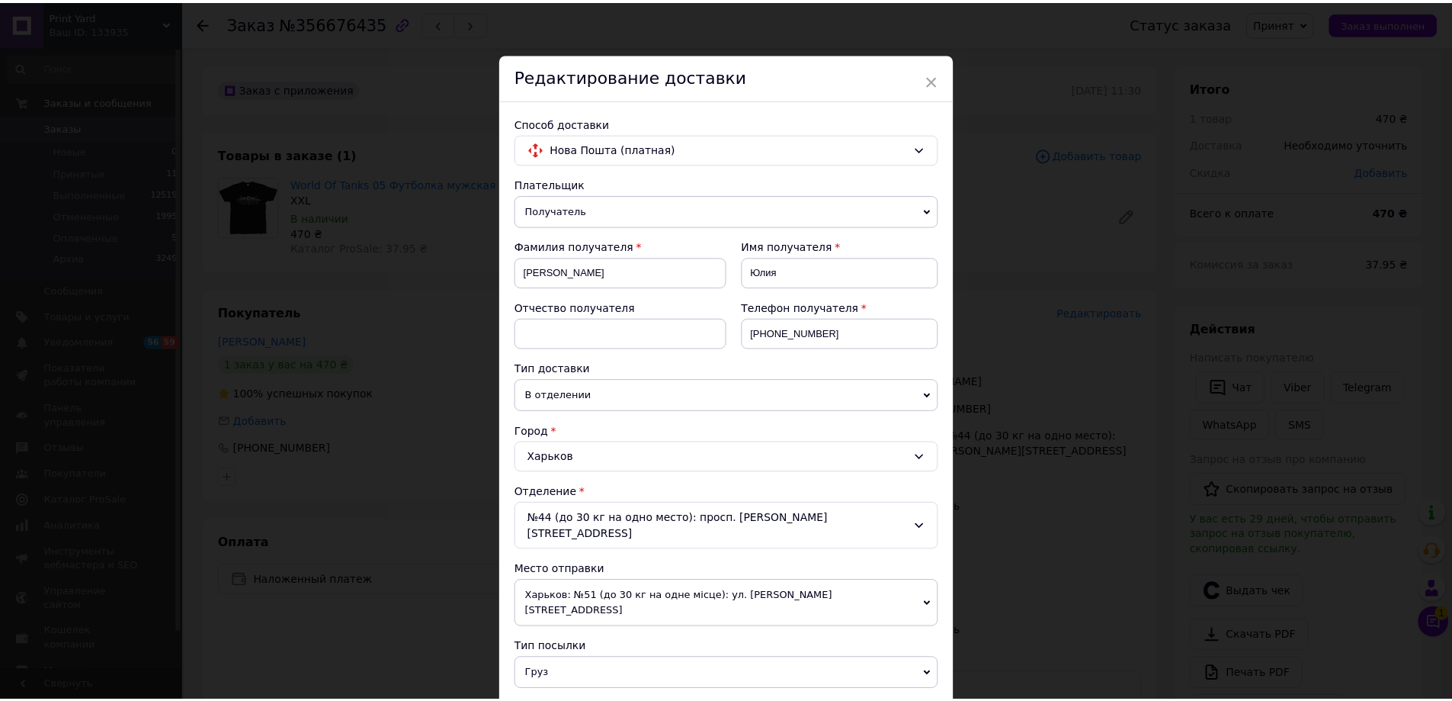
scroll to position [463, 0]
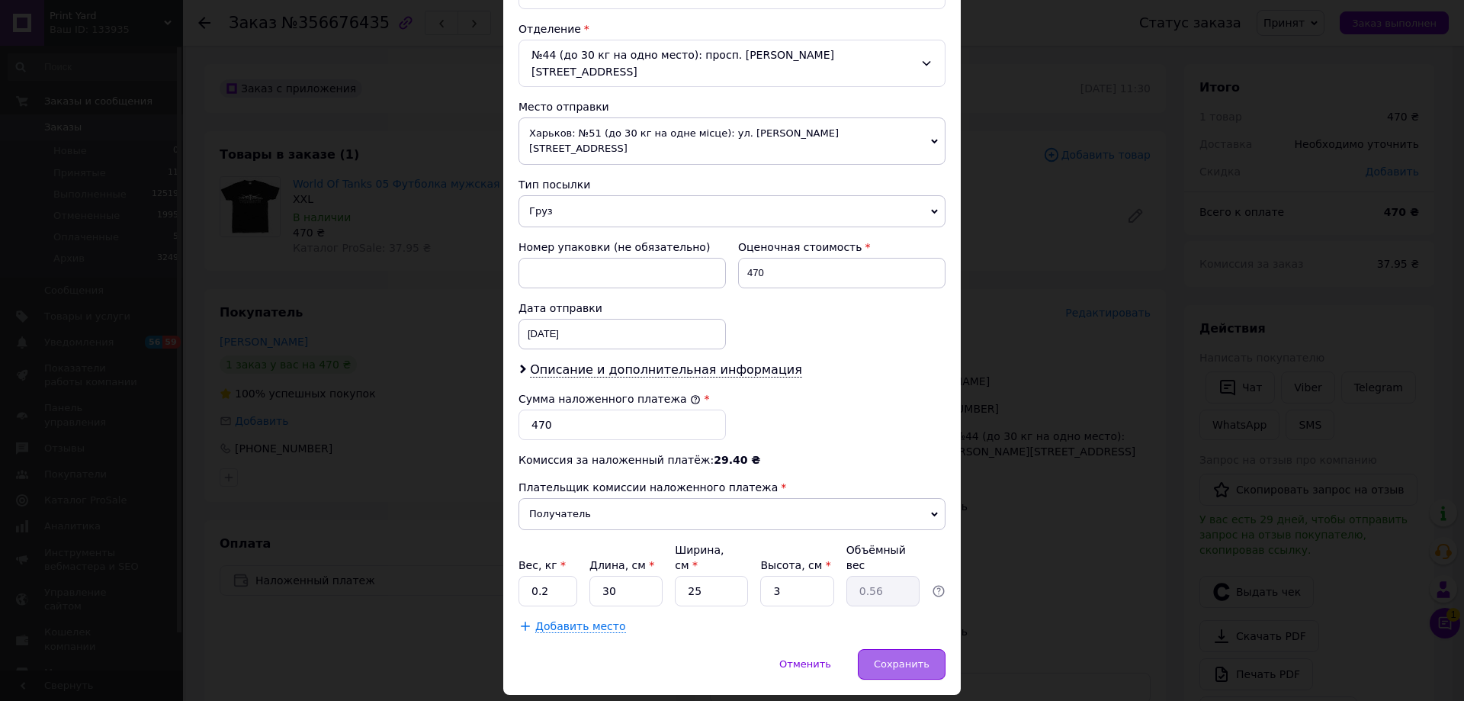
click at [894, 658] on span "Сохранить" at bounding box center [902, 663] width 56 height 11
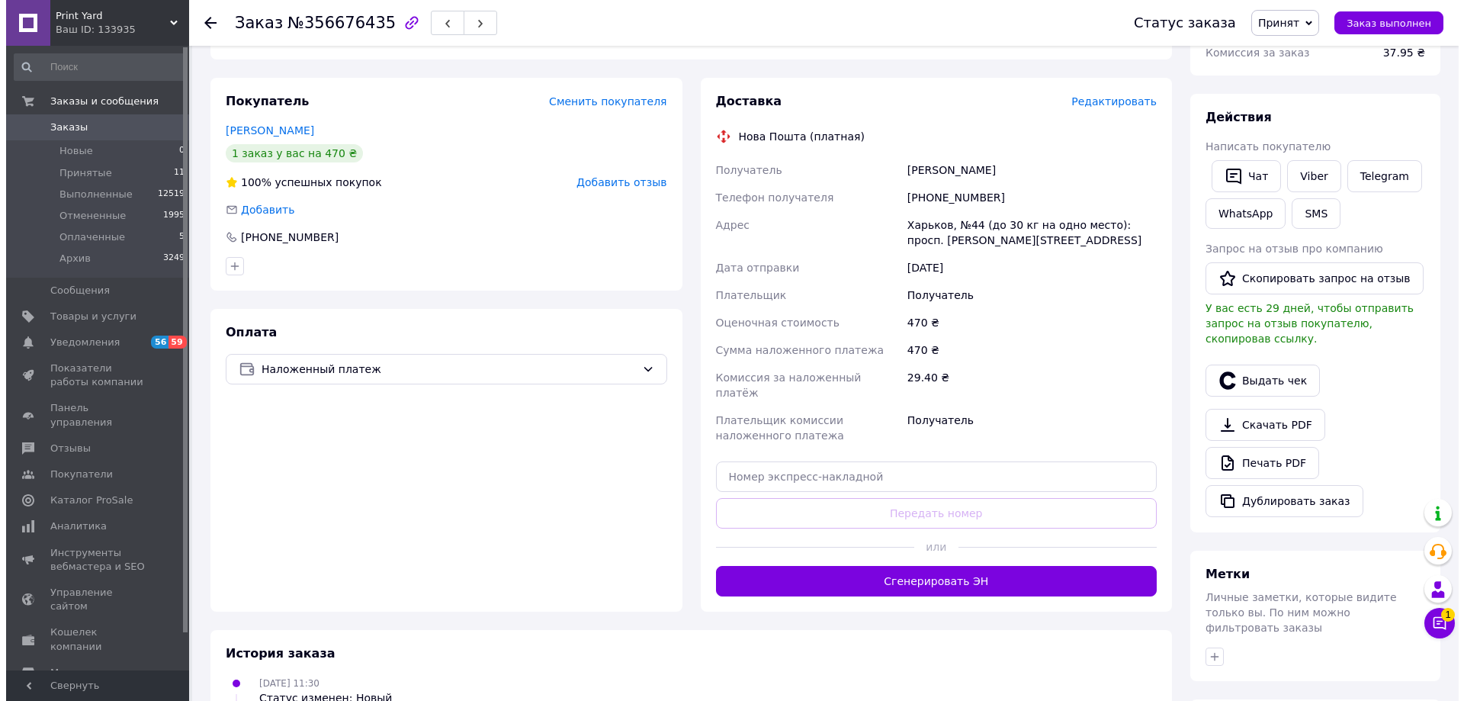
scroll to position [76, 0]
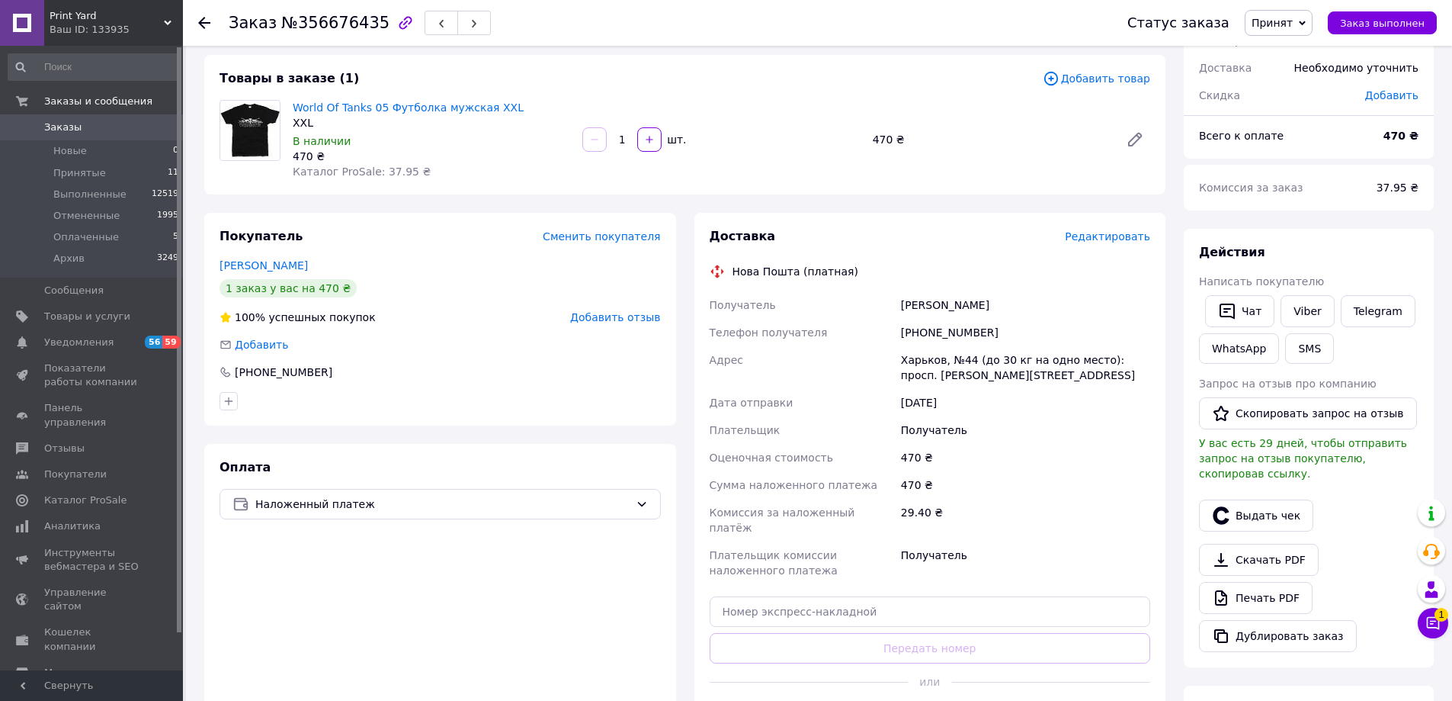
click at [1100, 237] on span "Редактировать" at bounding box center [1107, 236] width 85 height 12
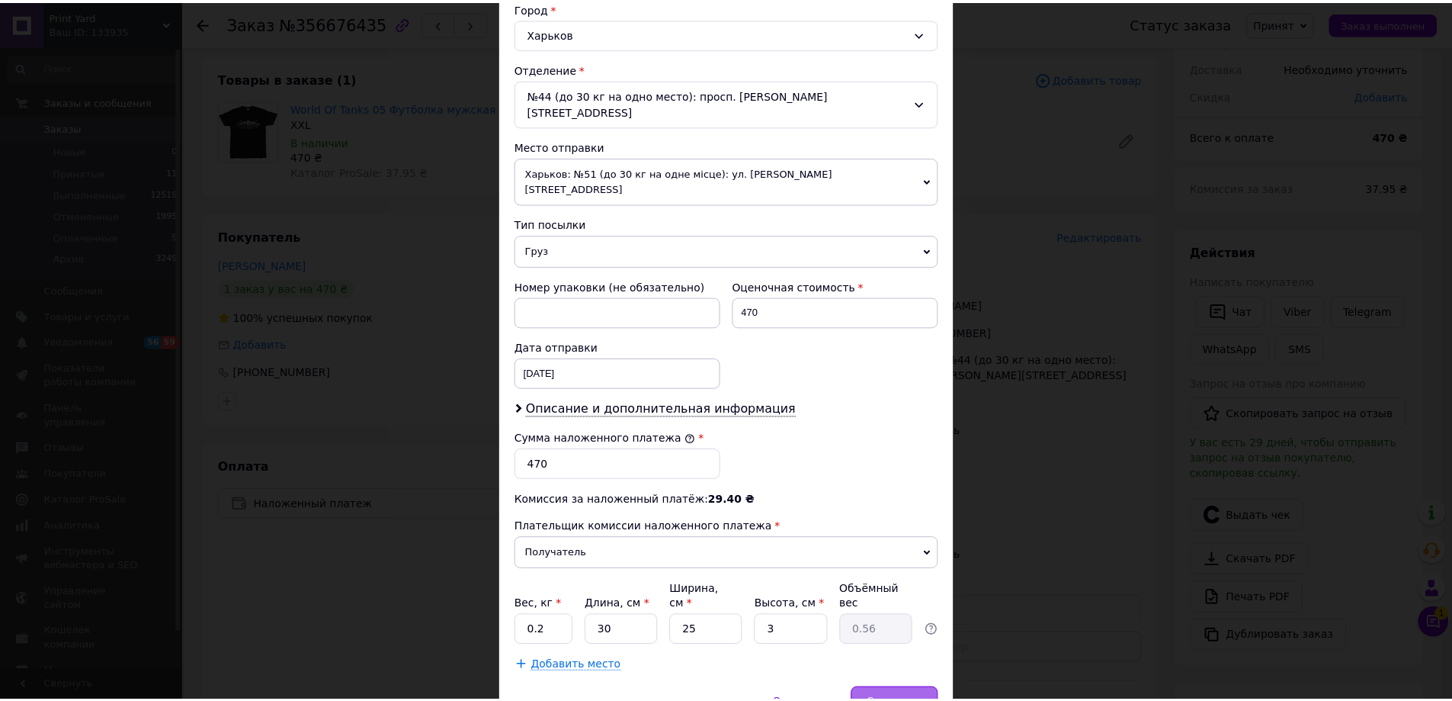
scroll to position [463, 0]
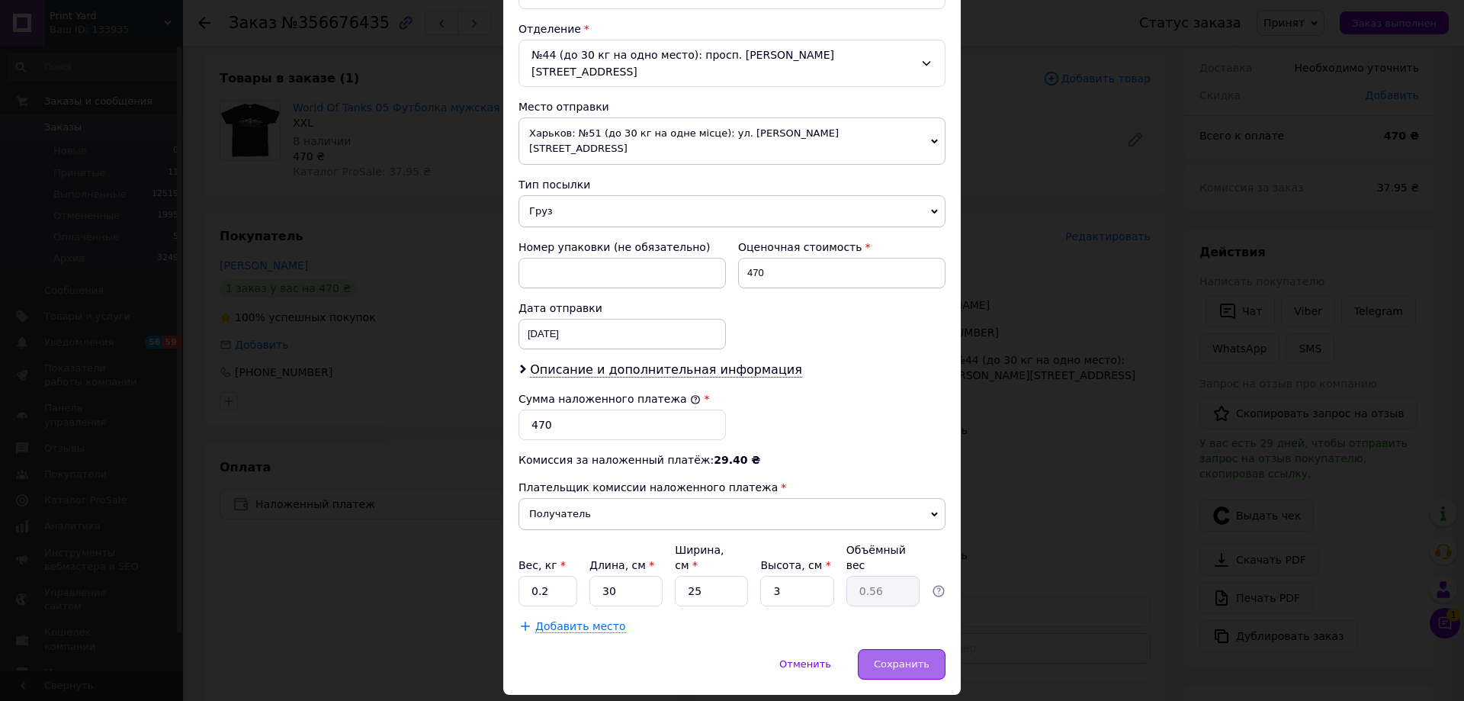
click at [894, 658] on span "Сохранить" at bounding box center [902, 663] width 56 height 11
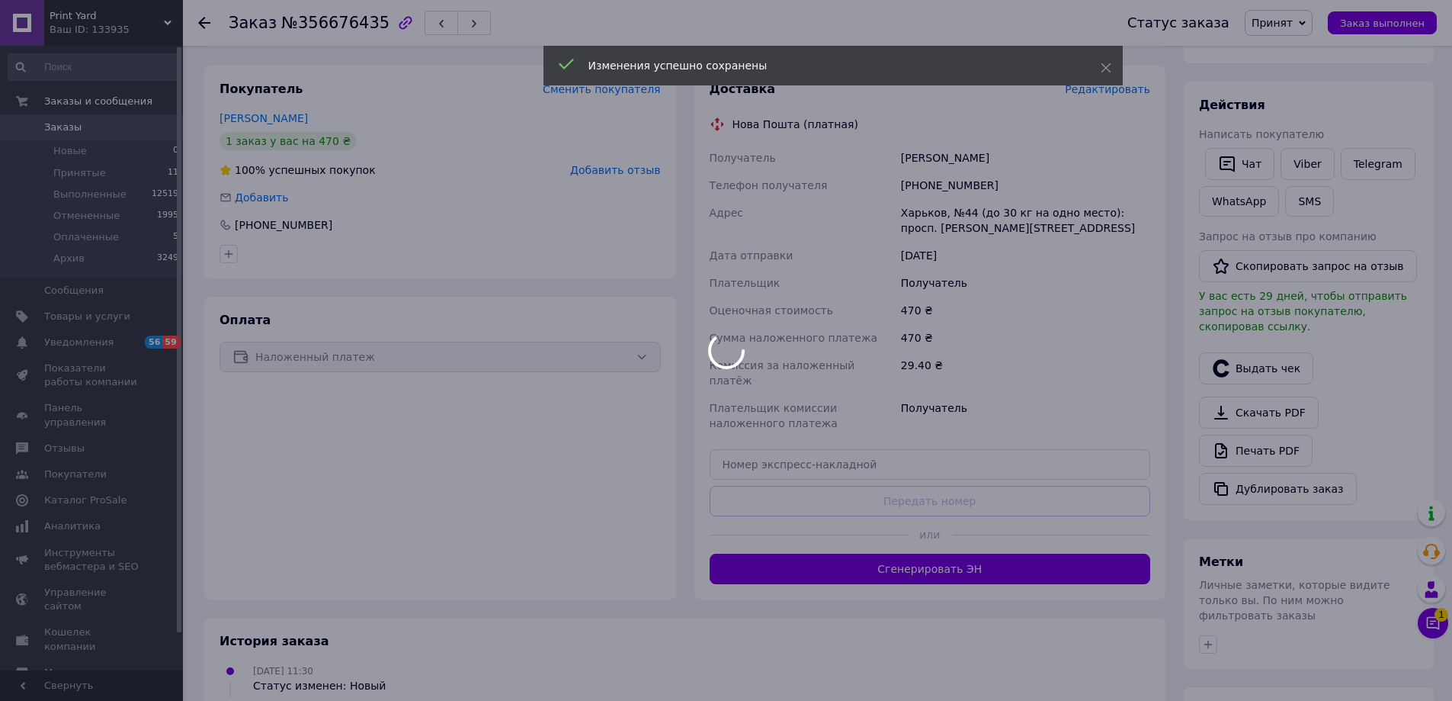
scroll to position [229, 0]
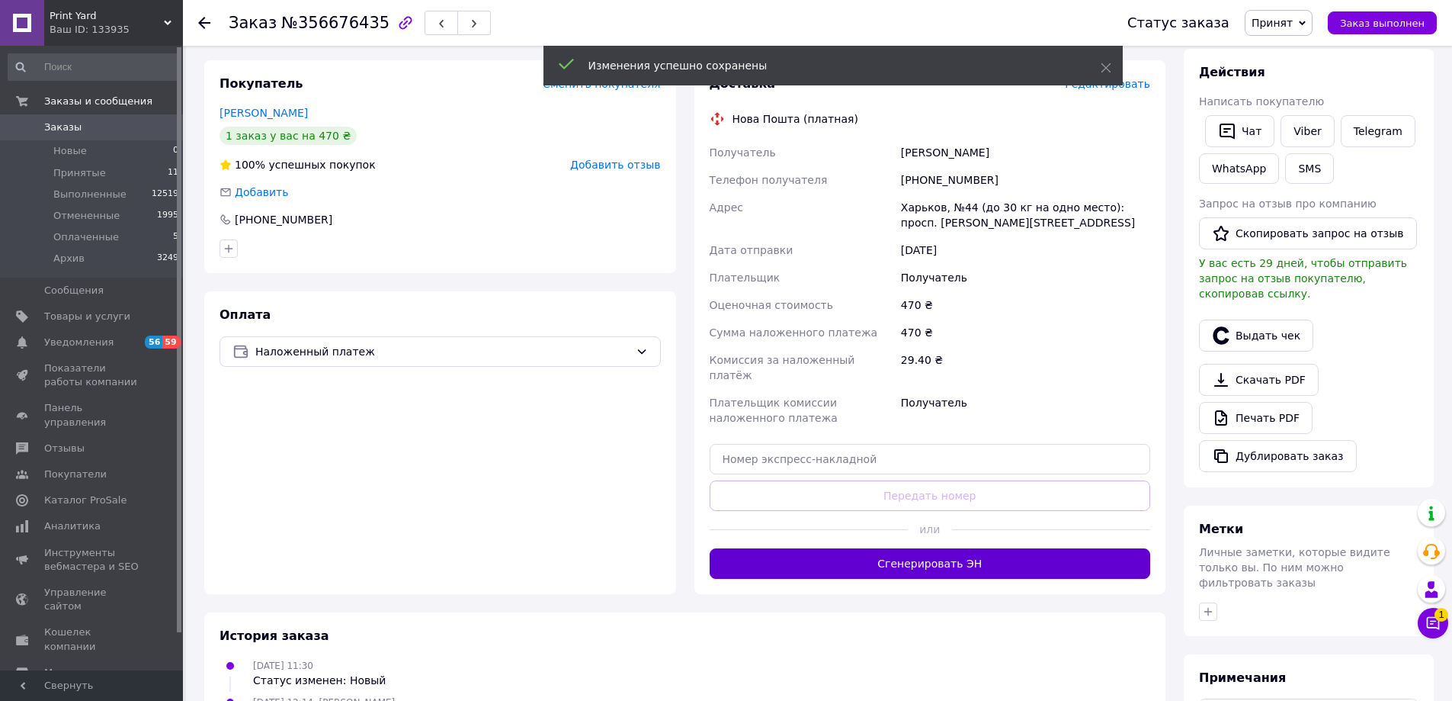
click at [945, 548] on button "Сгенерировать ЭН" at bounding box center [930, 563] width 441 height 30
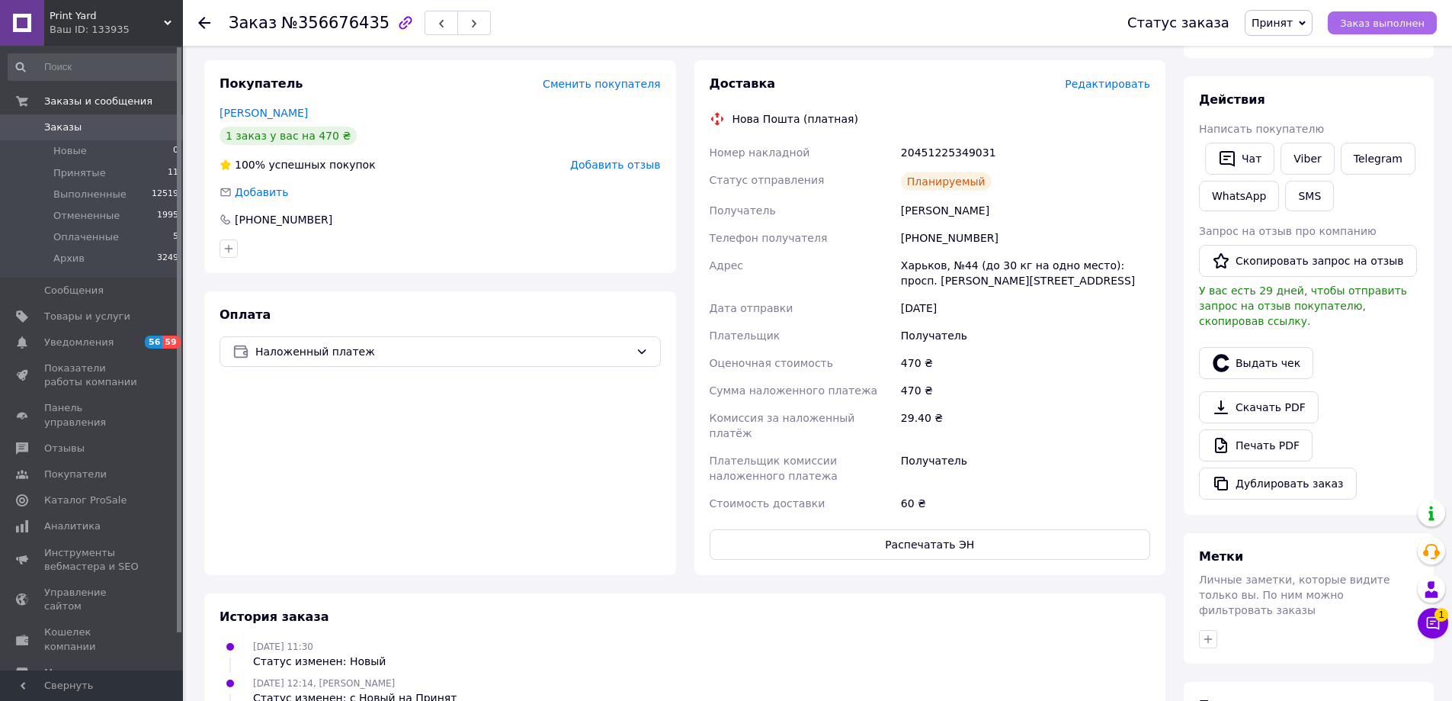
click at [1369, 22] on span "Заказ выполнен" at bounding box center [1382, 23] width 85 height 11
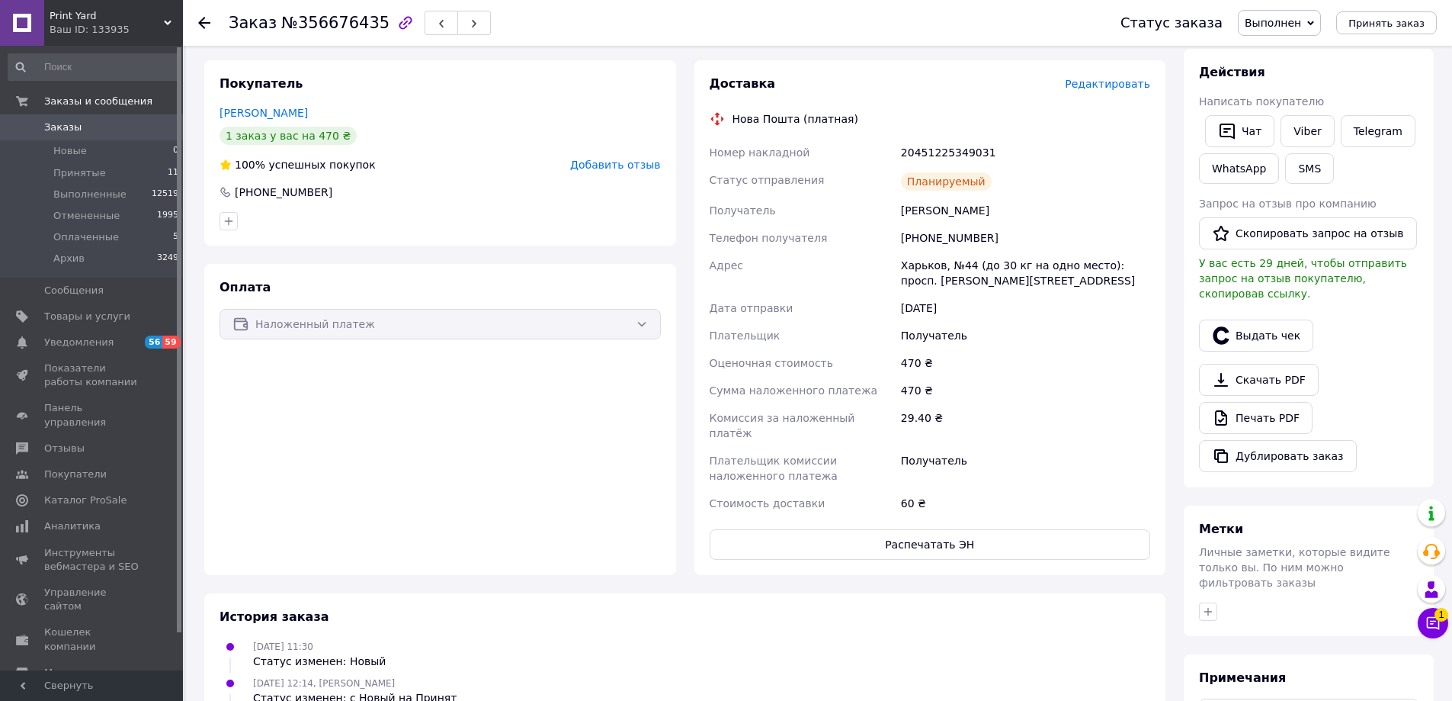
click at [209, 19] on icon at bounding box center [204, 23] width 12 height 12
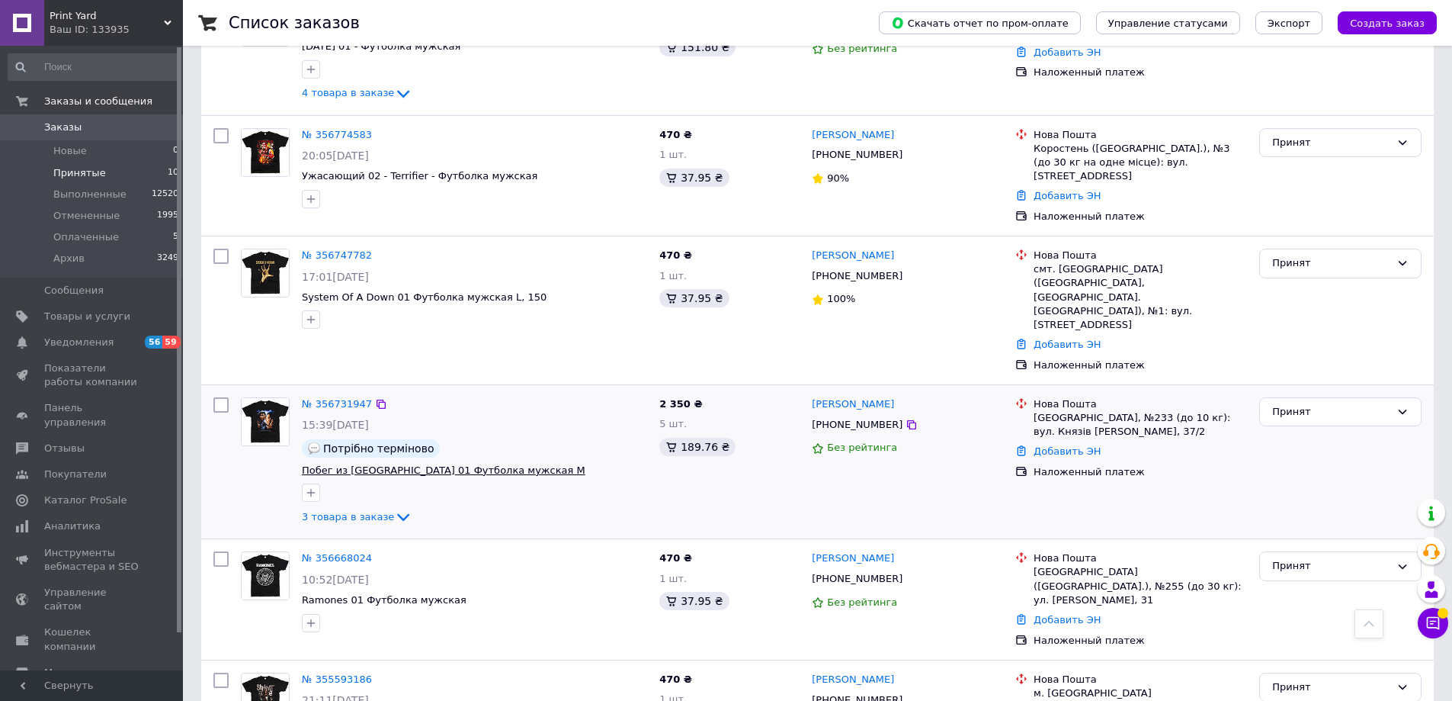
scroll to position [588, 0]
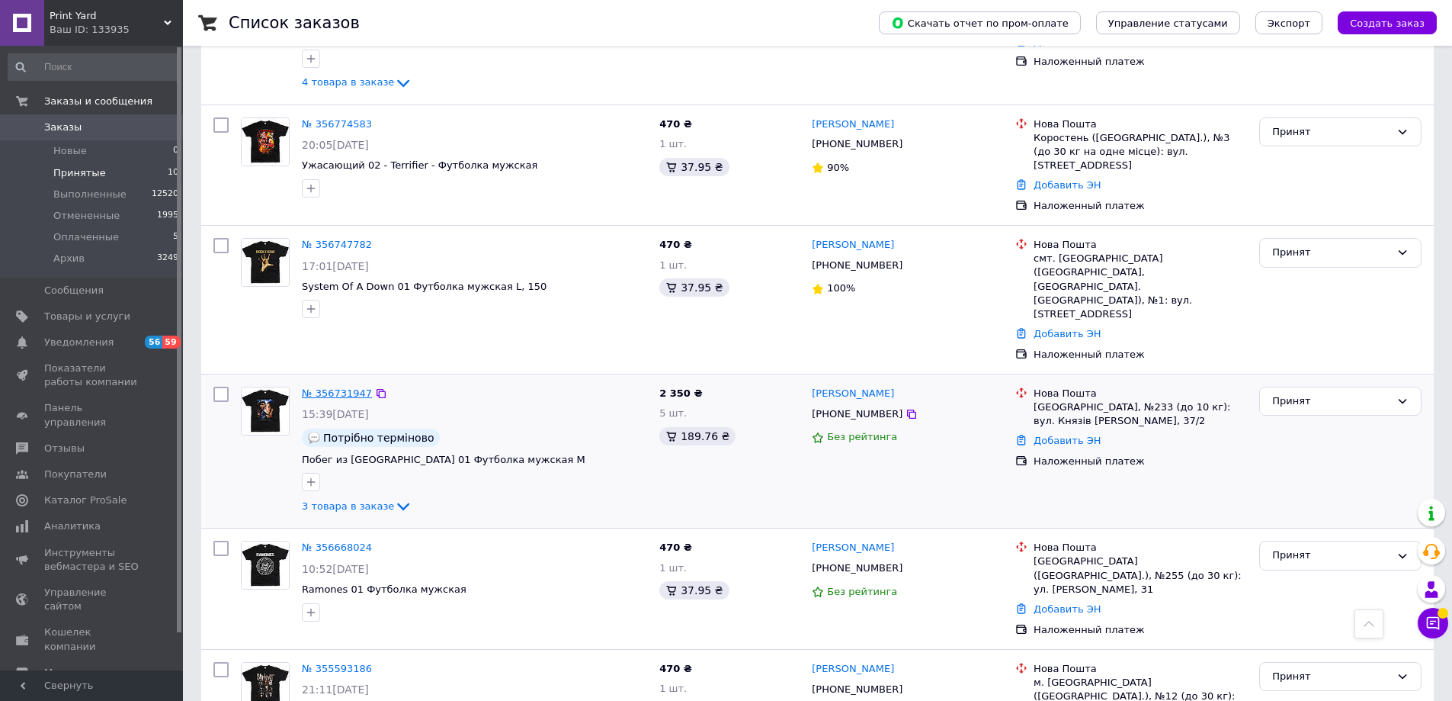
click at [338, 387] on link "№ 356731947" at bounding box center [337, 392] width 70 height 11
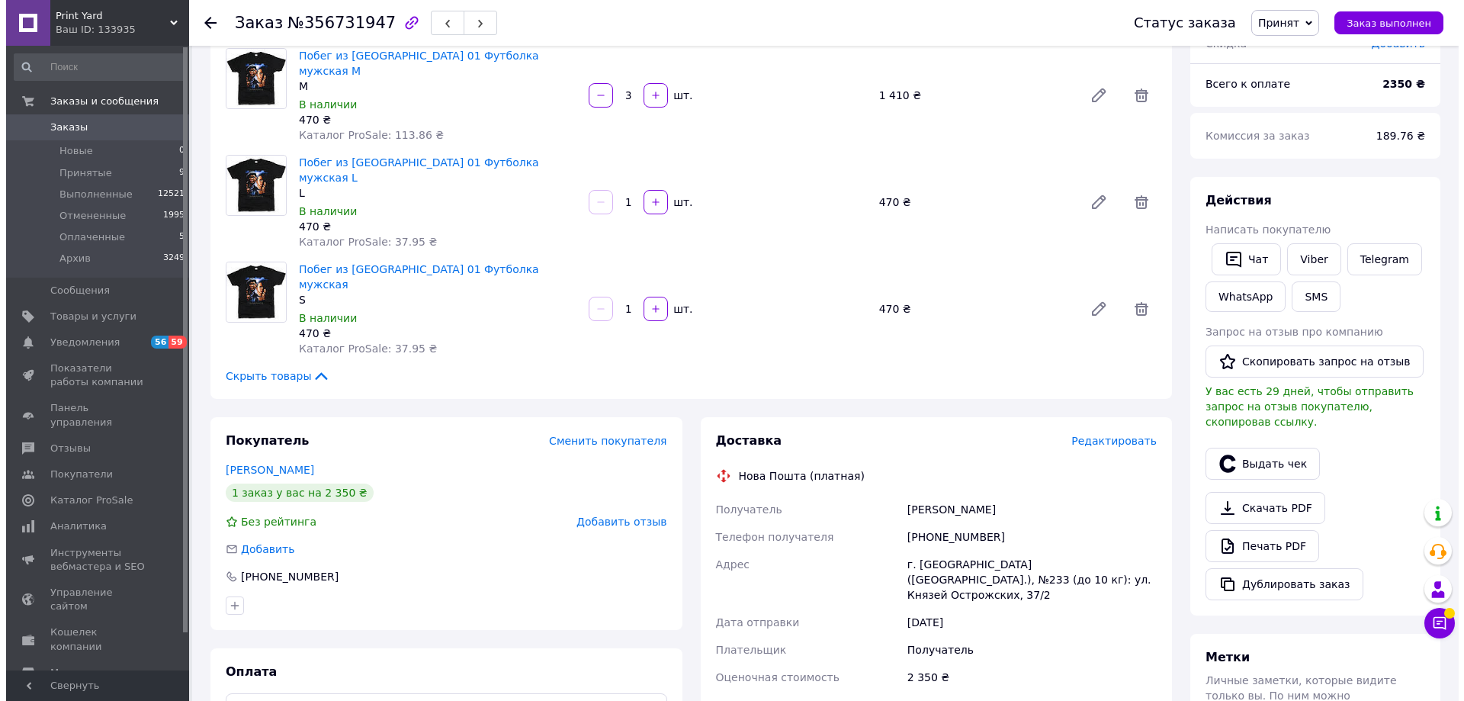
scroll to position [152, 0]
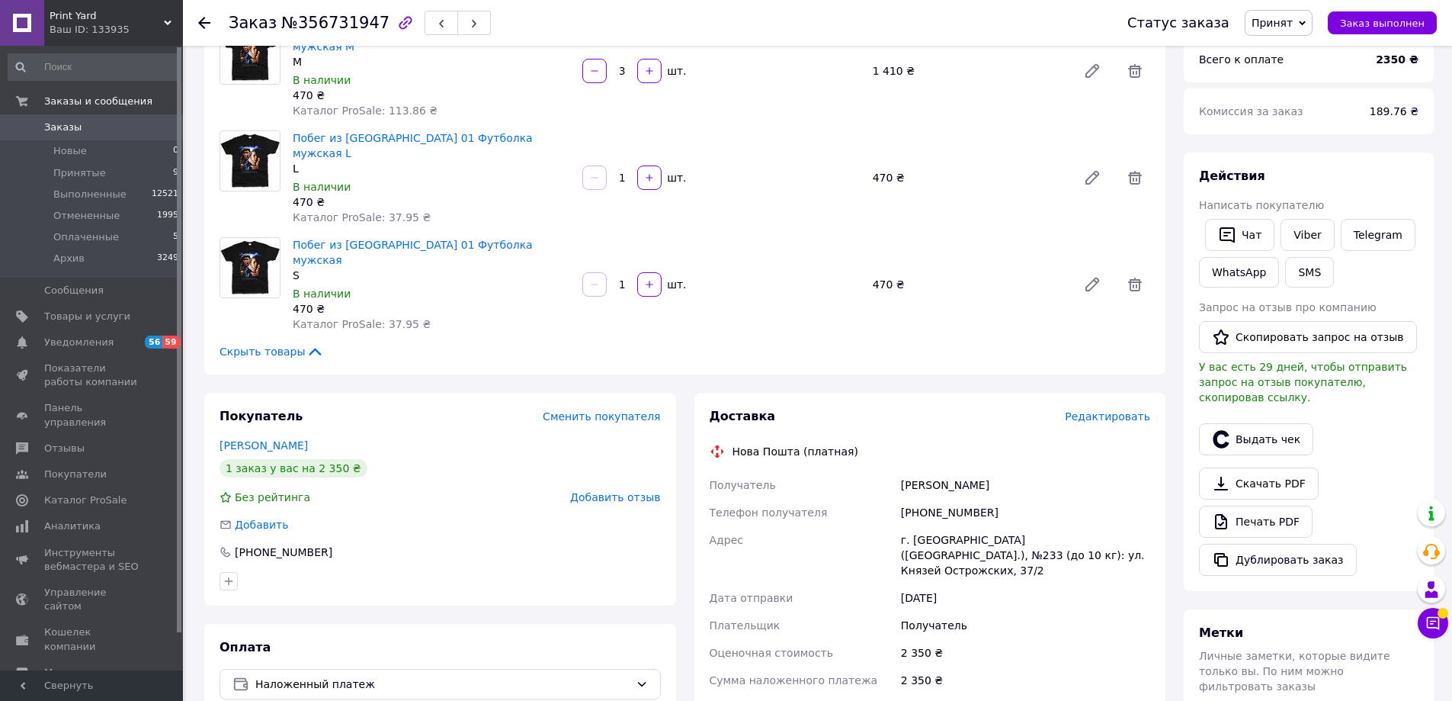
click at [1128, 410] on span "Редактировать" at bounding box center [1107, 416] width 85 height 12
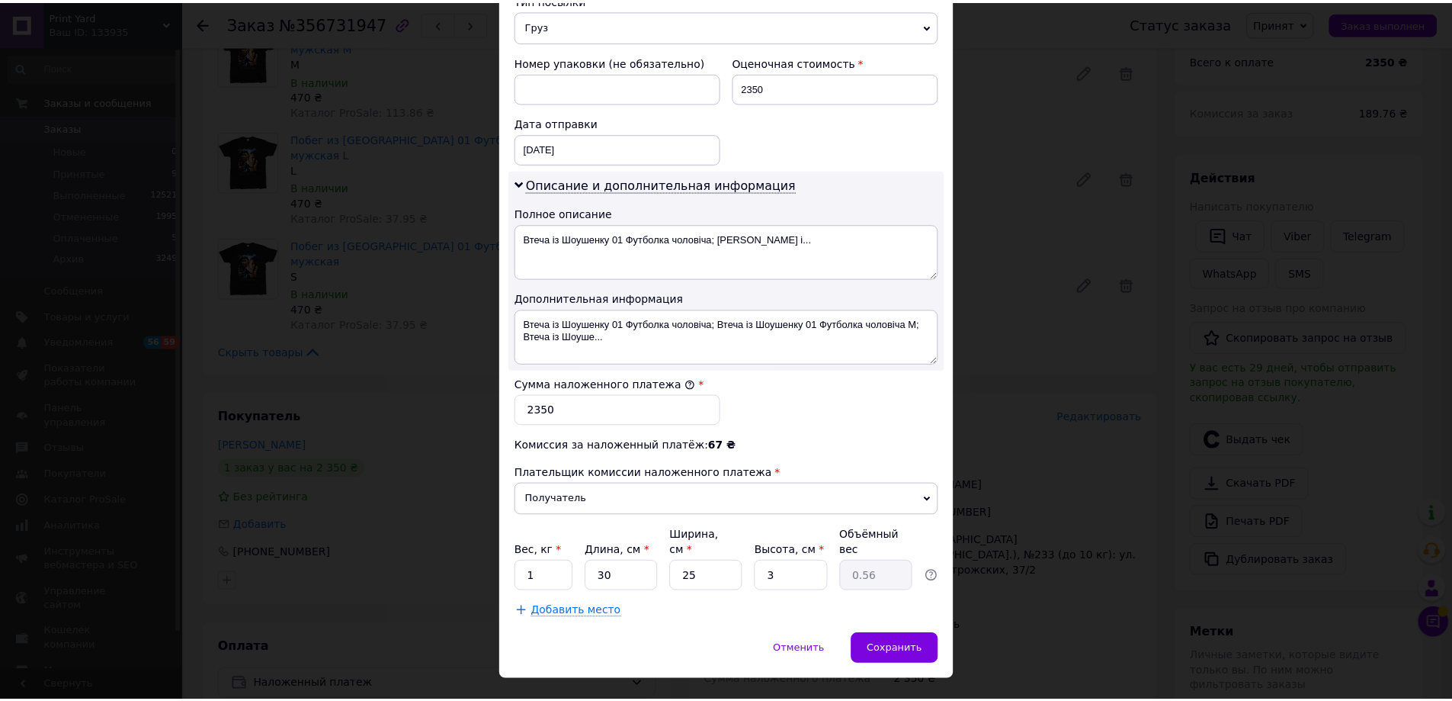
scroll to position [634, 0]
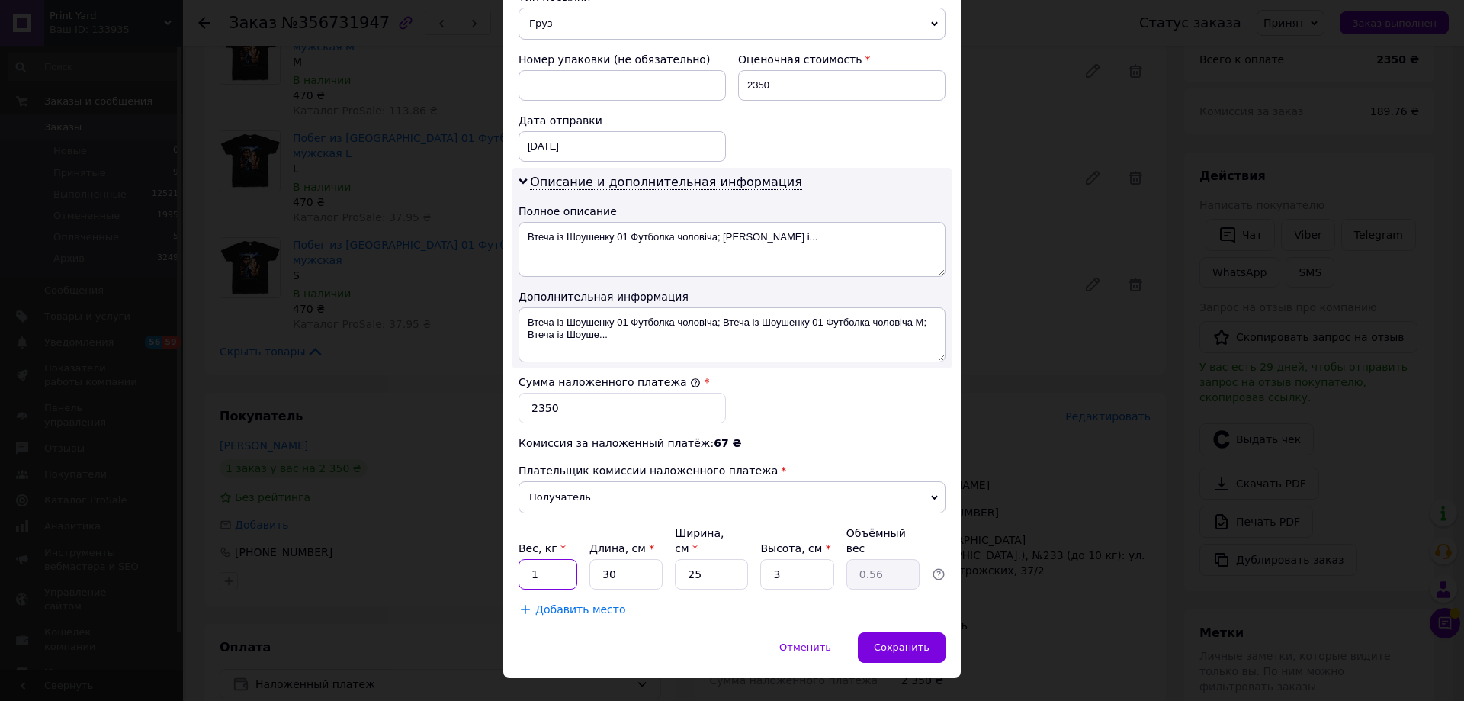
click at [531, 559] on input "1" at bounding box center [547, 574] width 59 height 30
click at [625, 559] on input "30" at bounding box center [625, 574] width 73 height 30
drag, startPoint x: 624, startPoint y: 541, endPoint x: 597, endPoint y: 544, distance: 27.7
click at [597, 559] on input "30" at bounding box center [625, 574] width 73 height 30
type input "4"
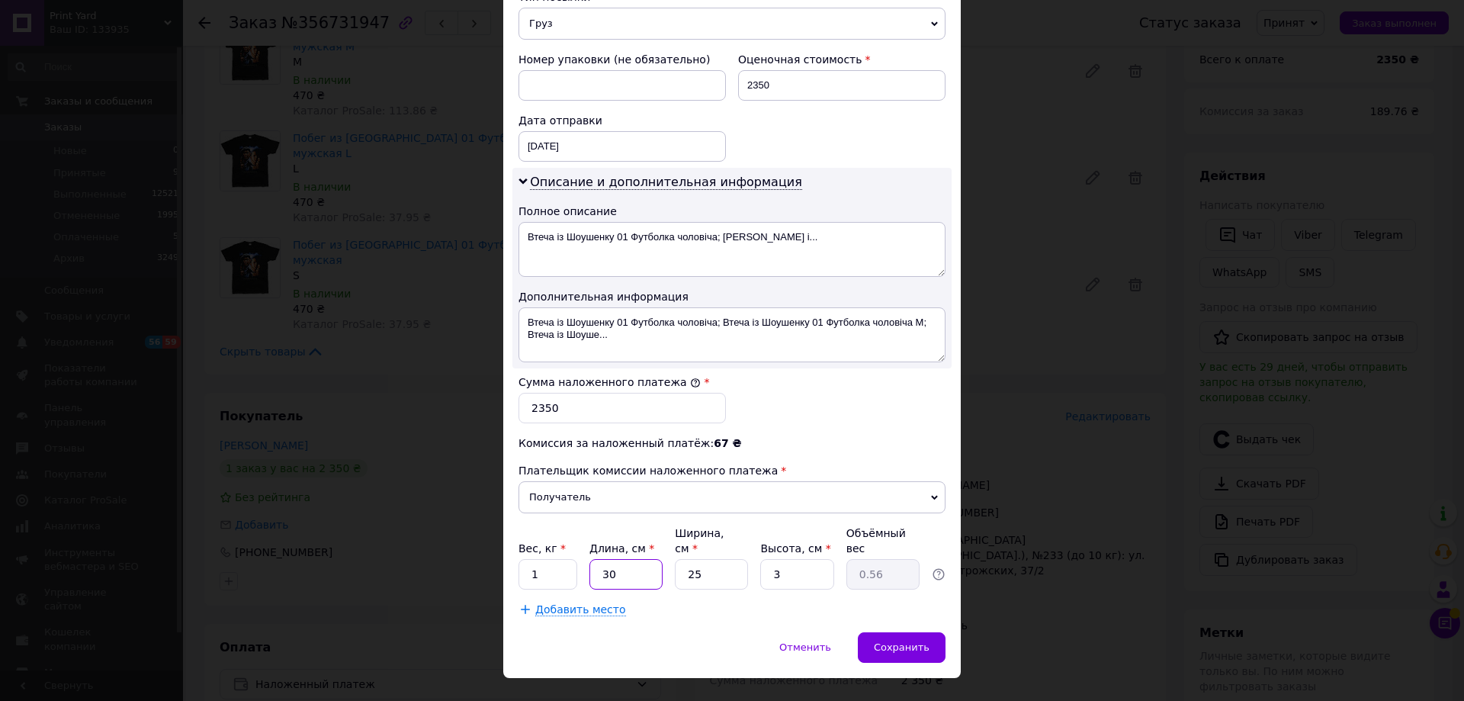
type input "0.1"
type input "40"
type input "0.75"
type input "40"
drag, startPoint x: 681, startPoint y: 544, endPoint x: 664, endPoint y: 547, distance: 17.2
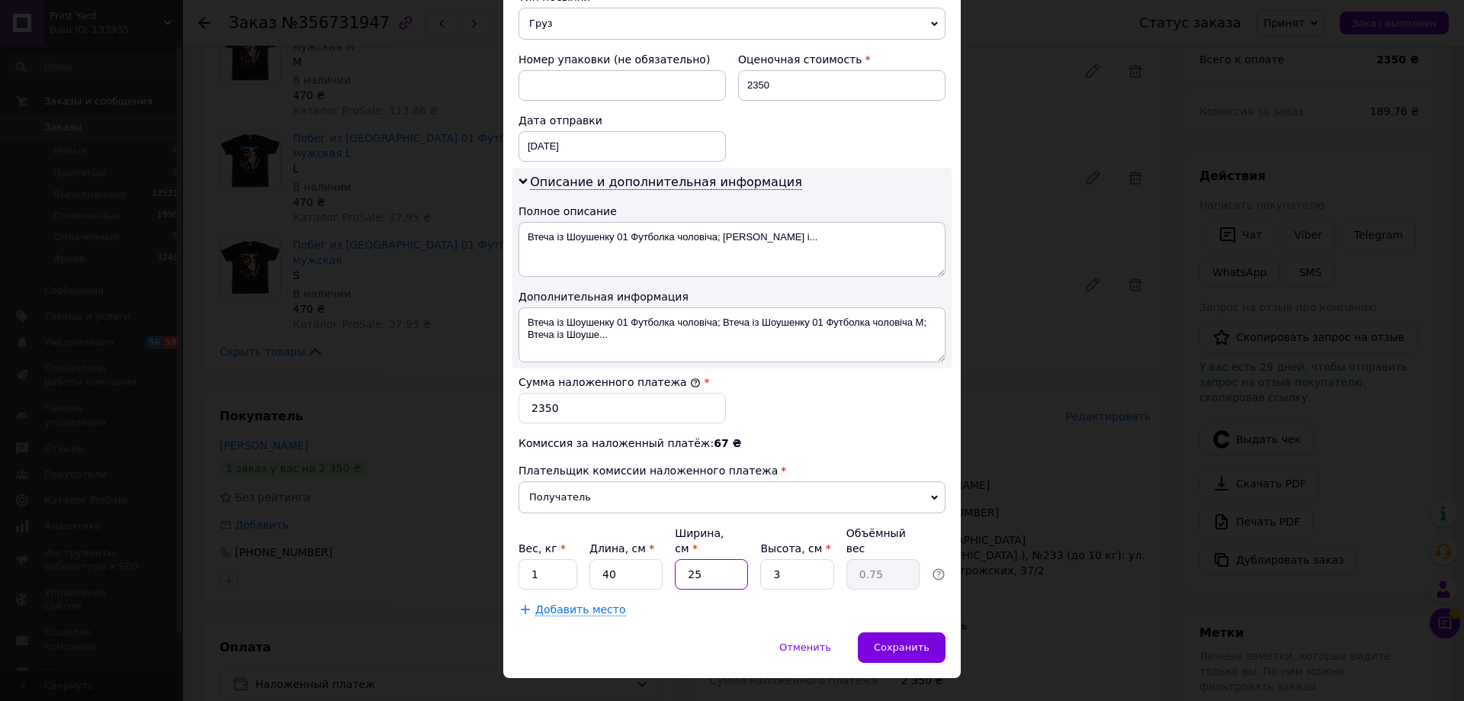
click at [664, 547] on div "Вес, кг * 1 Длина, см * 40 Ширина, см * 25 Высота, см * 3 Объёмный вес 0.75" at bounding box center [731, 557] width 427 height 64
type input "3"
type input "0.1"
type input "30"
type input "0.9"
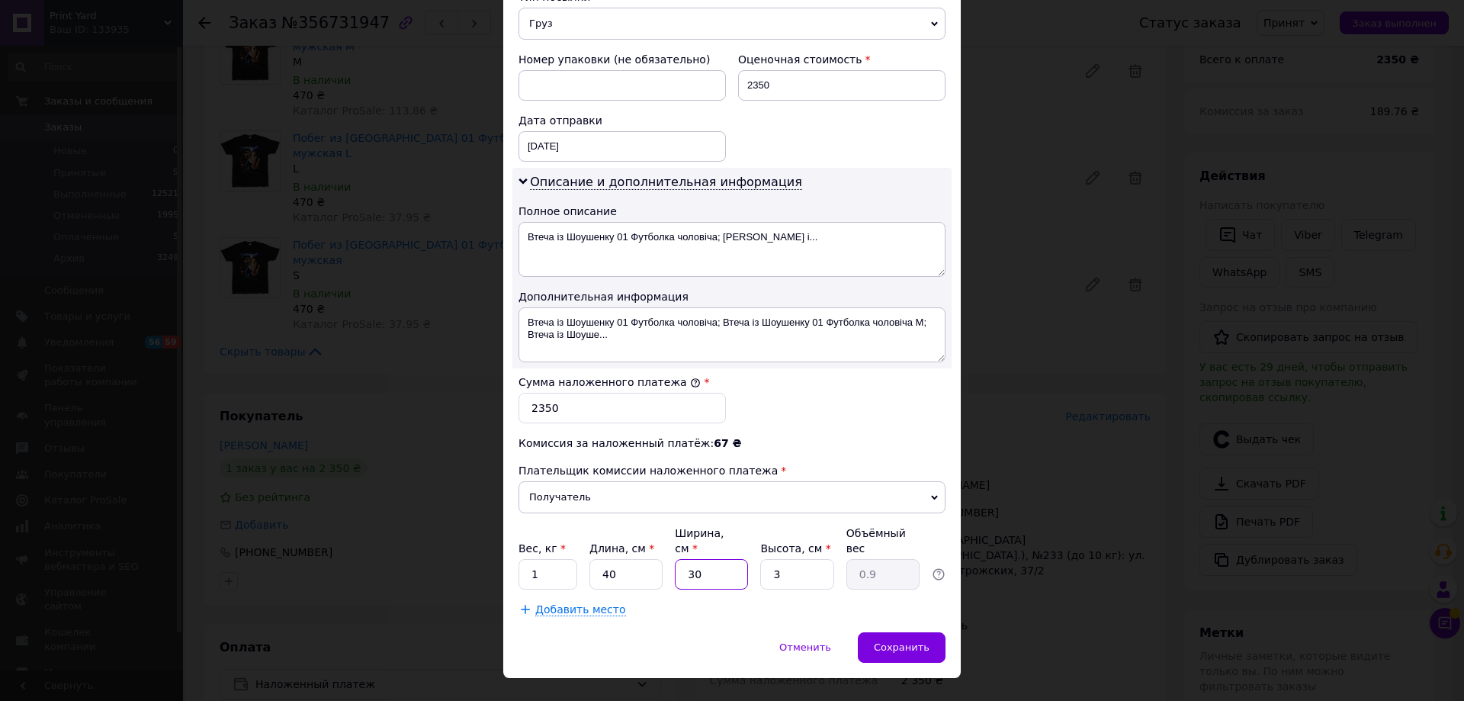
type input "30"
drag, startPoint x: 791, startPoint y: 546, endPoint x: 762, endPoint y: 546, distance: 28.2
click at [762, 559] on input "3" at bounding box center [796, 574] width 73 height 30
type input "5"
type input "1.5"
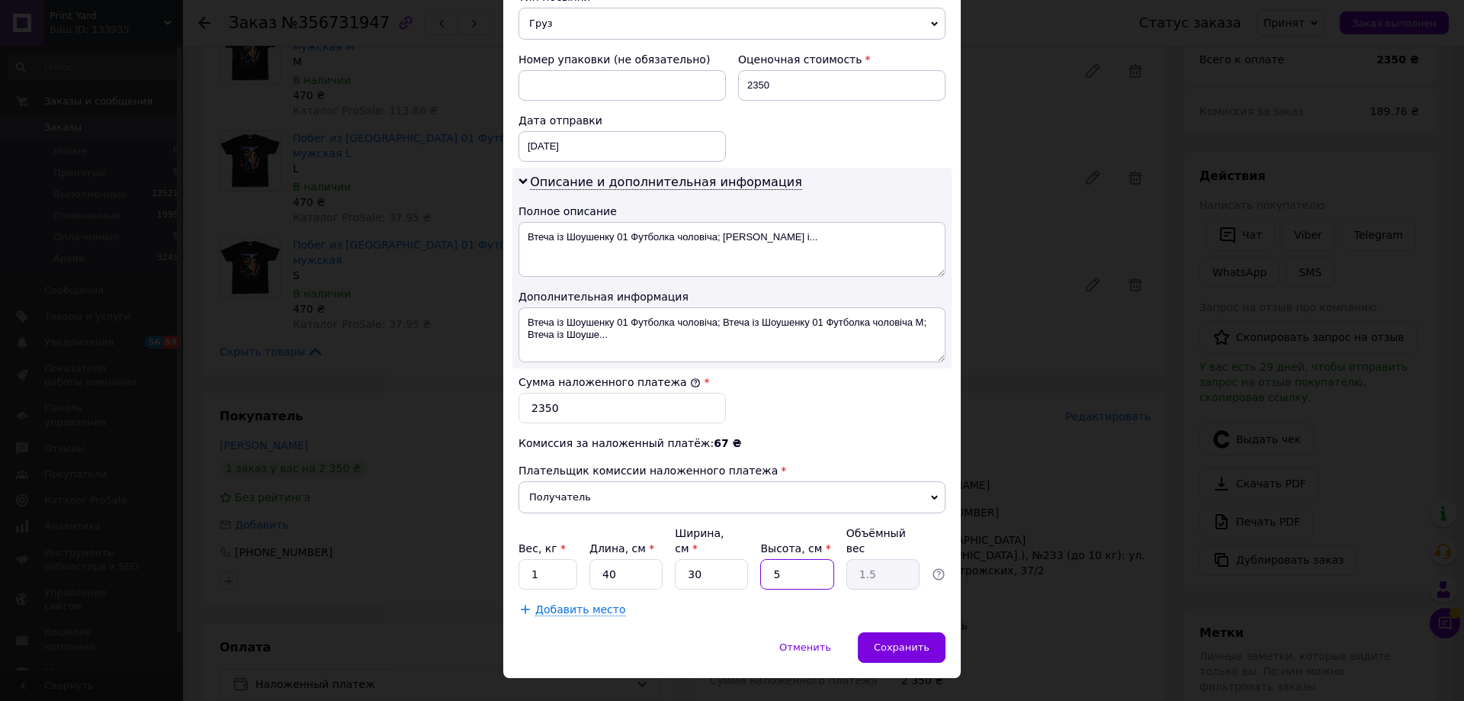
type input "5"
click at [780, 602] on div "Добавить место" at bounding box center [731, 609] width 427 height 15
click at [894, 641] on span "Сохранить" at bounding box center [902, 646] width 56 height 11
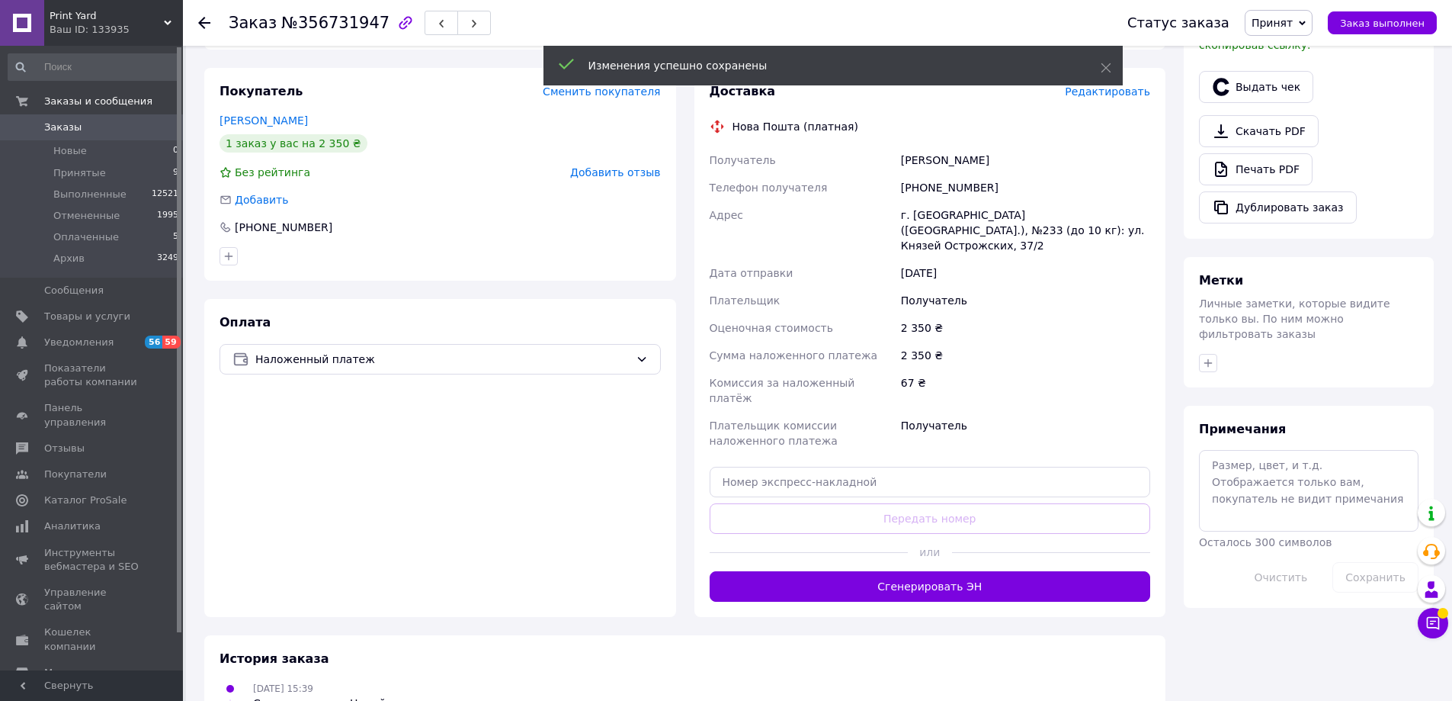
scroll to position [534, 0]
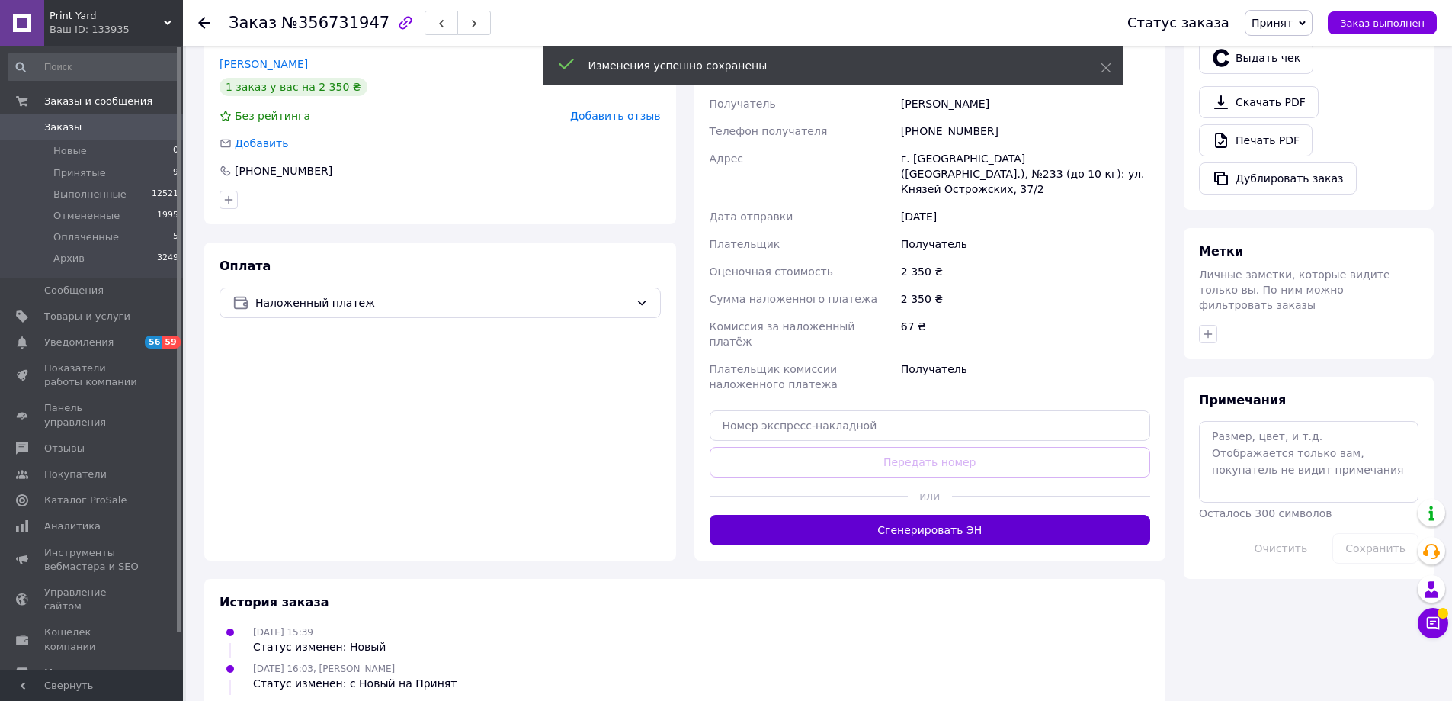
click at [961, 515] on button "Сгенерировать ЭН" at bounding box center [930, 530] width 441 height 30
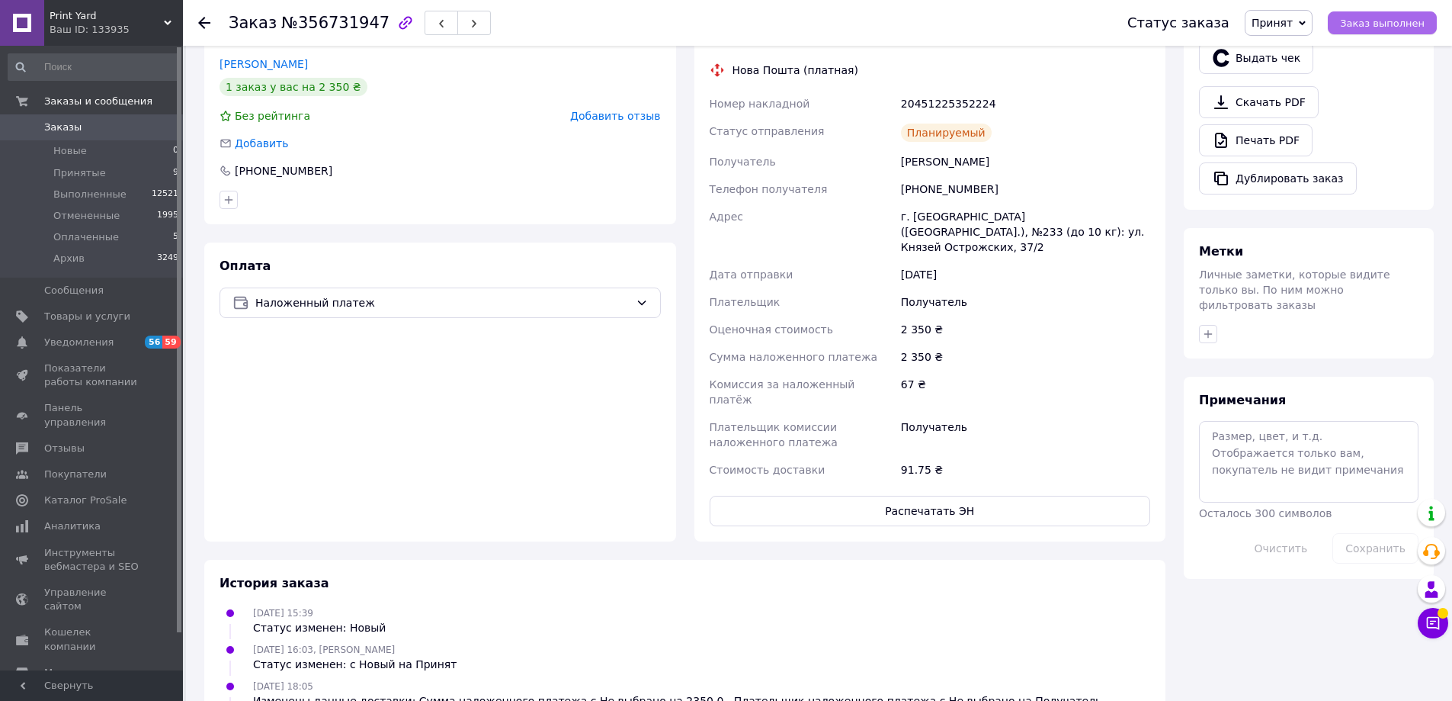
click at [1369, 21] on span "Заказ выполнен" at bounding box center [1382, 23] width 85 height 11
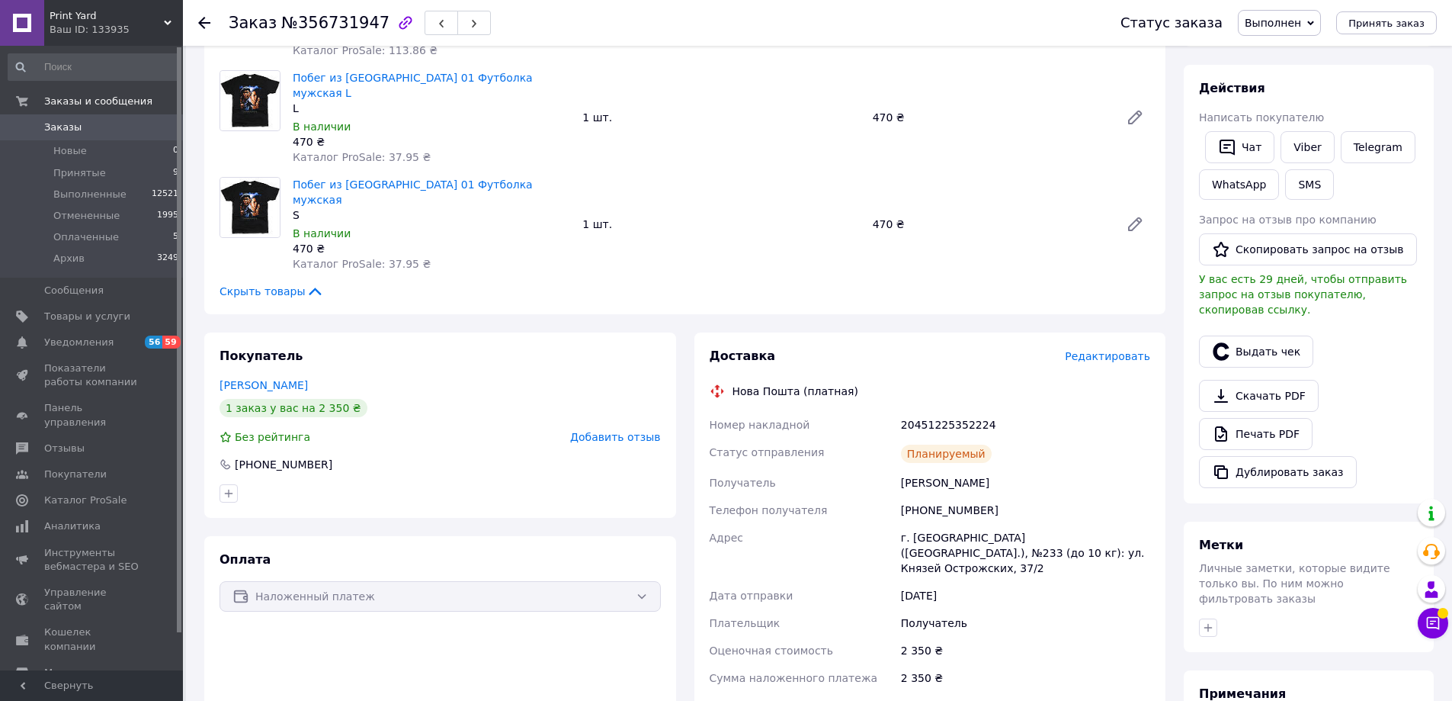
scroll to position [76, 0]
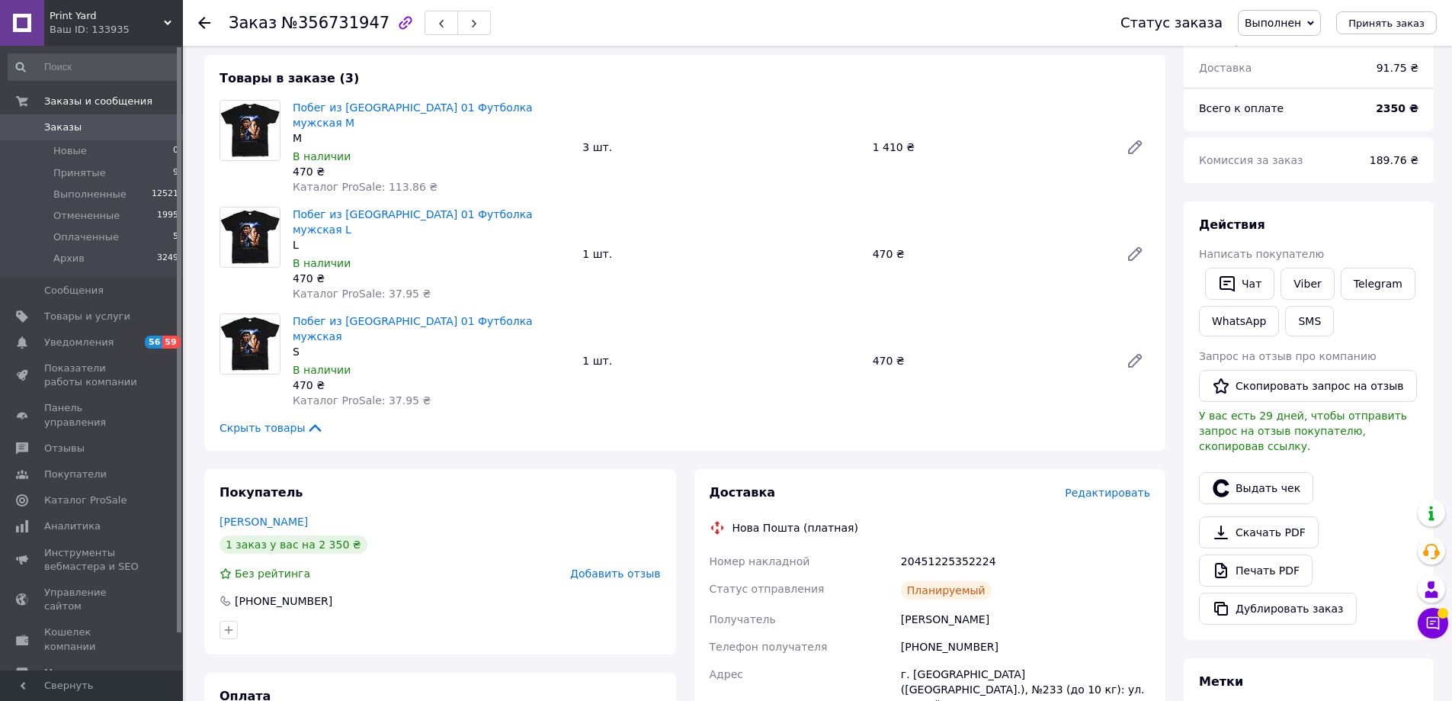
click at [203, 20] on use at bounding box center [204, 23] width 12 height 12
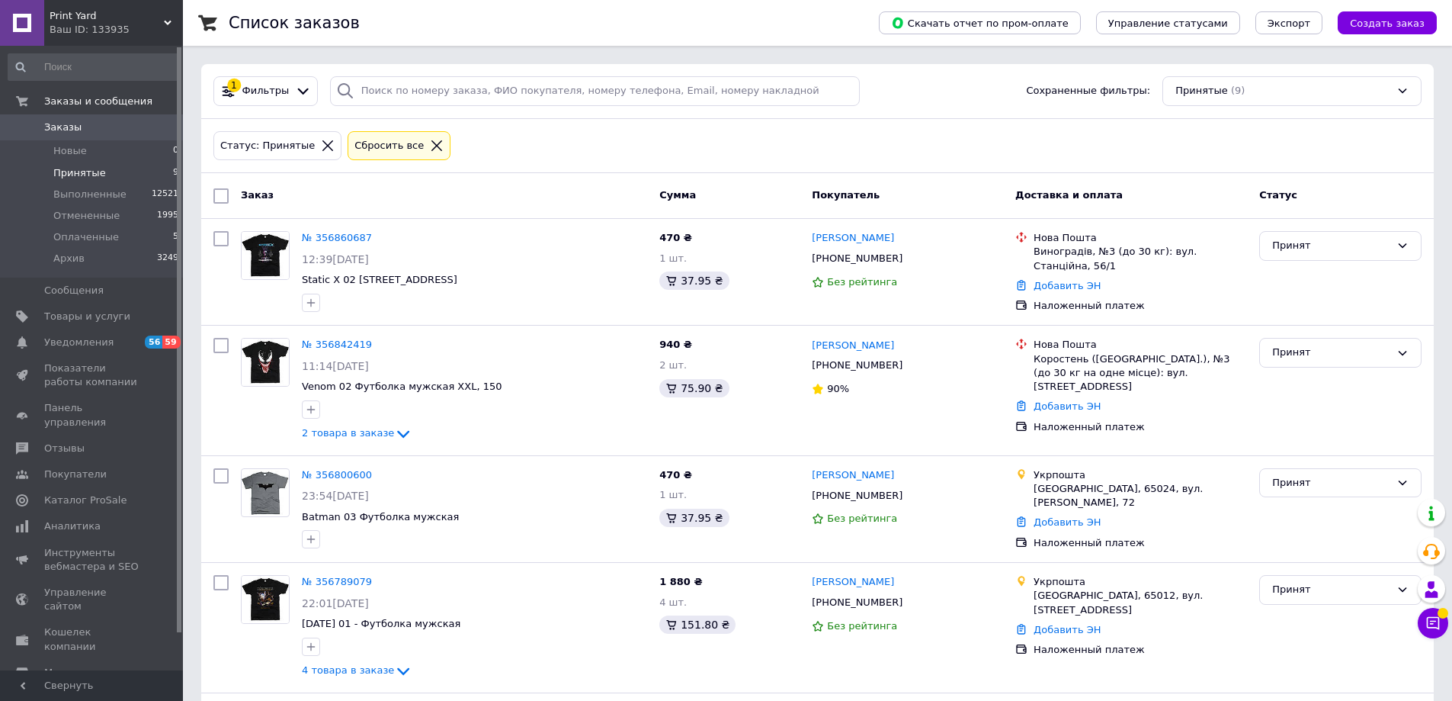
click at [72, 124] on span "Заказы" at bounding box center [62, 127] width 37 height 14
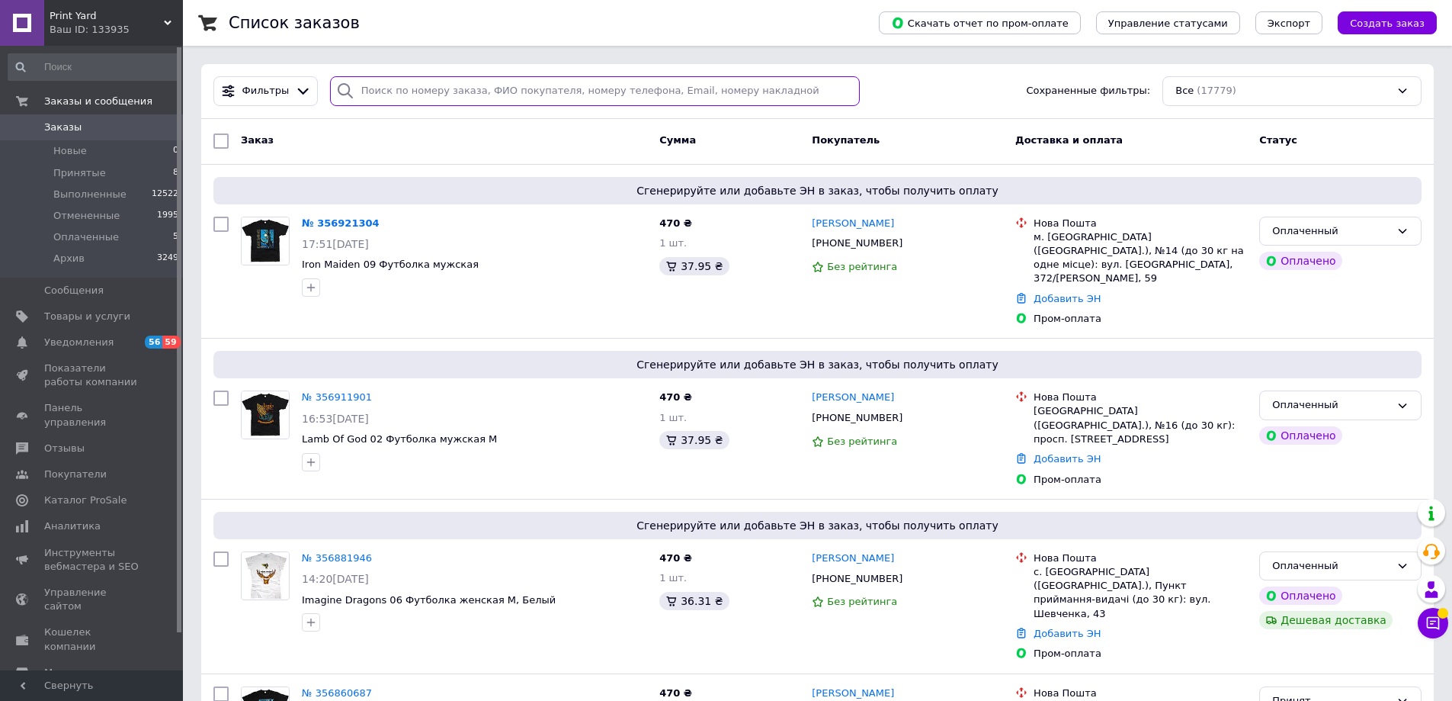
click at [470, 88] on input "search" at bounding box center [595, 91] width 531 height 30
type input "[PERSON_NAME]"
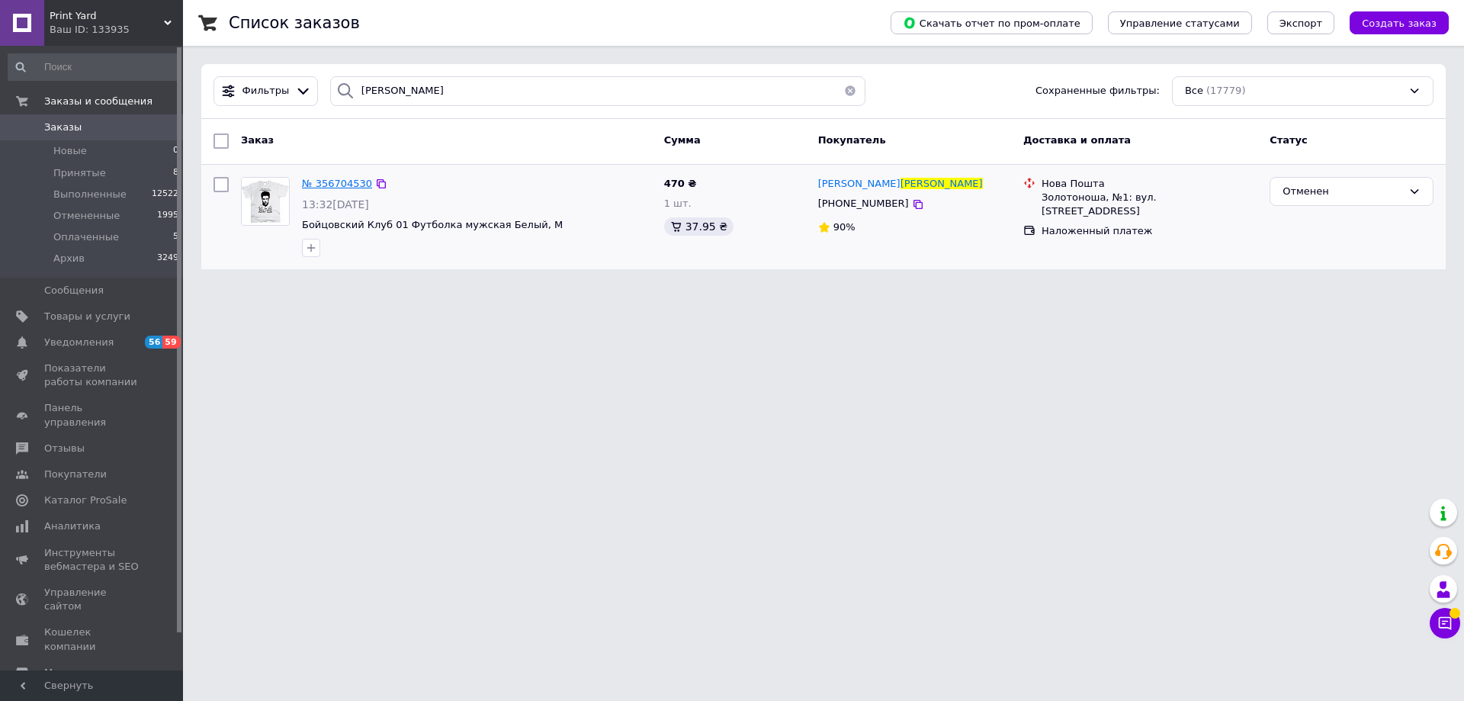
click at [339, 181] on span "№ 356704530" at bounding box center [337, 183] width 70 height 11
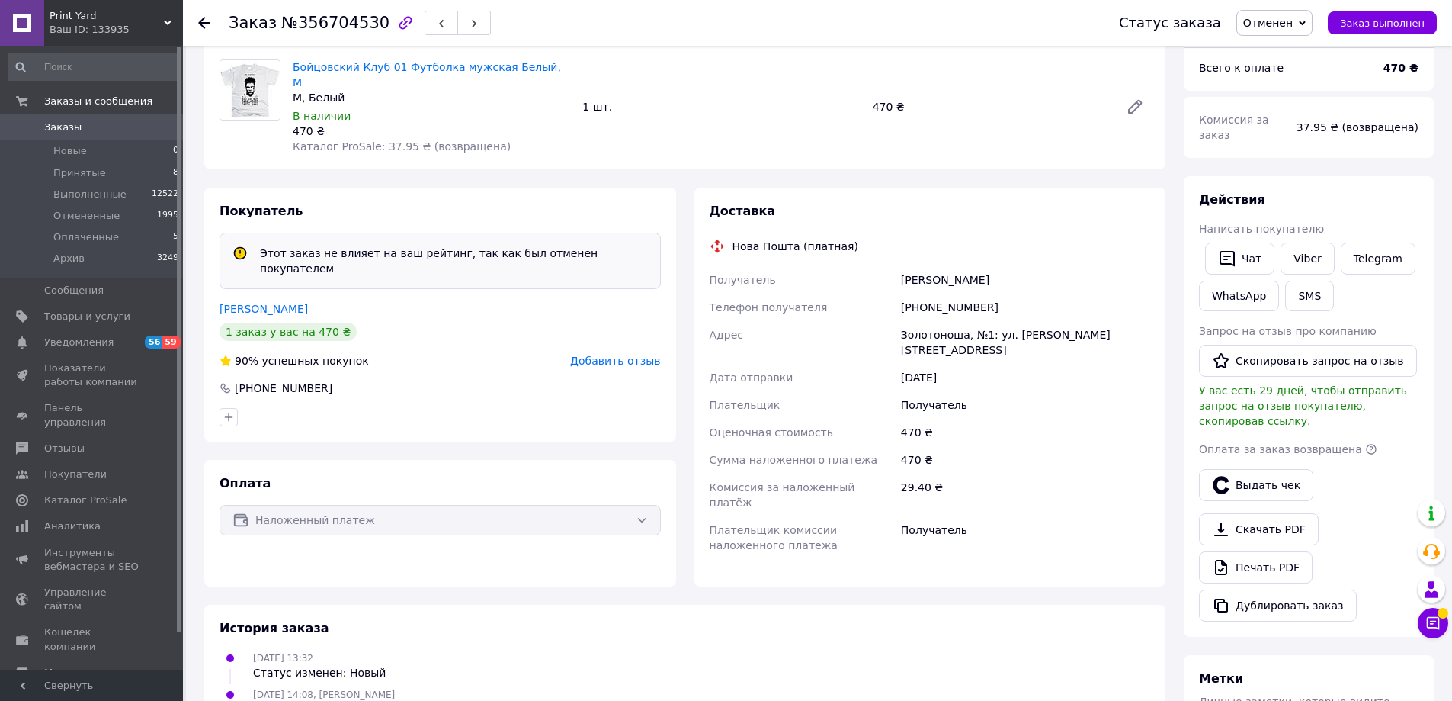
scroll to position [123, 0]
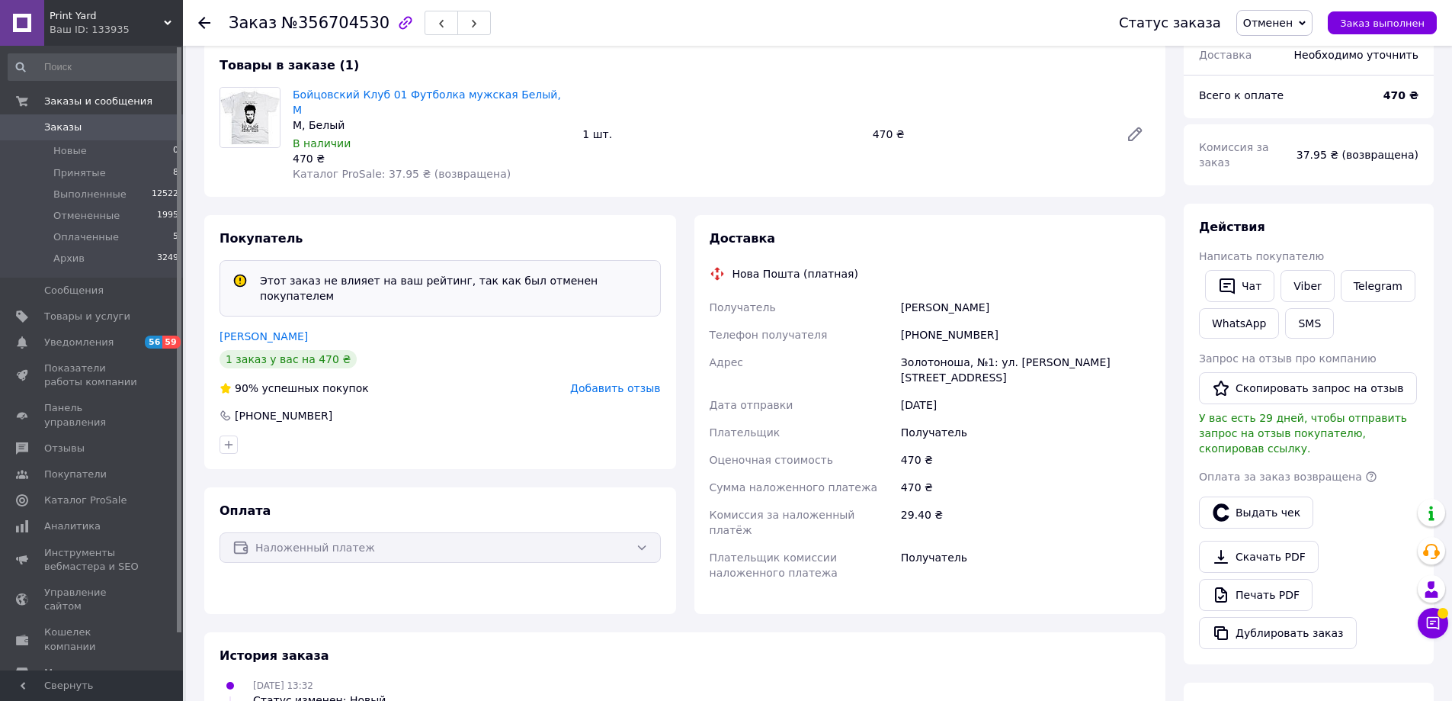
click at [204, 23] on use at bounding box center [204, 23] width 12 height 12
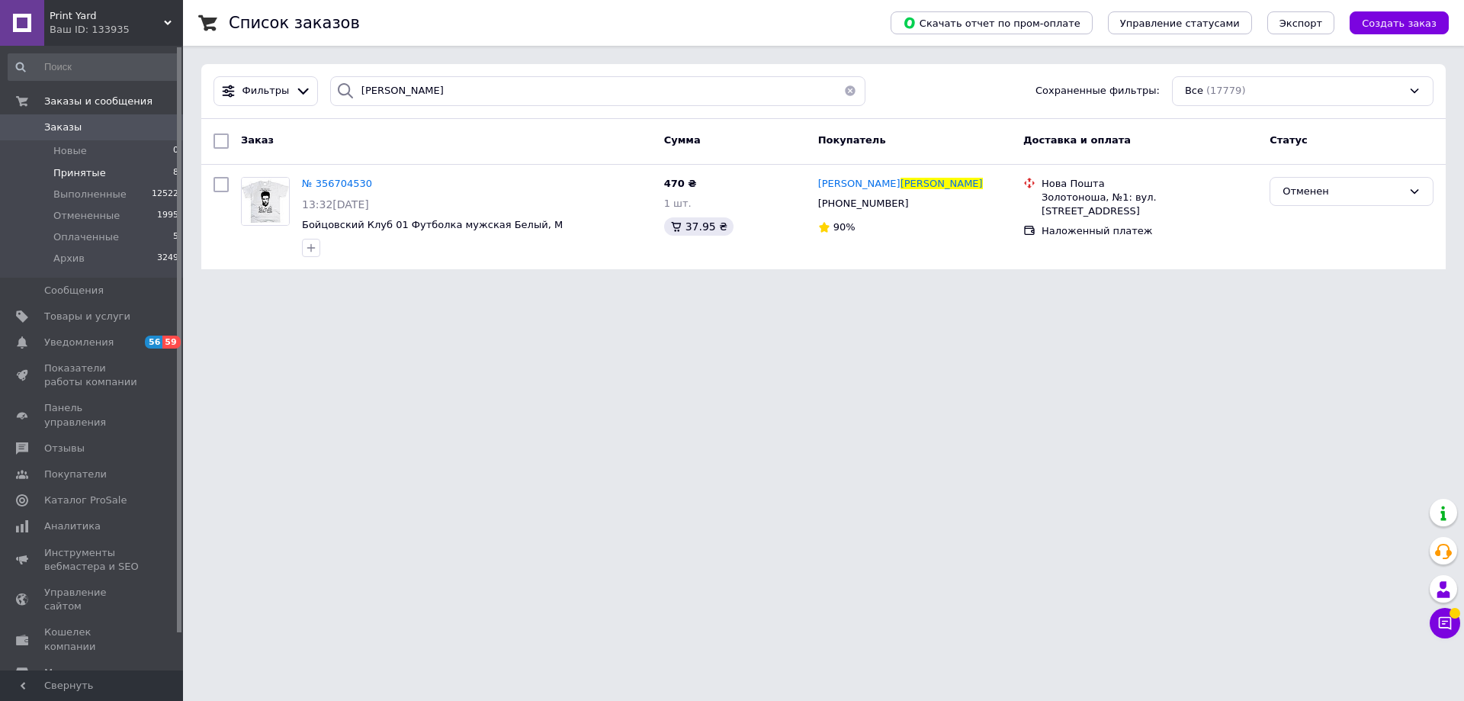
click at [83, 175] on span "Принятые" at bounding box center [79, 173] width 53 height 14
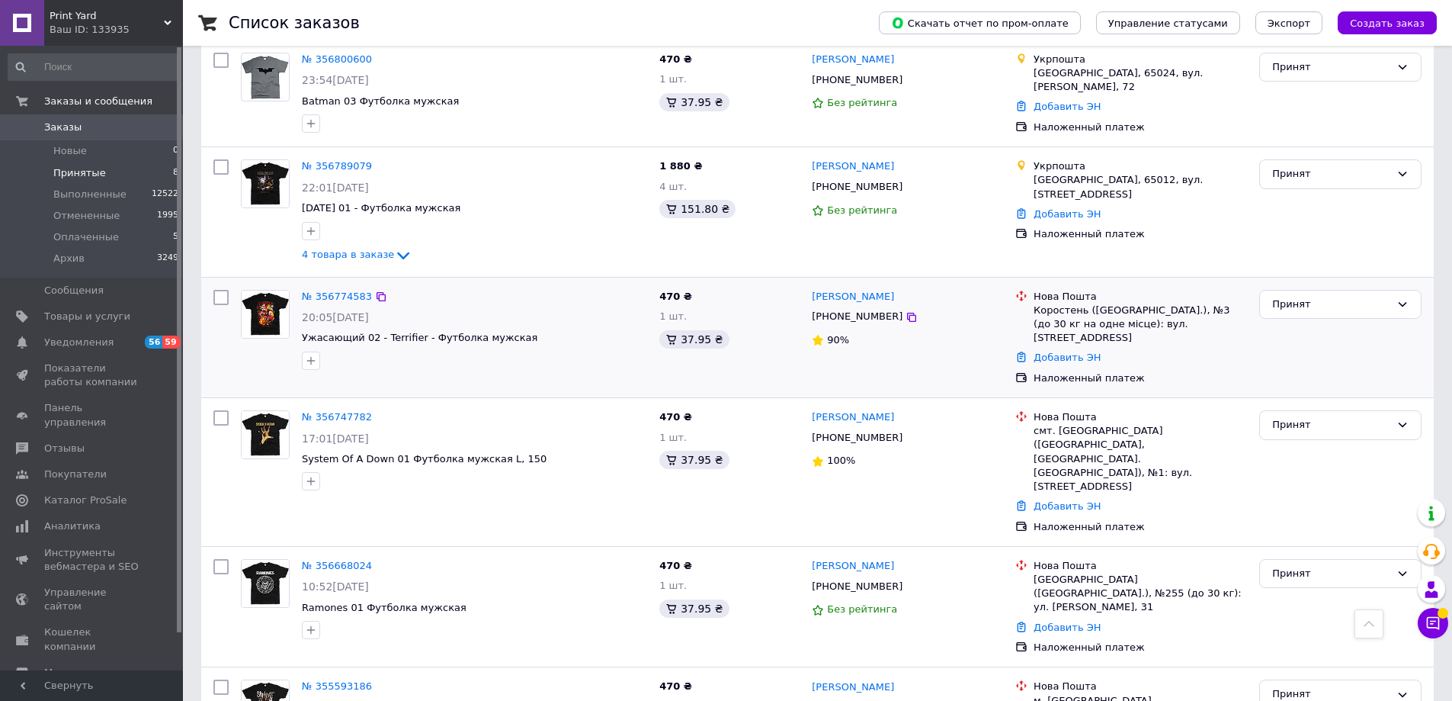
scroll to position [434, 0]
